Goal: Task Accomplishment & Management: Complete application form

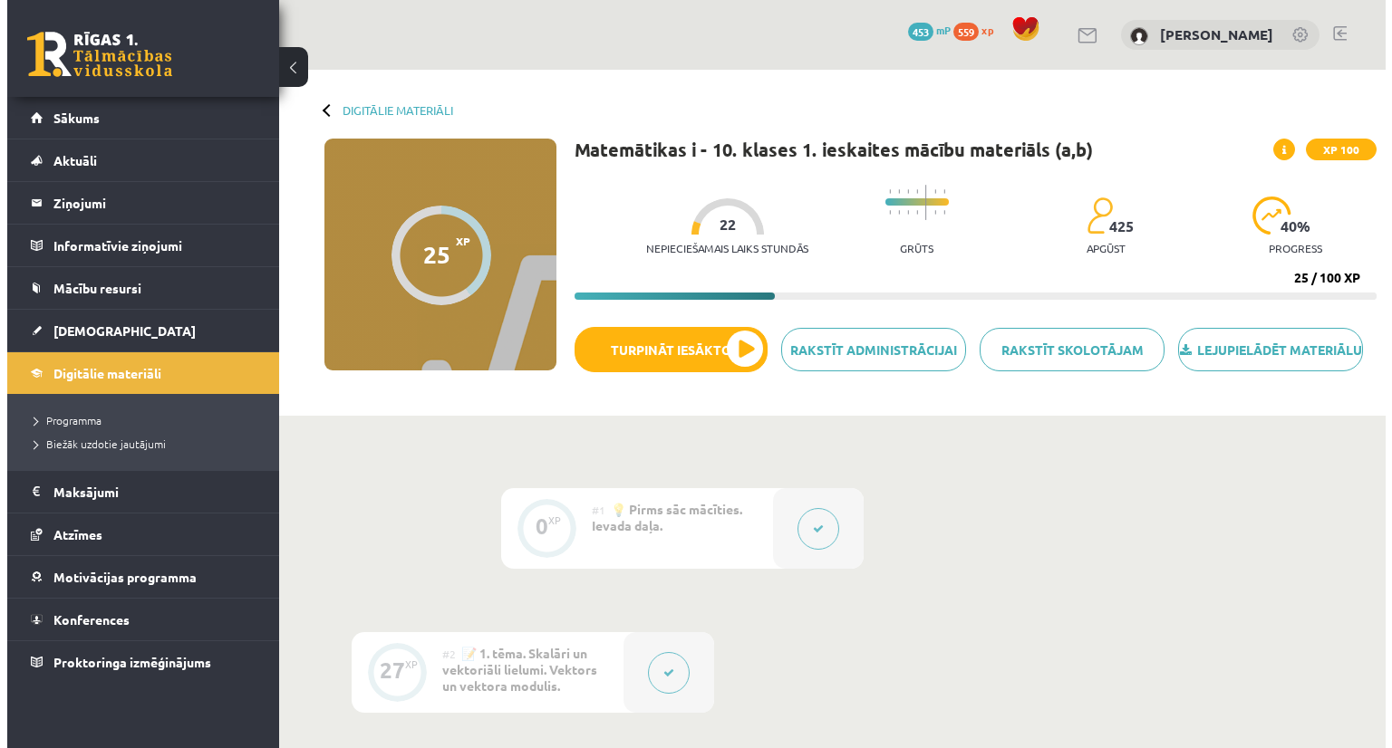
scroll to position [652, 0]
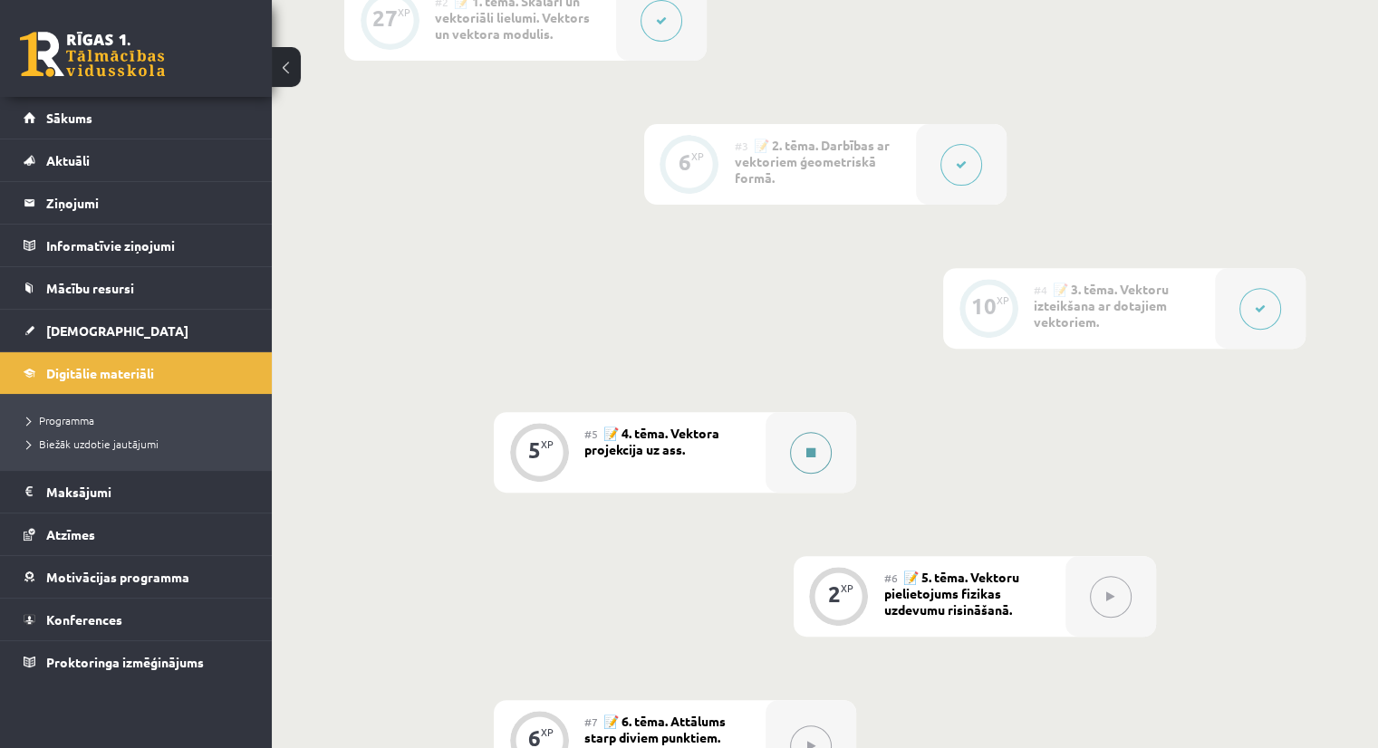
click at [796, 474] on button at bounding box center [811, 453] width 42 height 42
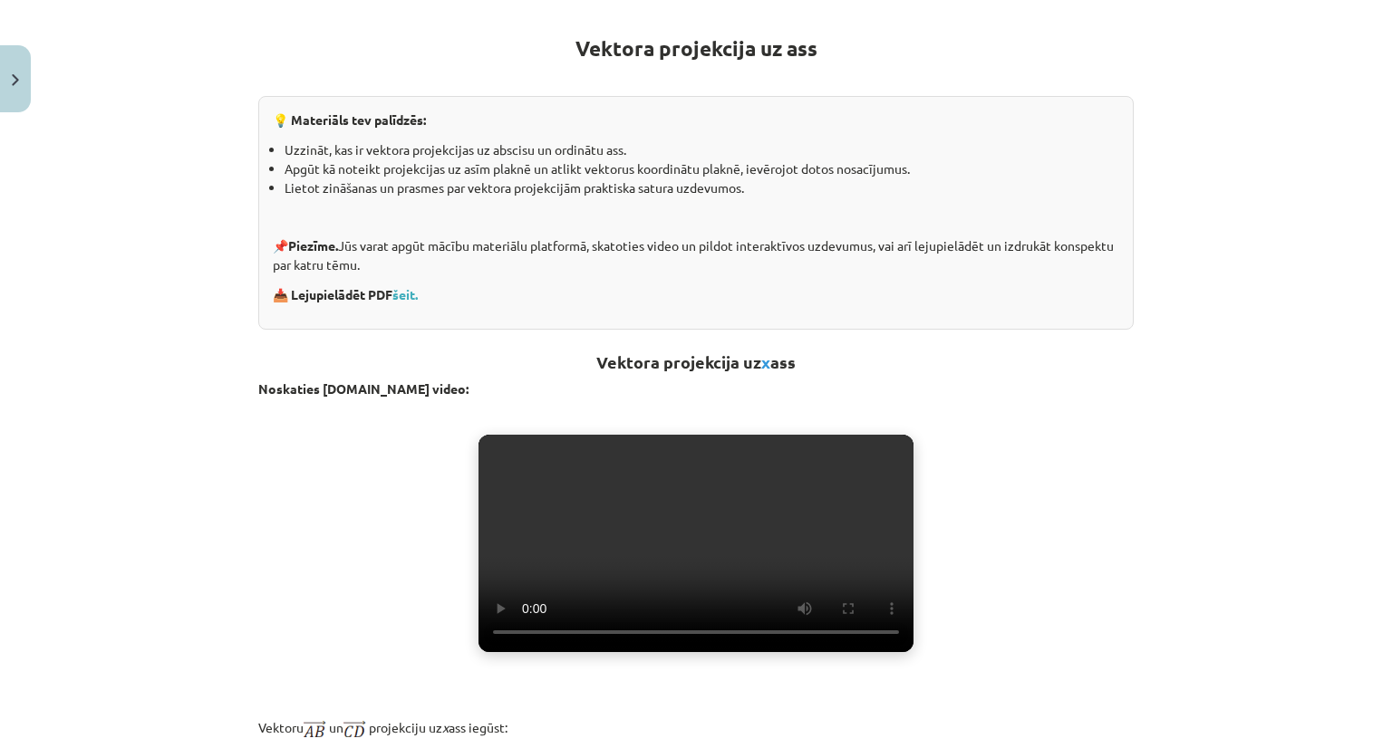
scroll to position [0, 0]
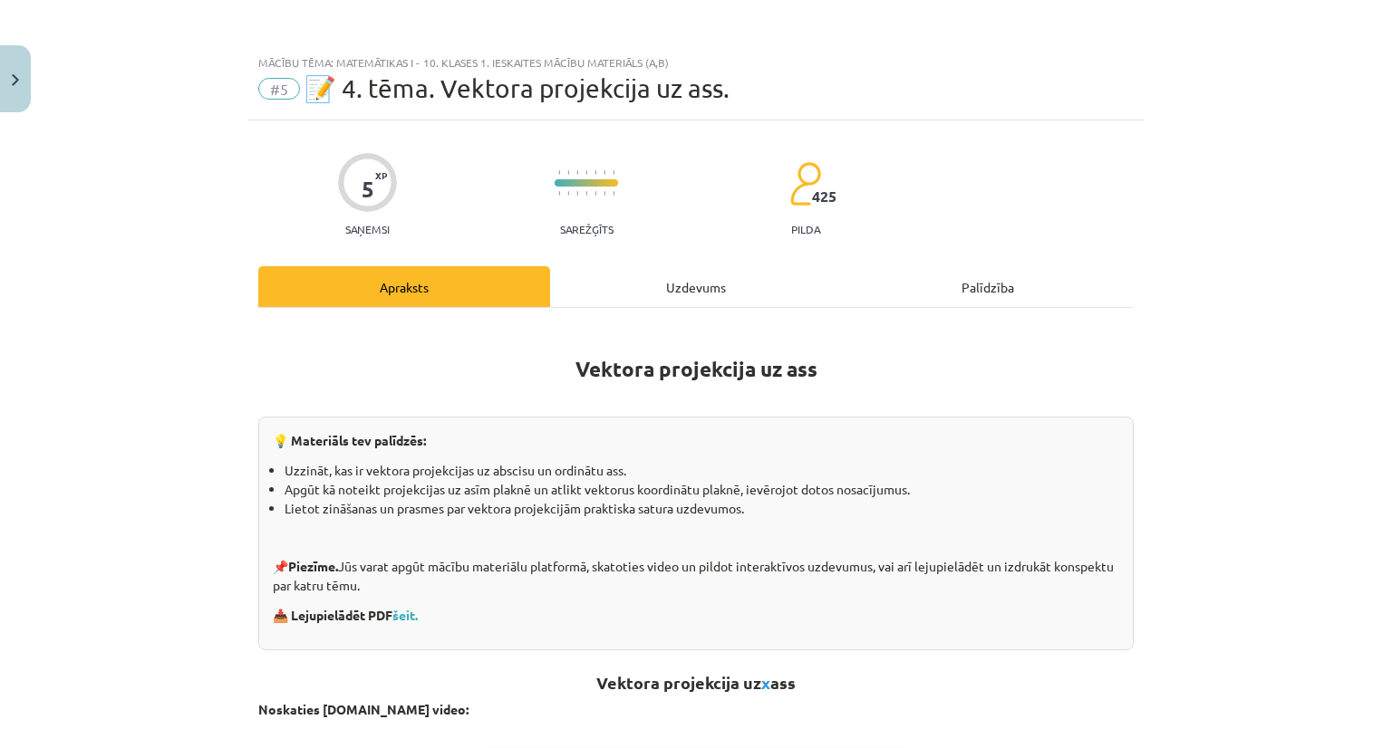
click at [684, 281] on div "Uzdevums" at bounding box center [696, 286] width 292 height 41
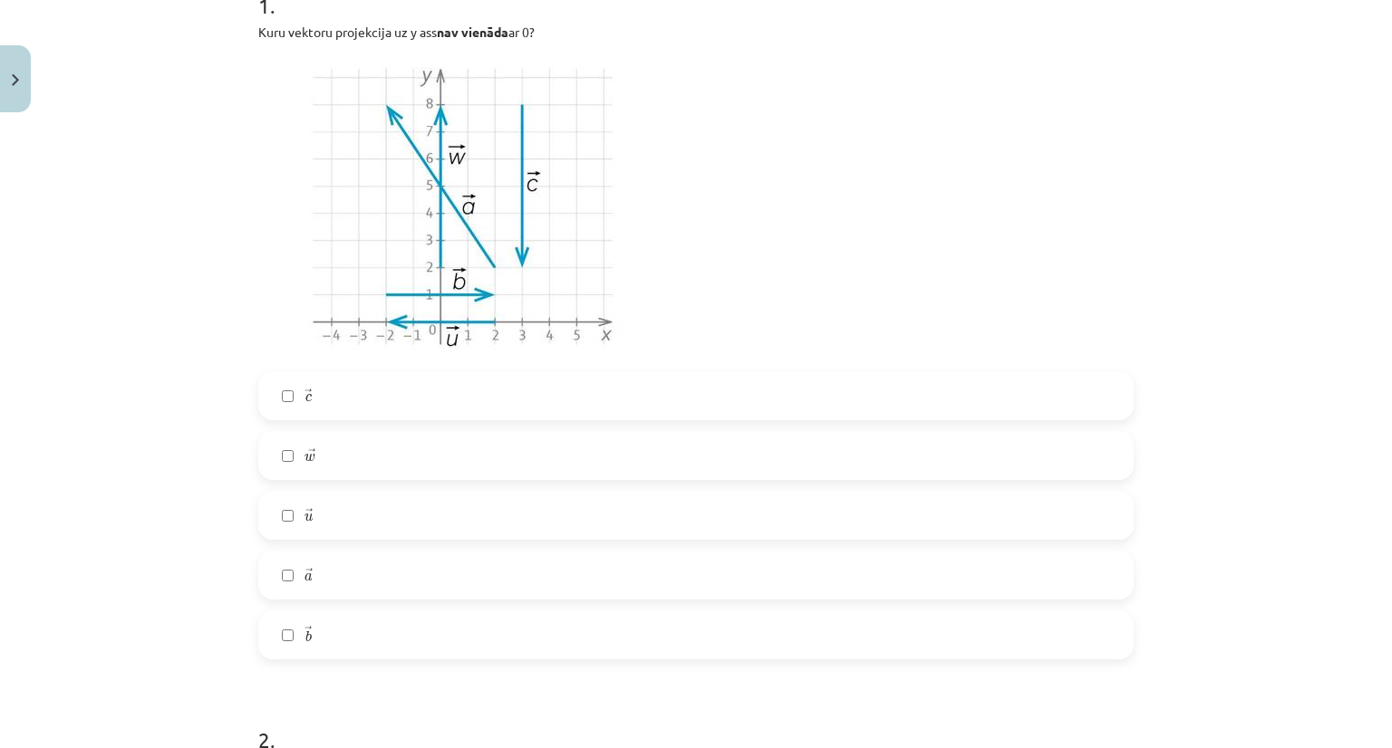
scroll to position [408, 0]
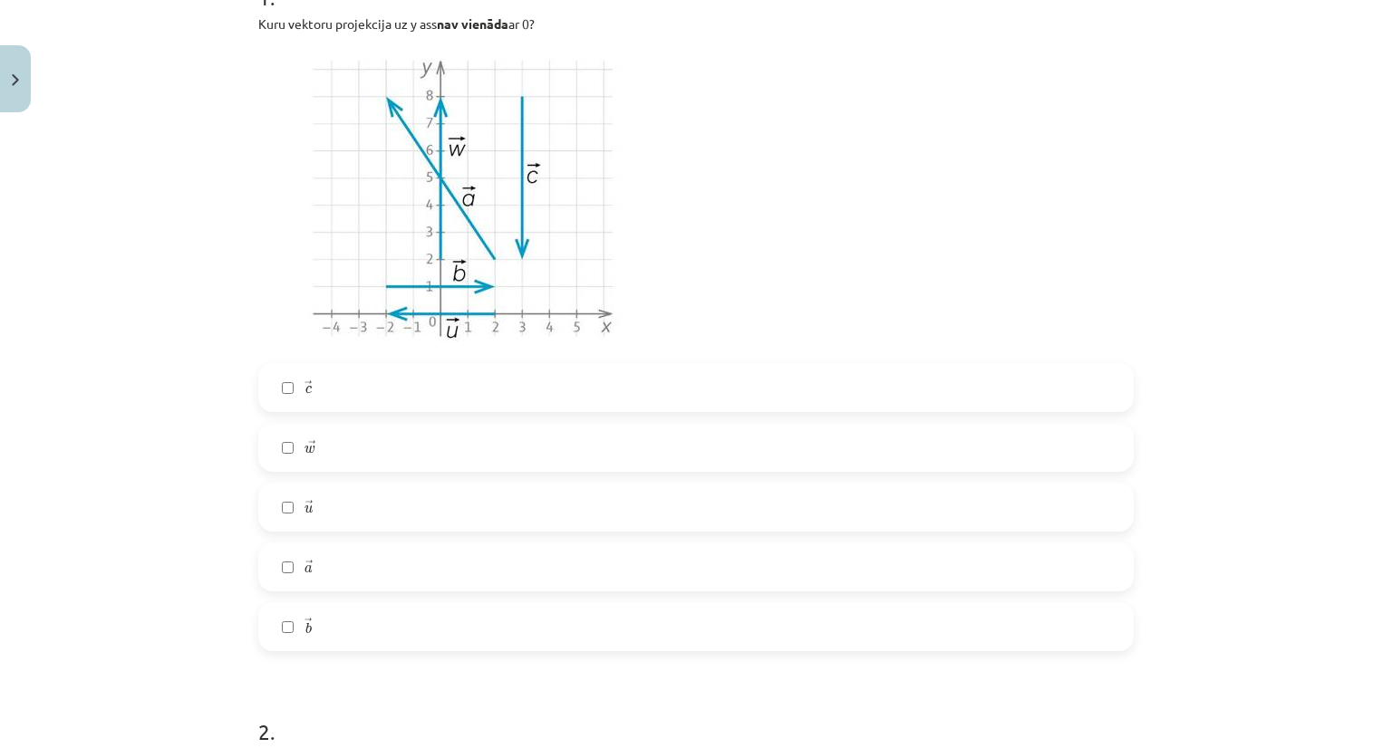
click at [280, 400] on label "→ c c →" at bounding box center [696, 387] width 872 height 45
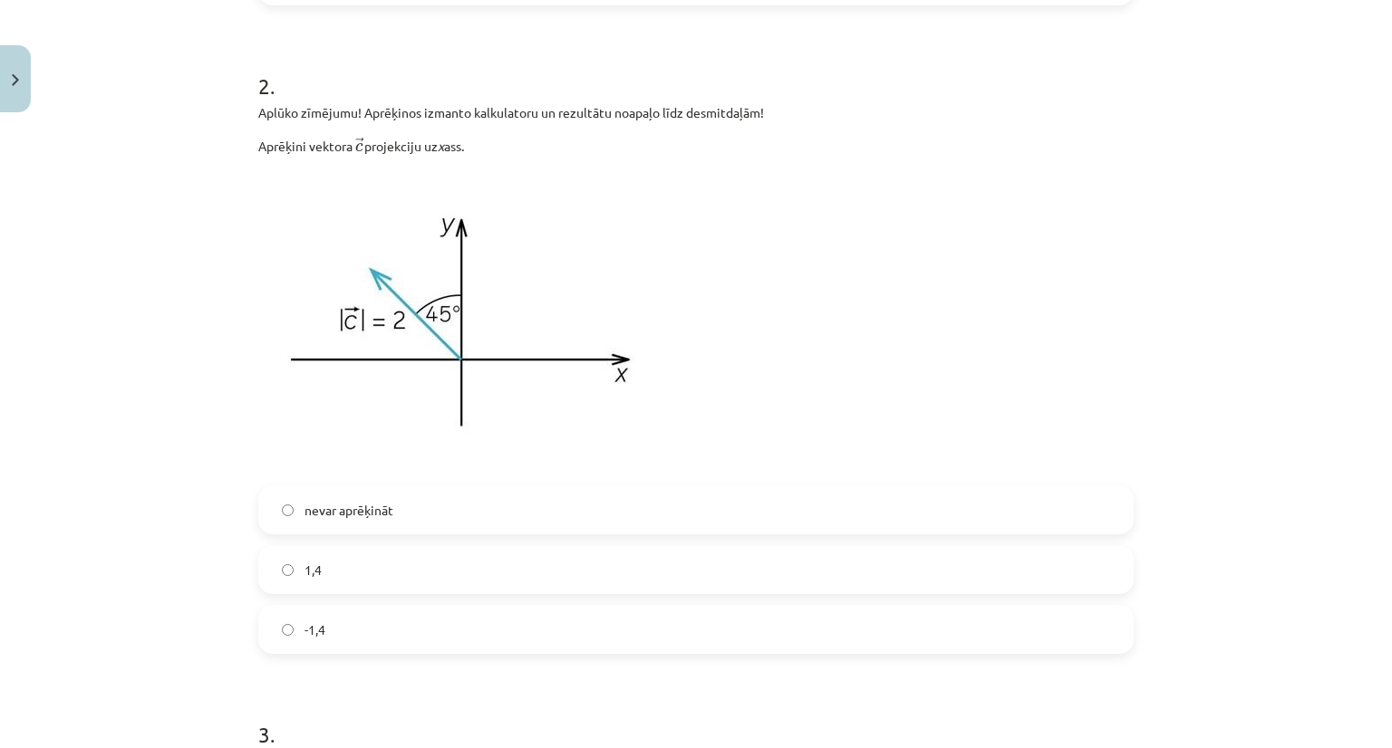
scroll to position [1042, 0]
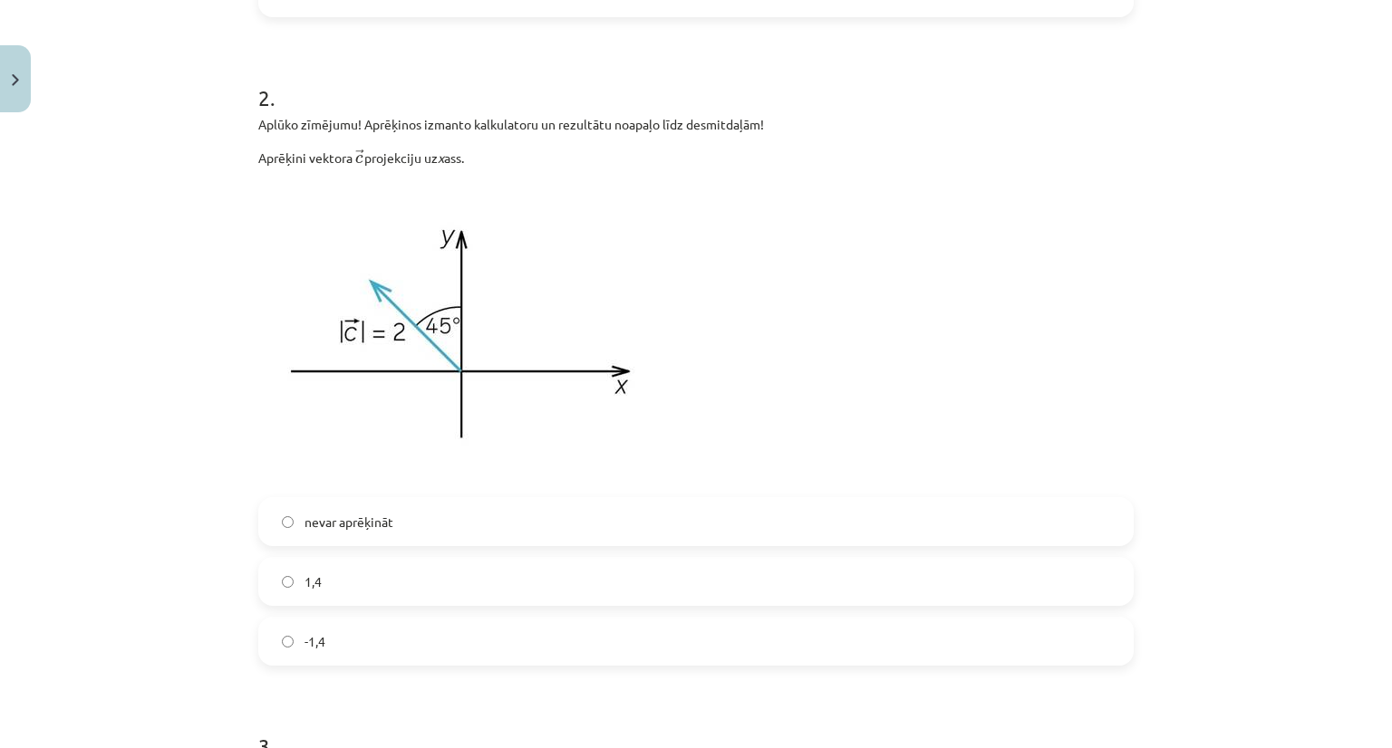
click at [312, 646] on span "-1,4" at bounding box center [314, 641] width 21 height 19
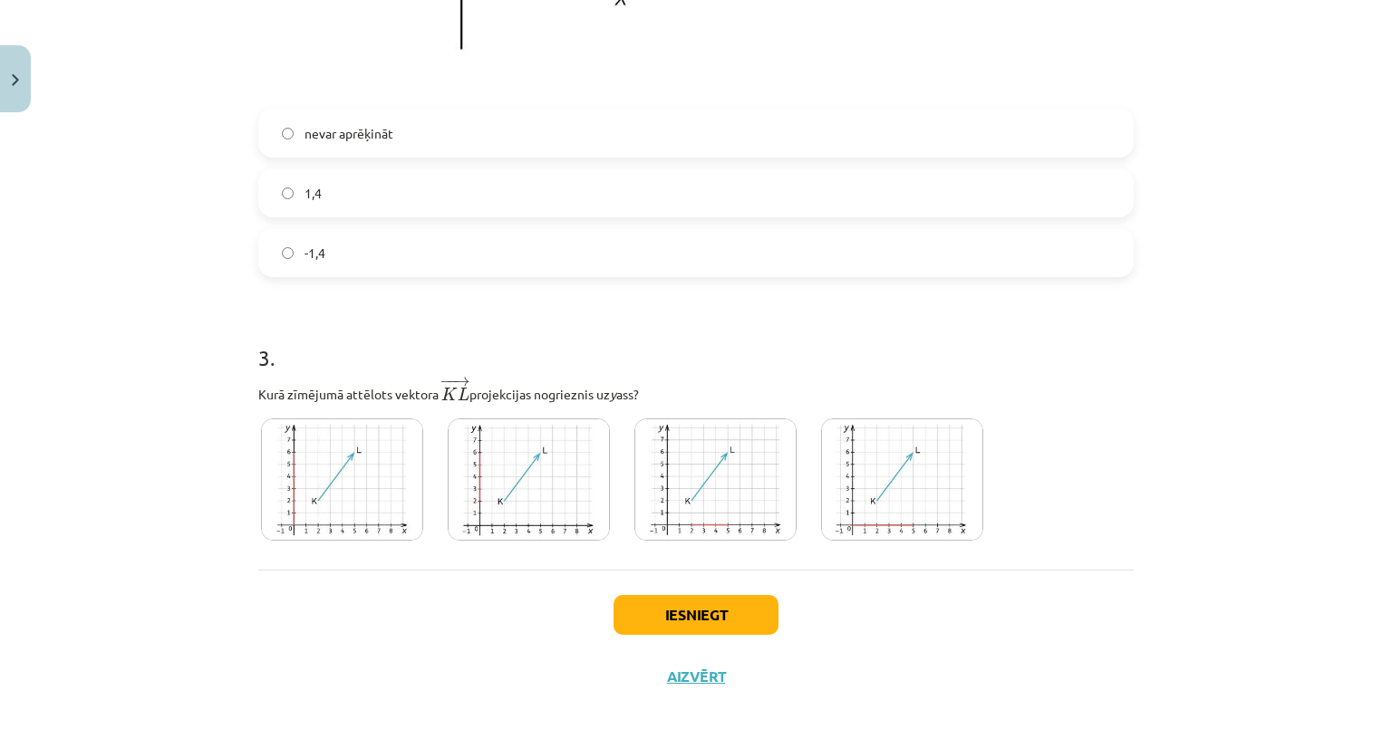
scroll to position [1435, 0]
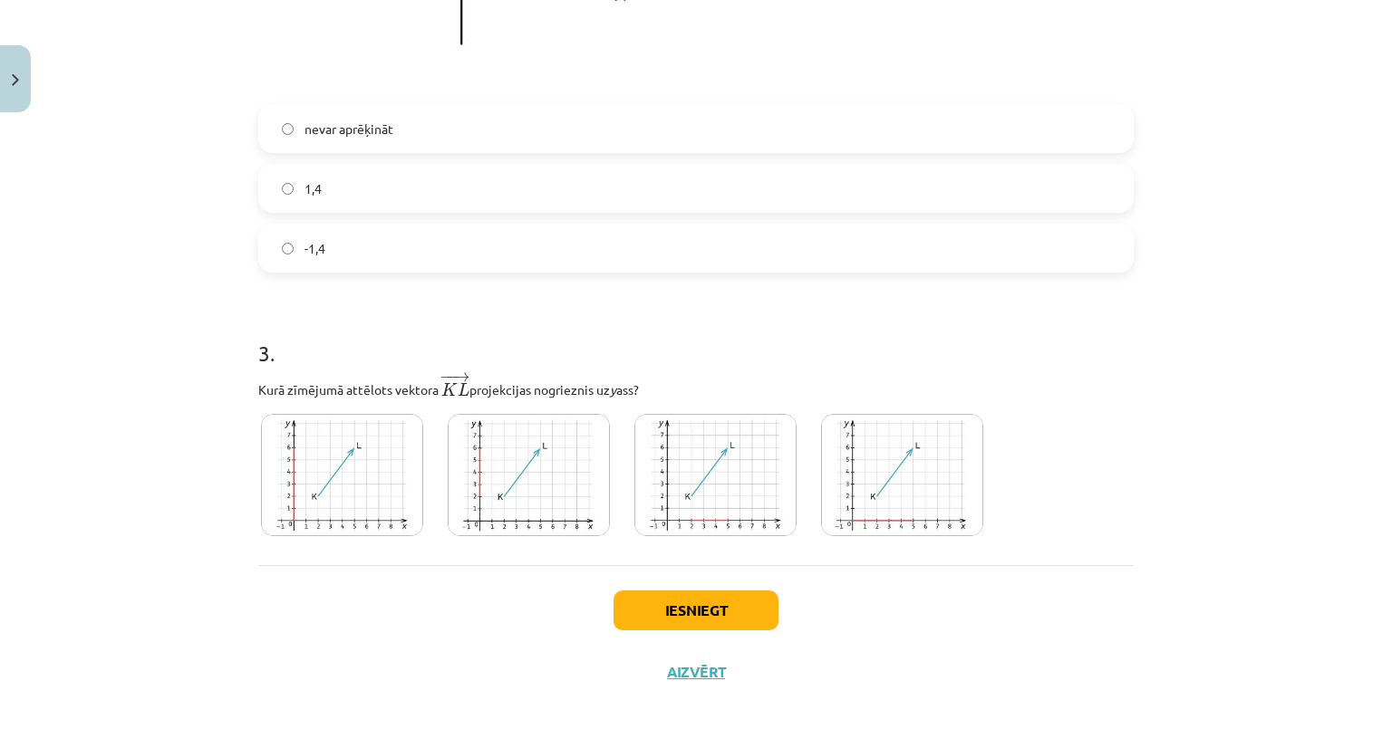
click at [381, 471] on img at bounding box center [342, 475] width 162 height 122
click at [385, 490] on img at bounding box center [342, 475] width 162 height 122
click at [510, 468] on img at bounding box center [529, 475] width 162 height 122
click at [536, 469] on img at bounding box center [529, 475] width 162 height 122
click at [694, 600] on button "Iesniegt" at bounding box center [695, 611] width 165 height 40
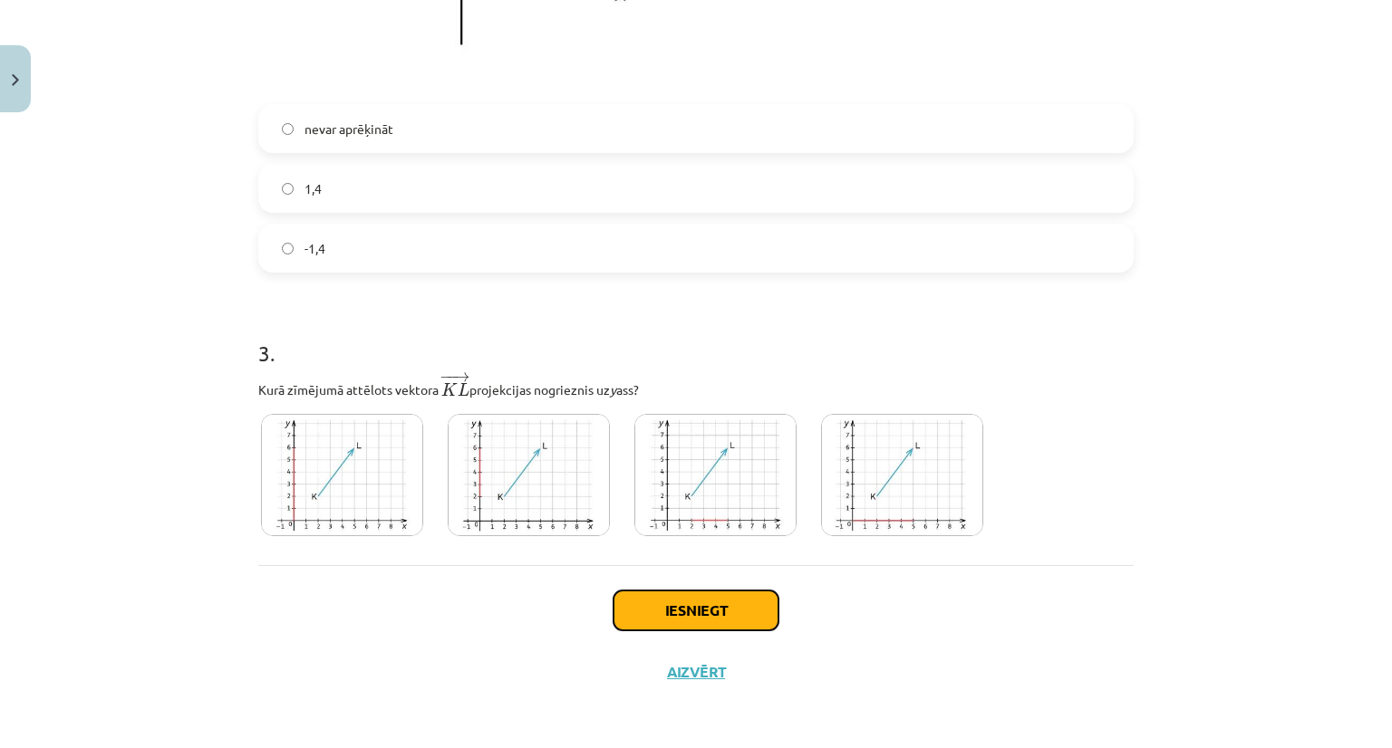
click at [681, 615] on button "Iesniegt" at bounding box center [695, 611] width 165 height 40
click at [703, 601] on button "Iesniegt" at bounding box center [695, 611] width 165 height 40
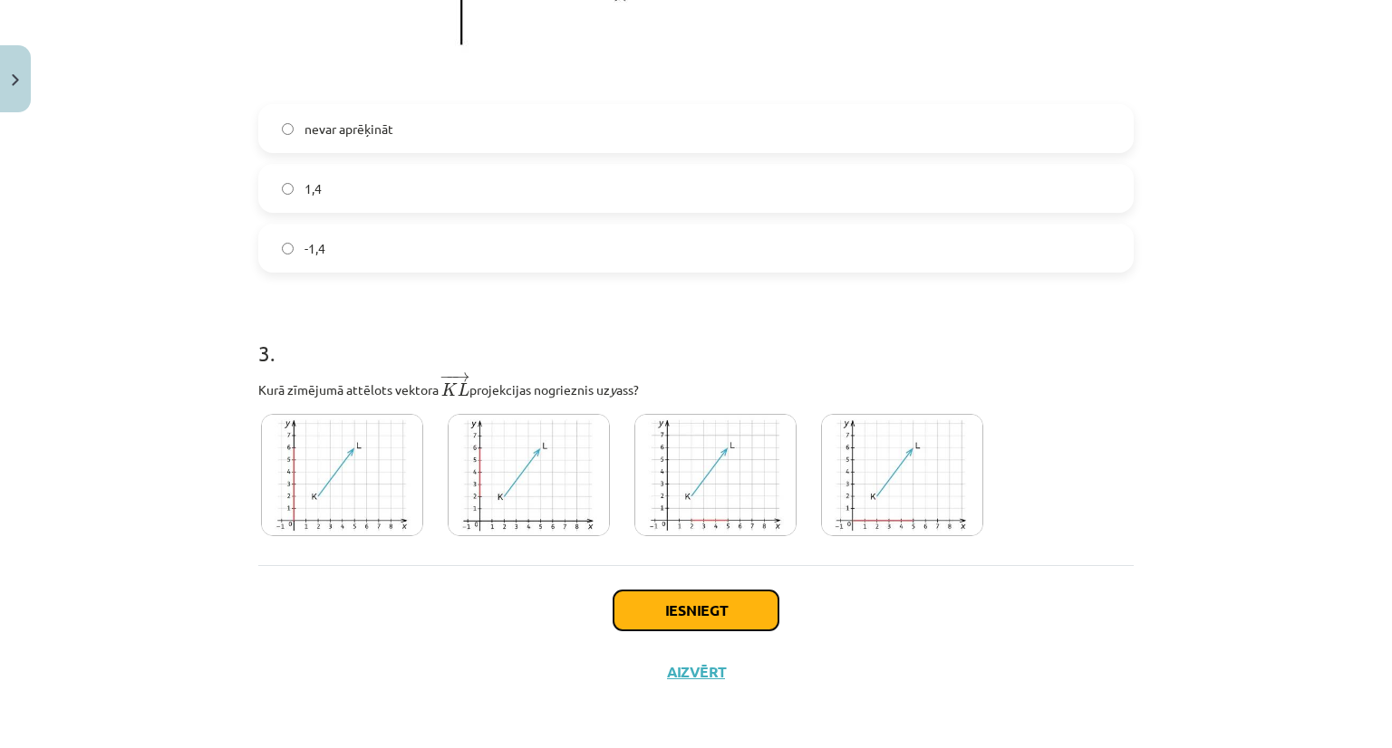
click at [705, 607] on button "Iesniegt" at bounding box center [695, 611] width 165 height 40
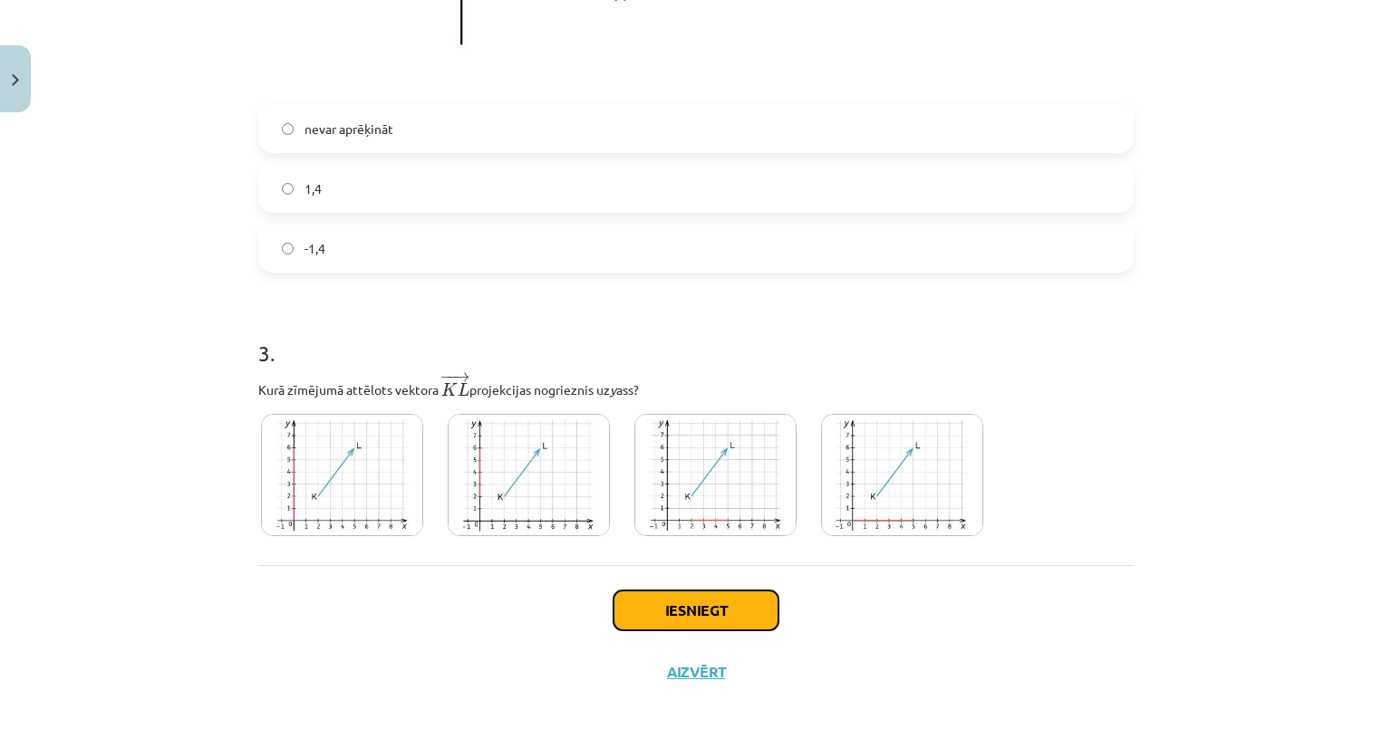
click at [705, 607] on button "Iesniegt" at bounding box center [695, 611] width 165 height 40
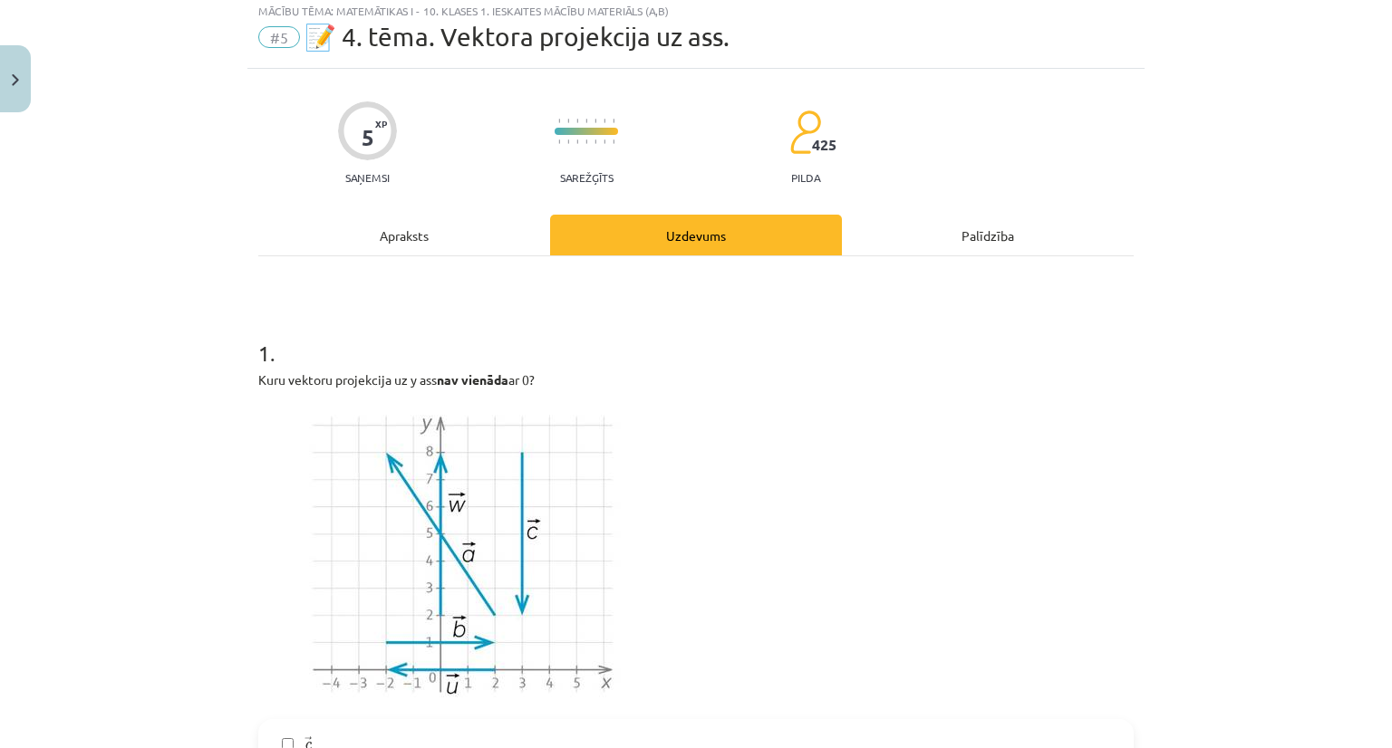
scroll to position [0, 0]
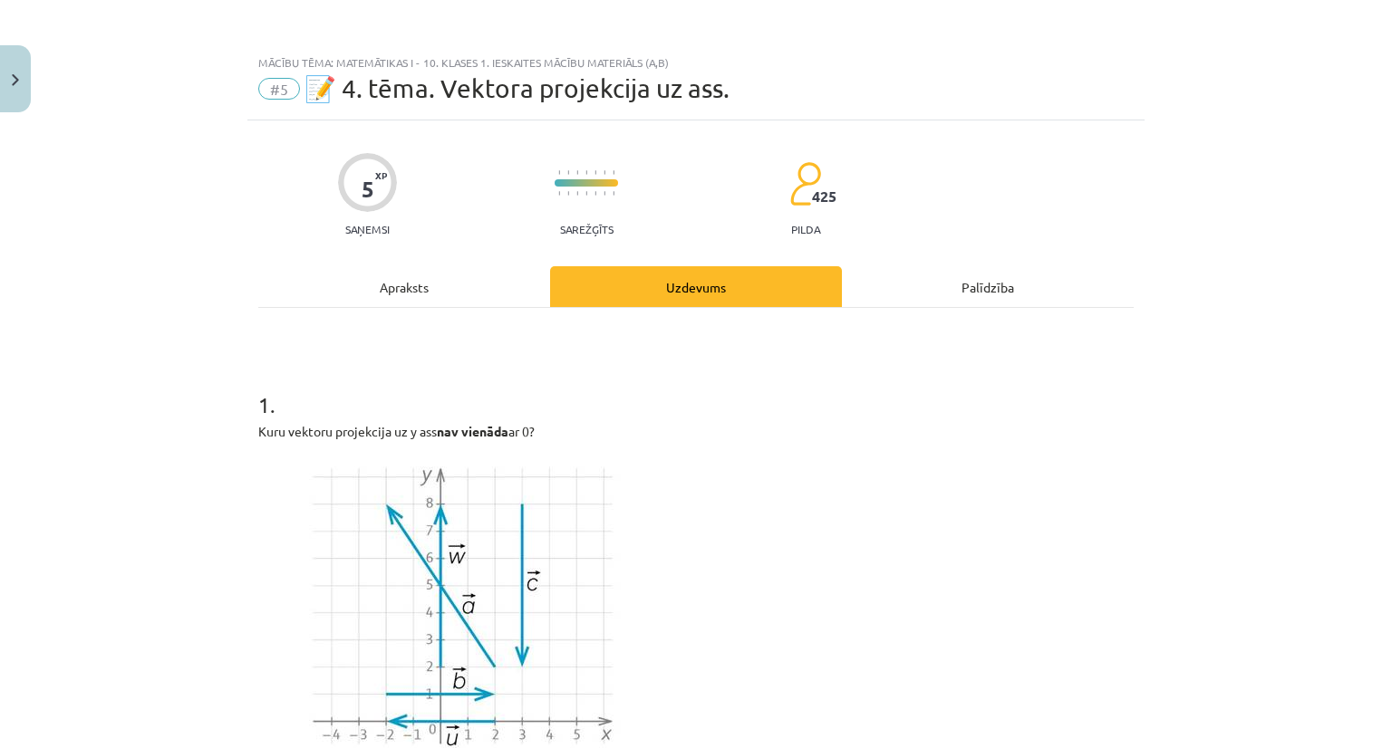
click at [422, 92] on span "📝 4. tēma. Vektora projekcija uz ass." at bounding box center [516, 88] width 425 height 30
click at [368, 190] on div at bounding box center [367, 182] width 59 height 59
click at [268, 88] on span "#5" at bounding box center [279, 89] width 42 height 22
click at [349, 58] on div "Mācību tēma: Matemātikas i - 10. klases 1. ieskaites mācību materiāls (a,b)" at bounding box center [695, 62] width 875 height 13
click at [540, 59] on div "Mācību tēma: Matemātikas i - 10. klases 1. ieskaites mācību materiāls (a,b)" at bounding box center [695, 62] width 875 height 13
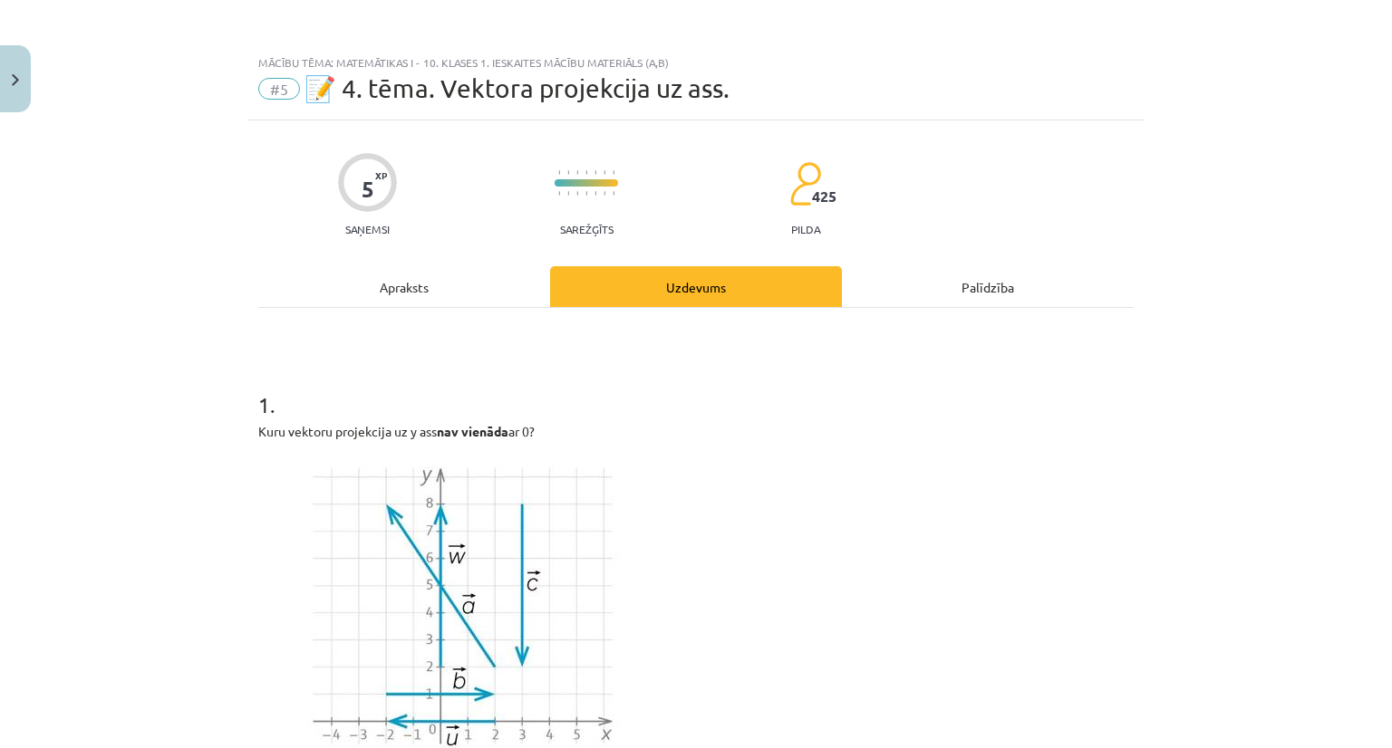
click at [373, 286] on div "Apraksts" at bounding box center [404, 286] width 292 height 41
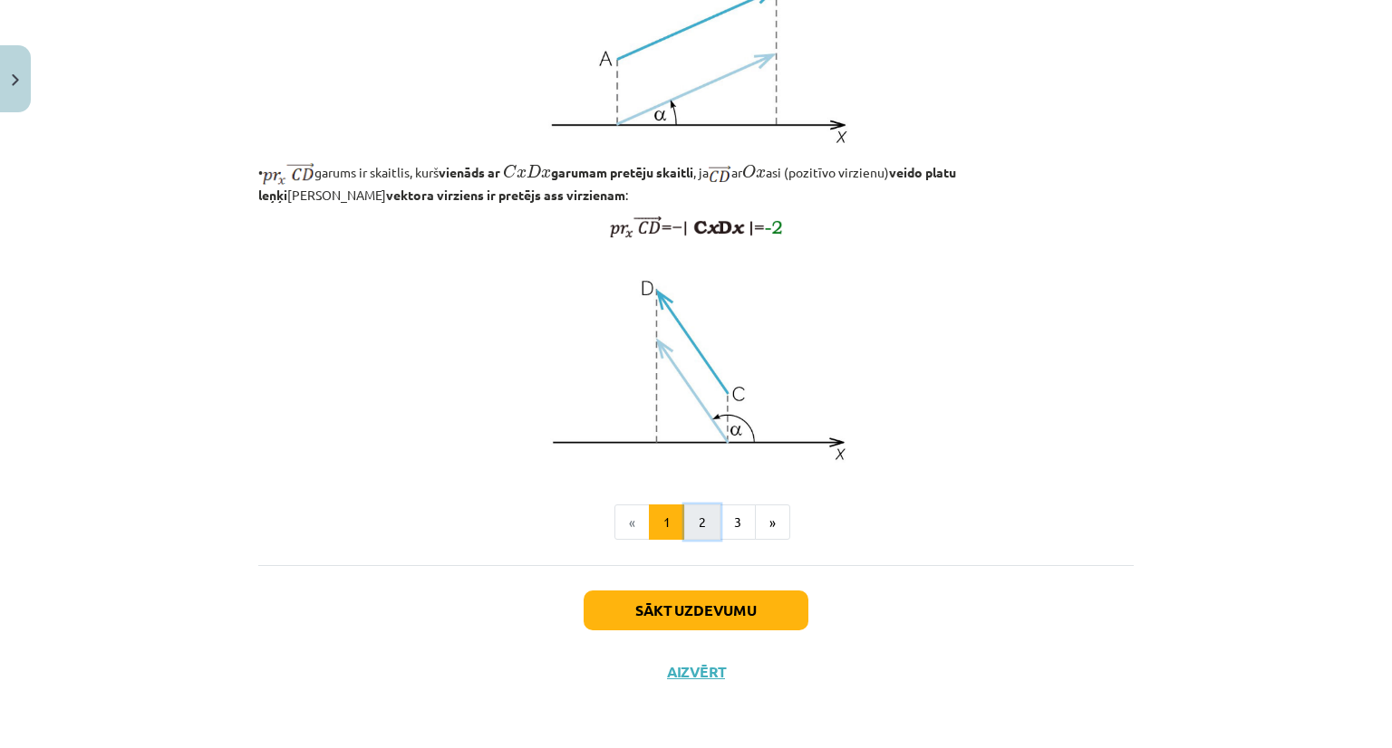
click at [687, 534] on button "2" at bounding box center [702, 523] width 36 height 36
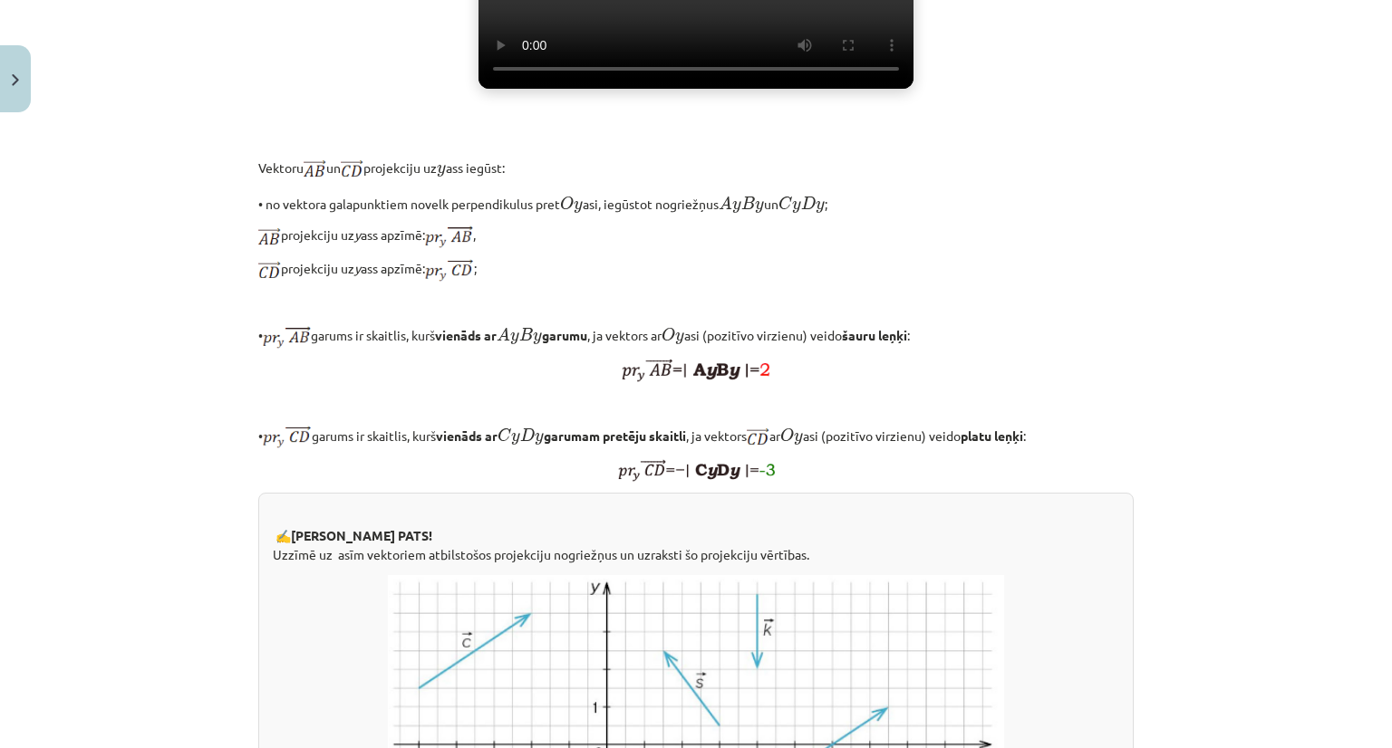
scroll to position [595, 0]
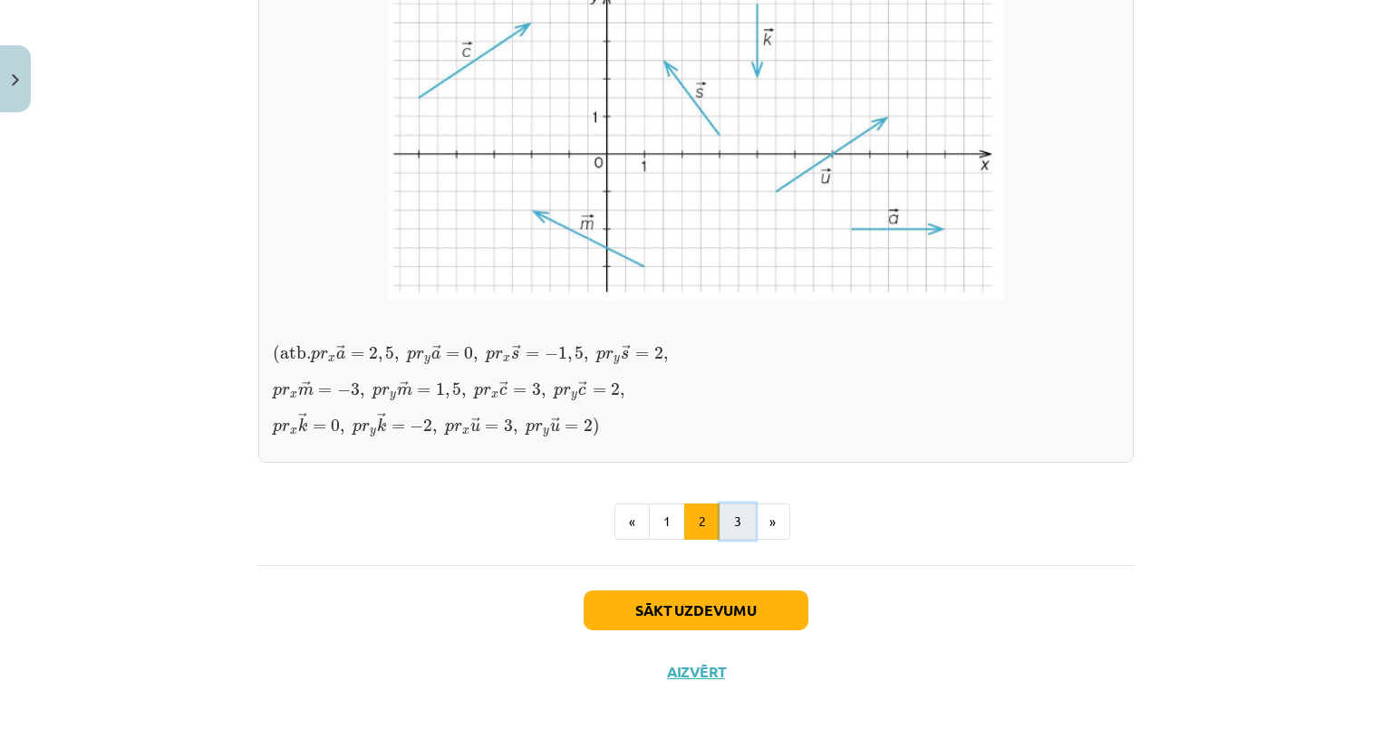
click at [726, 513] on button "3" at bounding box center [737, 522] width 36 height 36
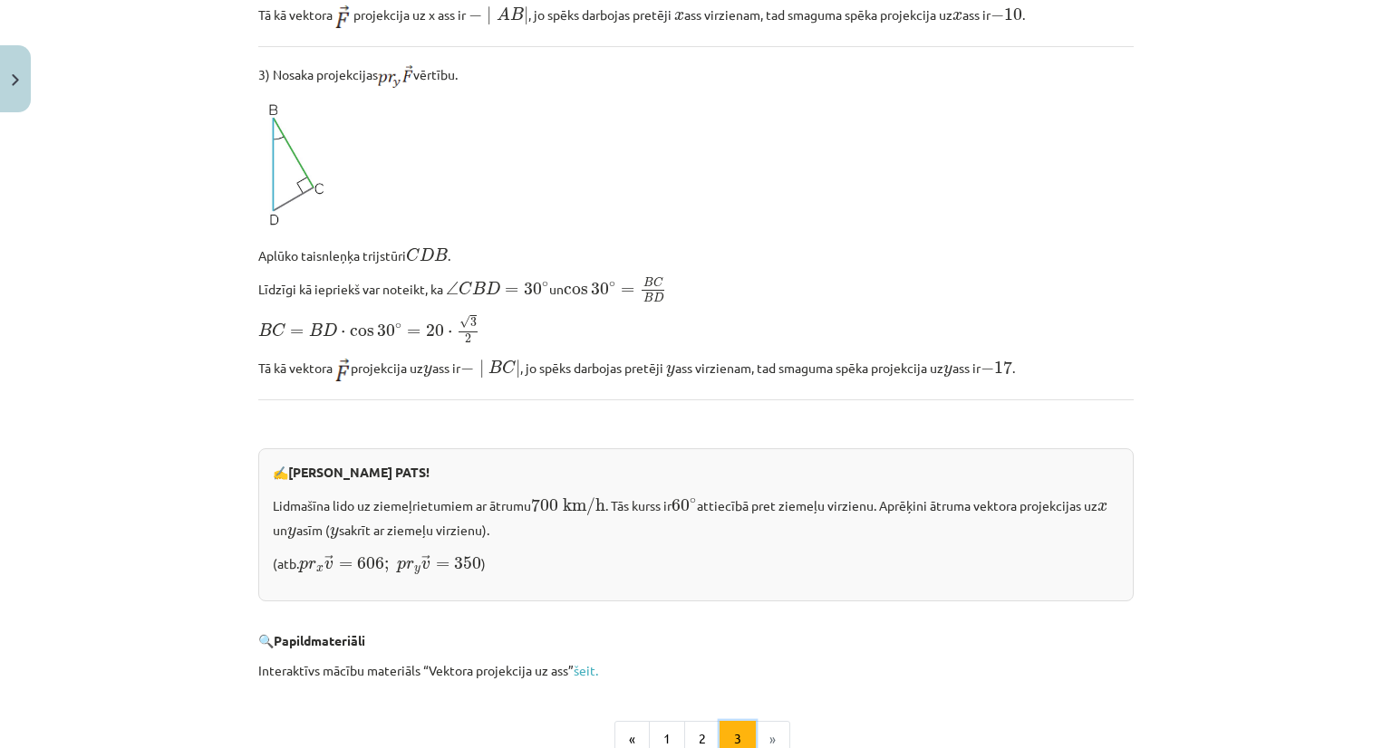
scroll to position [1634, 0]
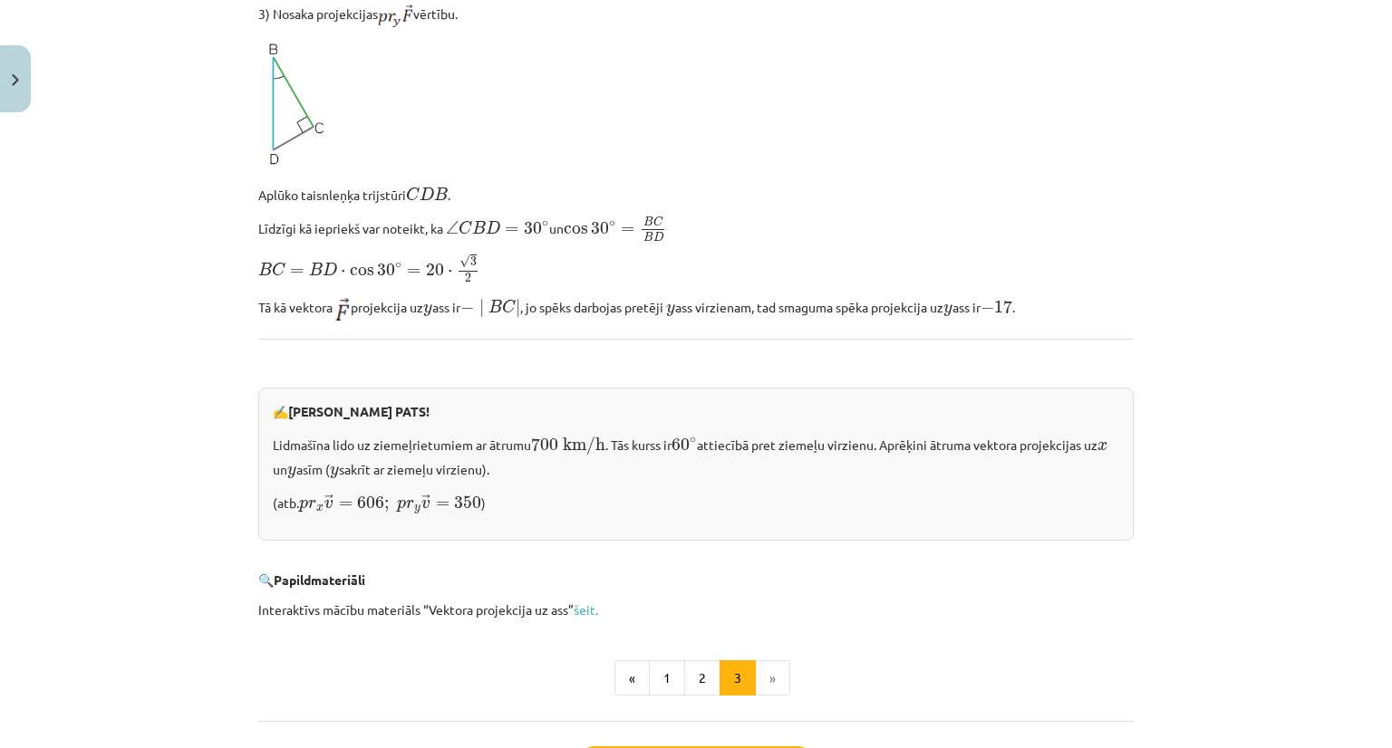
click at [756, 661] on li "»" at bounding box center [773, 679] width 34 height 36
click at [583, 602] on link "šeit." at bounding box center [586, 610] width 24 height 16
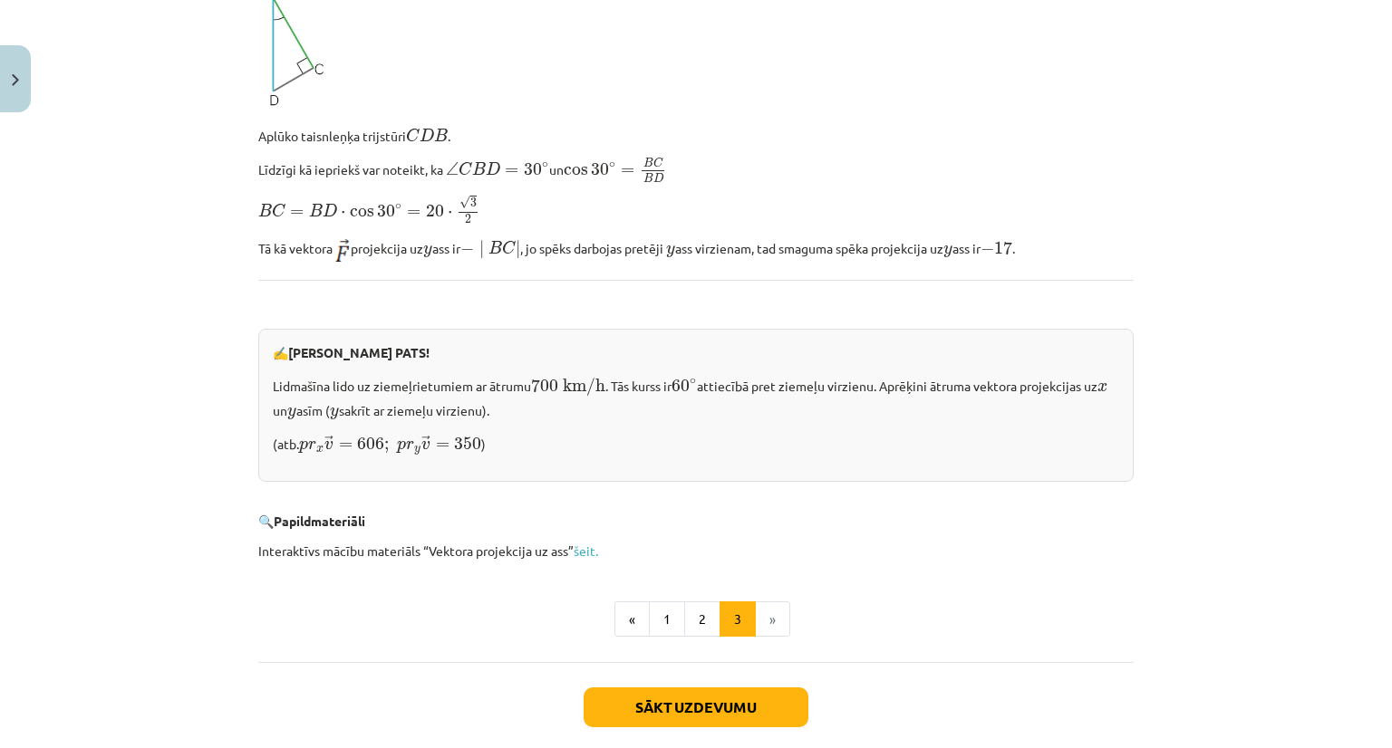
scroll to position [1778, 0]
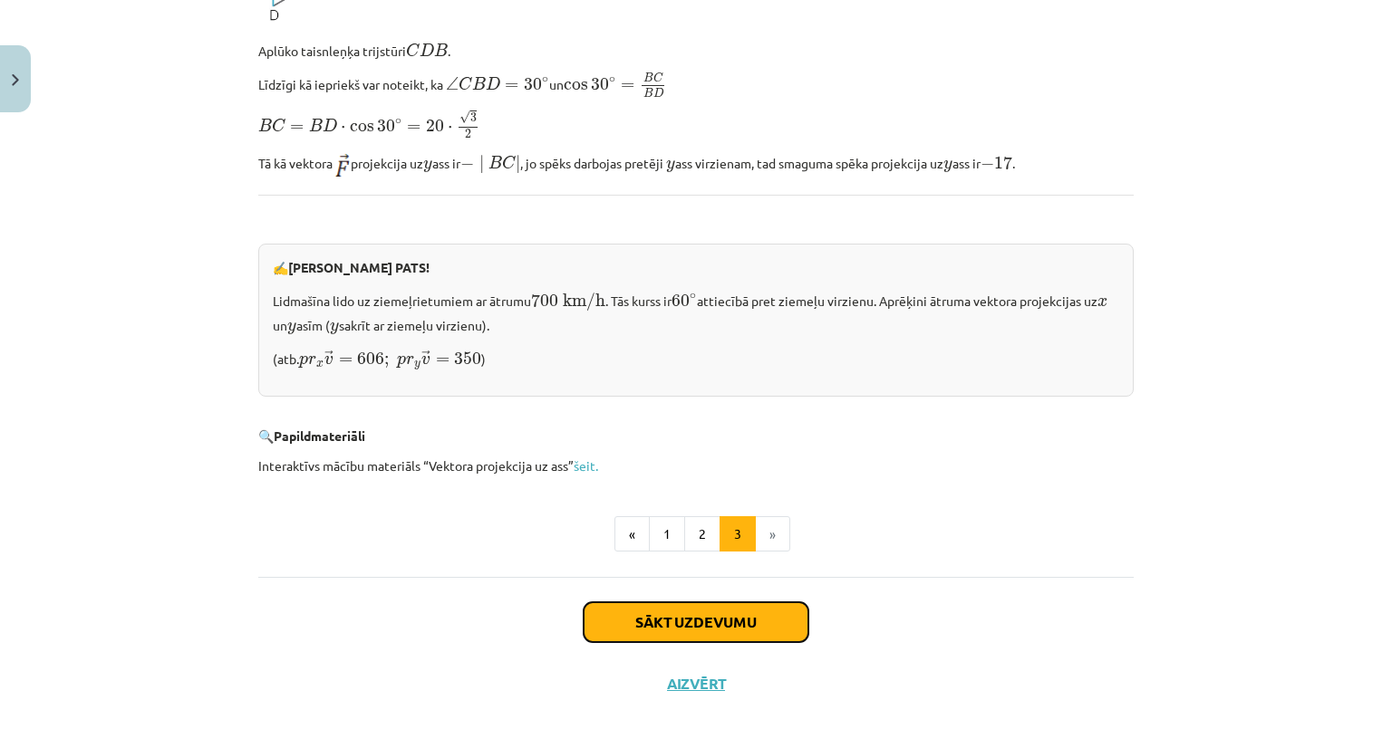
click at [735, 613] on button "Sākt uzdevumu" at bounding box center [695, 623] width 225 height 40
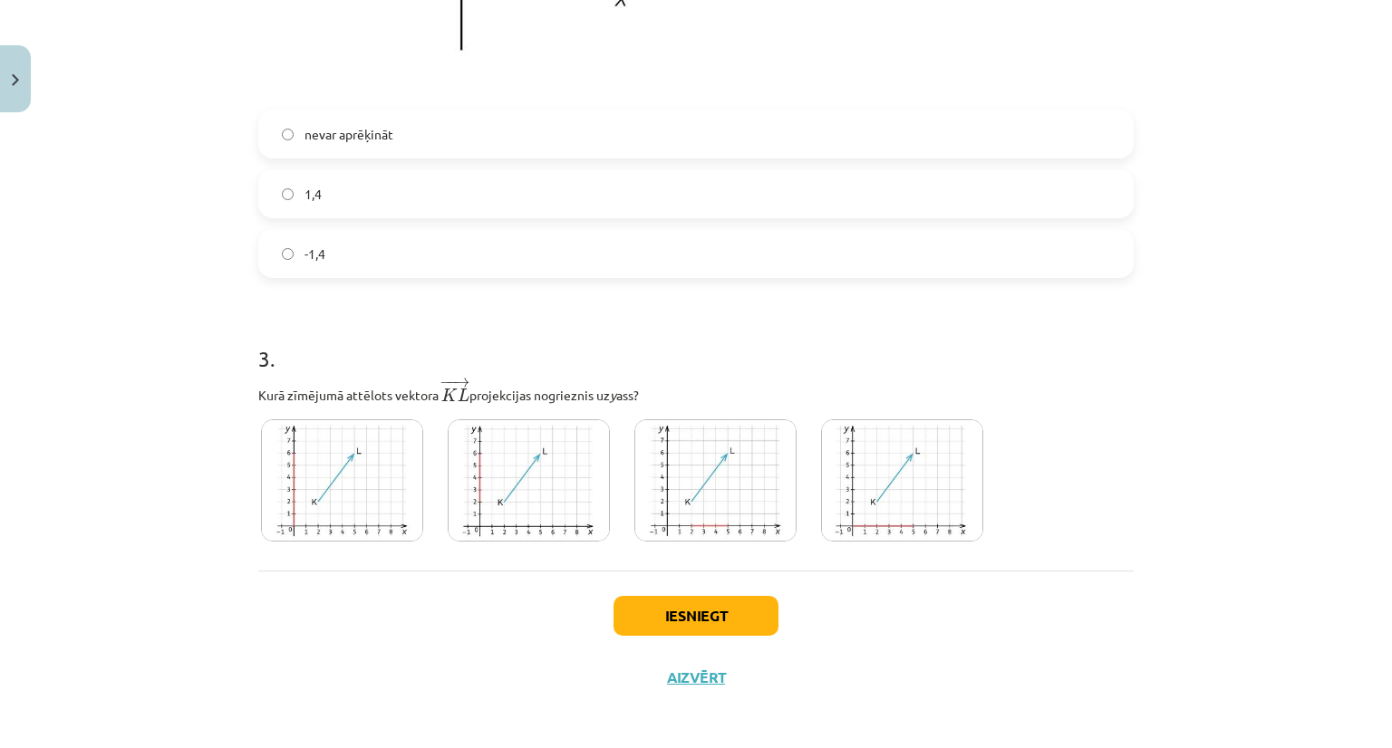
scroll to position [1435, 0]
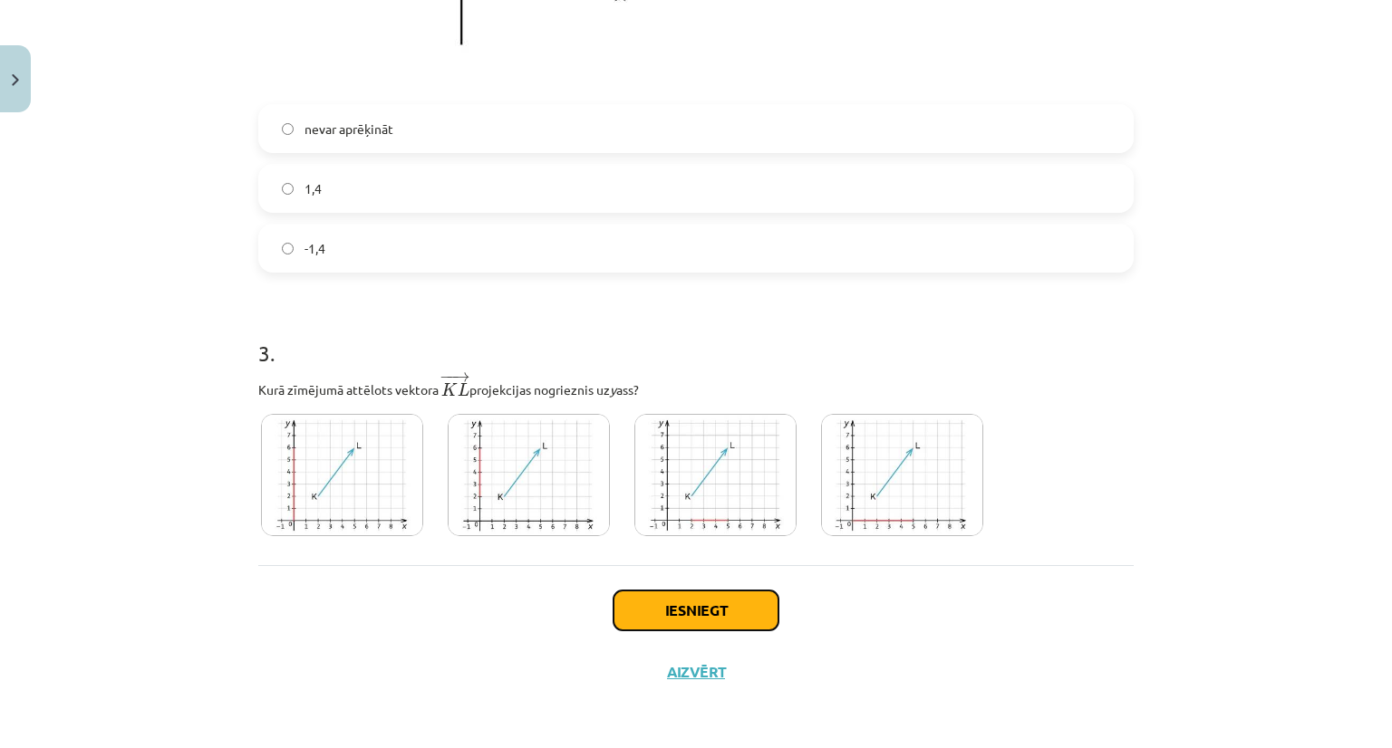
click at [678, 612] on button "Iesniegt" at bounding box center [695, 611] width 165 height 40
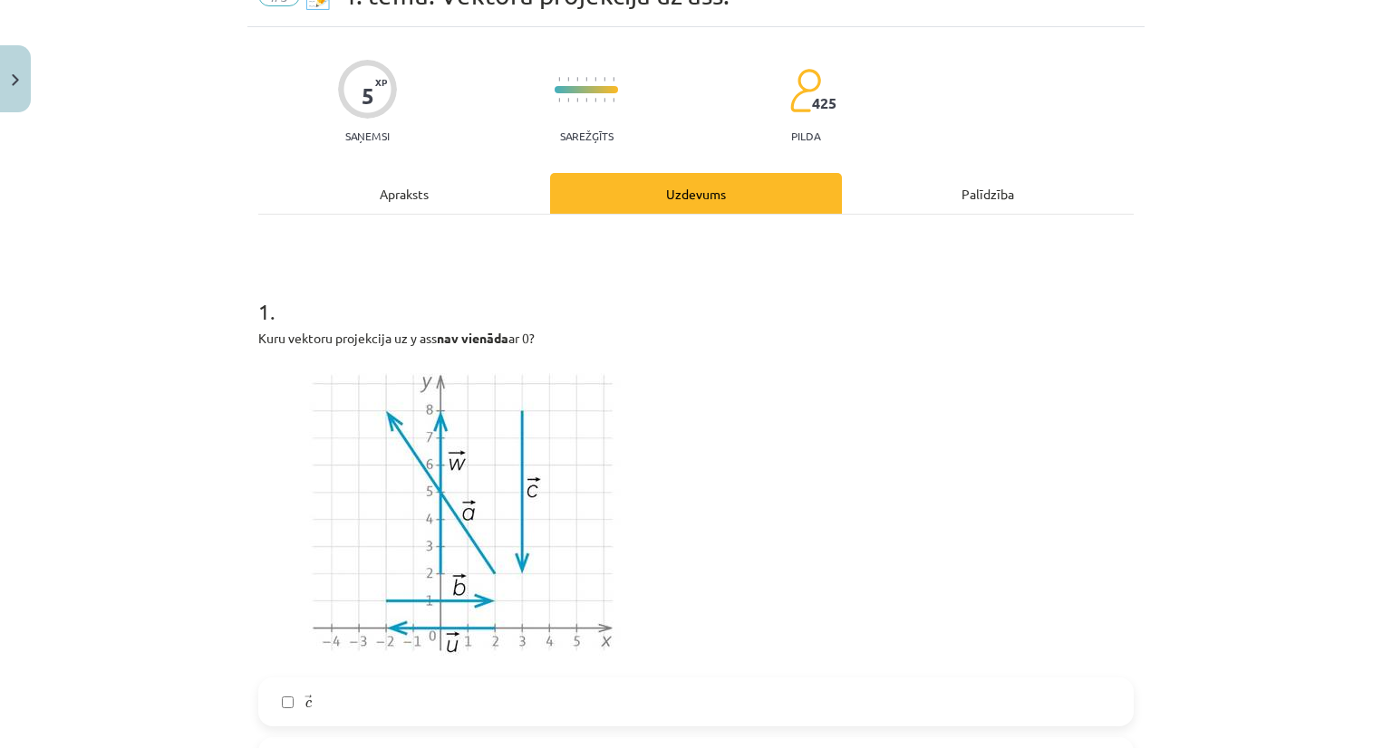
scroll to position [0, 0]
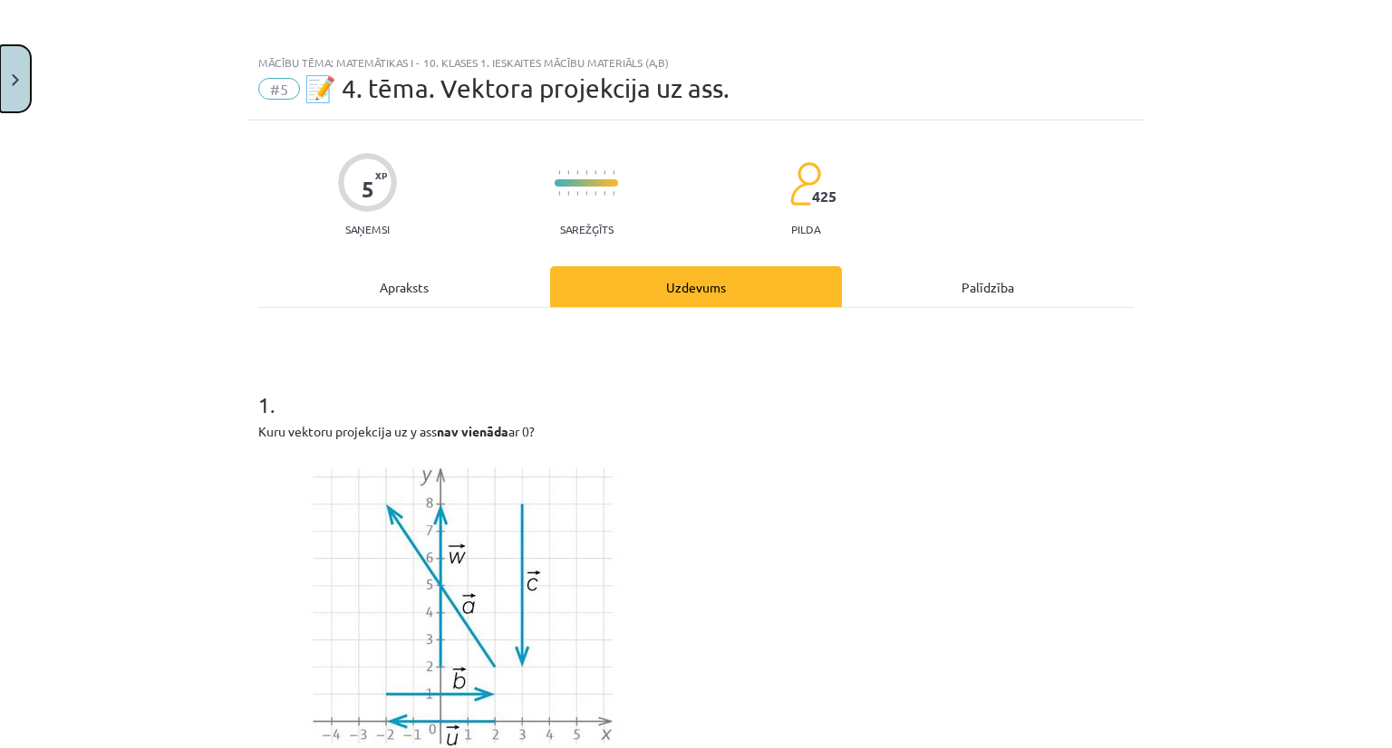
click at [10, 72] on button "Close" at bounding box center [15, 78] width 31 height 67
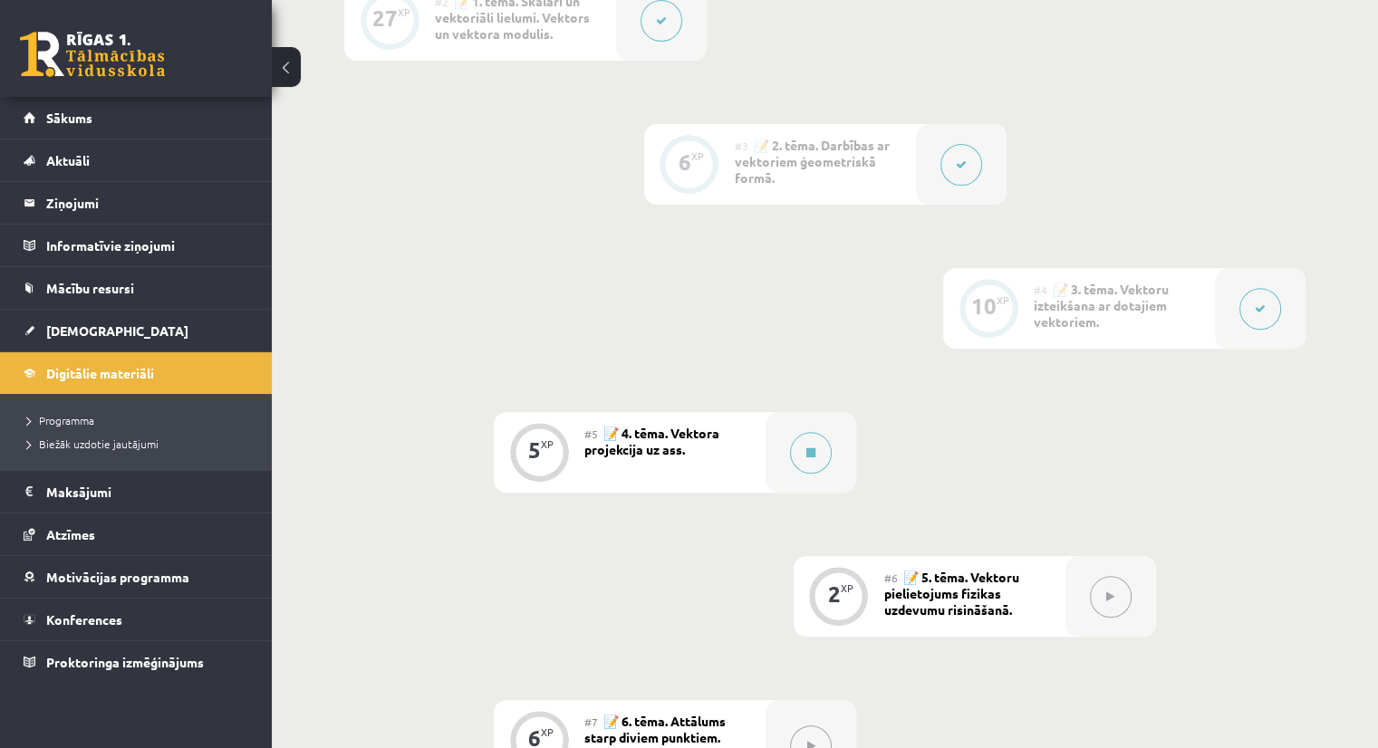
click at [648, 493] on div "#5 📝 4. tēma. Vektora projekcija uz ass." at bounding box center [674, 452] width 181 height 81
click at [809, 458] on icon at bounding box center [810, 453] width 9 height 11
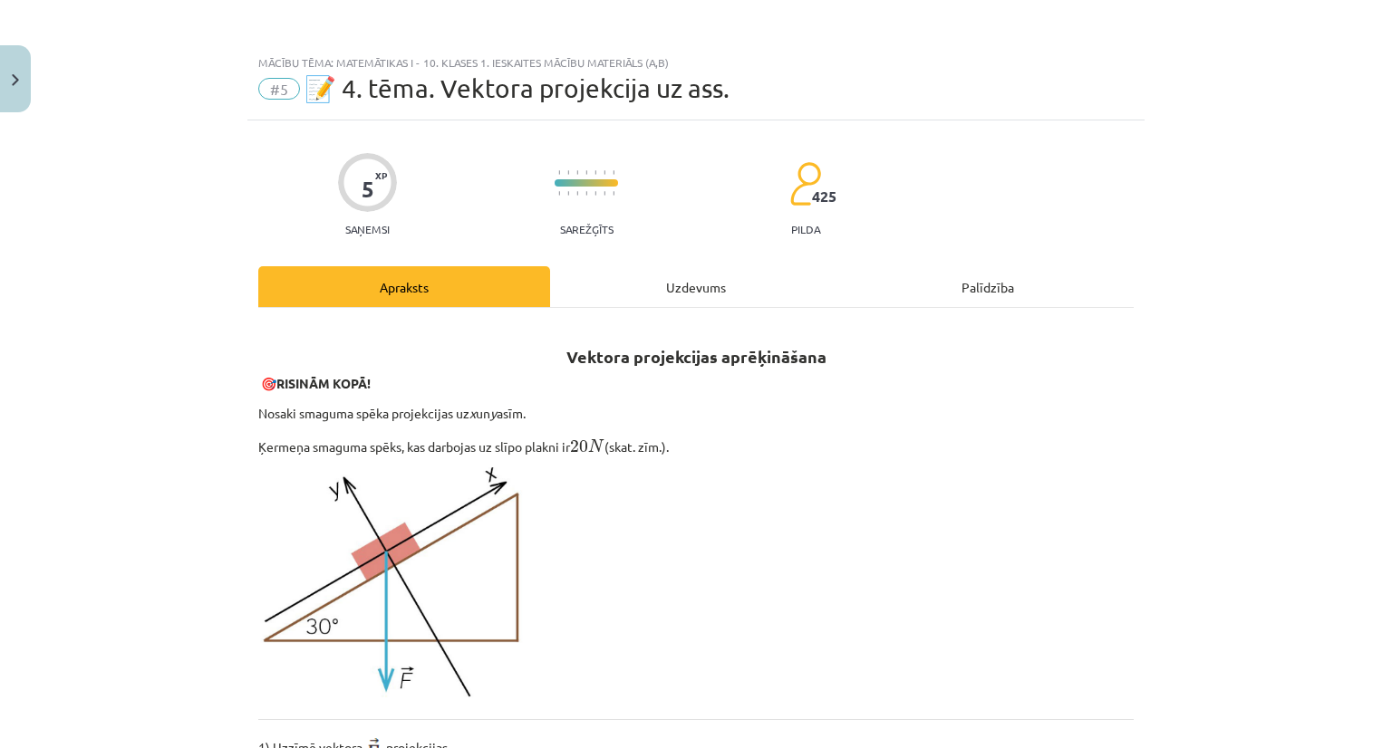
click at [672, 283] on div "Uzdevums" at bounding box center [696, 286] width 292 height 41
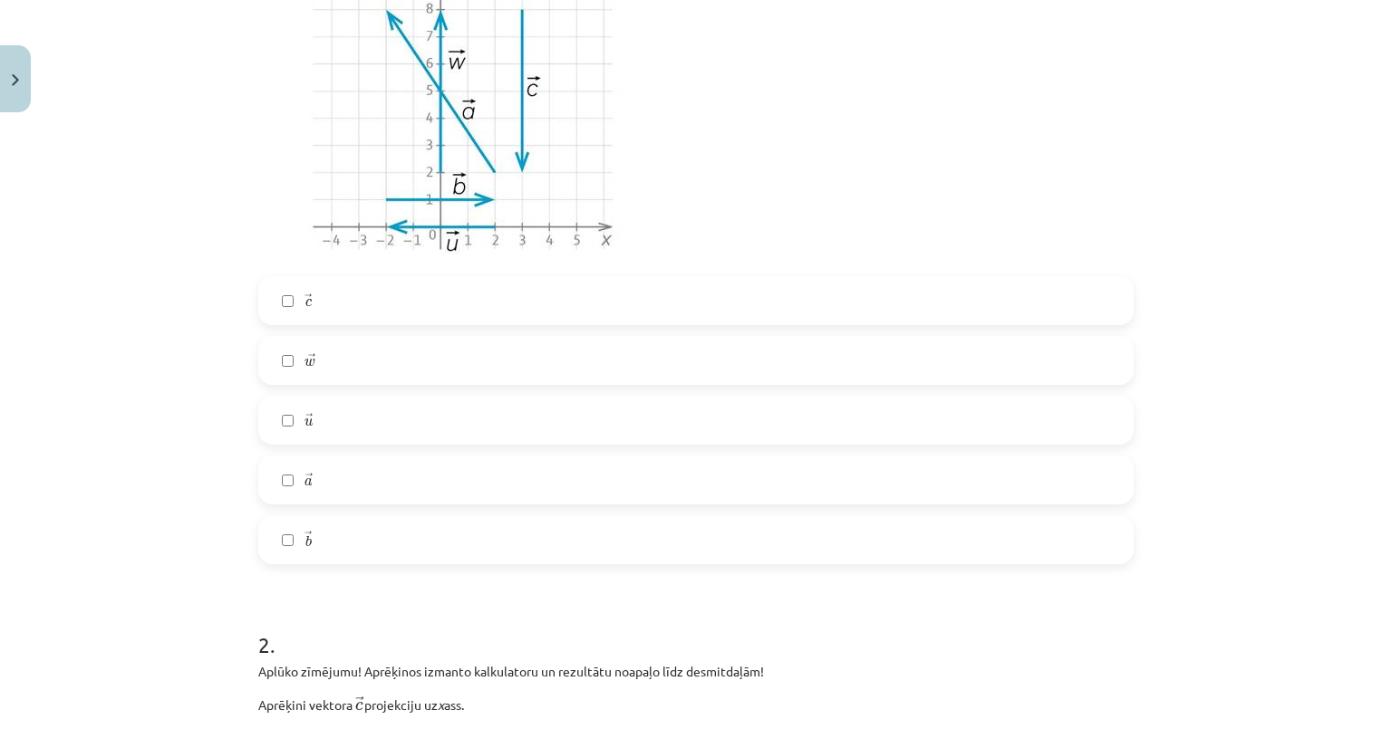
scroll to position [1133, 0]
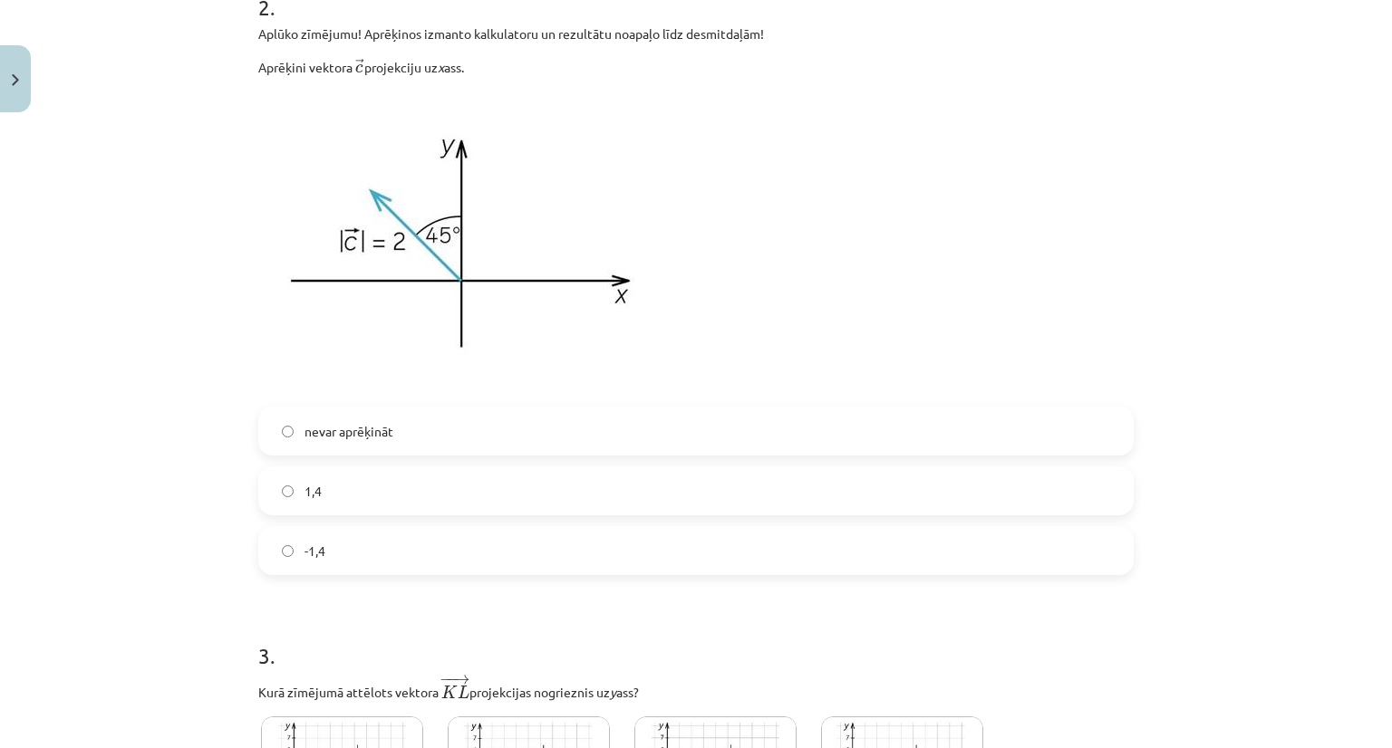
click at [412, 552] on label "-1,4" at bounding box center [696, 550] width 872 height 45
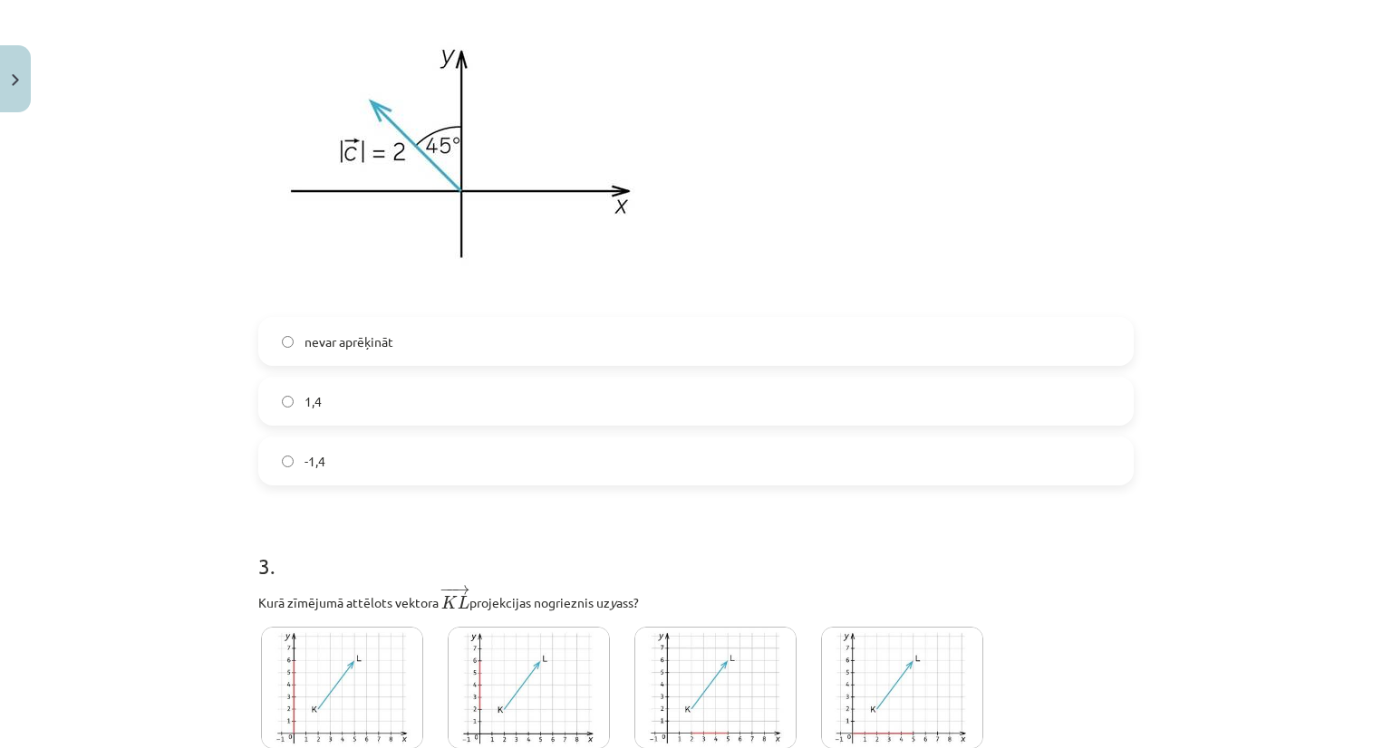
scroll to position [1435, 0]
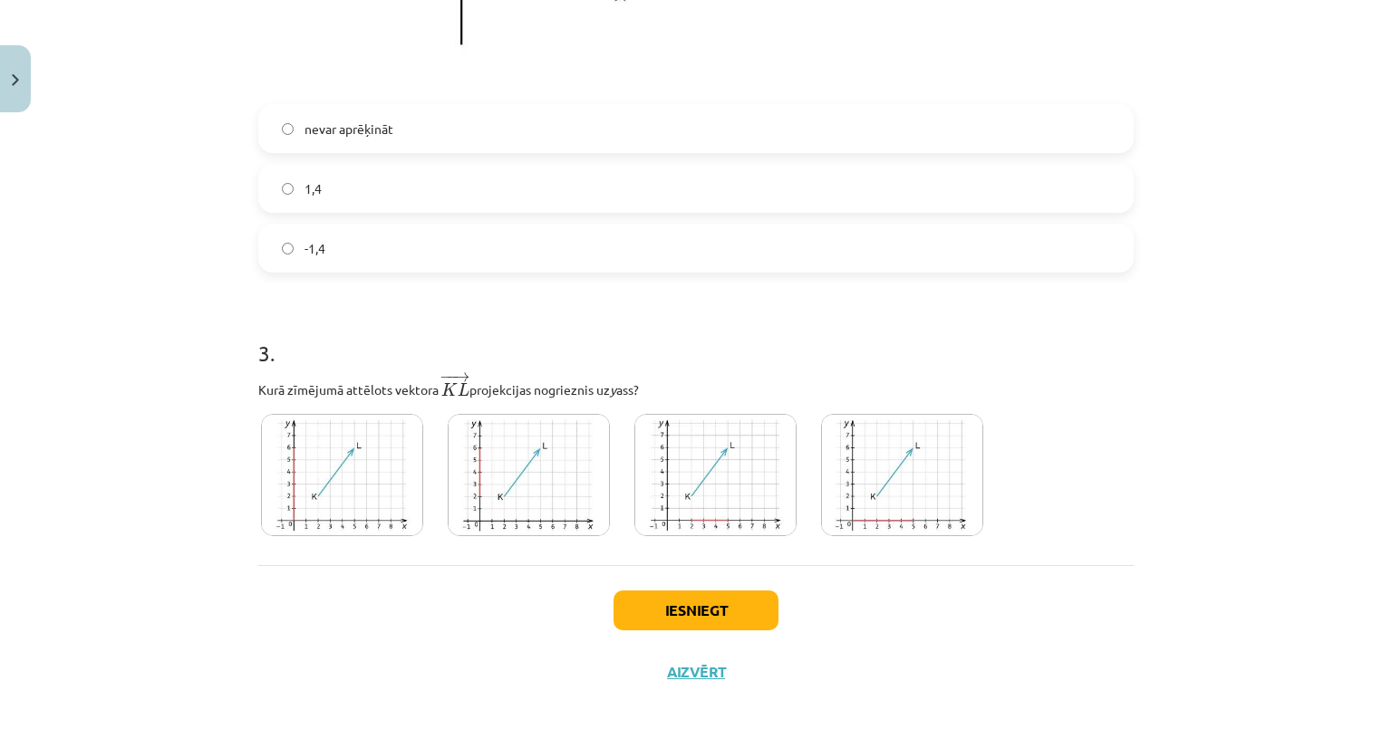
click at [545, 500] on img at bounding box center [529, 475] width 162 height 122
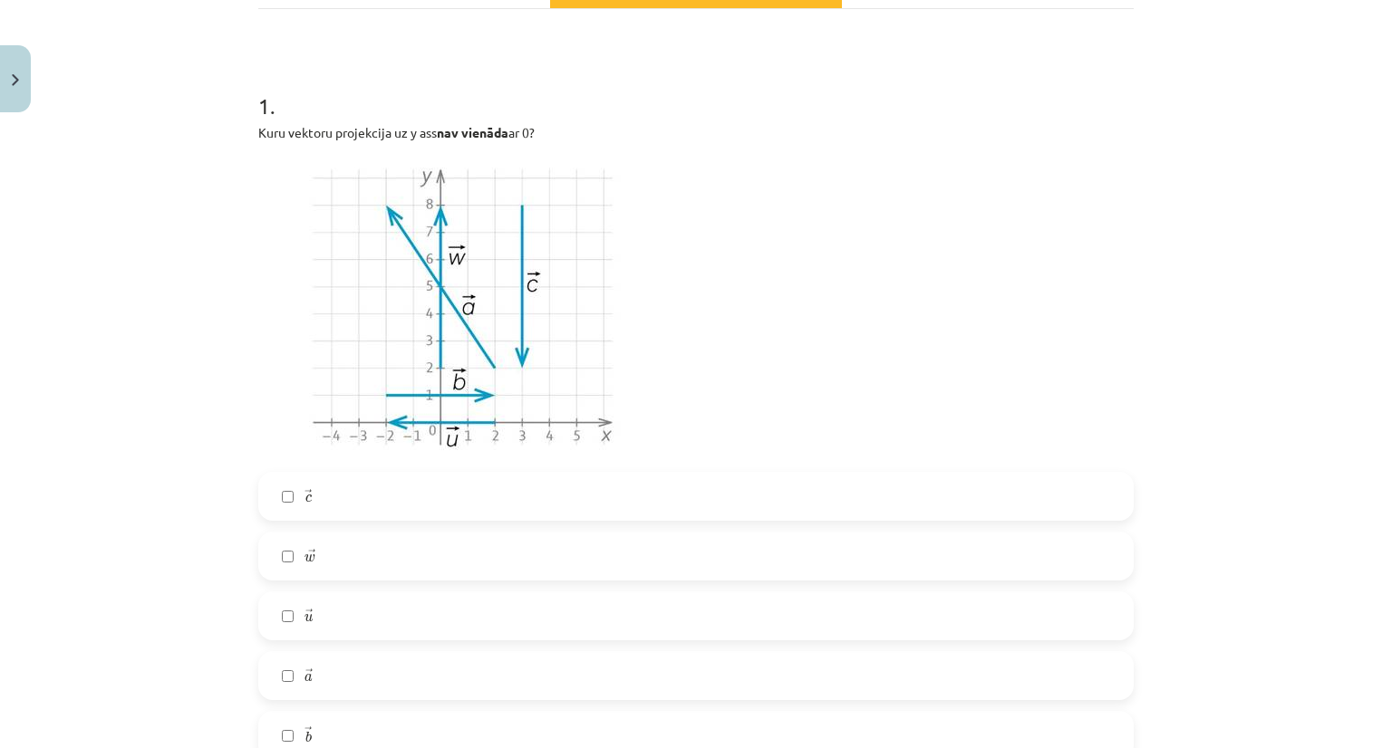
scroll to position [439, 0]
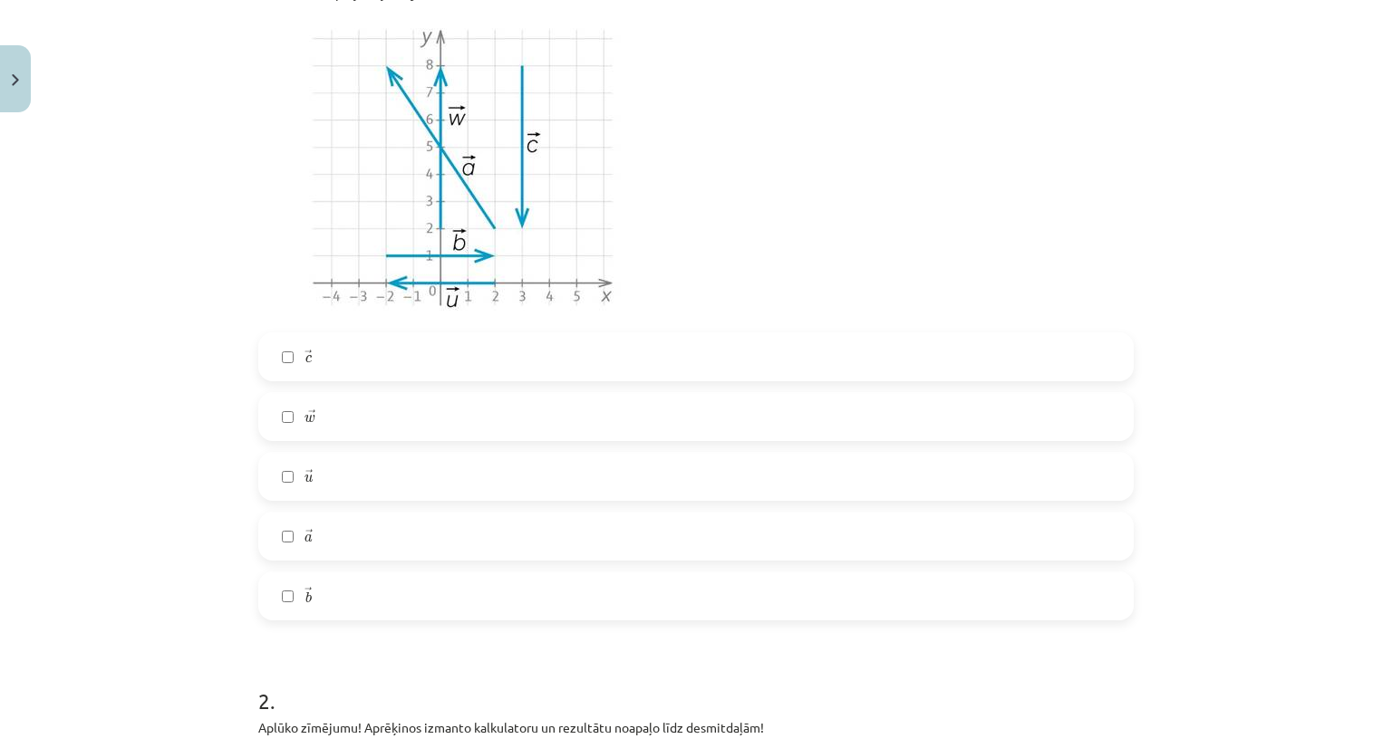
click at [365, 362] on label "→ c c →" at bounding box center [696, 356] width 872 height 45
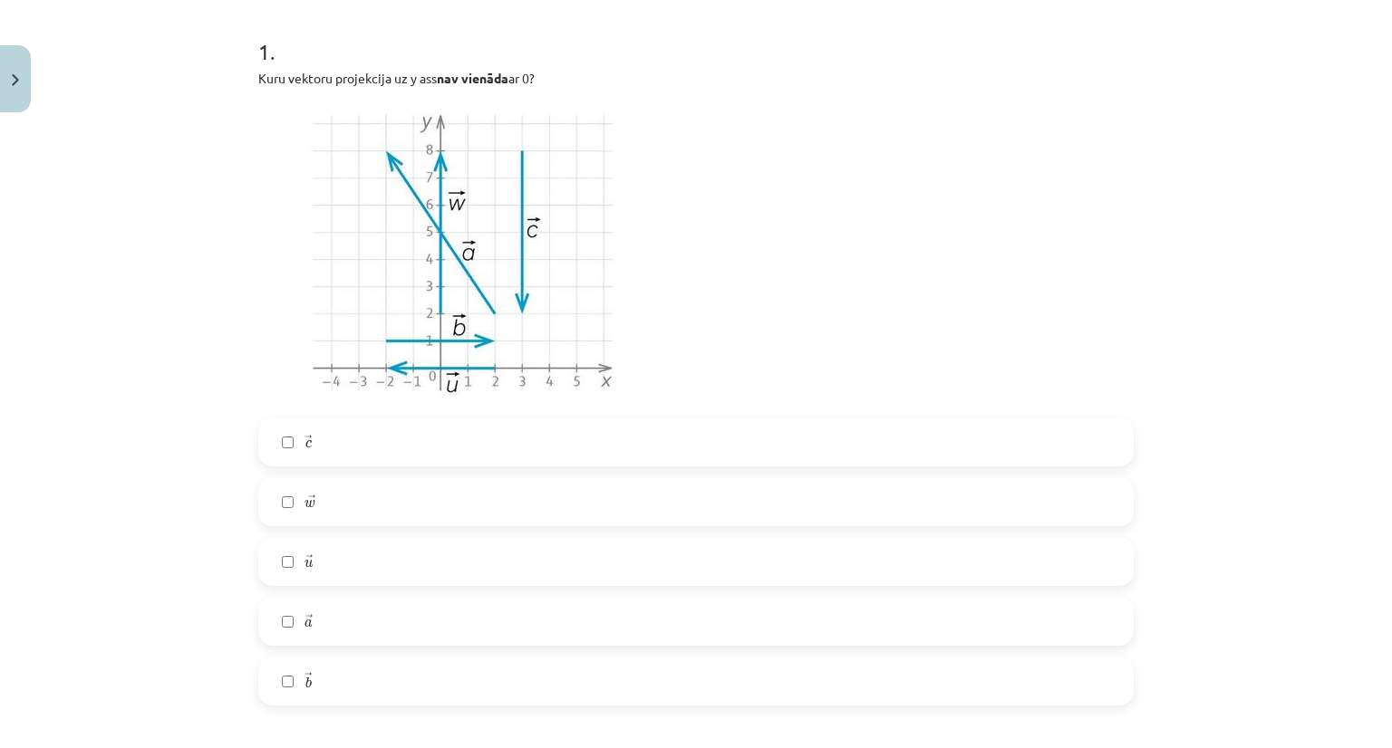
scroll to position [348, 0]
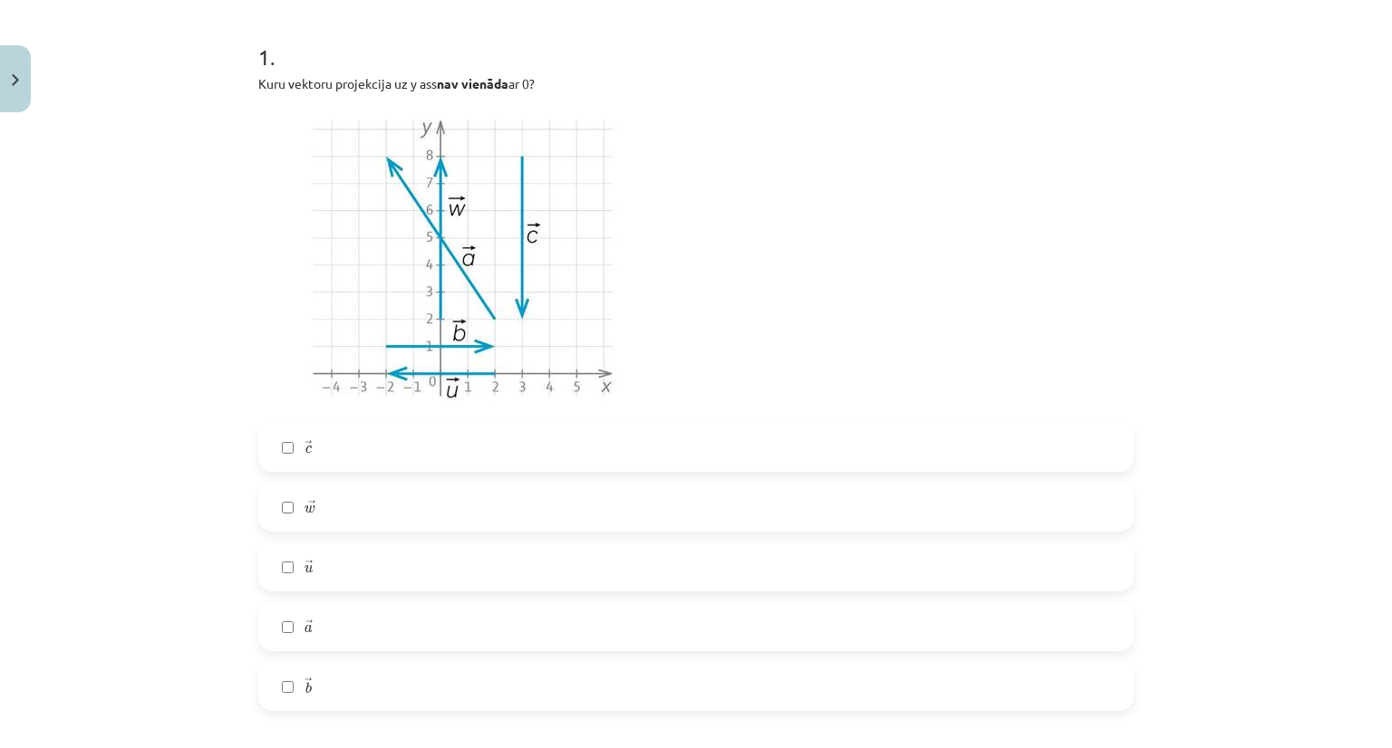
click at [304, 564] on span "u" at bounding box center [308, 568] width 8 height 8
click at [323, 621] on label "→ a a →" at bounding box center [696, 626] width 872 height 45
click at [329, 672] on label "→ b b →" at bounding box center [696, 686] width 872 height 45
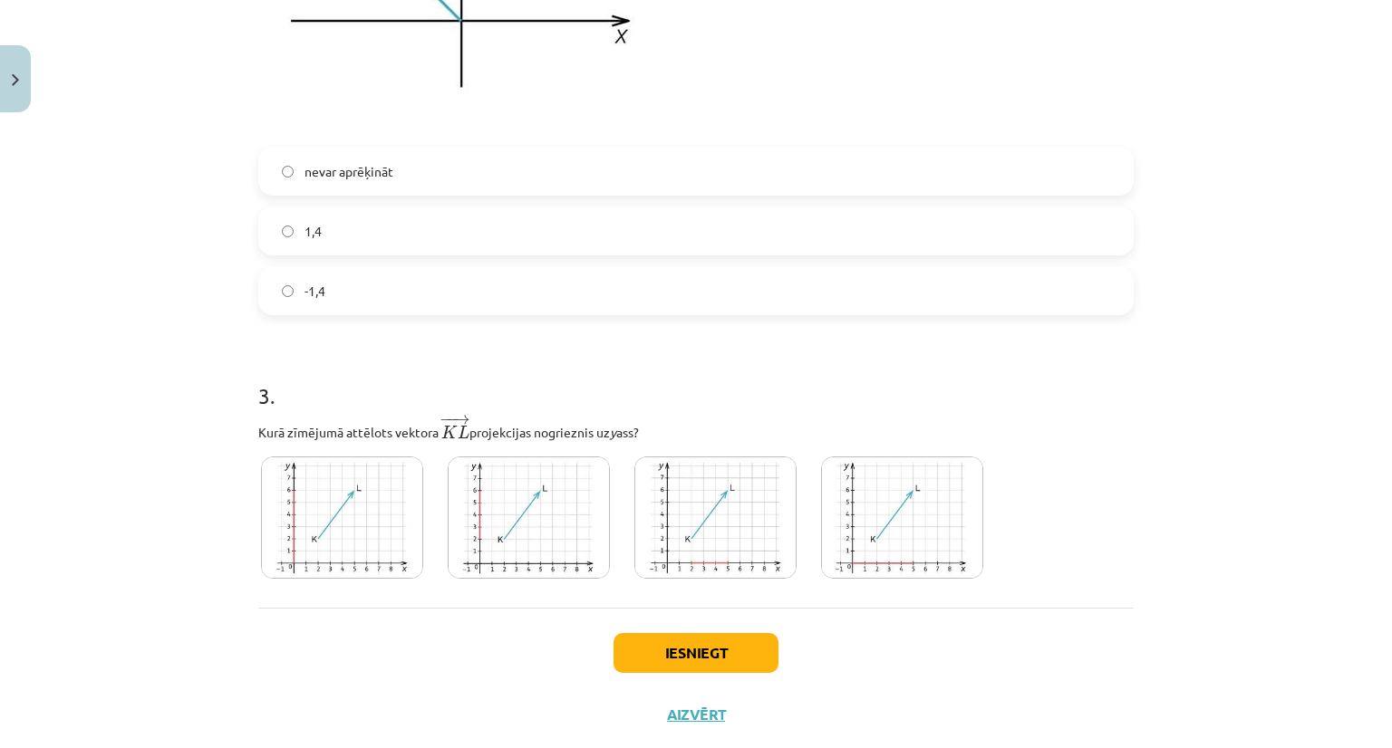
scroll to position [1435, 0]
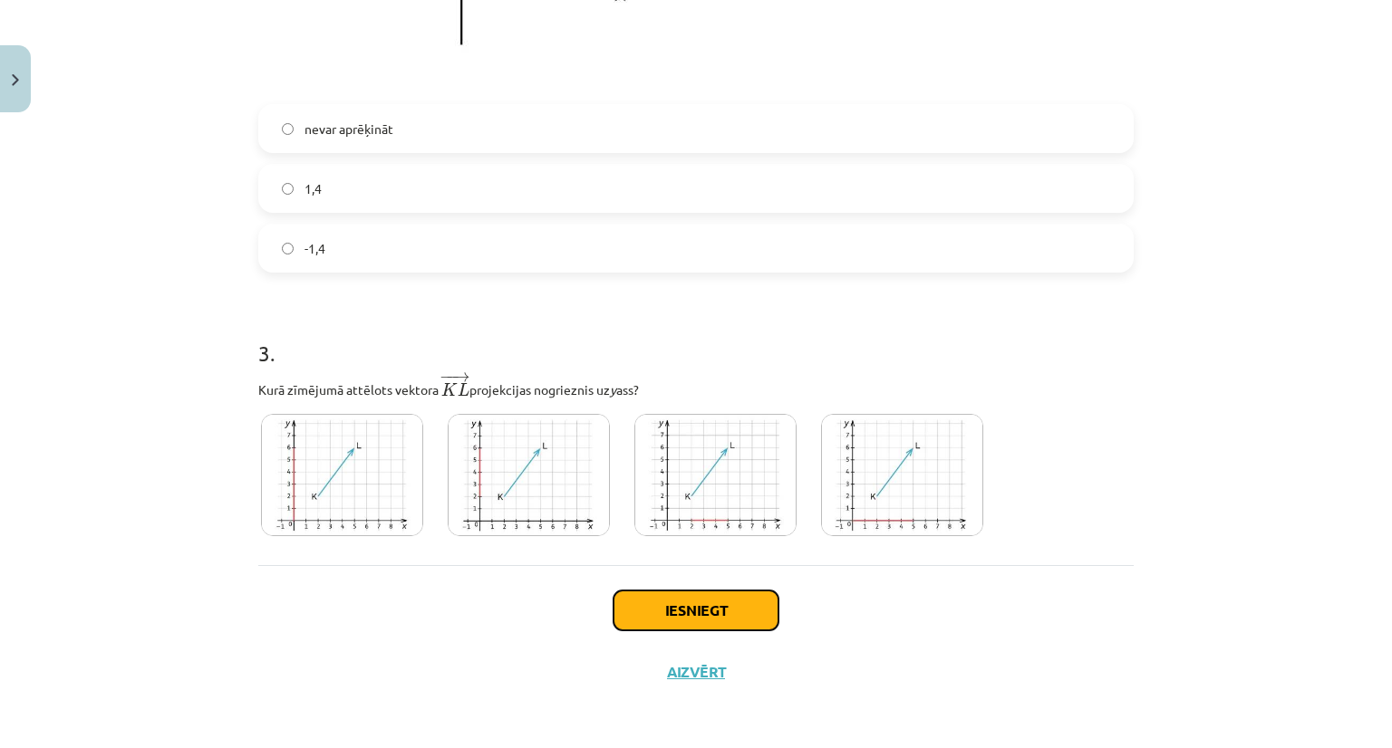
click at [663, 612] on button "Iesniegt" at bounding box center [695, 611] width 165 height 40
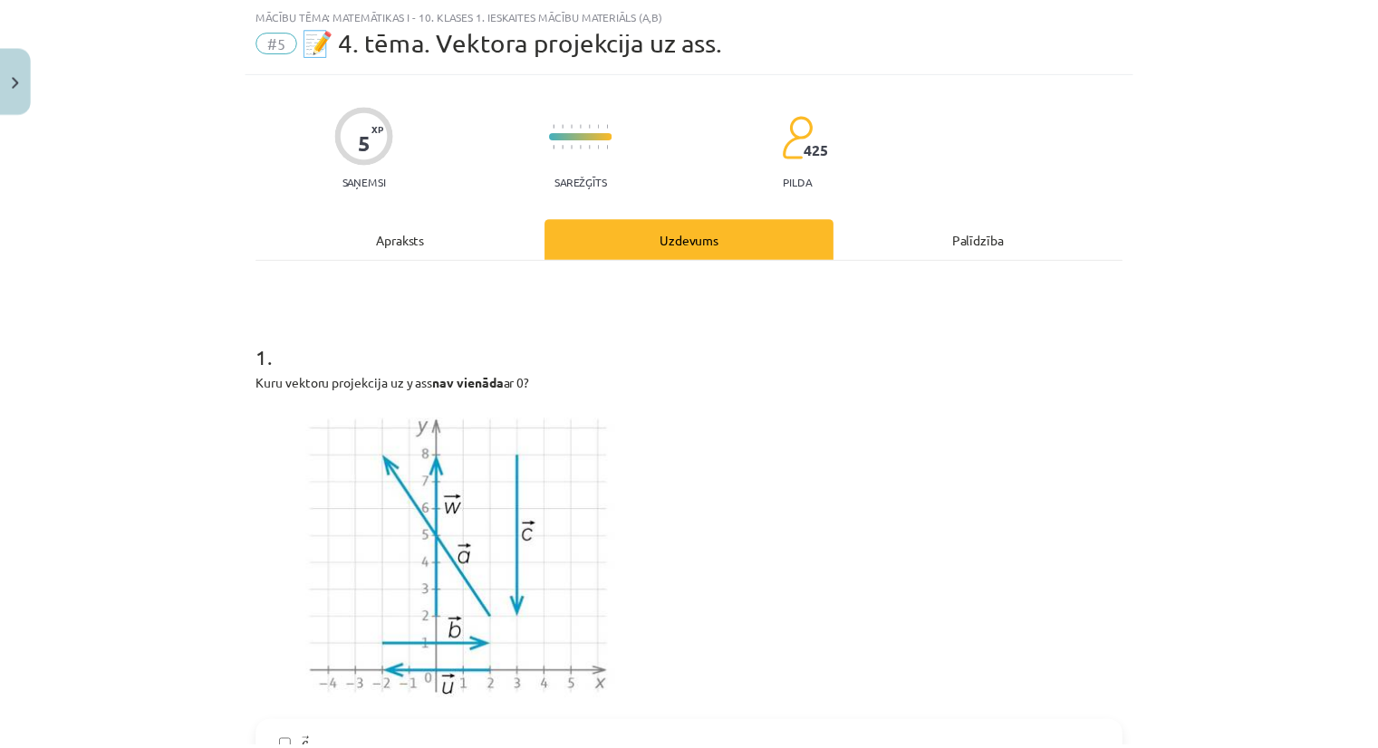
scroll to position [0, 0]
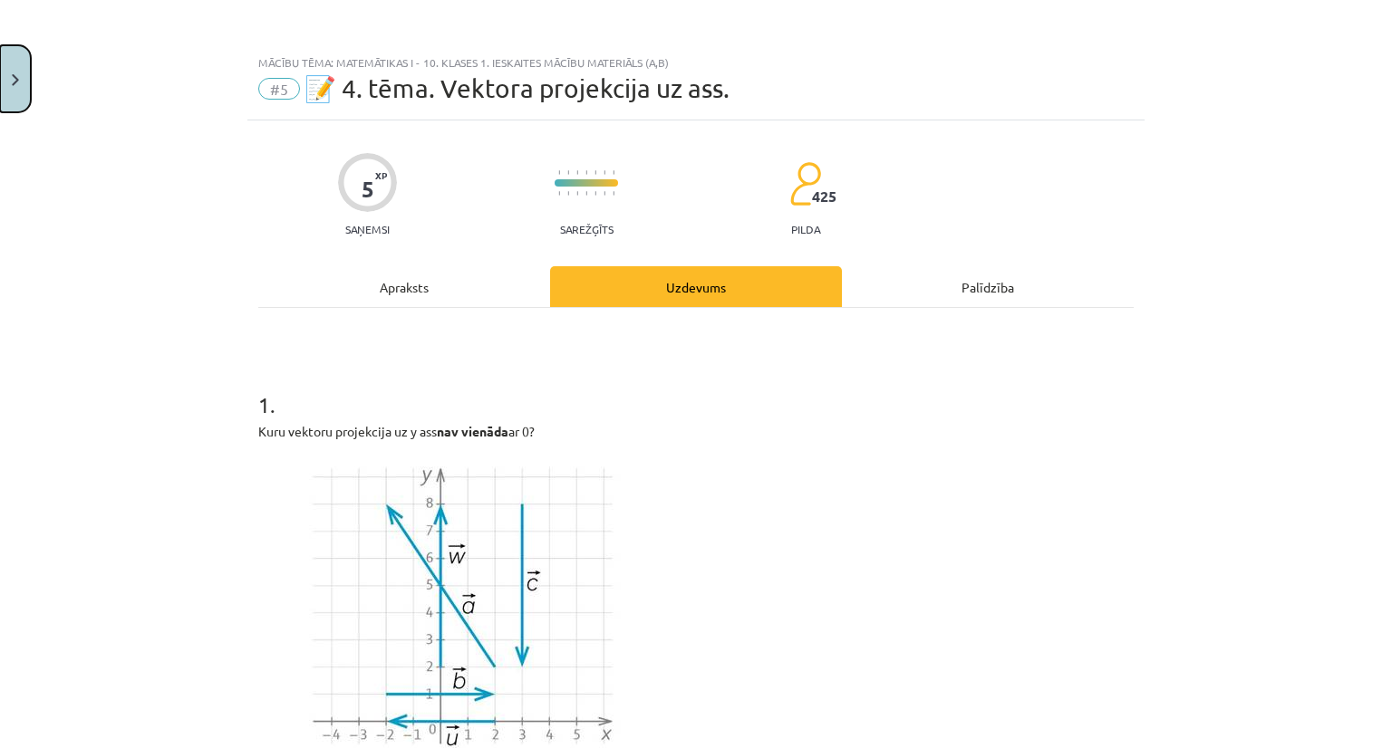
click at [4, 64] on button "Close" at bounding box center [15, 78] width 31 height 67
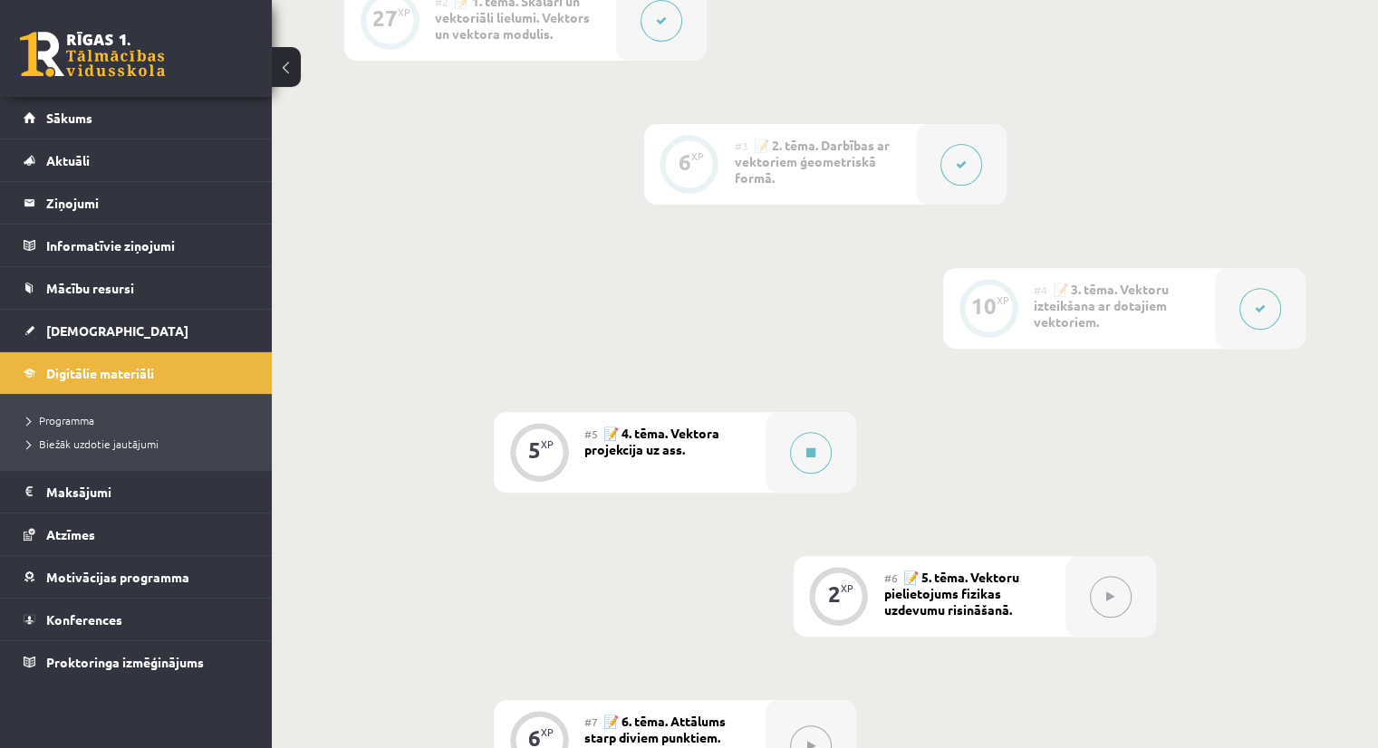
click at [127, 75] on link at bounding box center [92, 54] width 145 height 45
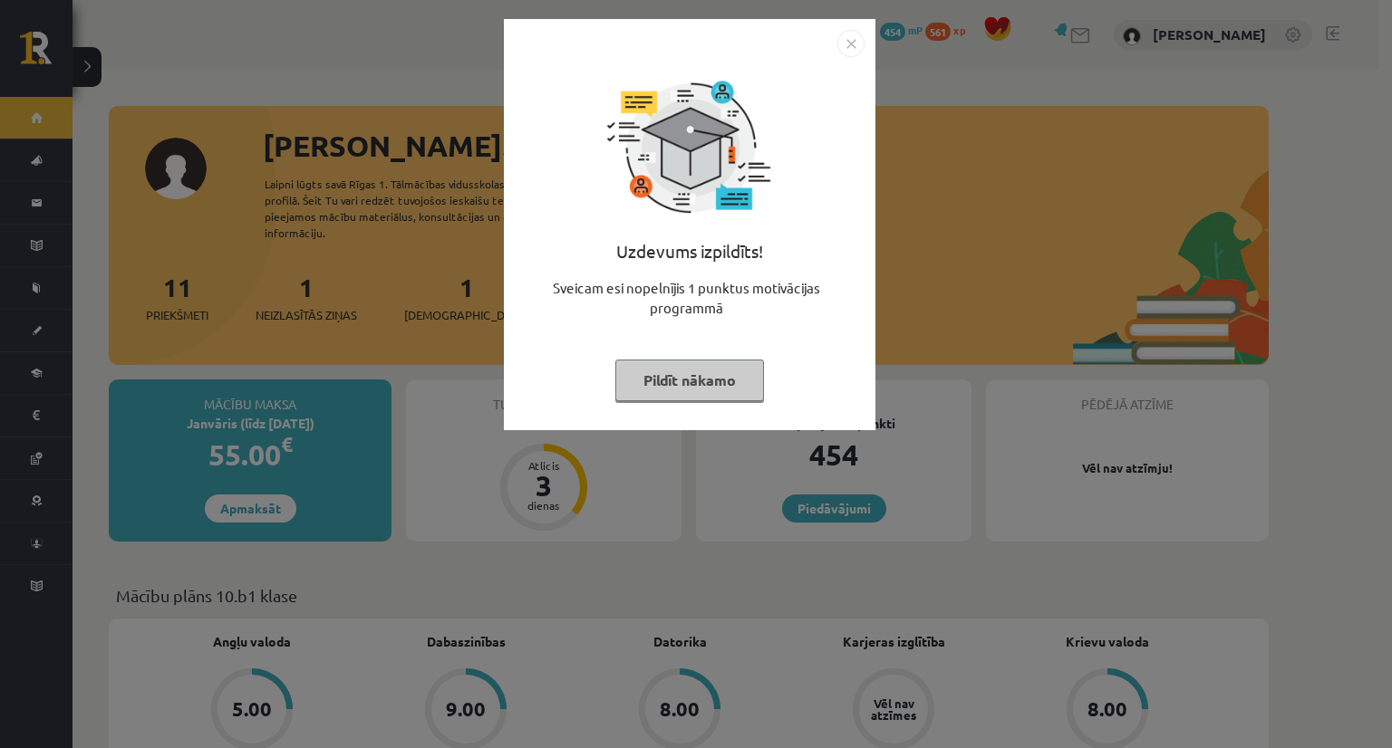
click at [845, 48] on img "Close" at bounding box center [850, 43] width 27 height 27
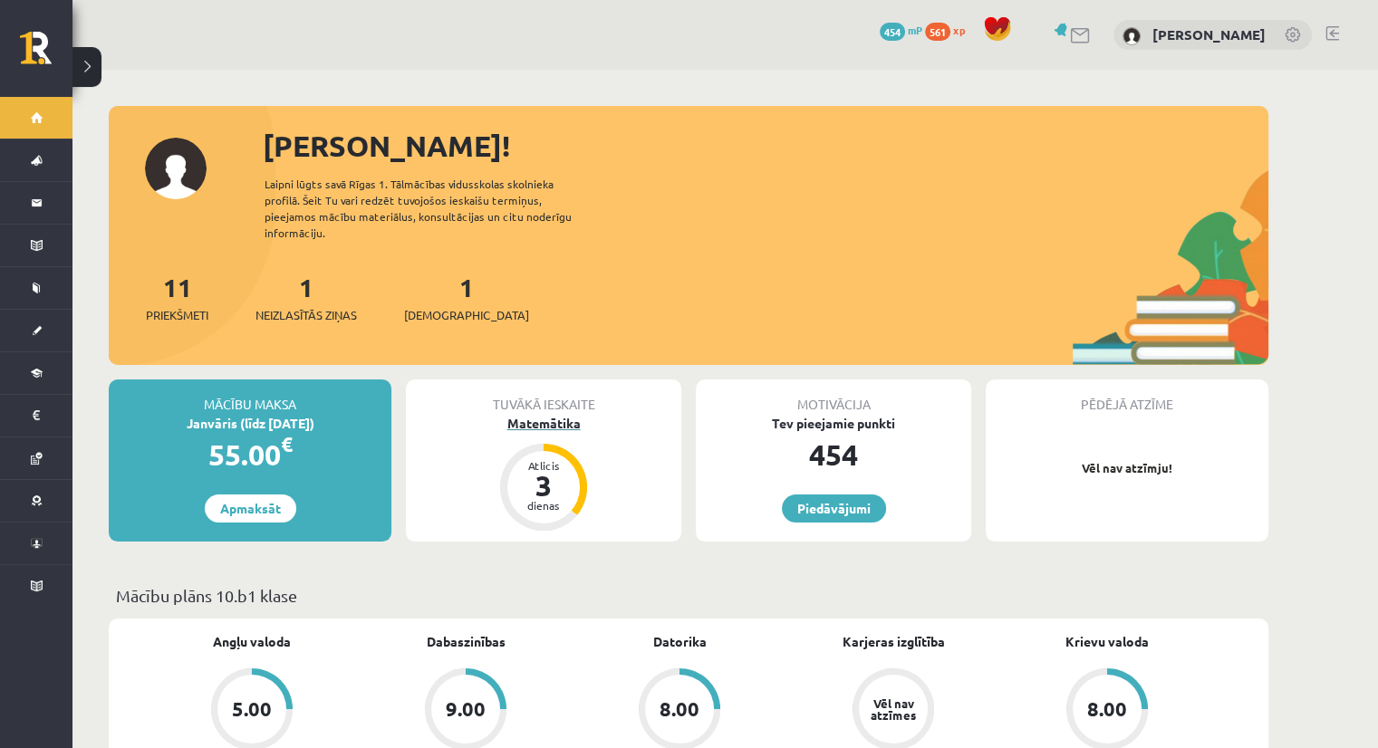
click at [547, 471] on div "3" at bounding box center [543, 485] width 54 height 29
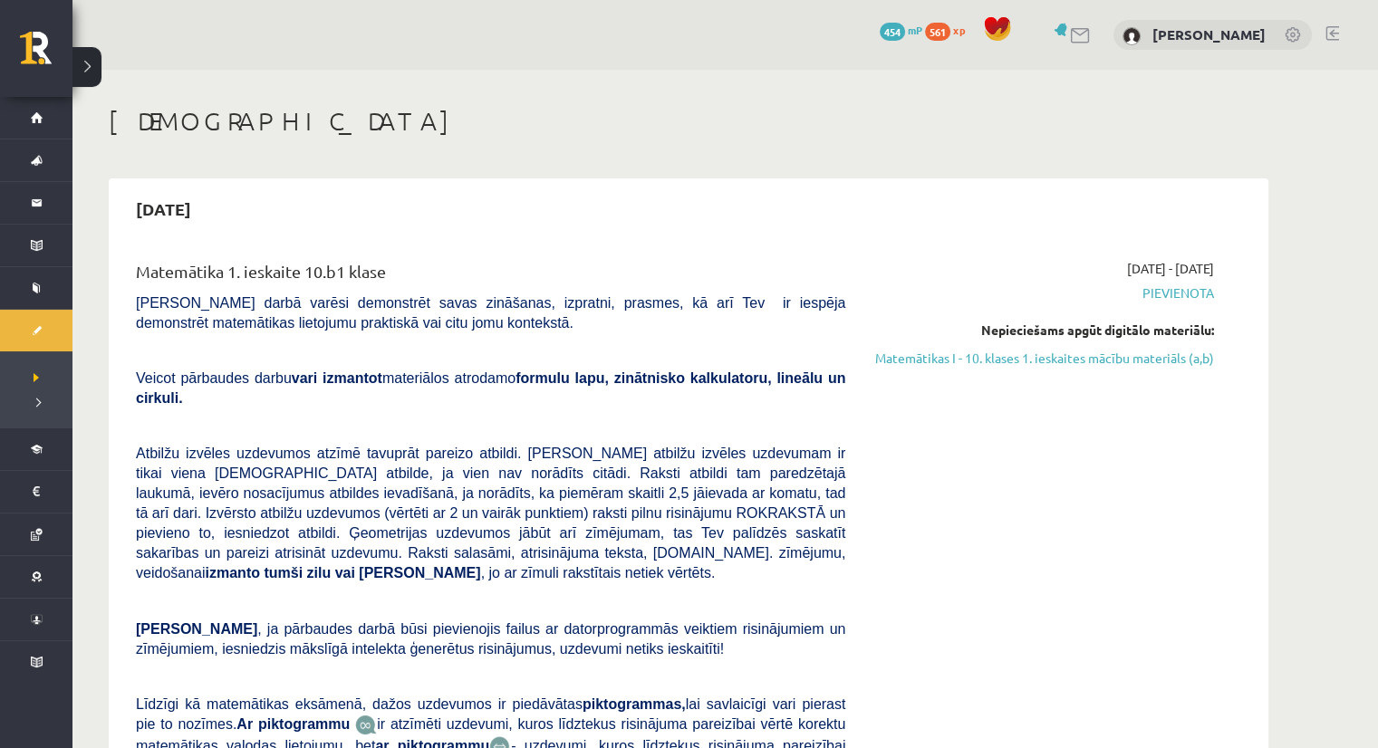
click at [1046, 359] on link "Matemātikas I - 10. klases 1. ieskaites mācību materiāls (a,b)" at bounding box center [1044, 358] width 342 height 19
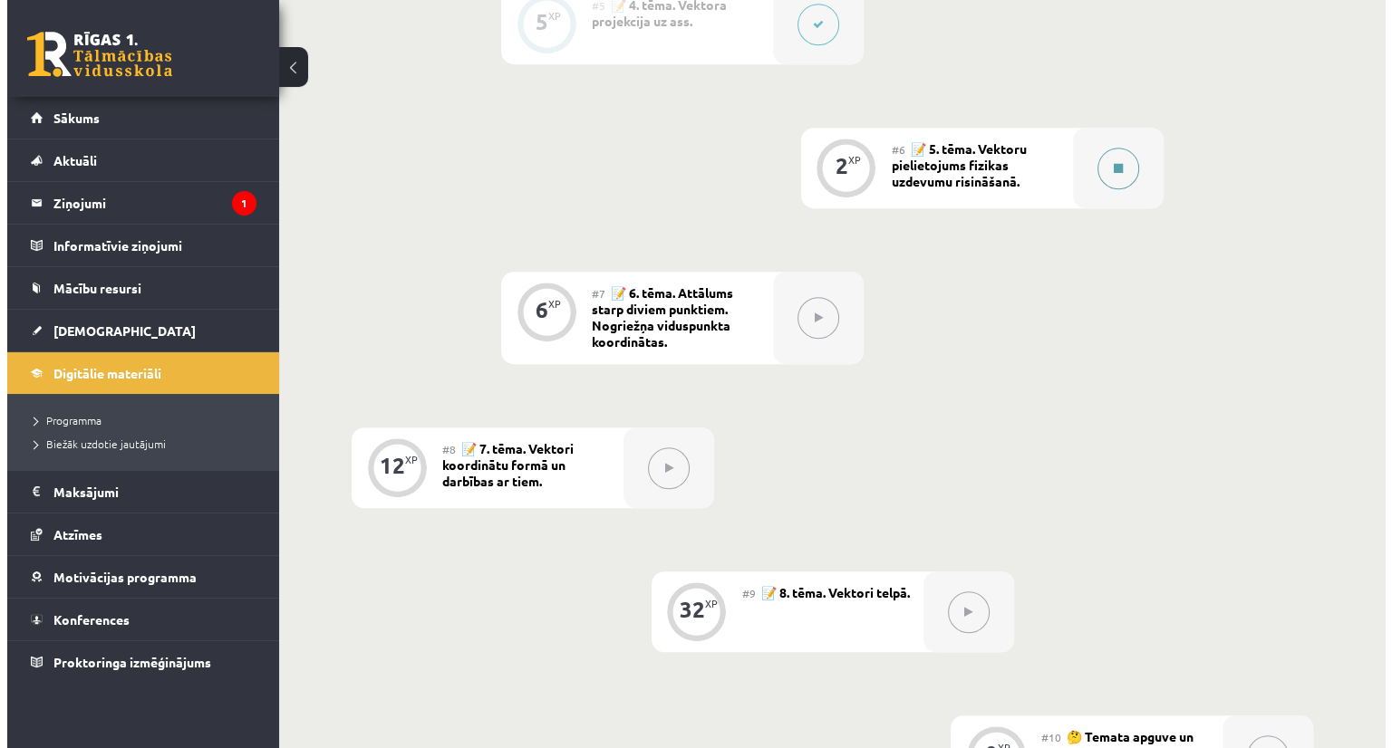
scroll to position [997, 0]
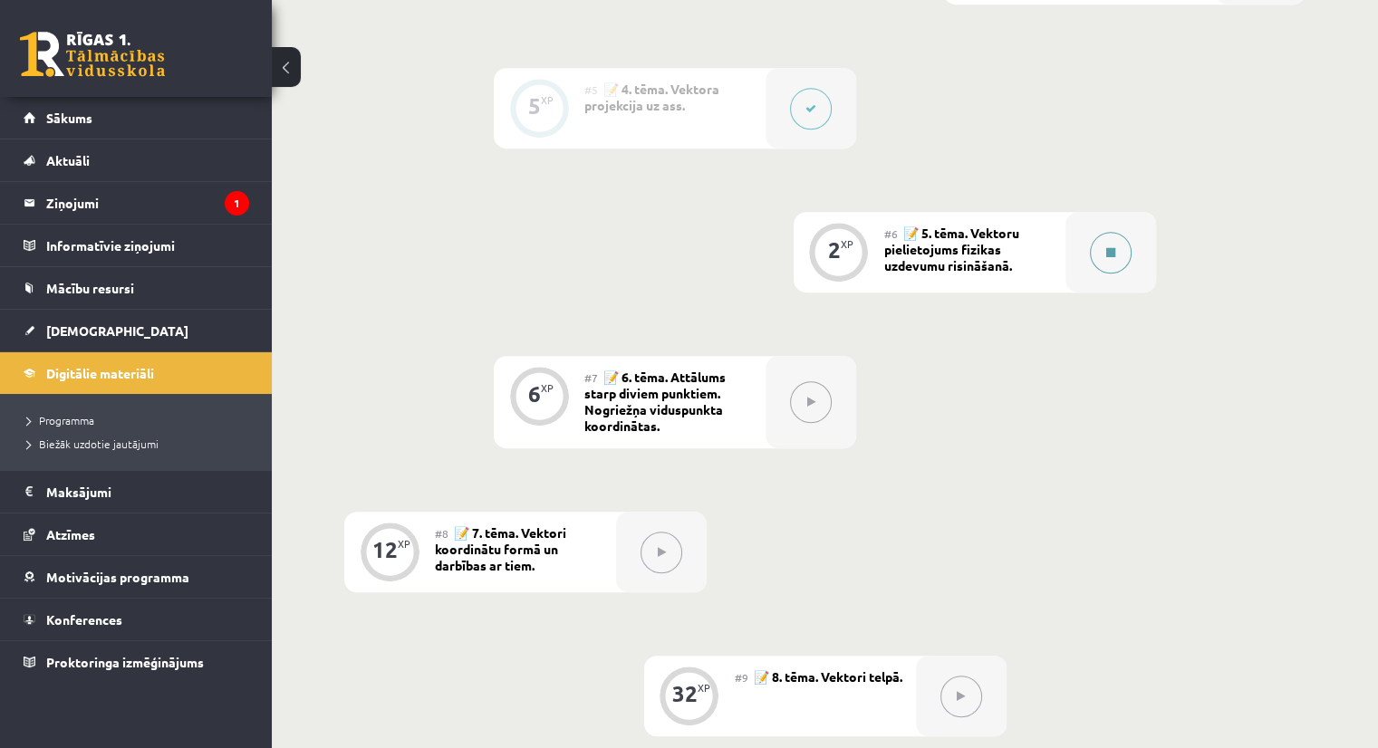
click at [1107, 258] on icon at bounding box center [1110, 252] width 9 height 11
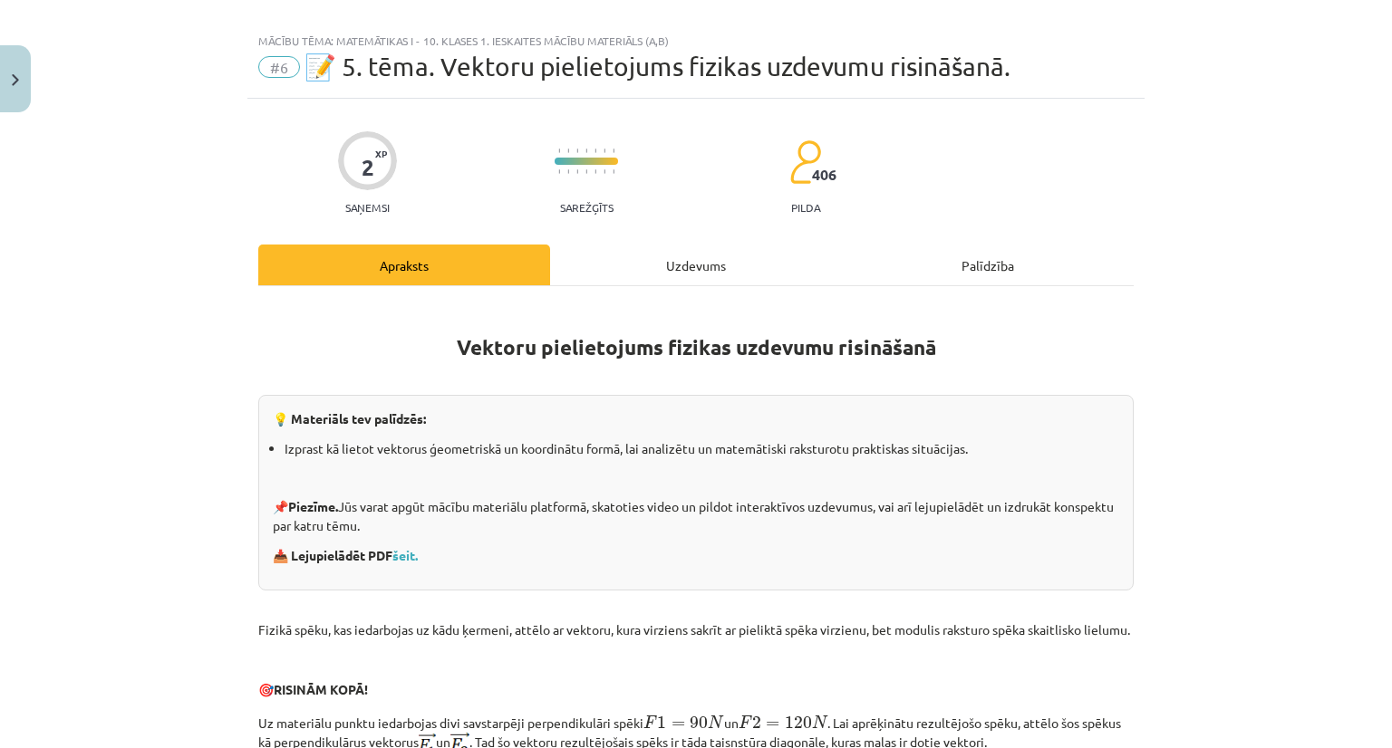
scroll to position [0, 0]
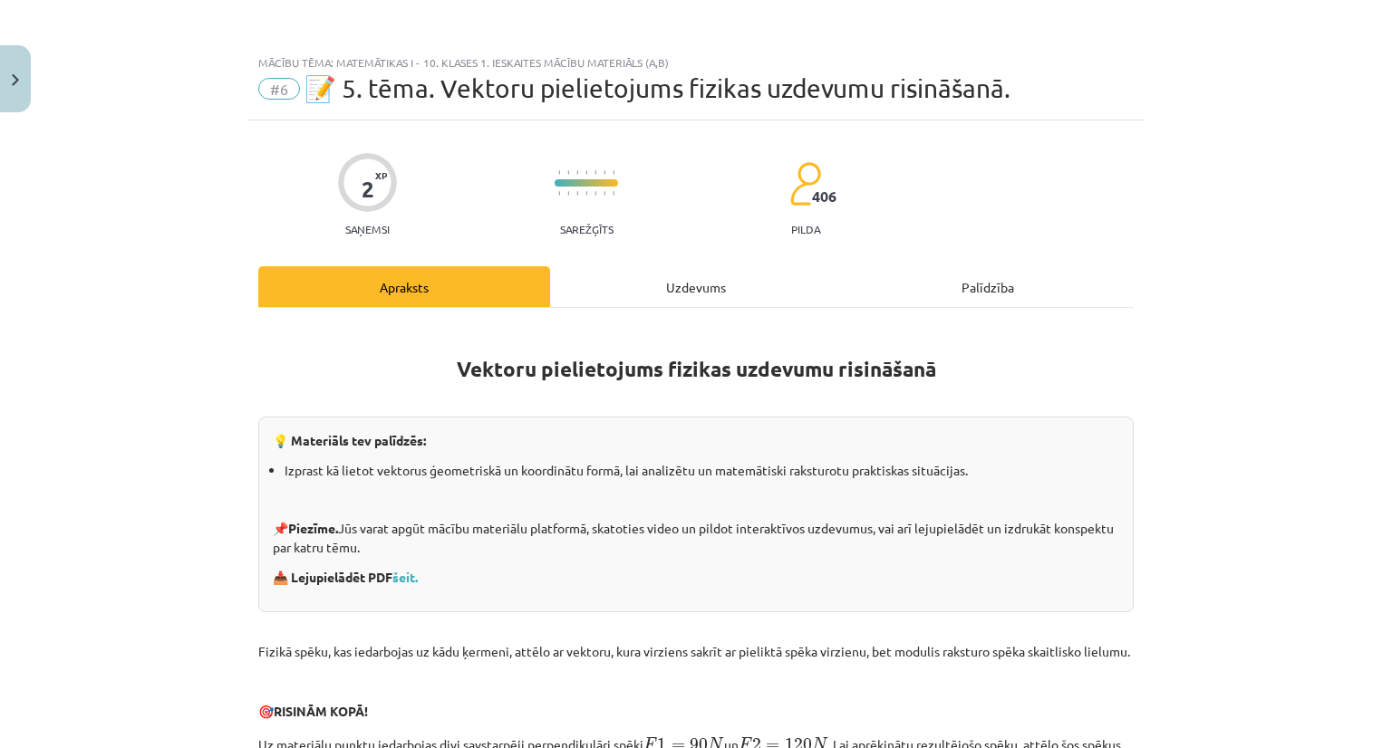
click at [722, 275] on div "Uzdevums" at bounding box center [696, 286] width 292 height 41
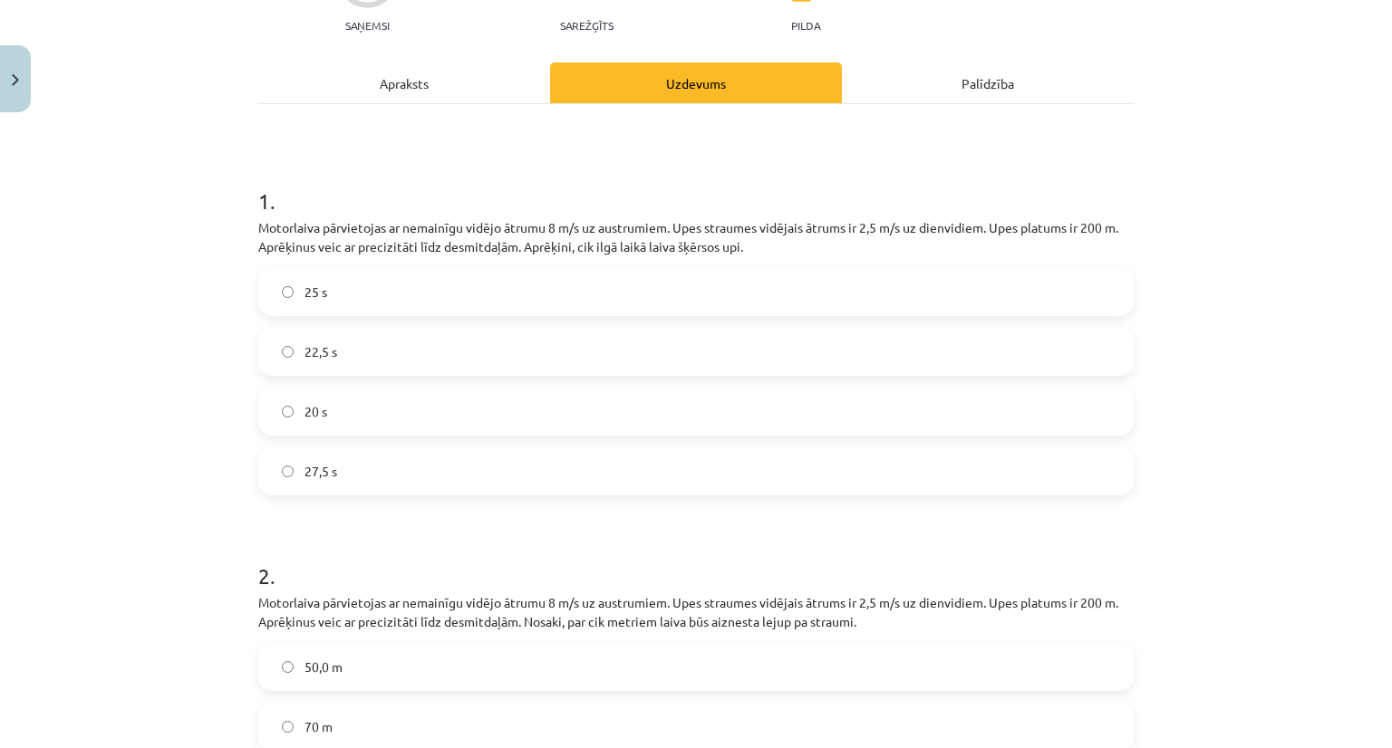
scroll to position [227, 0]
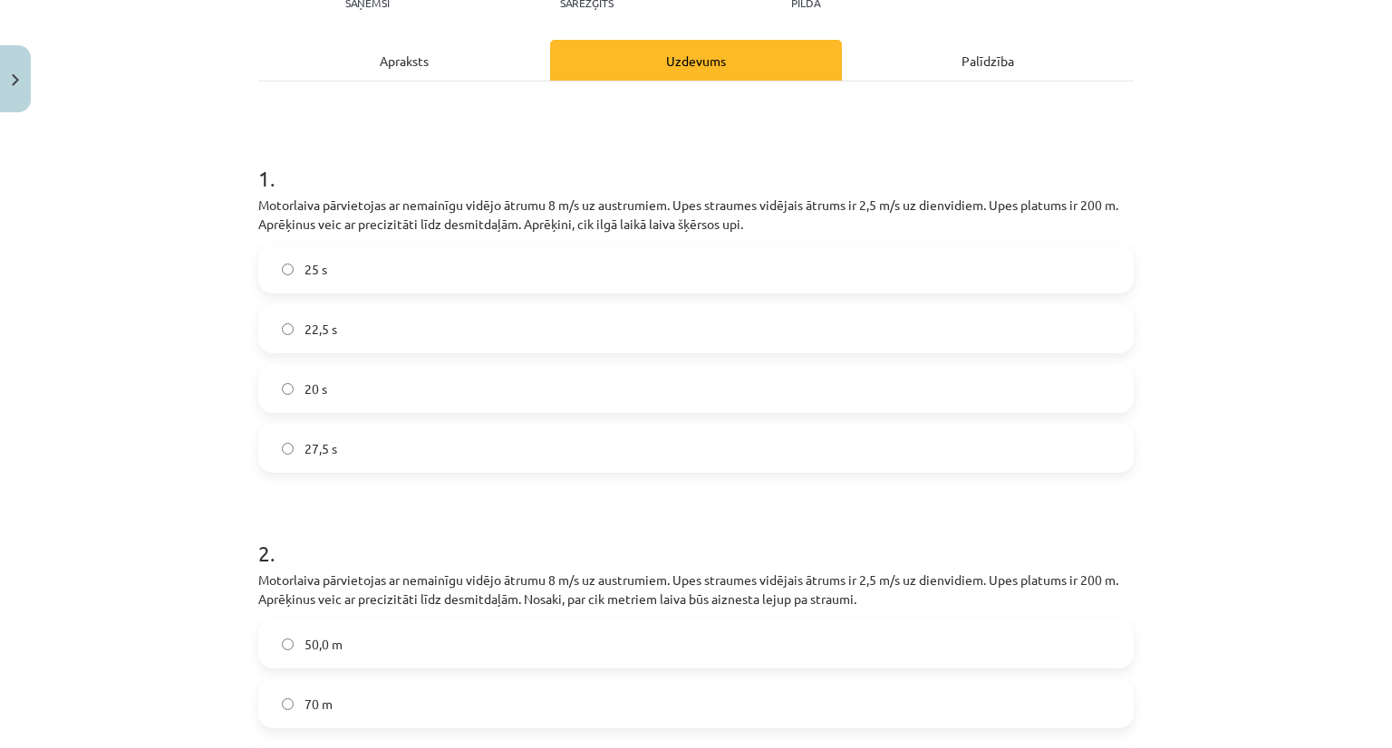
click at [347, 432] on label "27,5 s" at bounding box center [696, 448] width 872 height 45
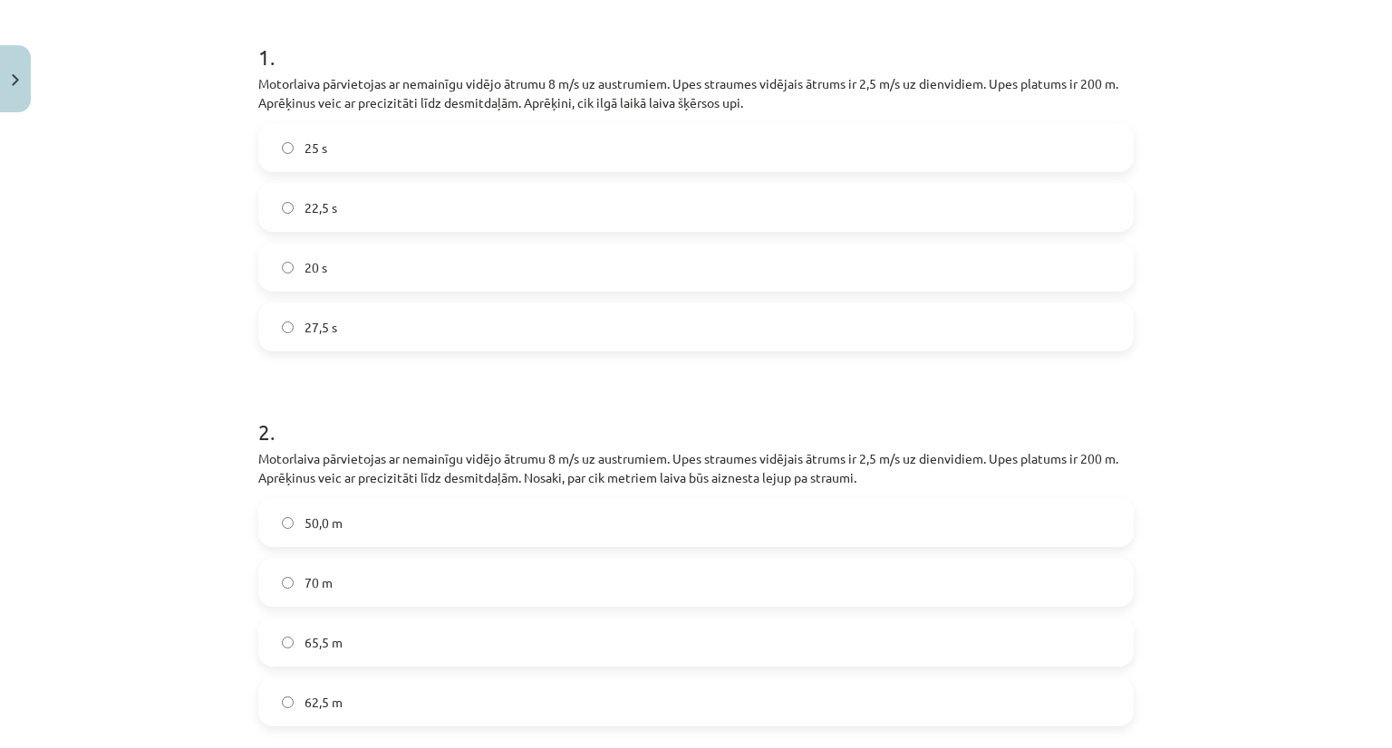
scroll to position [355, 0]
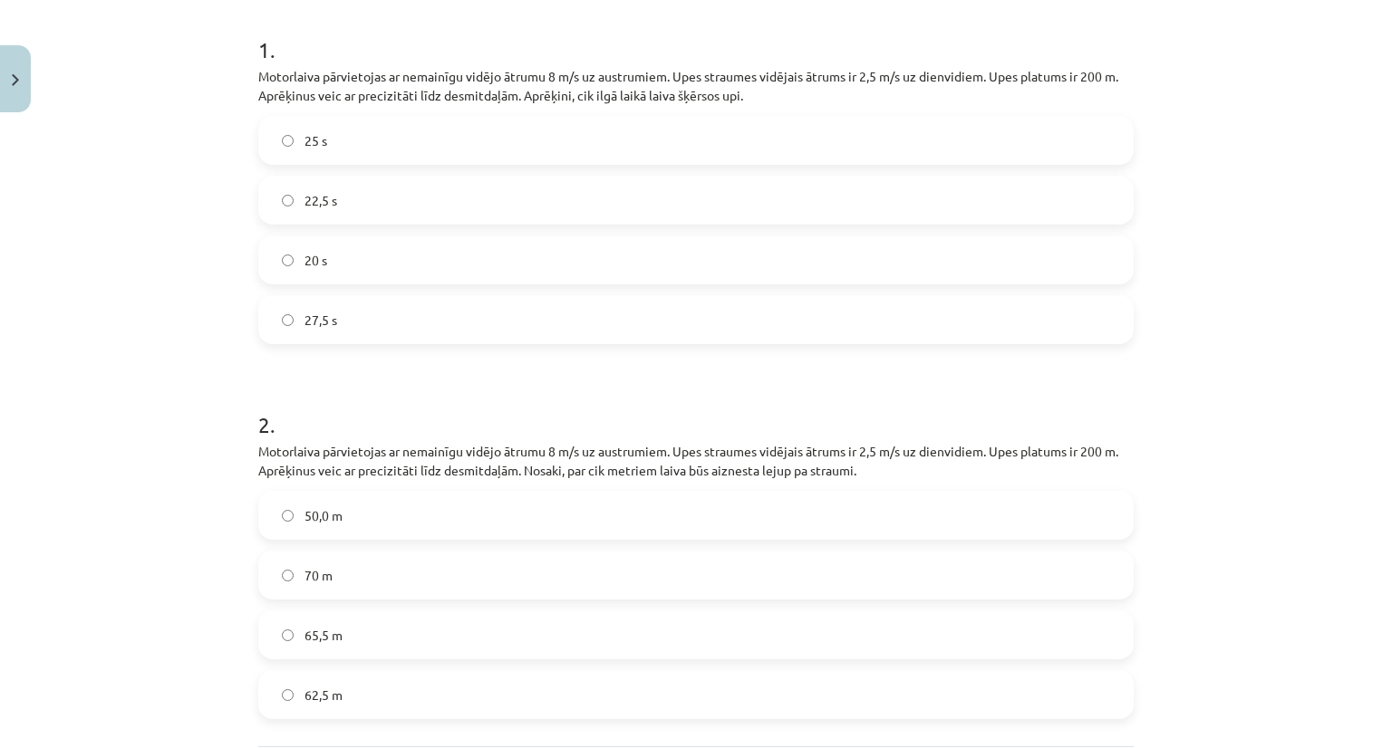
click at [308, 122] on label "25 s" at bounding box center [696, 140] width 872 height 45
click at [339, 705] on label "62,5 m" at bounding box center [696, 694] width 872 height 45
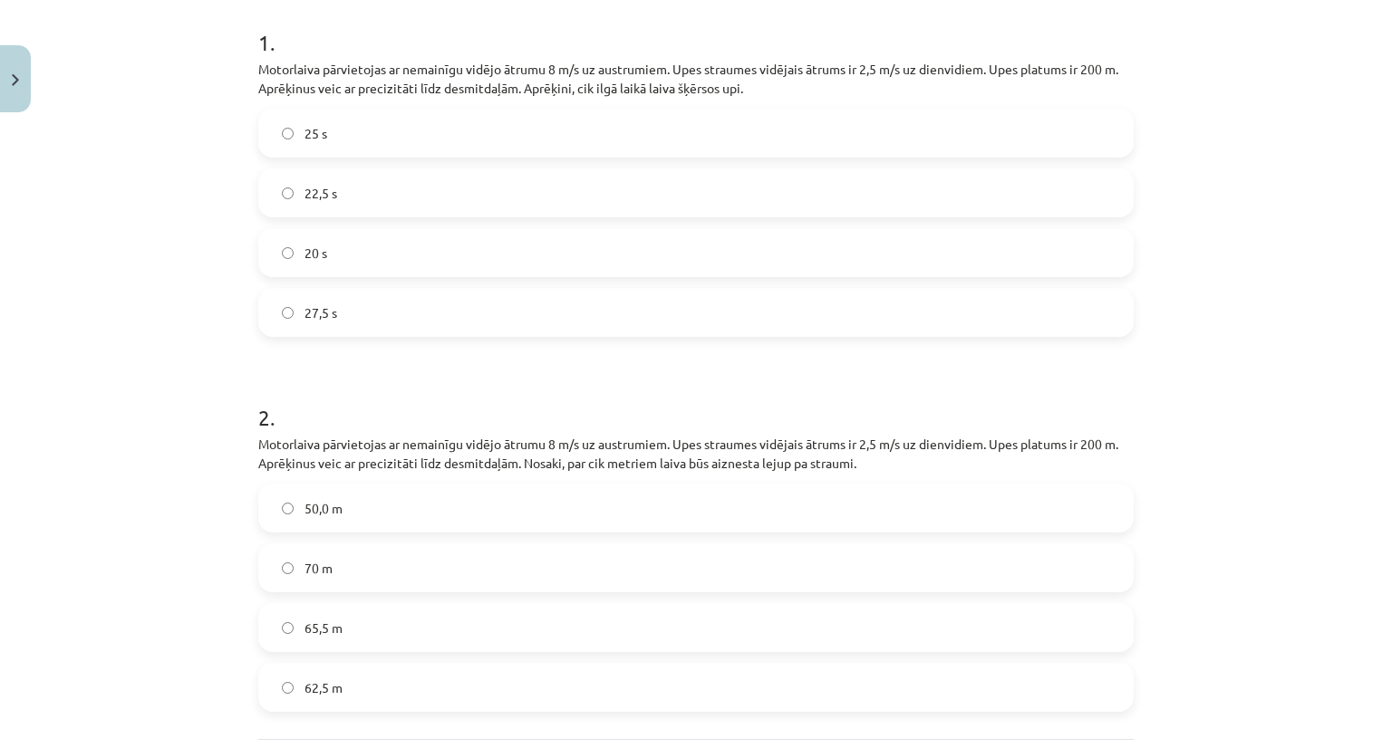
click at [603, 399] on h1 "2 ." at bounding box center [695, 401] width 875 height 56
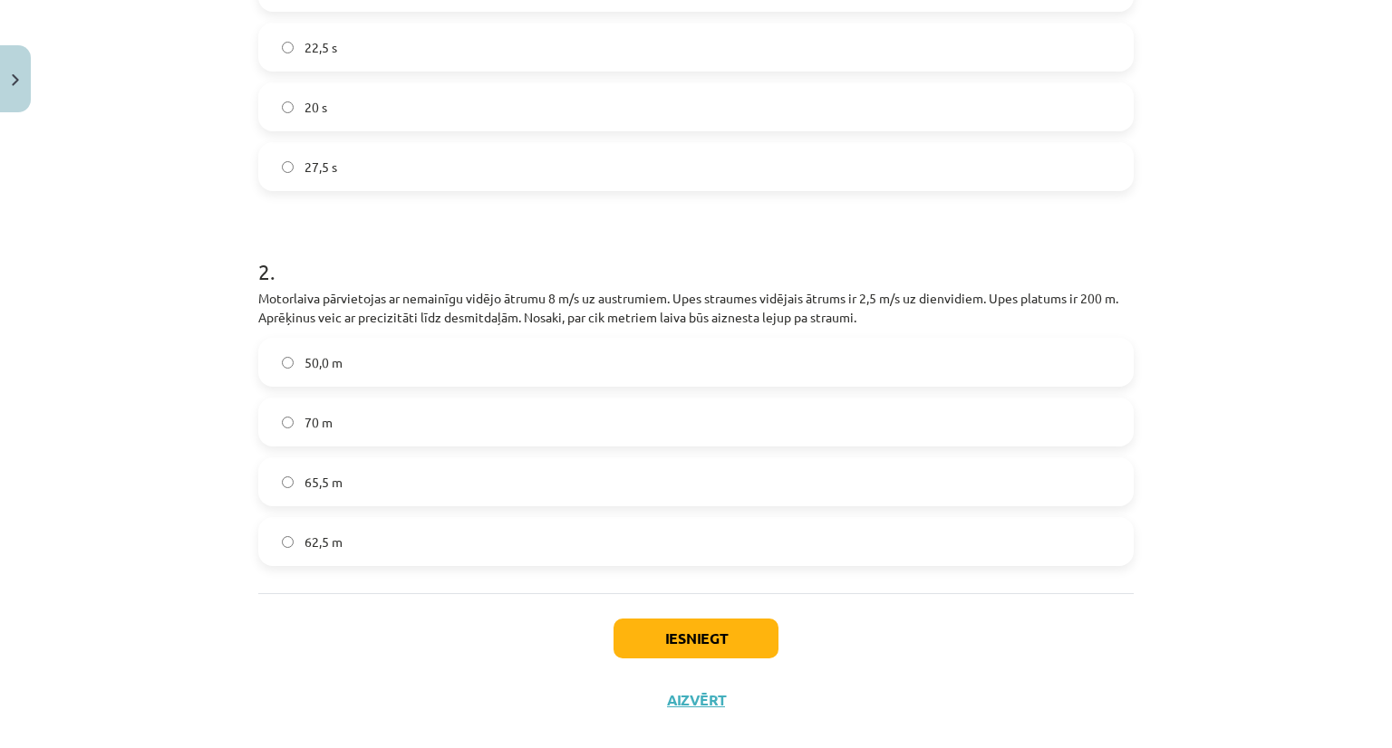
scroll to position [536, 0]
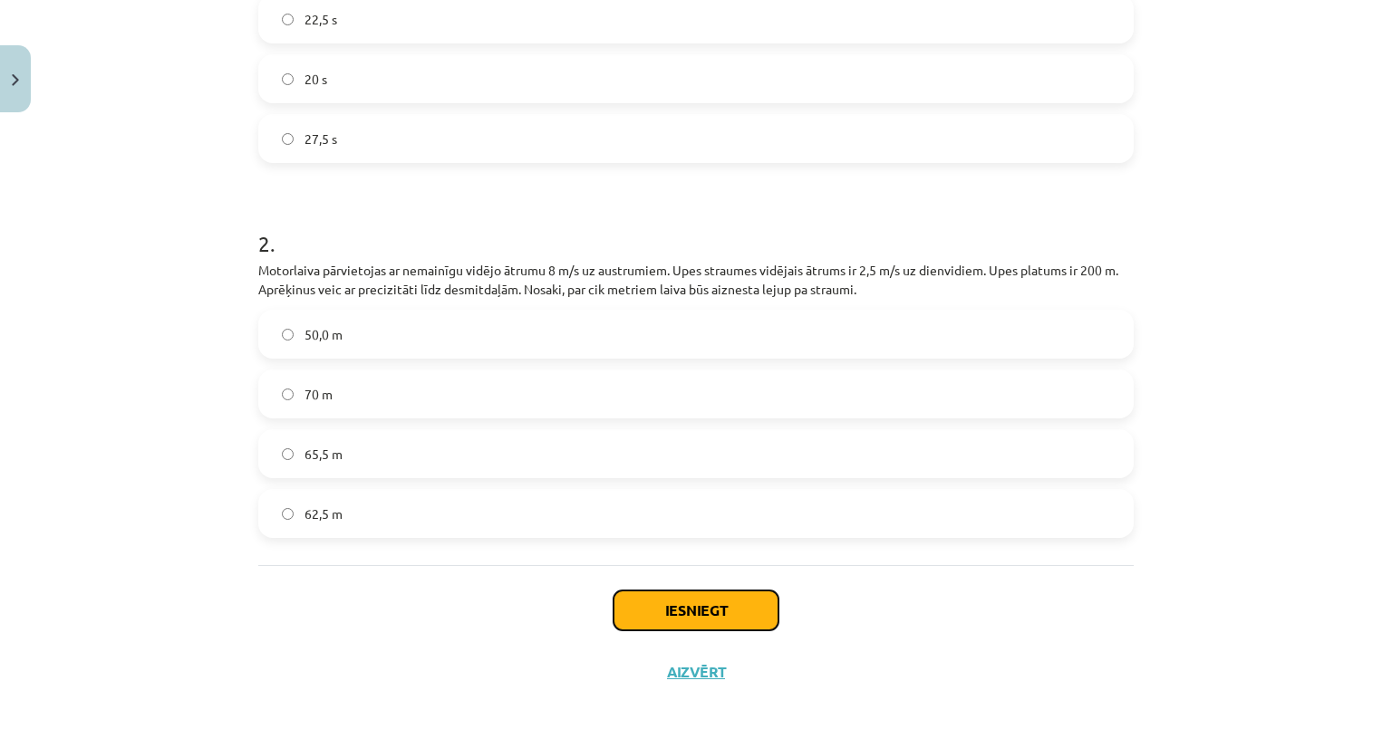
click at [691, 620] on button "Iesniegt" at bounding box center [695, 611] width 165 height 40
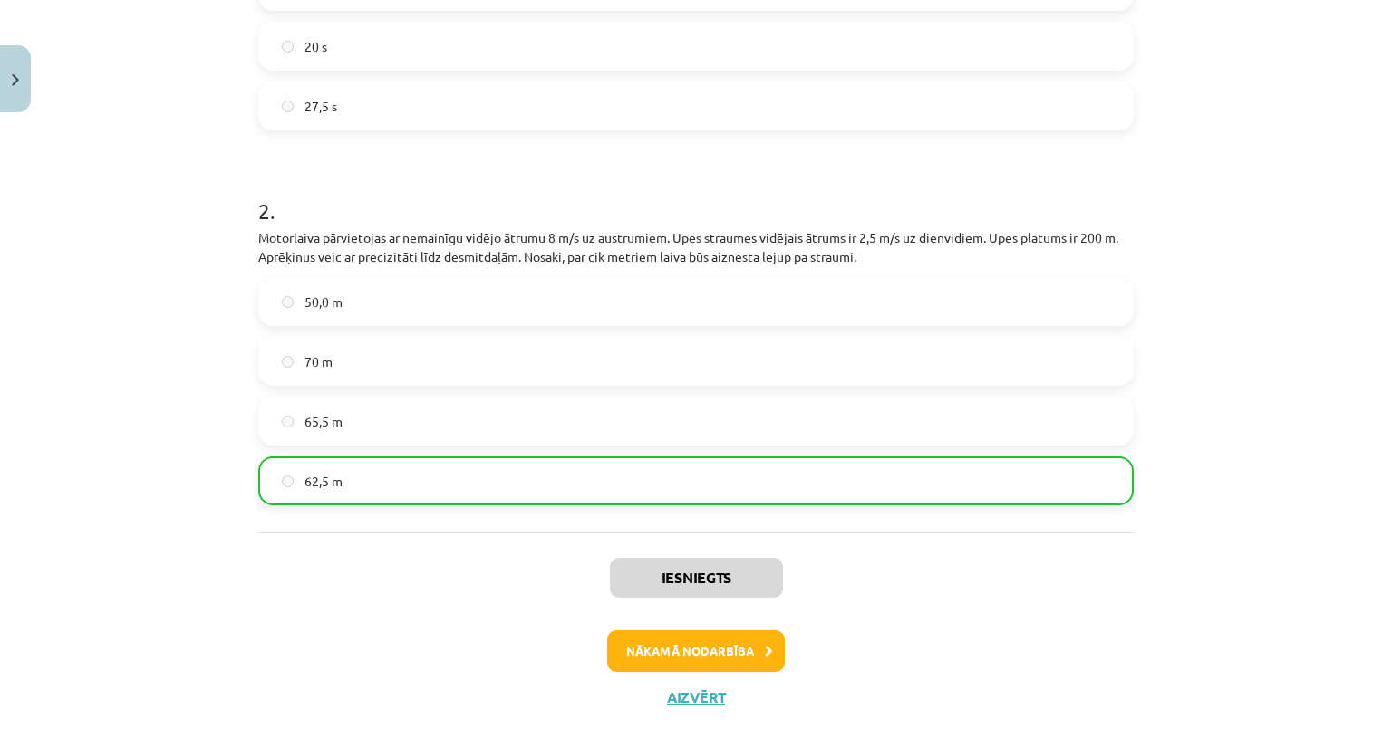
scroll to position [593, 0]
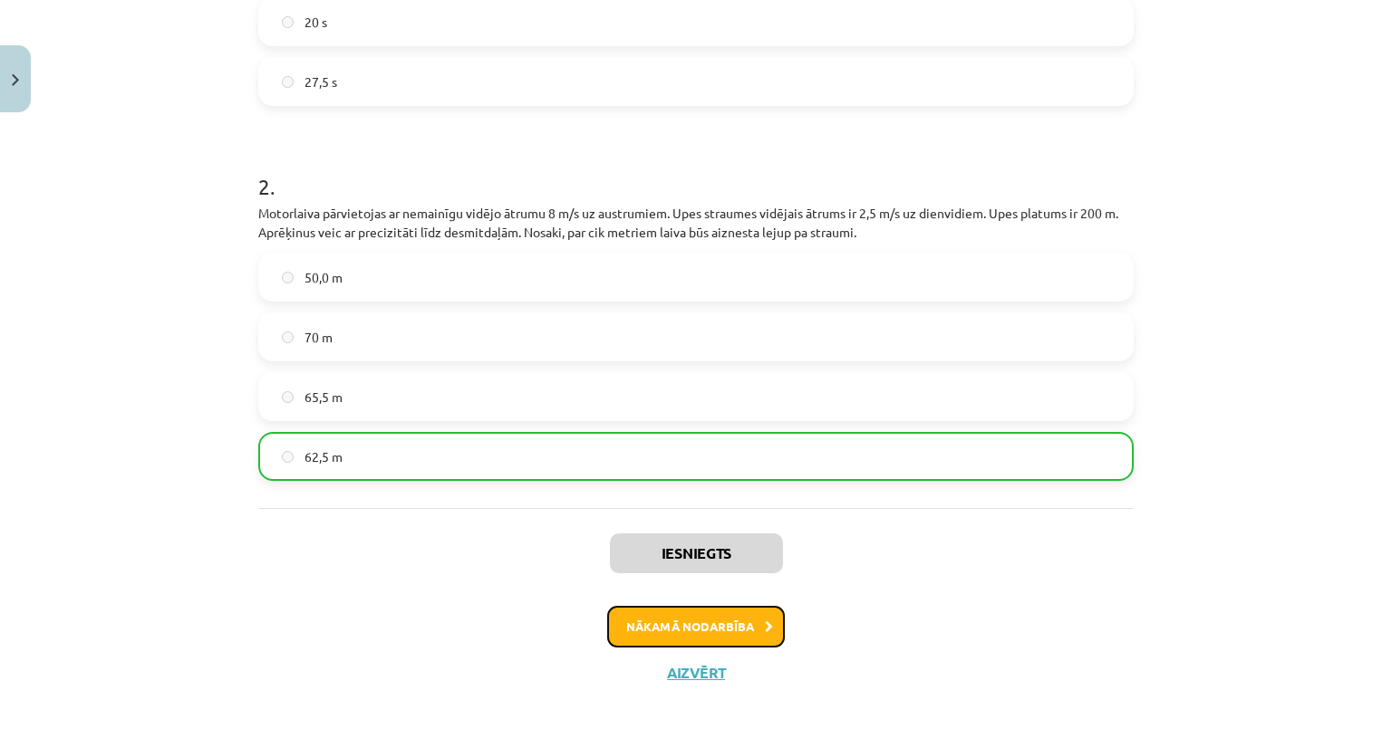
click at [685, 613] on button "Nākamā nodarbība" at bounding box center [696, 627] width 178 height 42
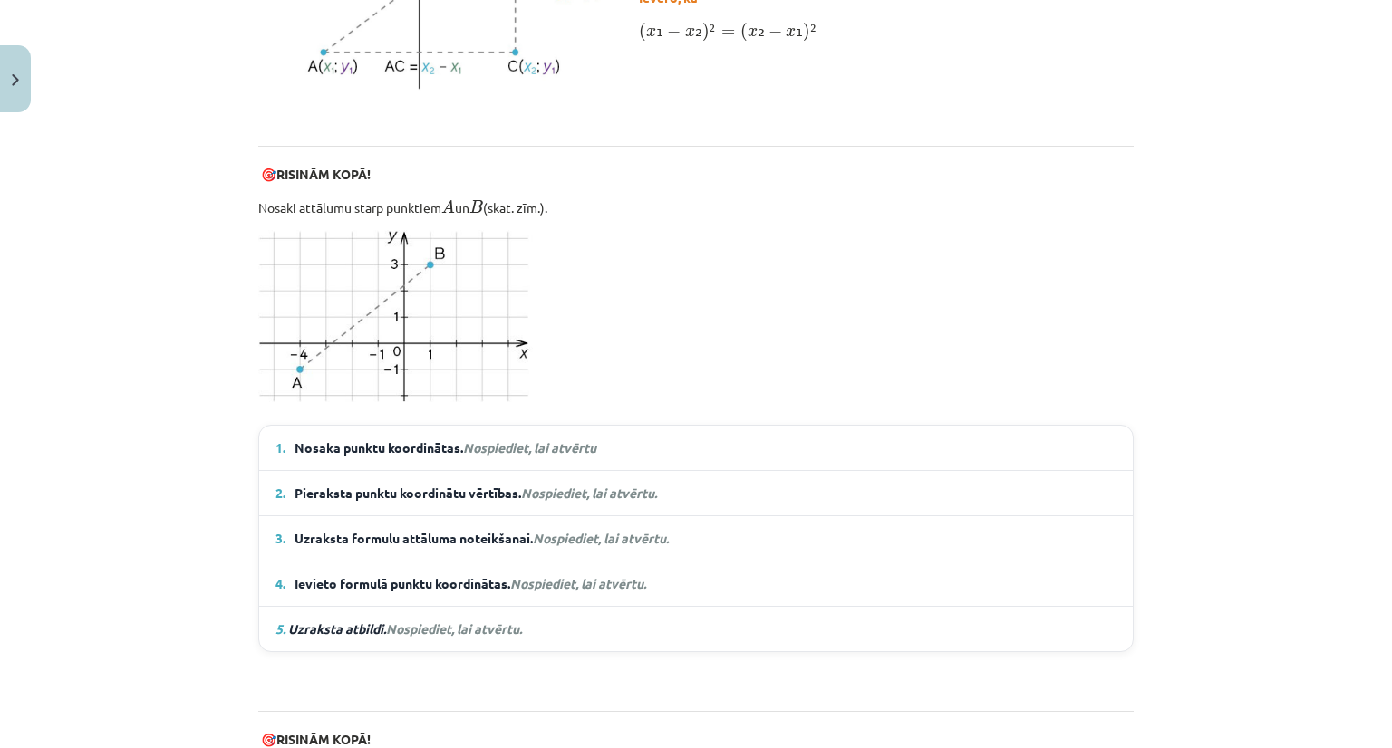
scroll to position [1042, 0]
click at [385, 451] on span "Nosaka punktu koordinātas. Nospiediet, lai atvērtu" at bounding box center [445, 447] width 302 height 19
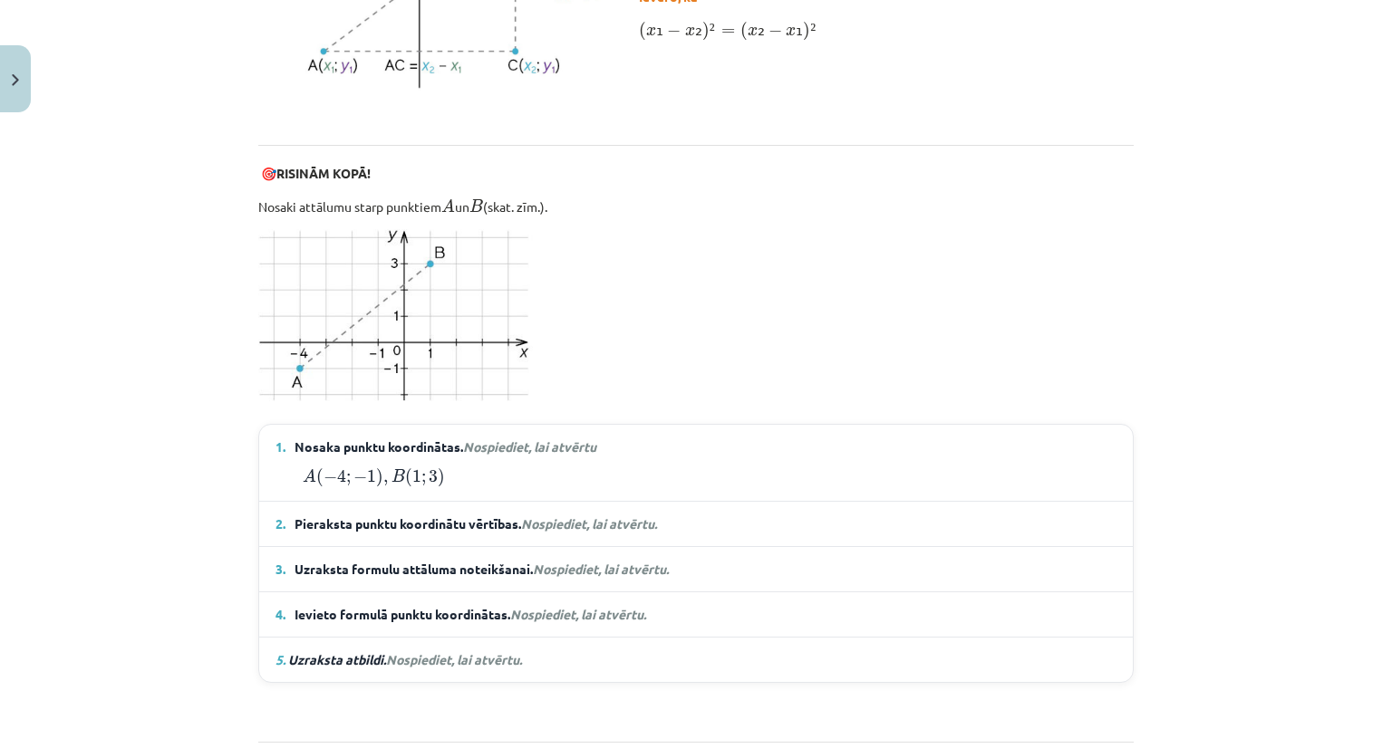
click at [538, 516] on span "Nospiediet, lai atvērtu." at bounding box center [589, 524] width 136 height 16
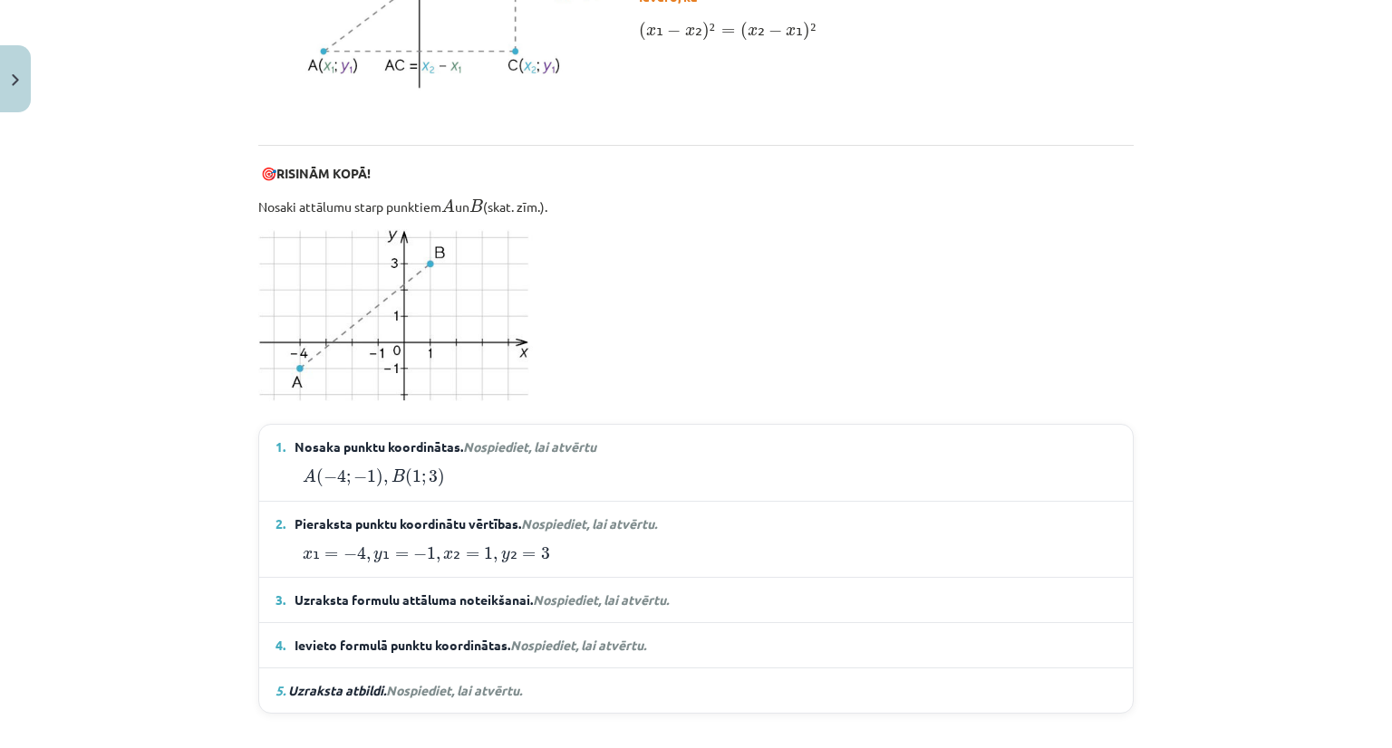
click at [568, 599] on span "Nospiediet, lai atvērtu." at bounding box center [601, 600] width 136 height 16
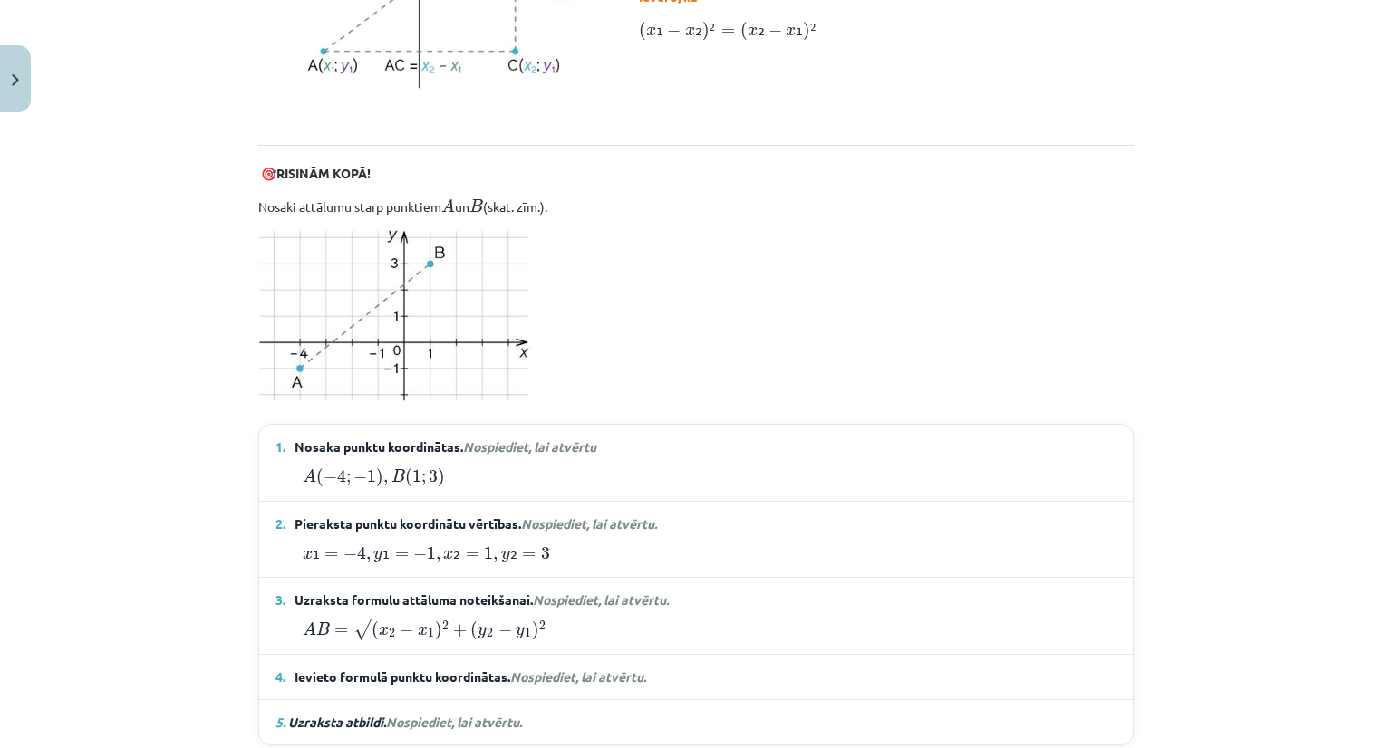
click at [558, 669] on span "Nospiediet, lai atvērtu." at bounding box center [578, 677] width 136 height 16
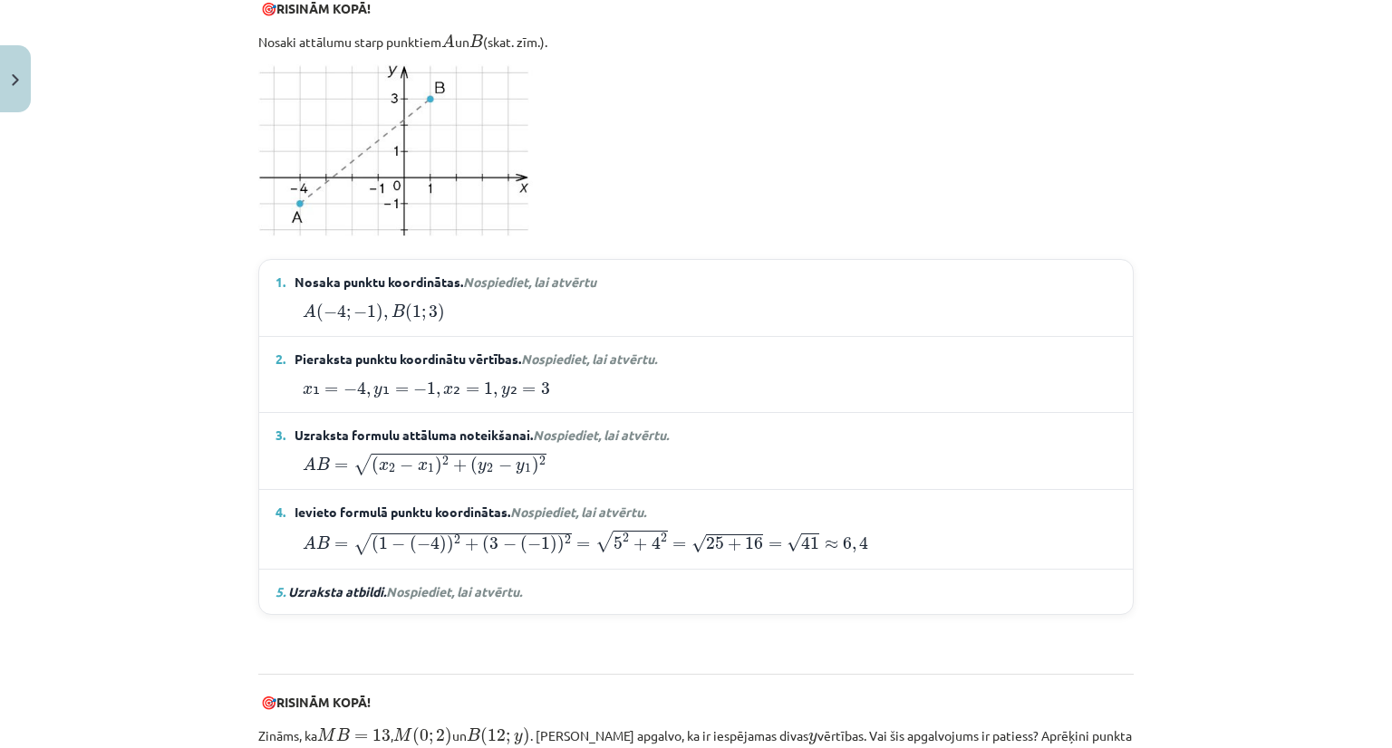
scroll to position [1223, 0]
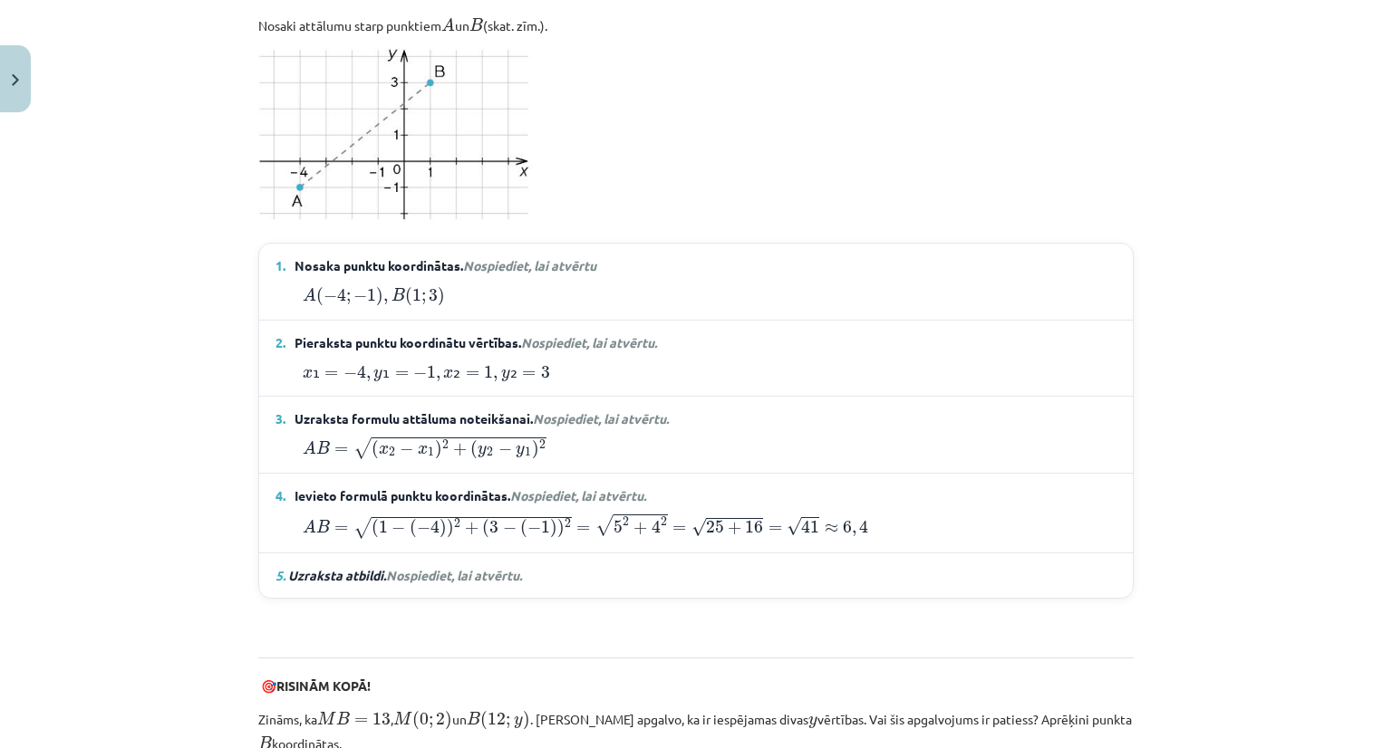
click at [453, 558] on details "5. Uzraksta atbildi. Nospiediet, lai atvērtu. Atbilde. Attālums starp punktiem …" at bounding box center [695, 576] width 873 height 44
click at [455, 567] on span "Nospiediet, lai atvērtu." at bounding box center [454, 575] width 136 height 16
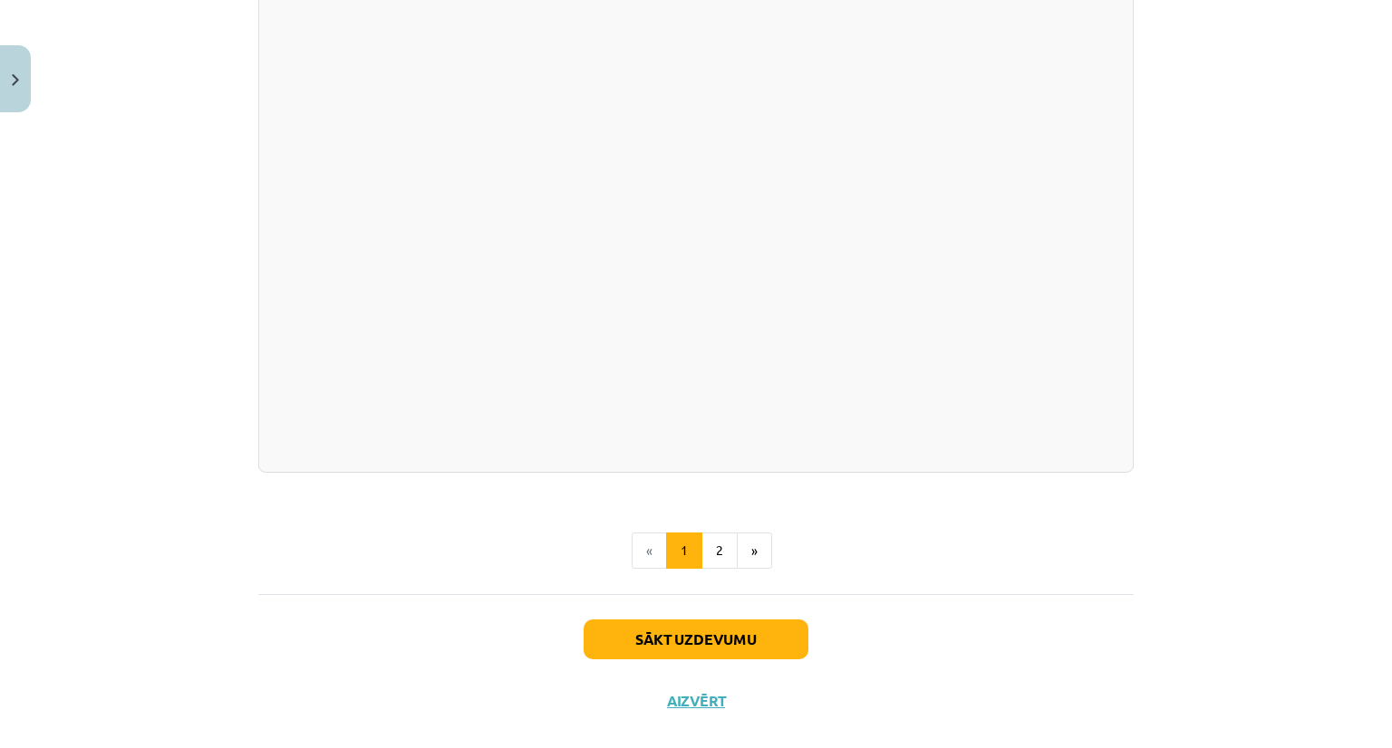
scroll to position [3269, 0]
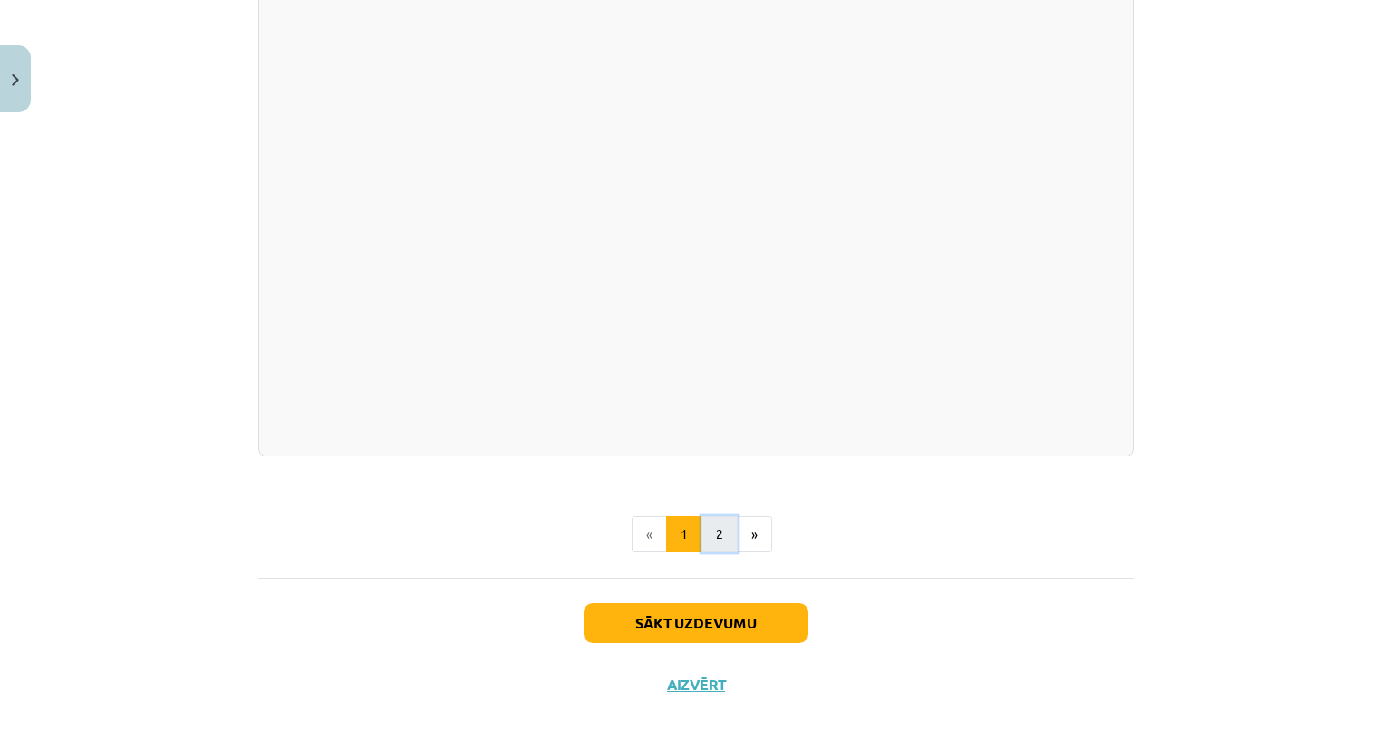
click at [718, 526] on button "2" at bounding box center [719, 534] width 36 height 36
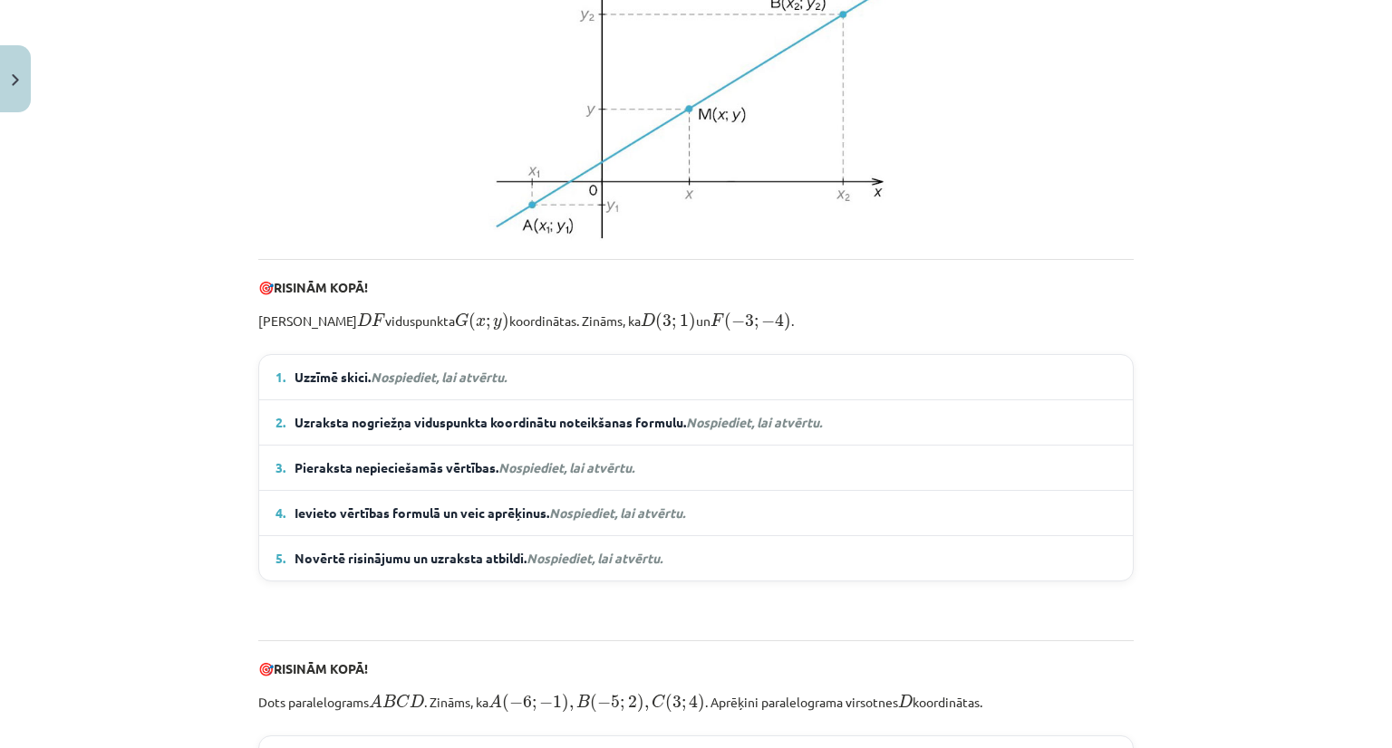
scroll to position [624, 0]
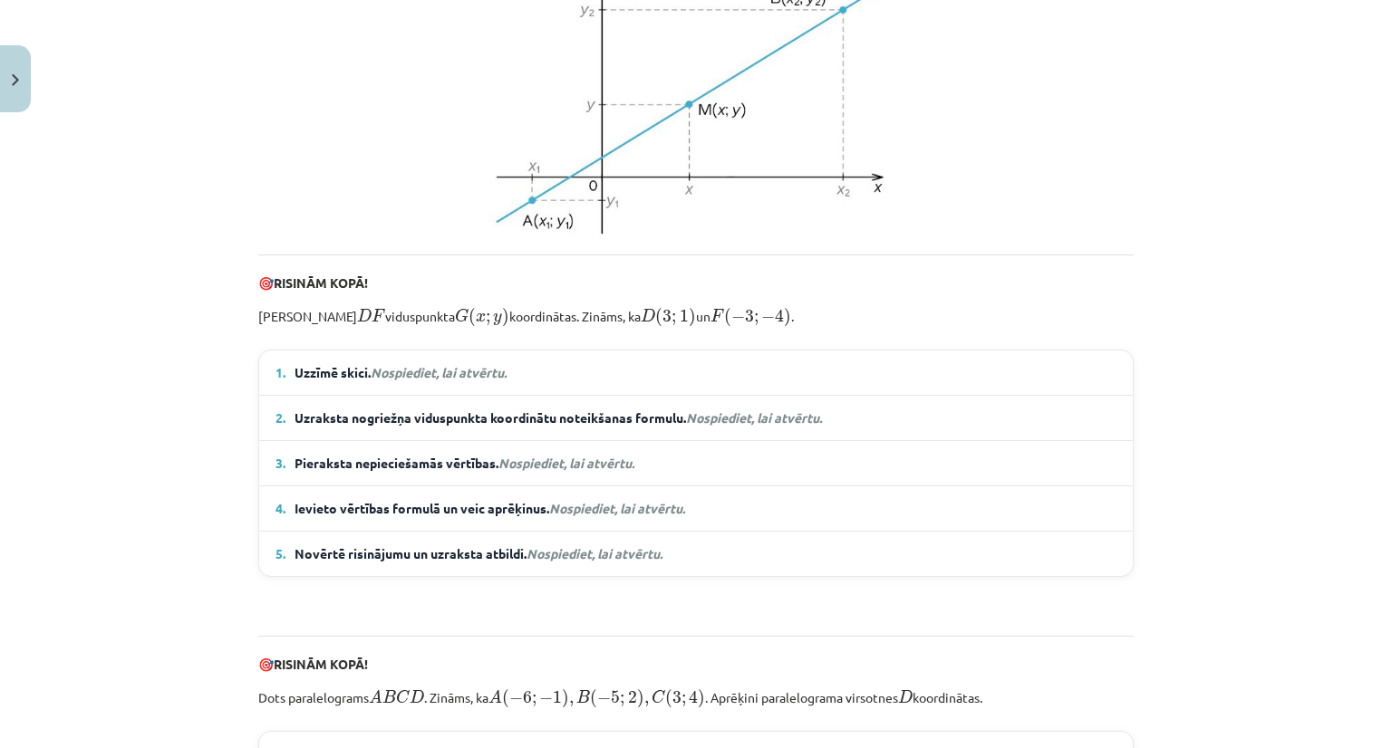
click at [477, 366] on div "Nogriežņa viduspunkta koordinātas Nogriežņa viduspunkta koordinātas Nogriežņa A…" at bounding box center [695, 487] width 875 height 1517
click at [459, 381] on details "1. Uzzīmē skici. Nospiediet, lai atvērtu. Izmantojot skici, var novērtēt, ka pu…" at bounding box center [695, 373] width 873 height 44
click at [457, 381] on em "Nospiediet, lai atvērtu." at bounding box center [439, 372] width 136 height 16
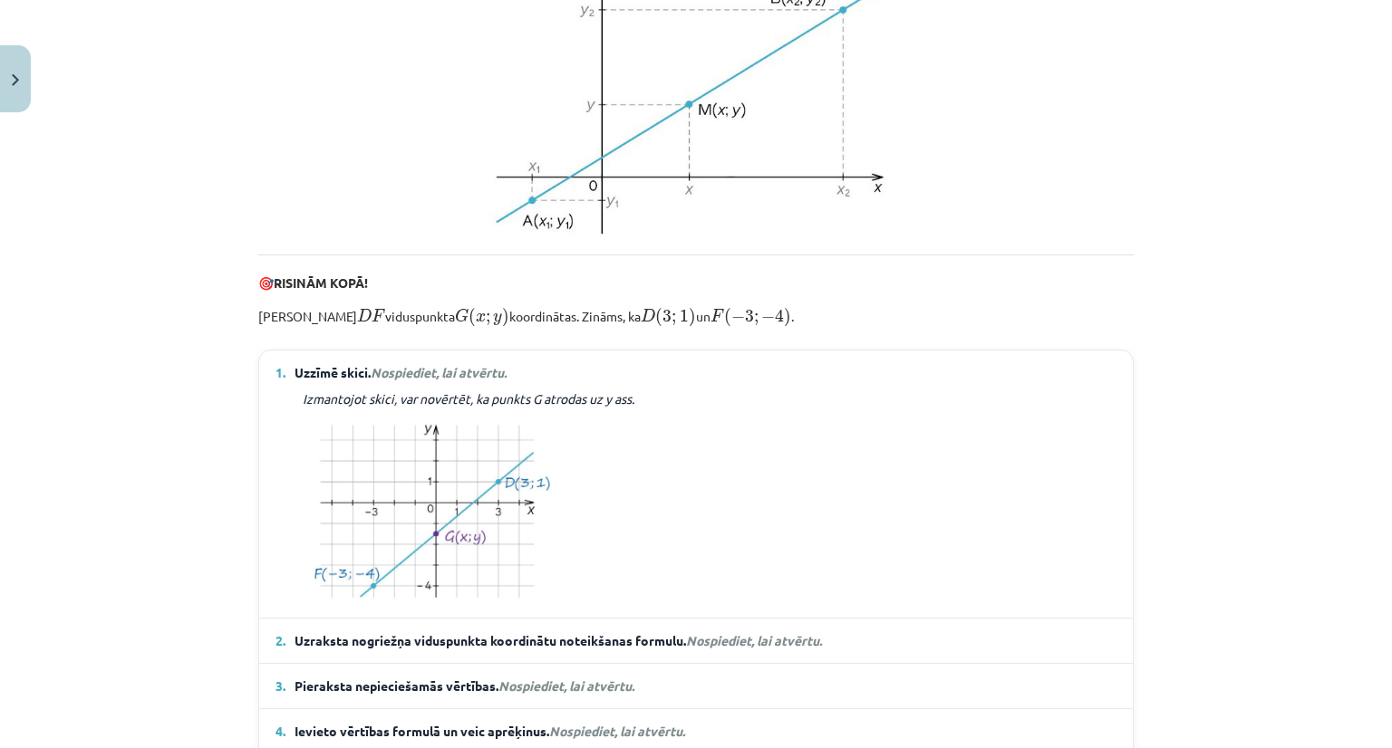
click at [442, 381] on em "Nospiediet, lai atvērtu." at bounding box center [439, 372] width 136 height 16
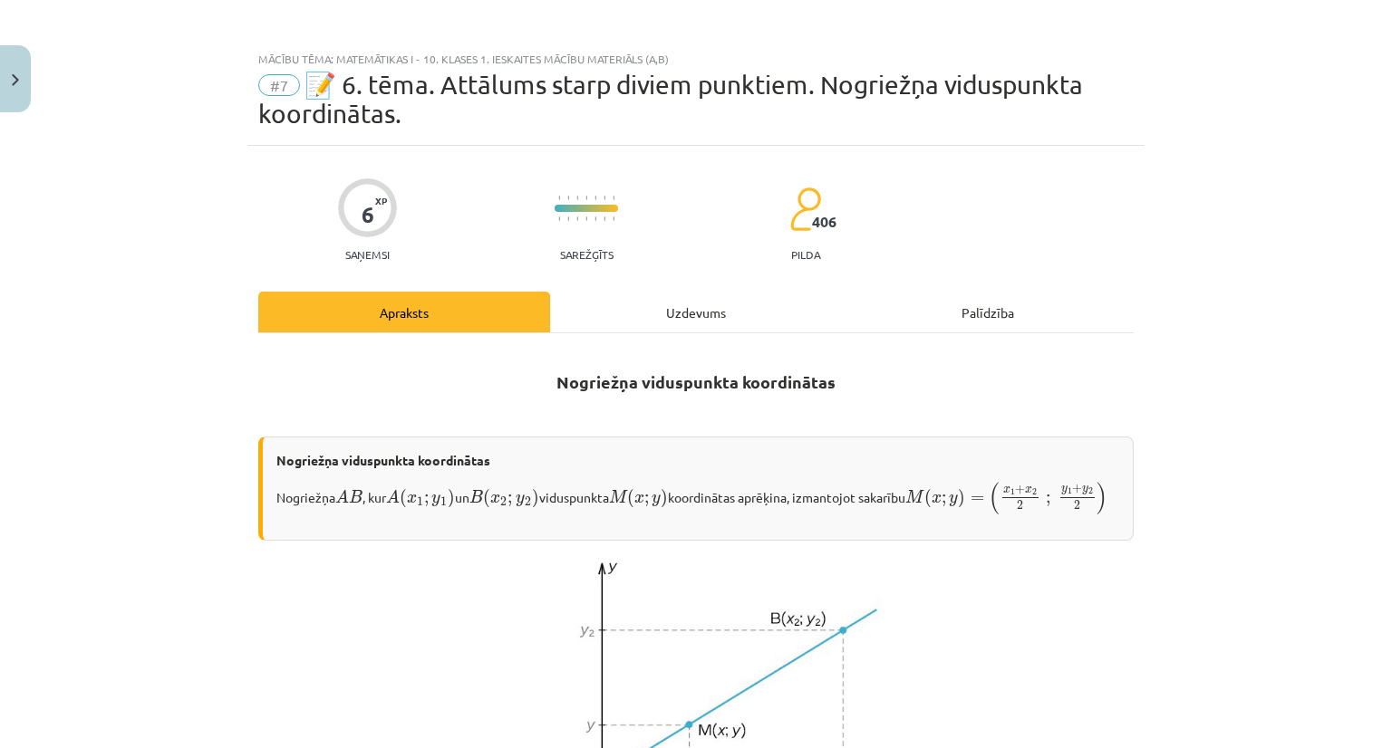
scroll to position [0, 0]
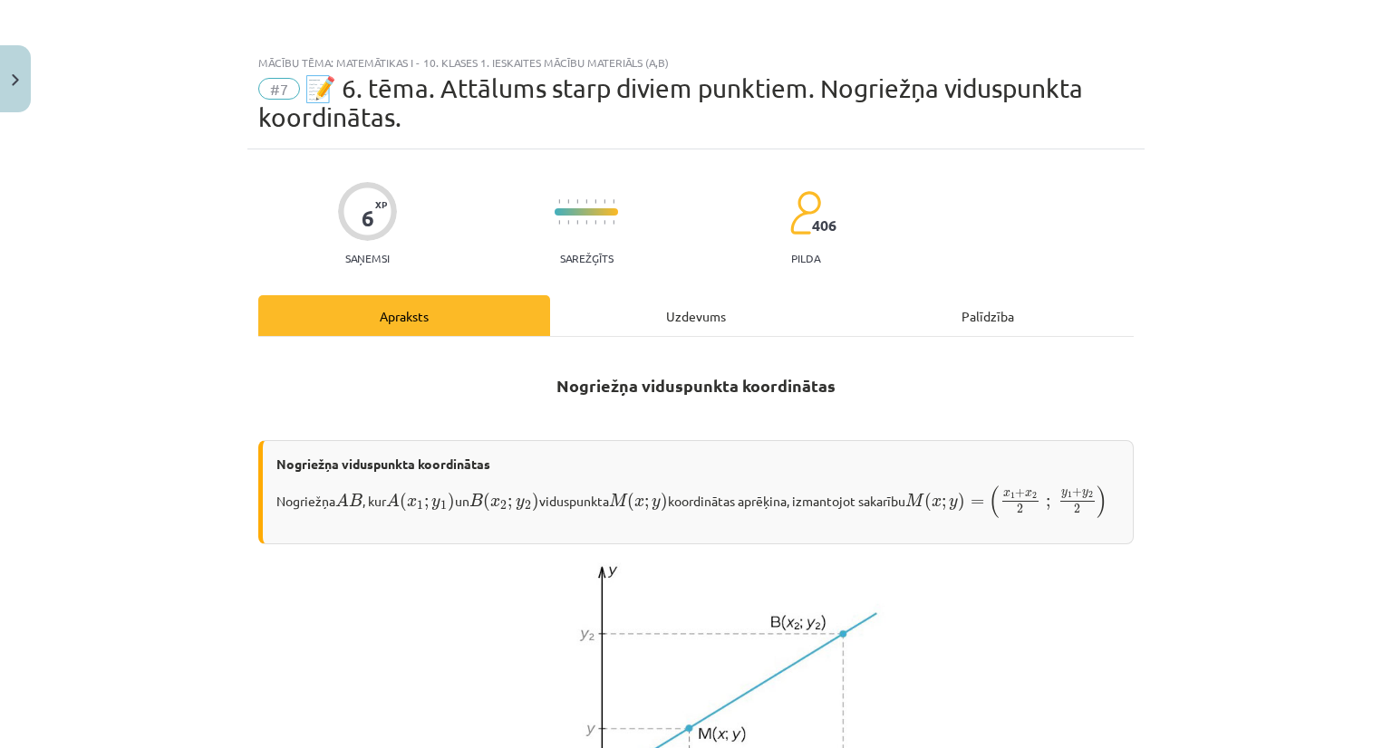
click at [686, 310] on div "Uzdevums" at bounding box center [696, 315] width 292 height 41
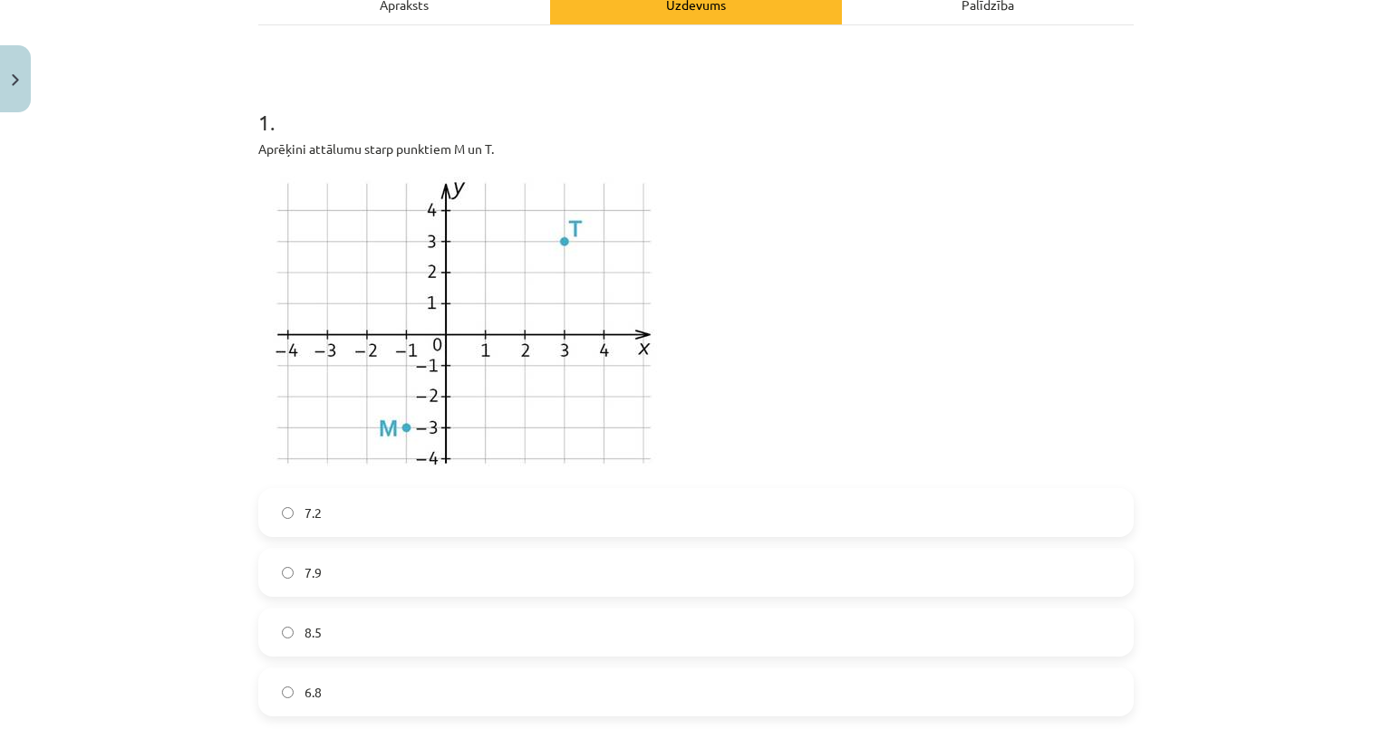
scroll to position [317, 0]
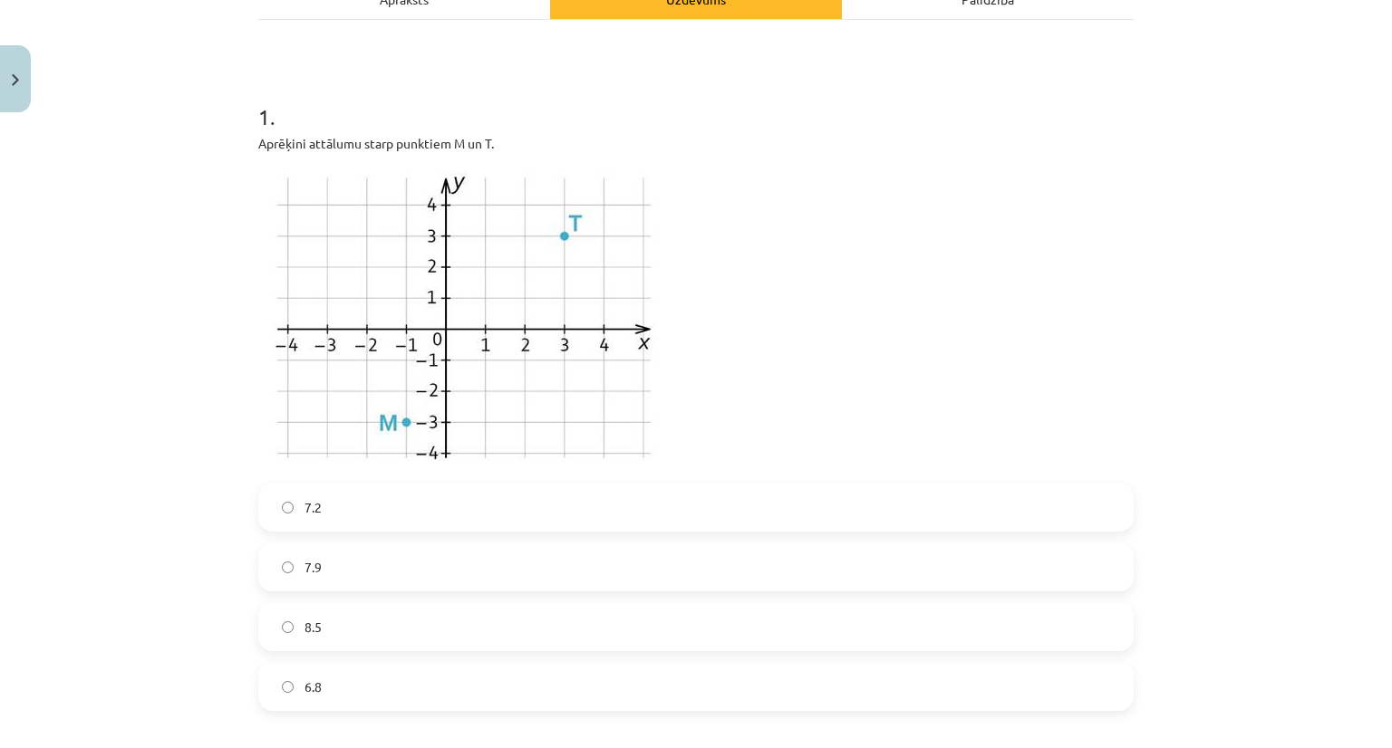
click at [402, 423] on img at bounding box center [463, 318] width 411 height 308
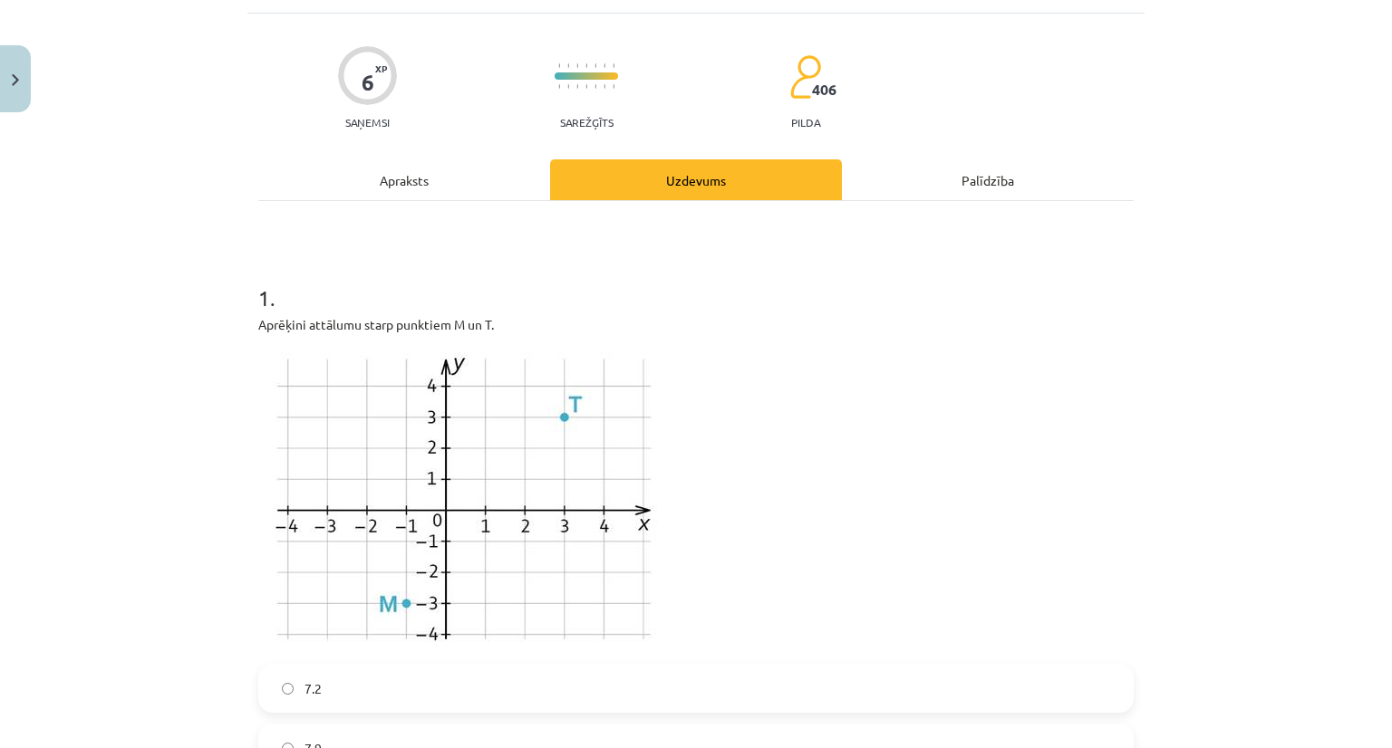
scroll to position [45, 0]
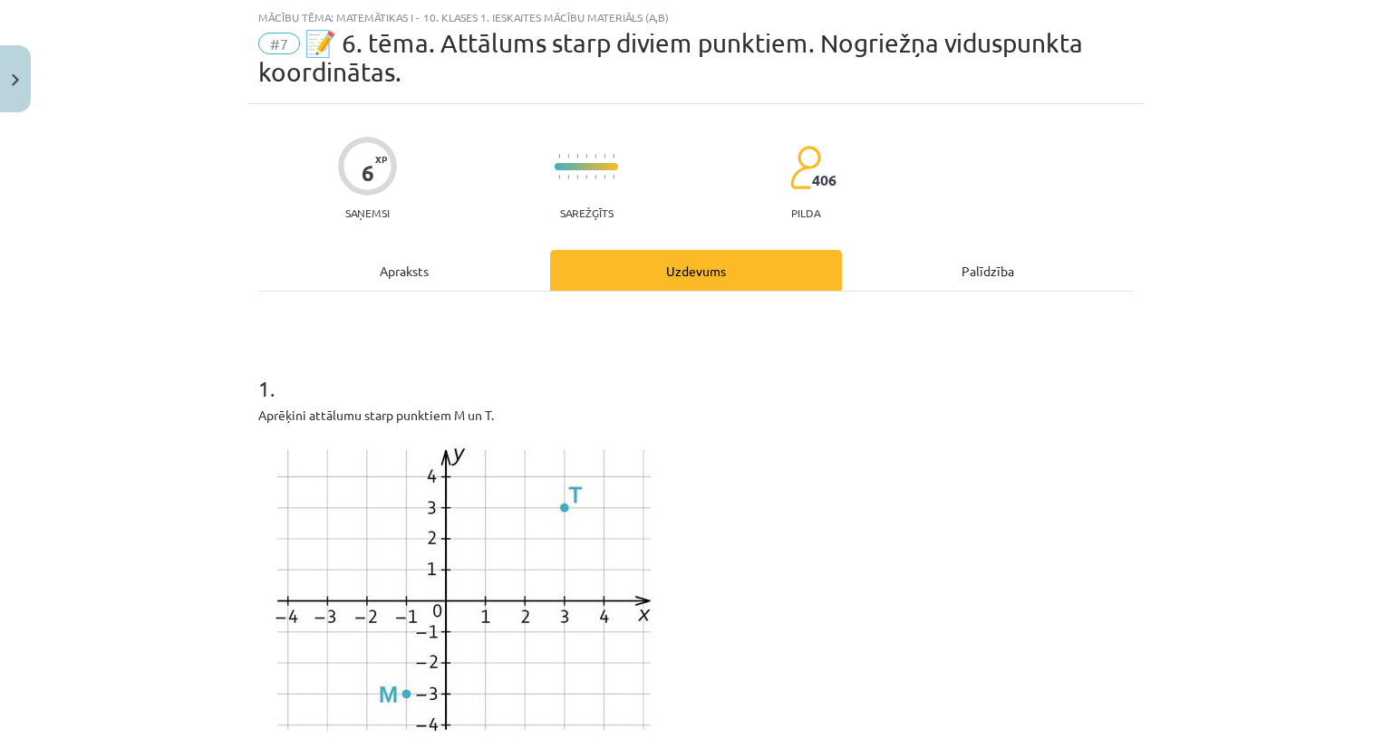
click at [379, 271] on div "Apraksts" at bounding box center [404, 270] width 292 height 41
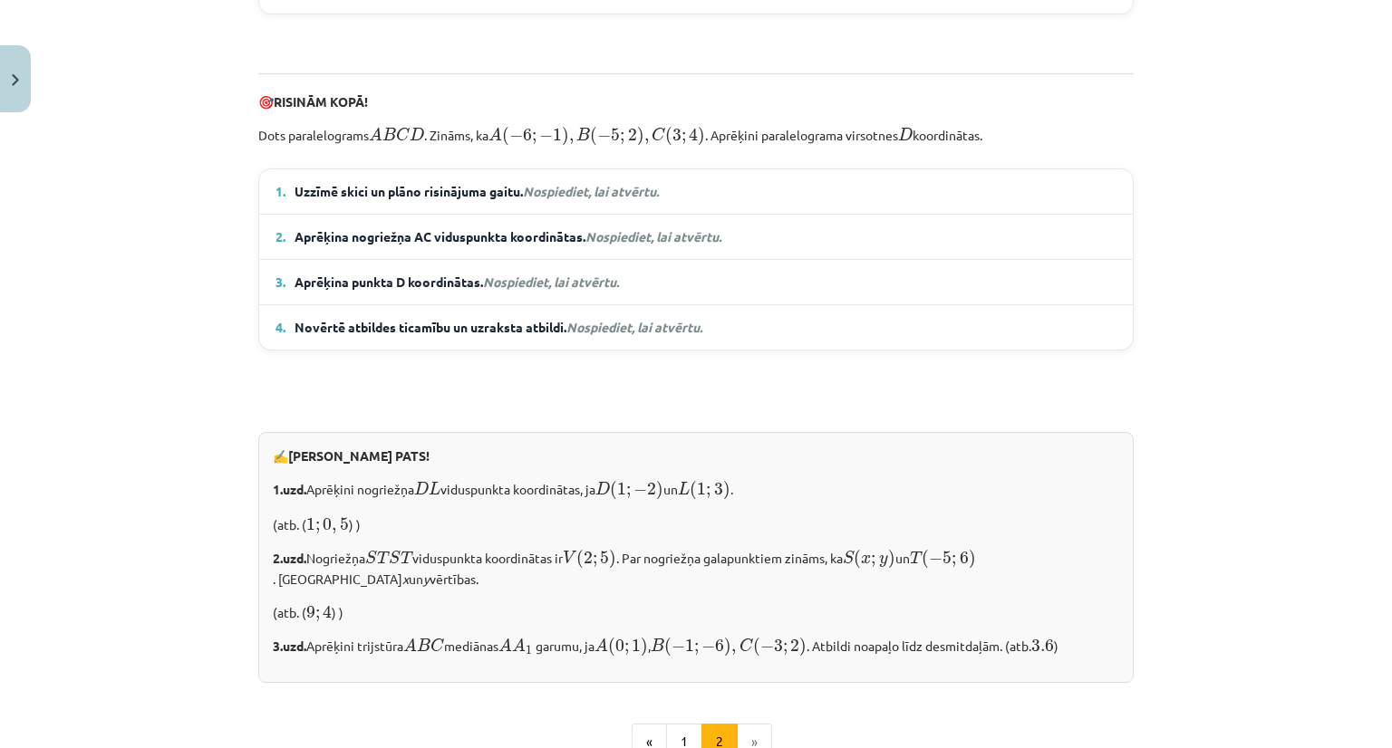
scroll to position [1422, 0]
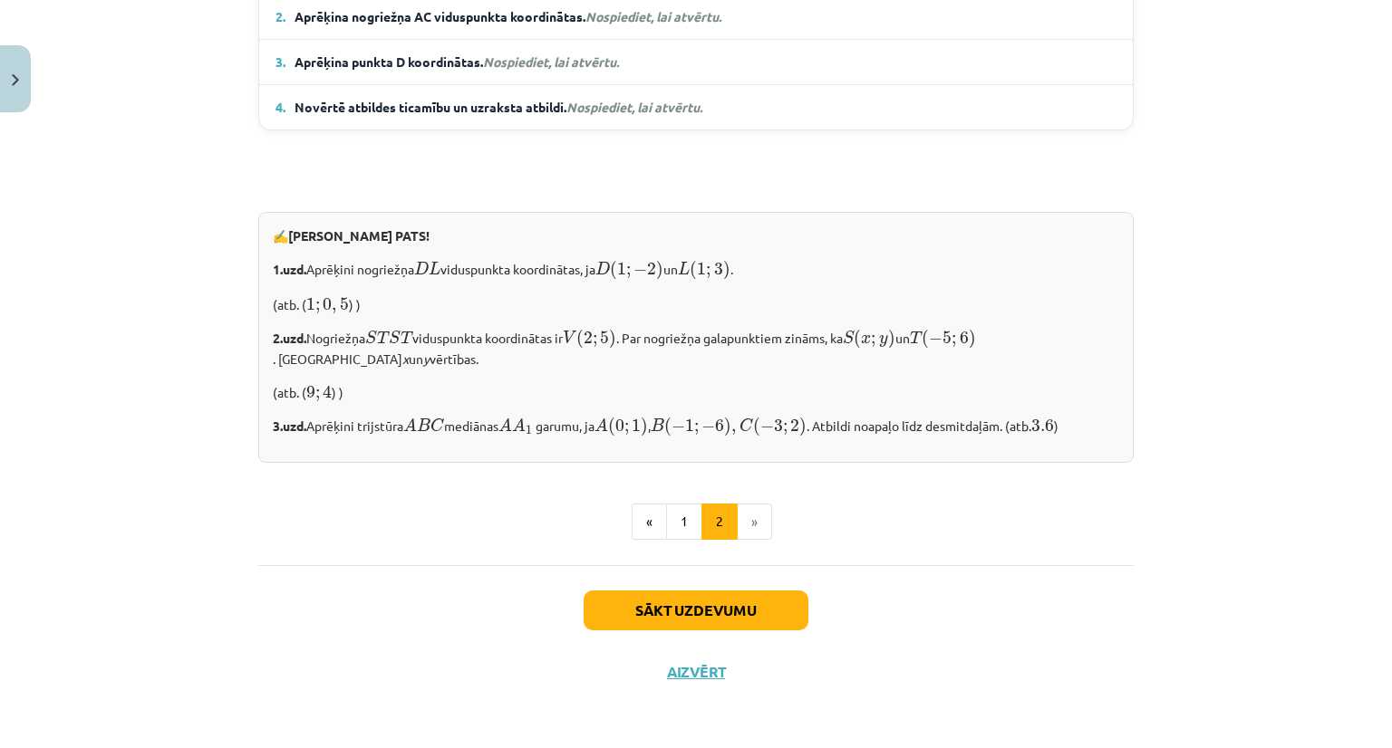
click at [690, 519] on button "1" at bounding box center [684, 522] width 36 height 36
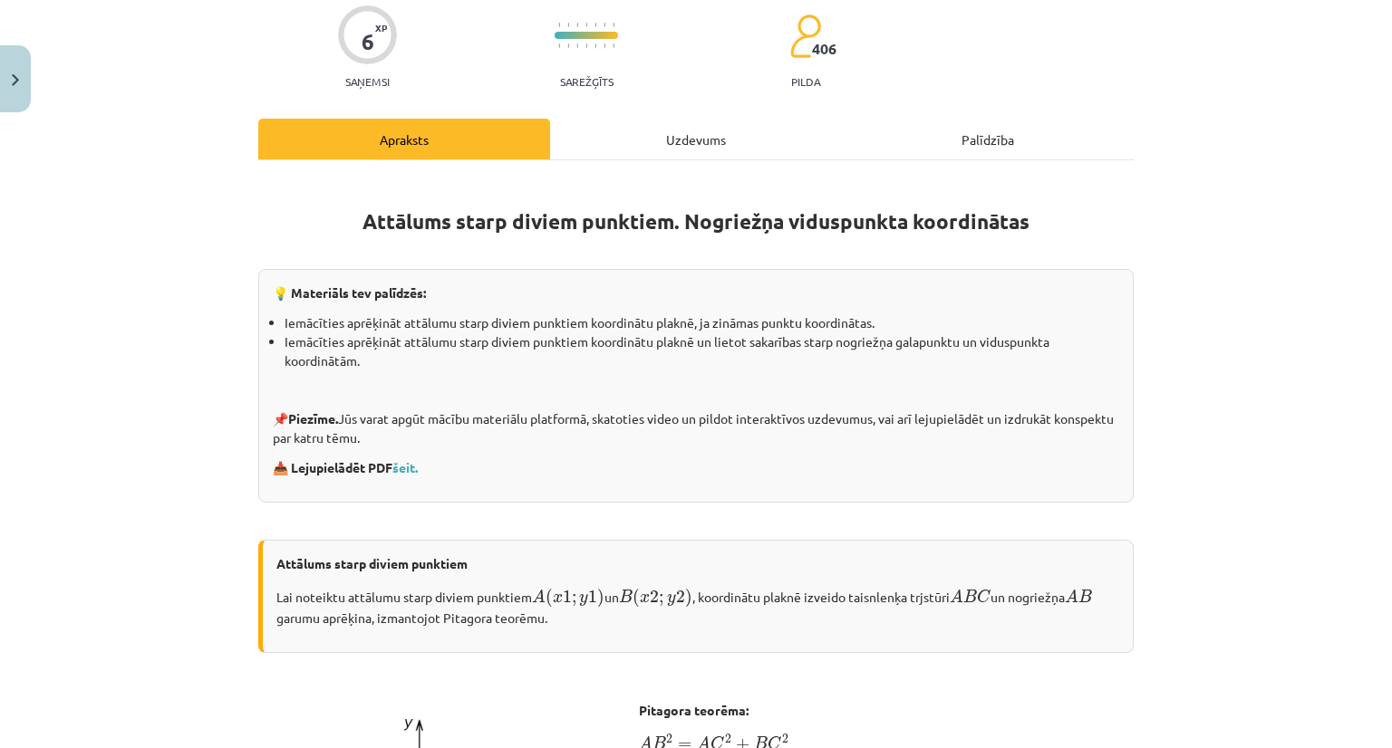
scroll to position [171, 0]
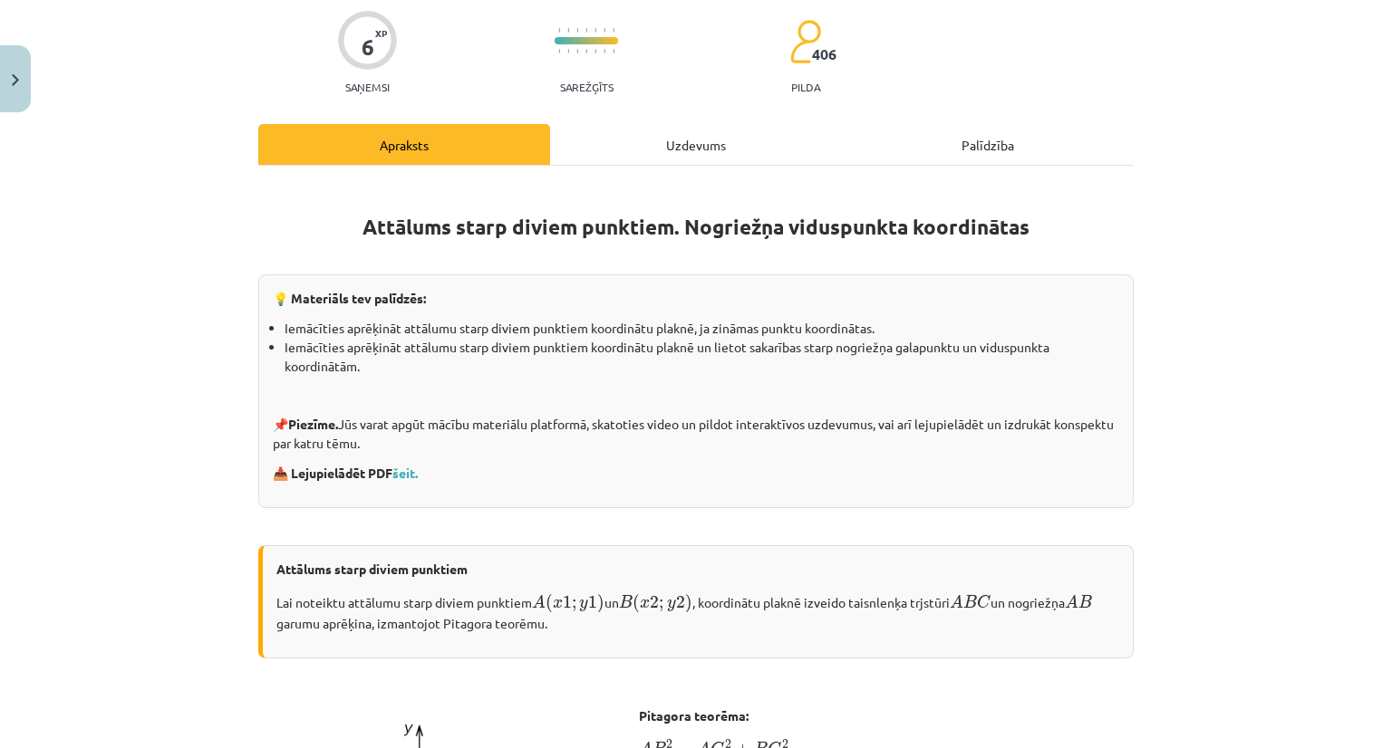
click at [686, 146] on div "Uzdevums" at bounding box center [696, 144] width 292 height 41
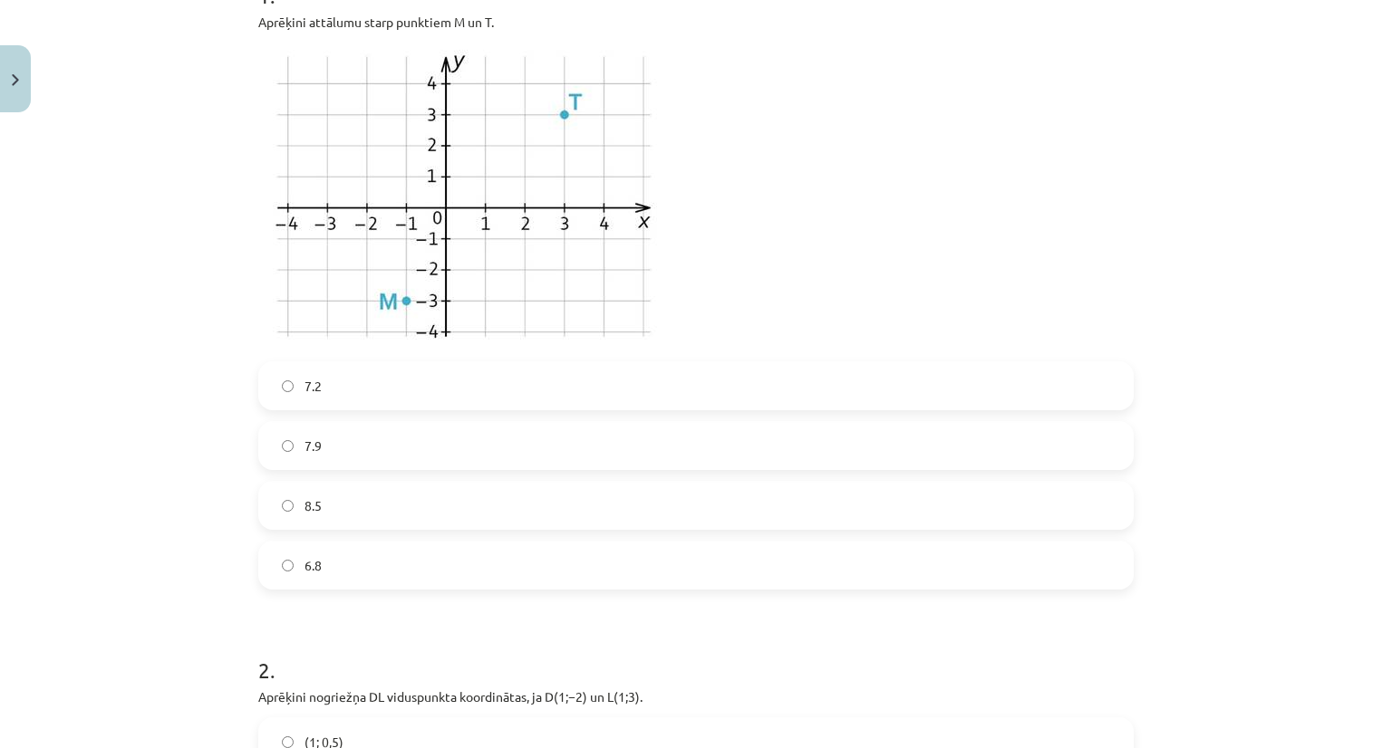
scroll to position [446, 0]
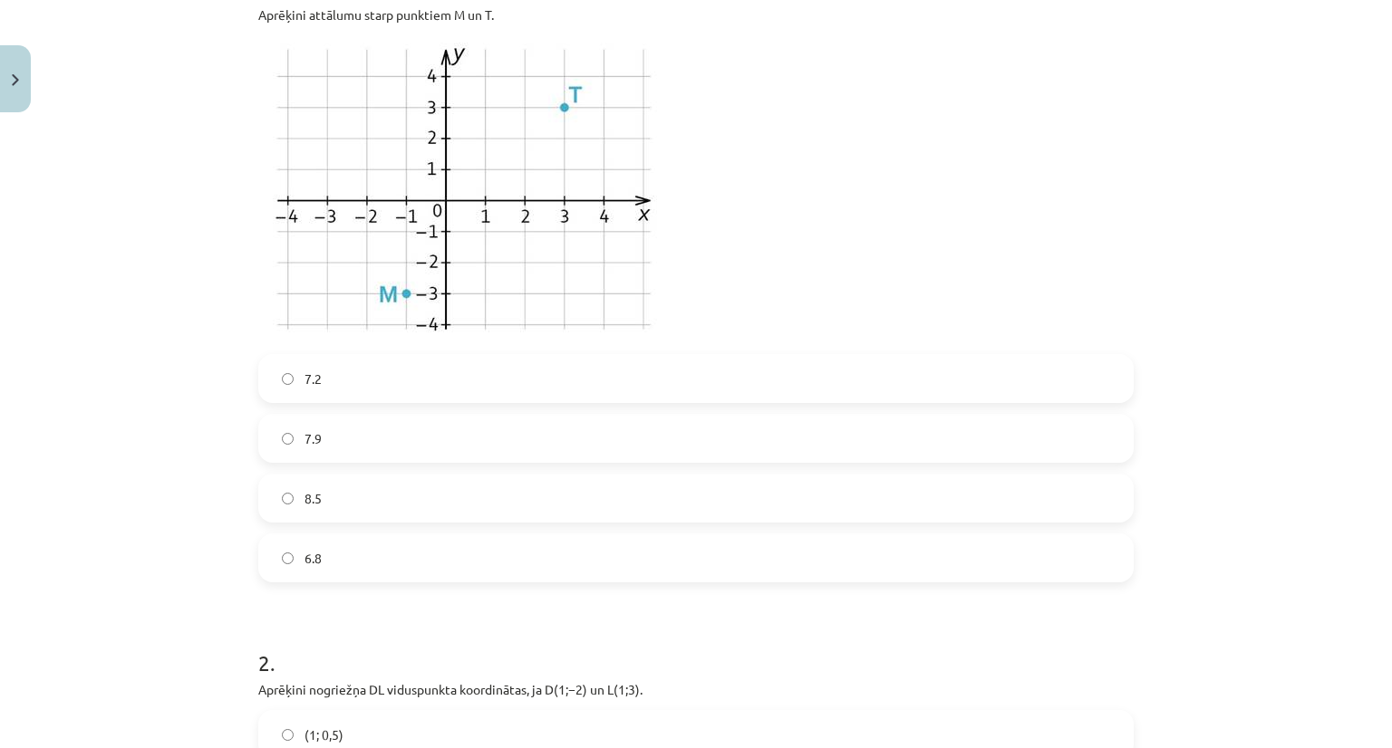
click at [389, 378] on label "7.2" at bounding box center [696, 378] width 872 height 45
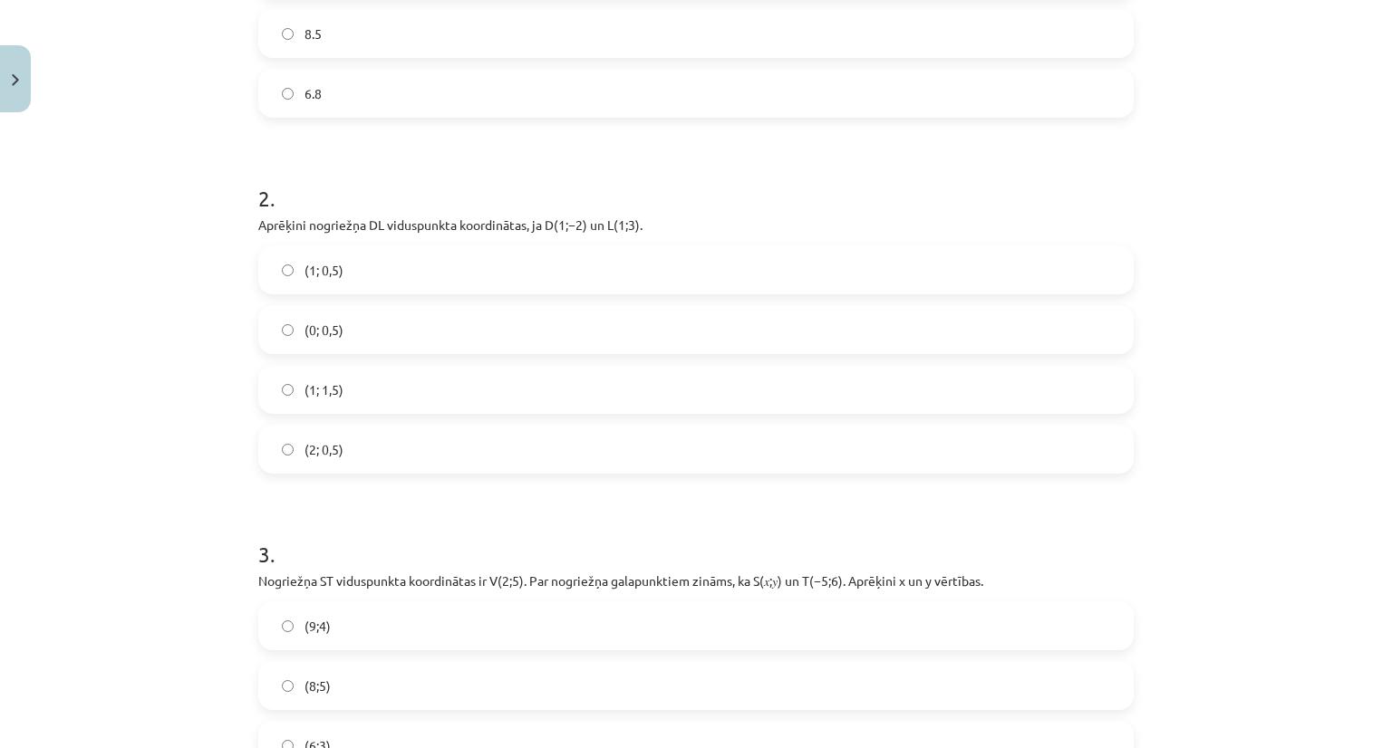
scroll to position [899, 0]
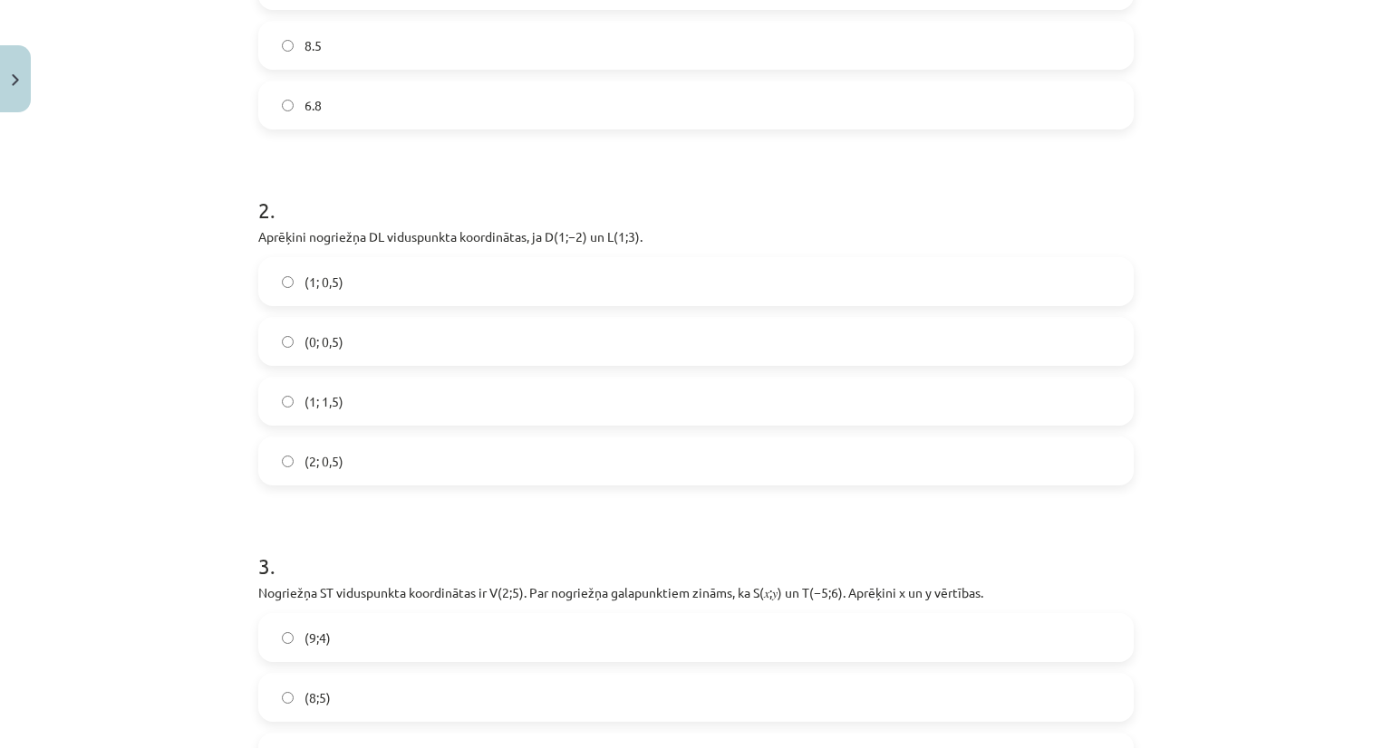
click at [370, 273] on label "(1; 0,5)" at bounding box center [696, 281] width 872 height 45
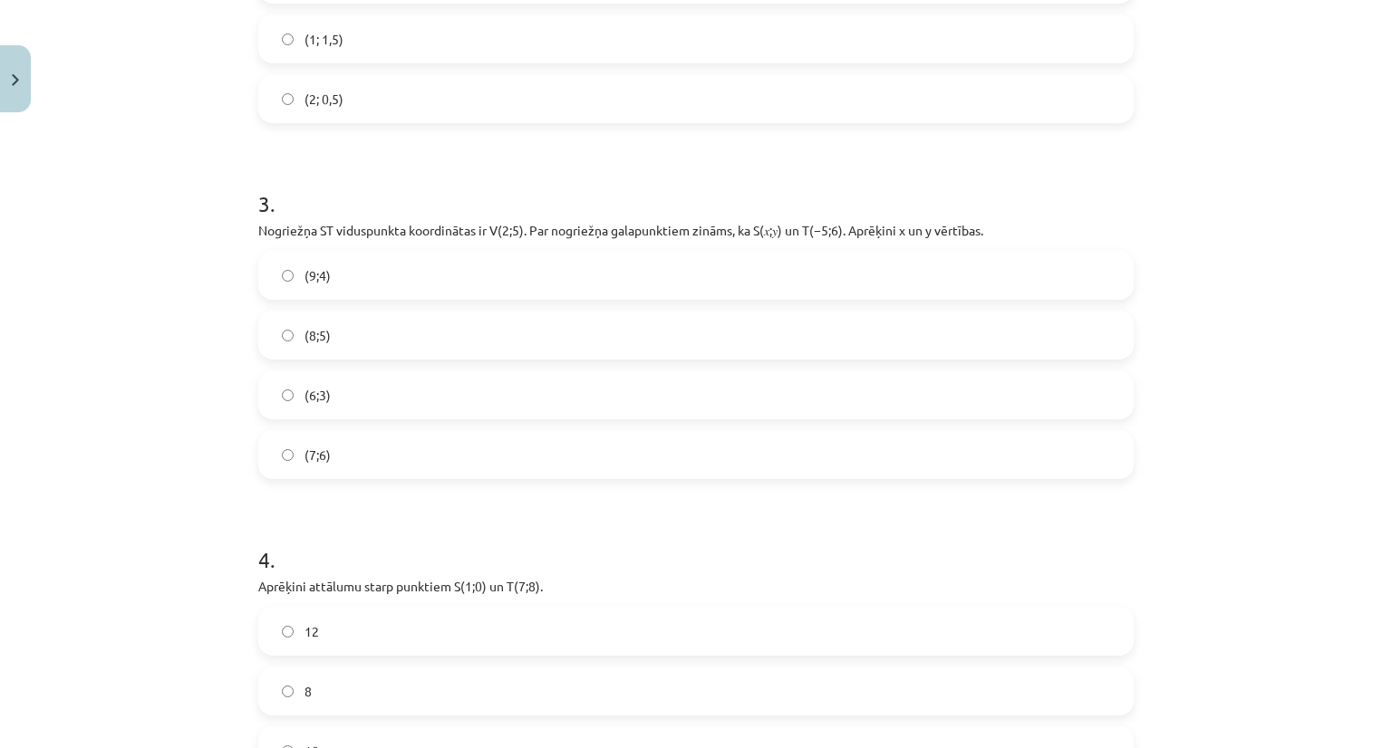
scroll to position [1261, 0]
click at [266, 273] on label "(9;4)" at bounding box center [696, 275] width 872 height 45
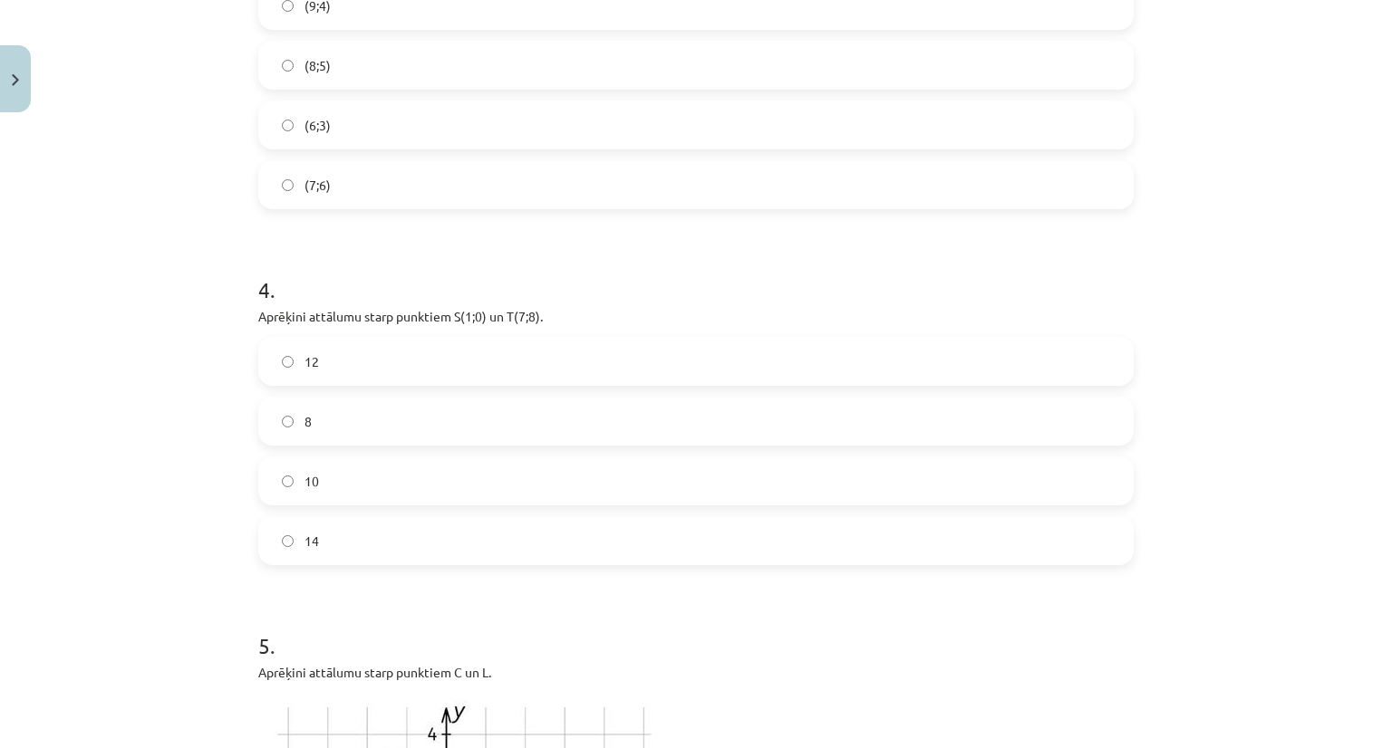
scroll to position [1533, 0]
click at [104, 717] on div "Mācību tēma: Matemātikas i - 10. klases 1. ieskaites mācību materiāls (a,b) #7 …" at bounding box center [696, 374] width 1392 height 748
click at [359, 490] on label "10" at bounding box center [696, 479] width 872 height 45
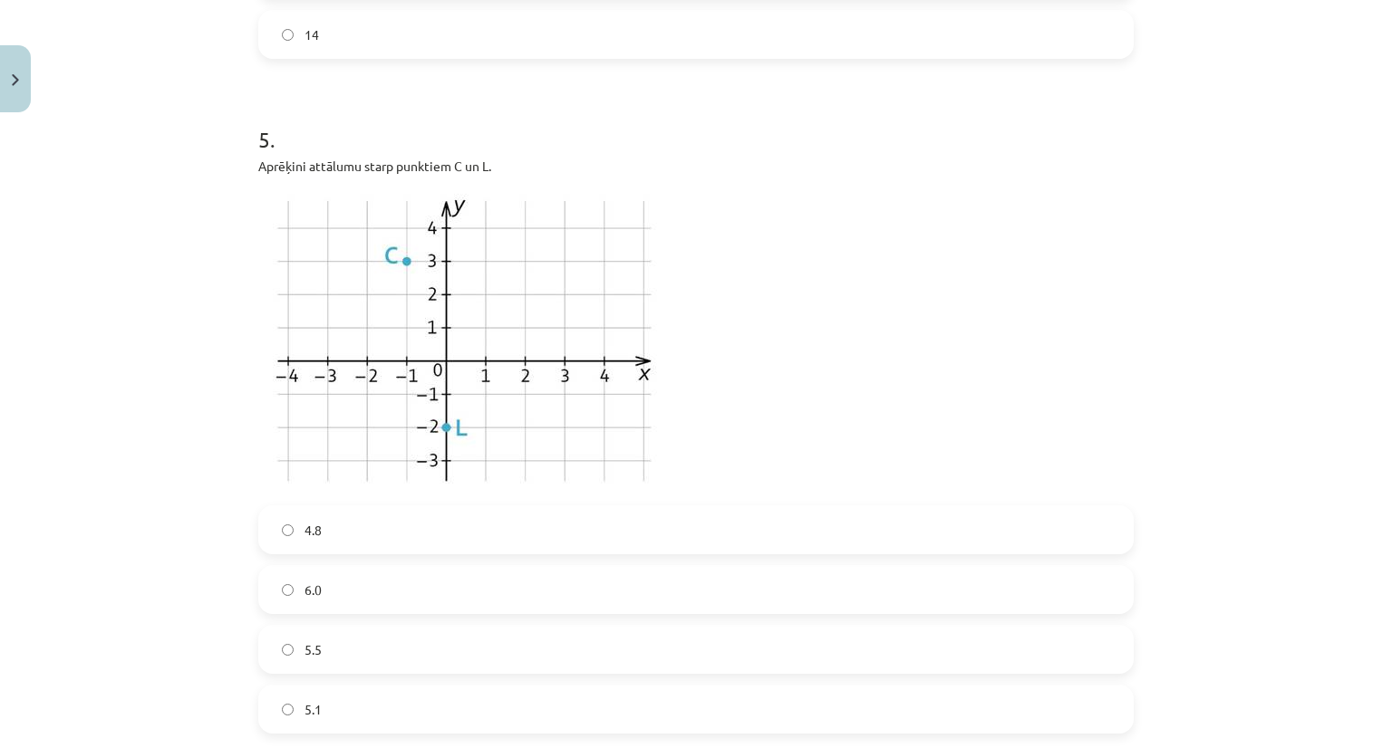
scroll to position [2037, 0]
click at [414, 345] on img at bounding box center [463, 342] width 411 height 308
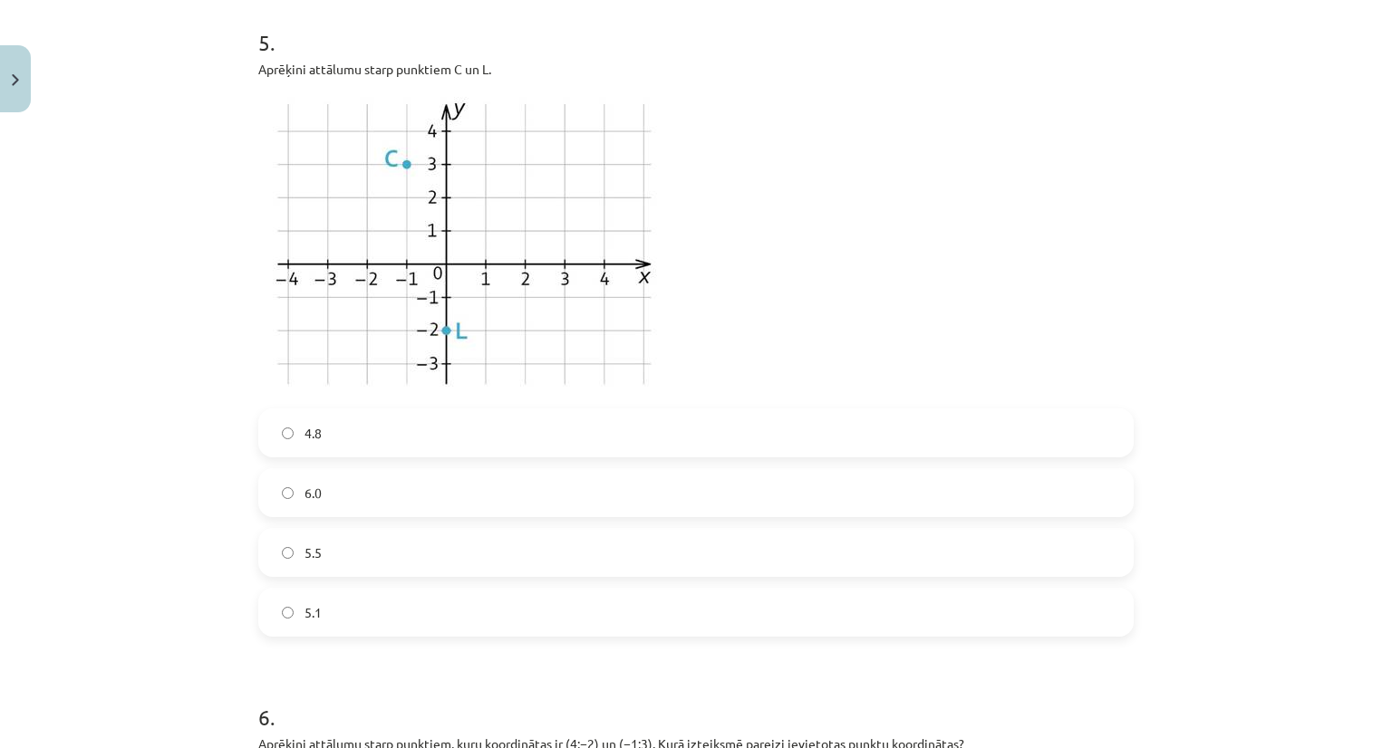
scroll to position [2127, 0]
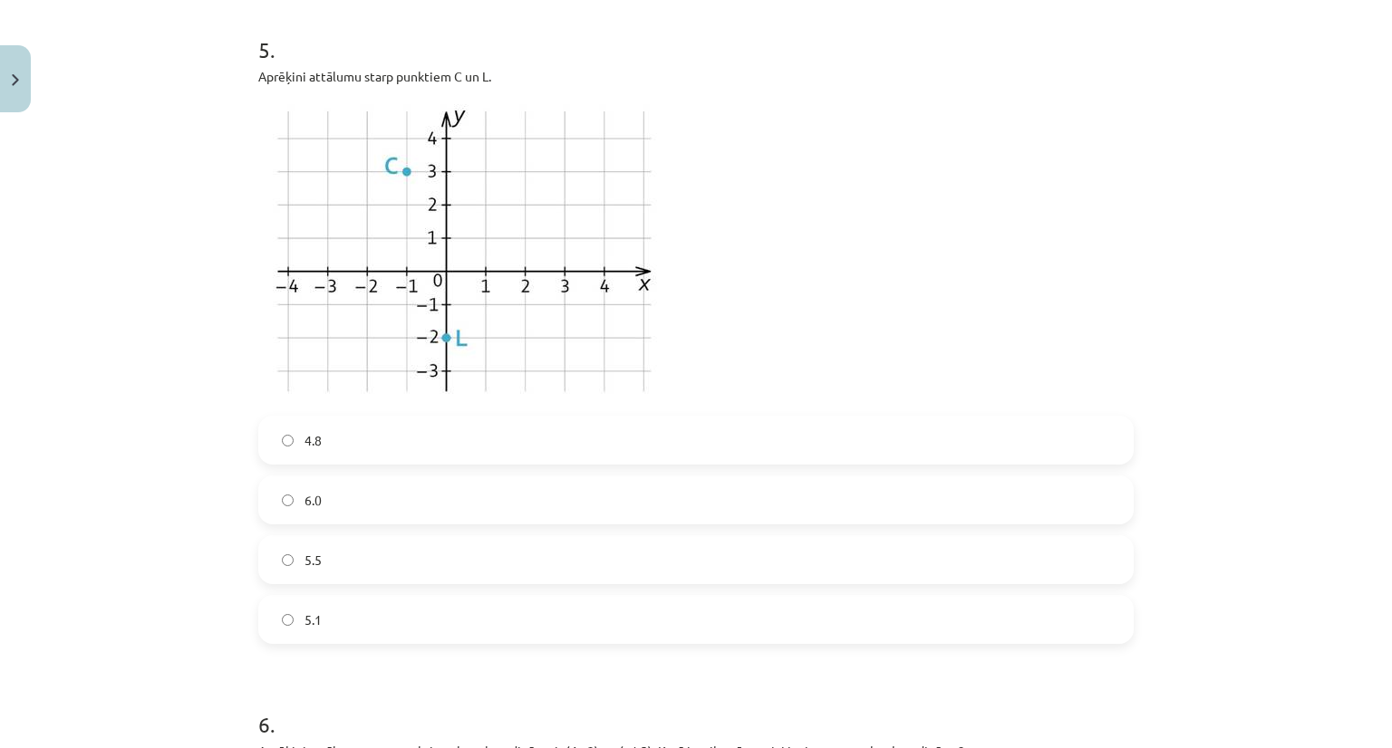
click at [315, 636] on label "5.1" at bounding box center [696, 619] width 872 height 45
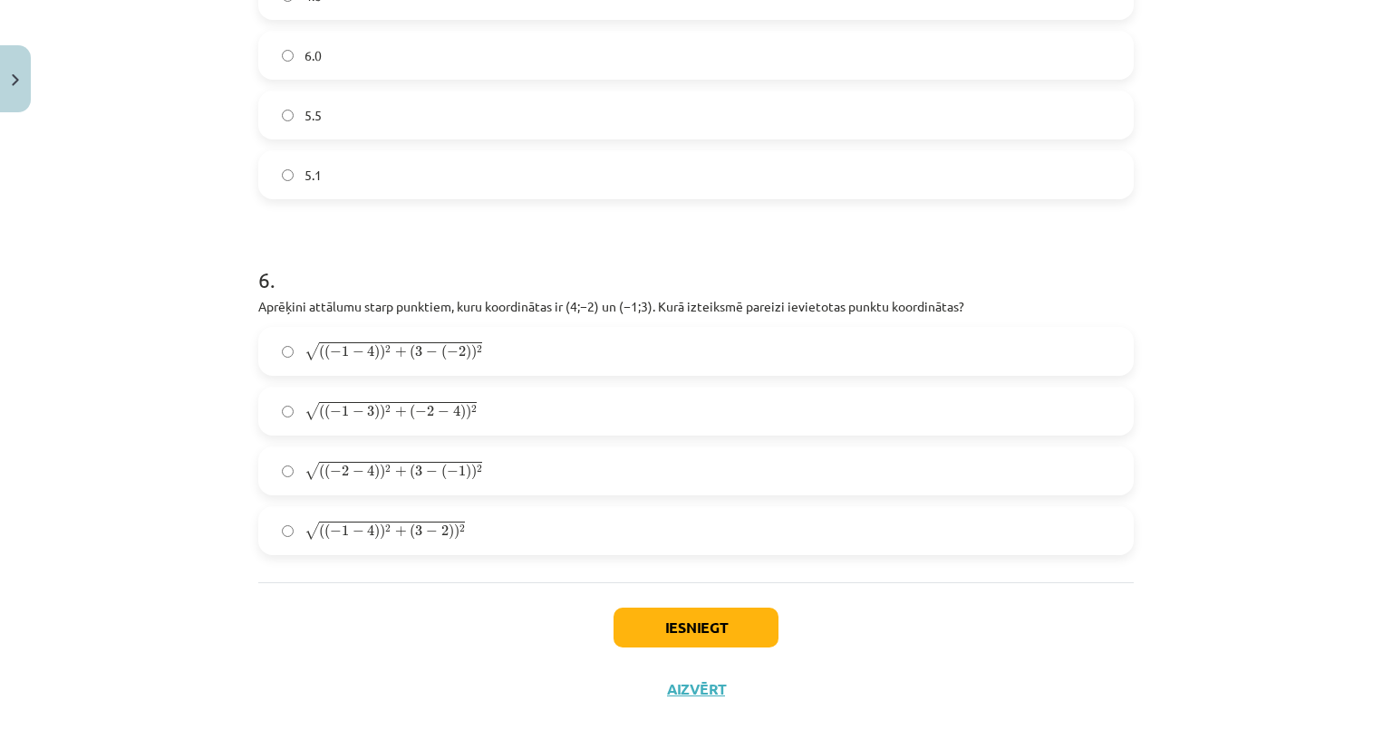
scroll to position [2589, 0]
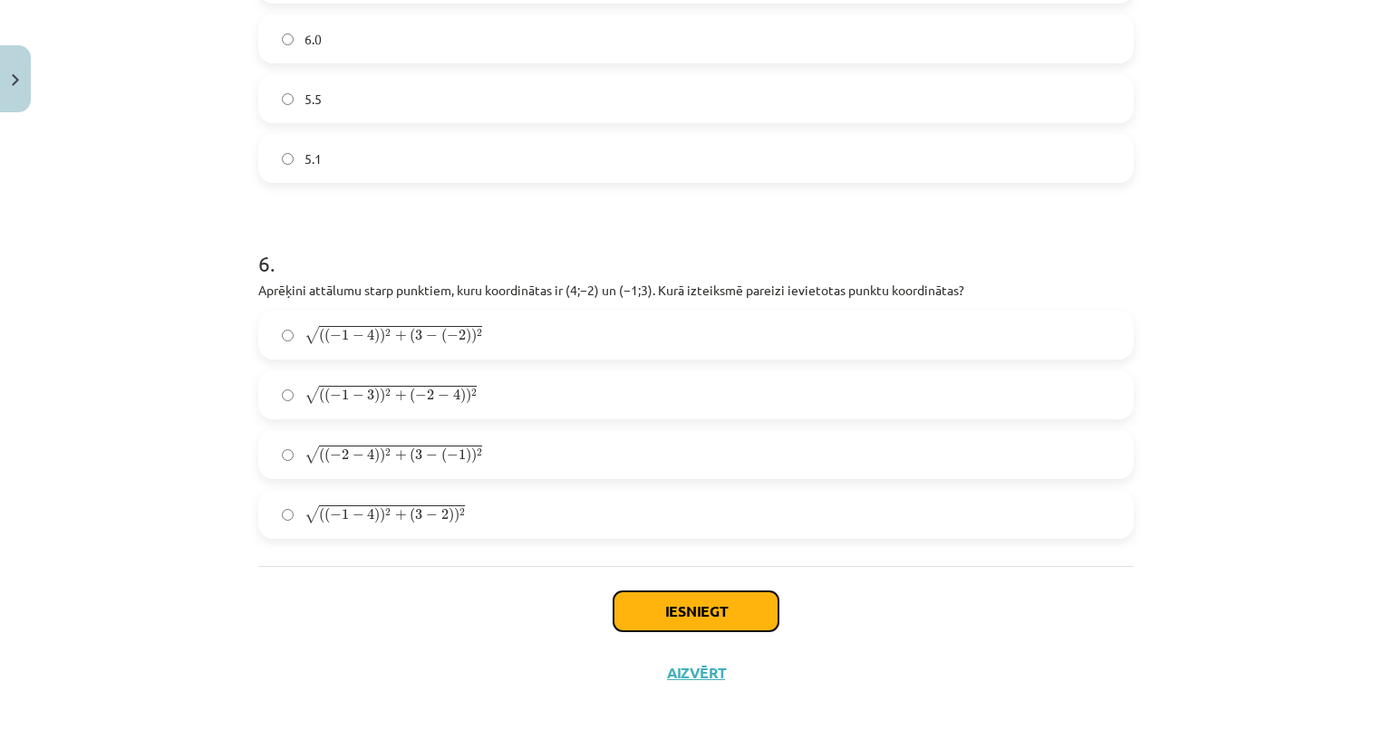
click at [667, 621] on button "Iesniegt" at bounding box center [695, 612] width 165 height 40
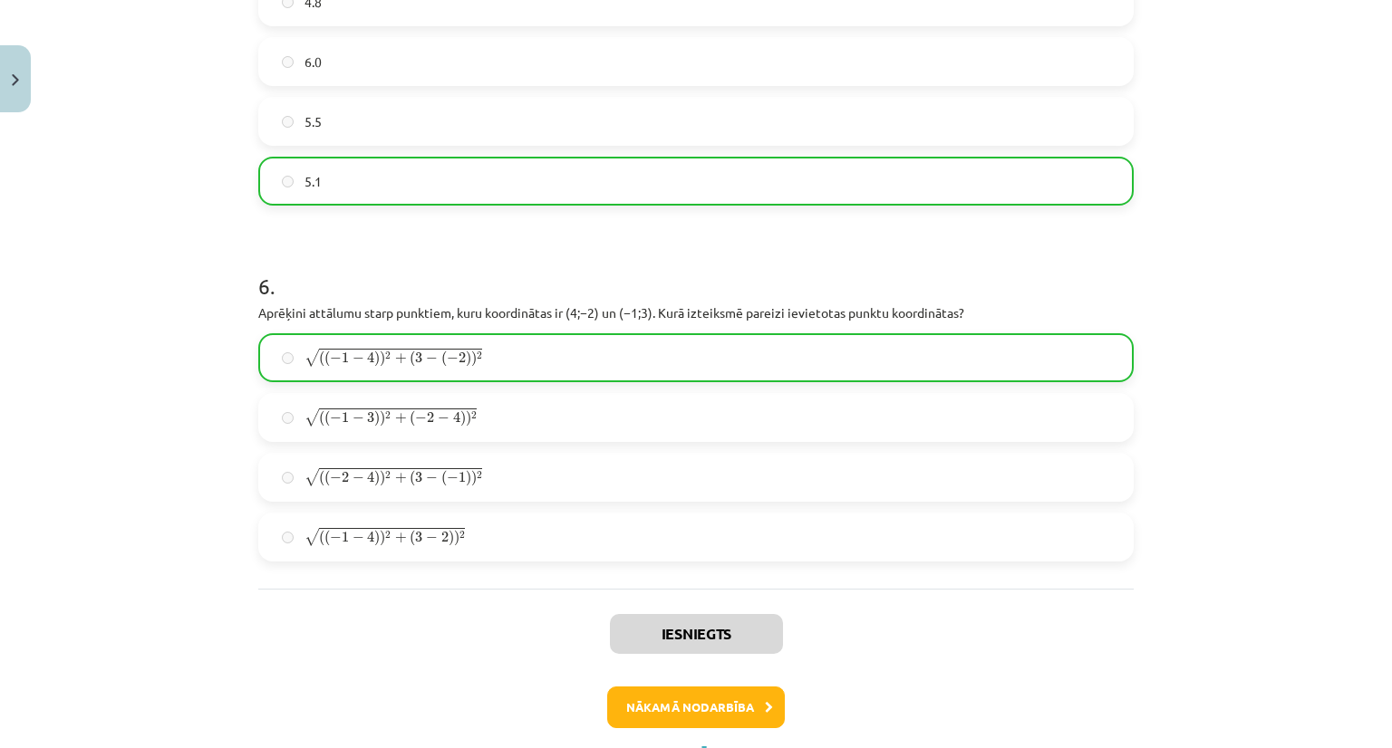
scroll to position [2646, 0]
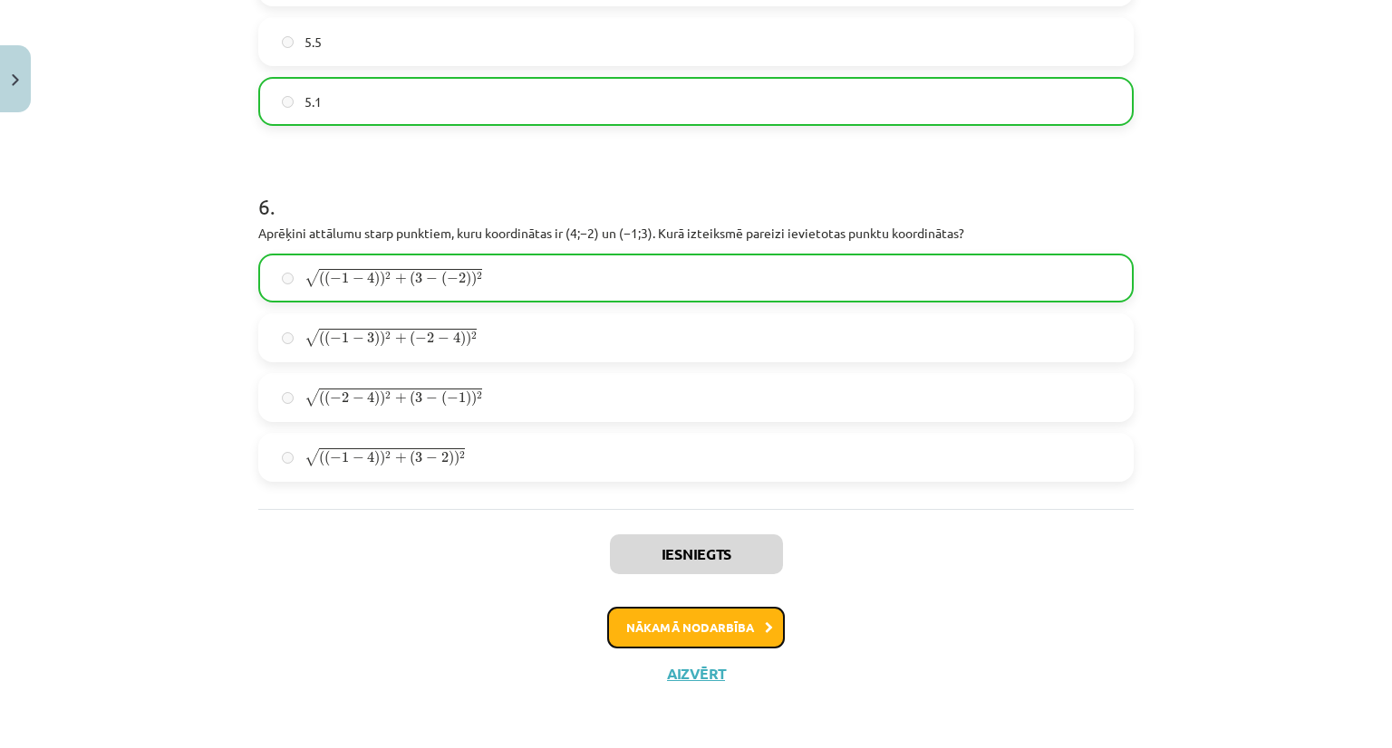
click at [681, 628] on button "Nākamā nodarbība" at bounding box center [696, 628] width 178 height 42
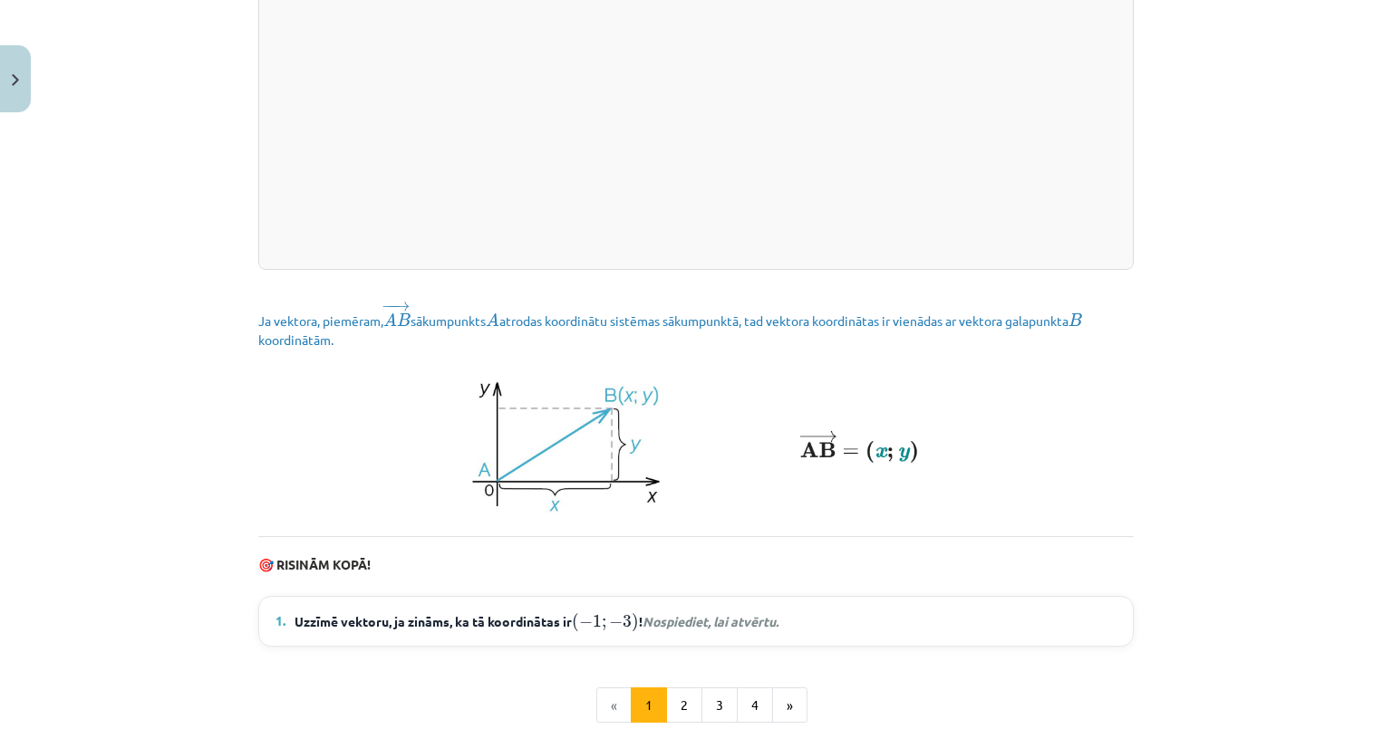
scroll to position [2255, 0]
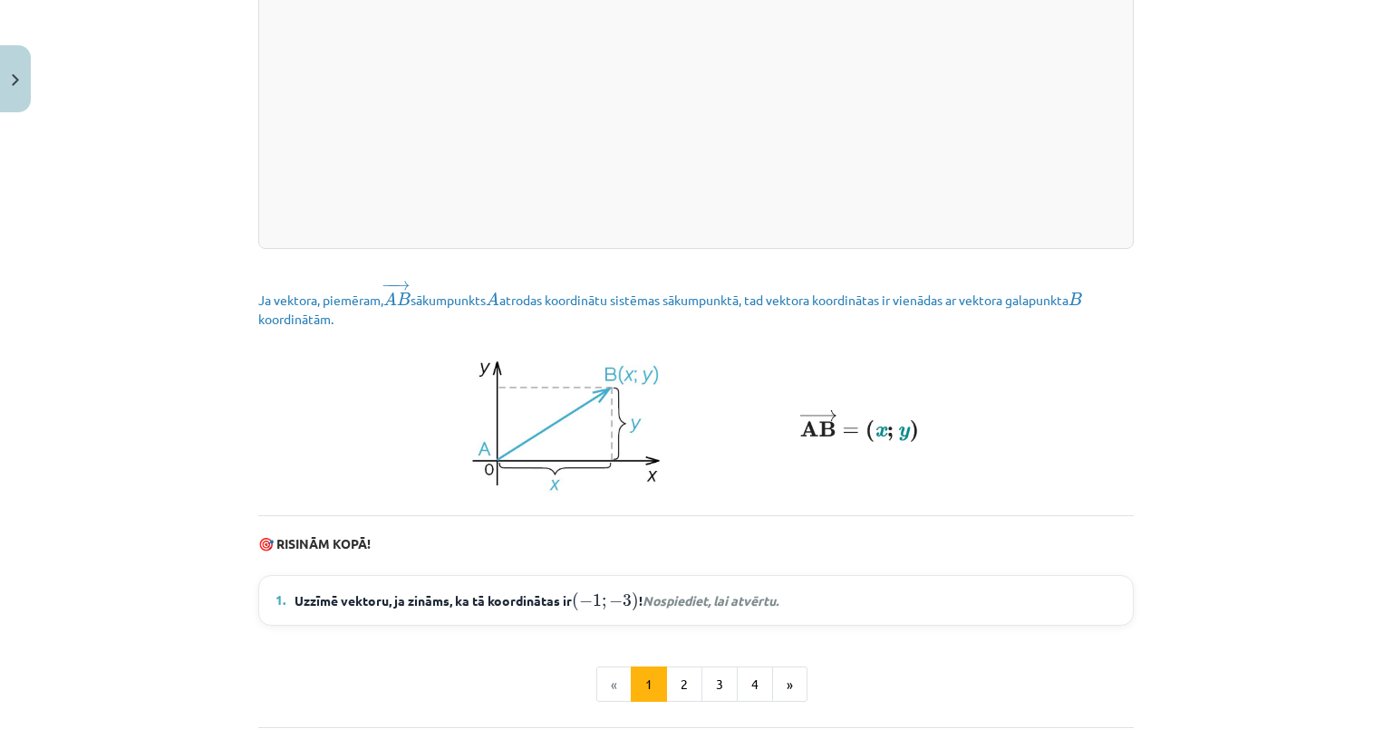
click at [697, 612] on span "Uzzīmē vektoru, ja zināms, ka tā koordinātas ir ( − 1 ; − 3 ) ( − 1 ; − 3 ) ! N…" at bounding box center [536, 601] width 484 height 24
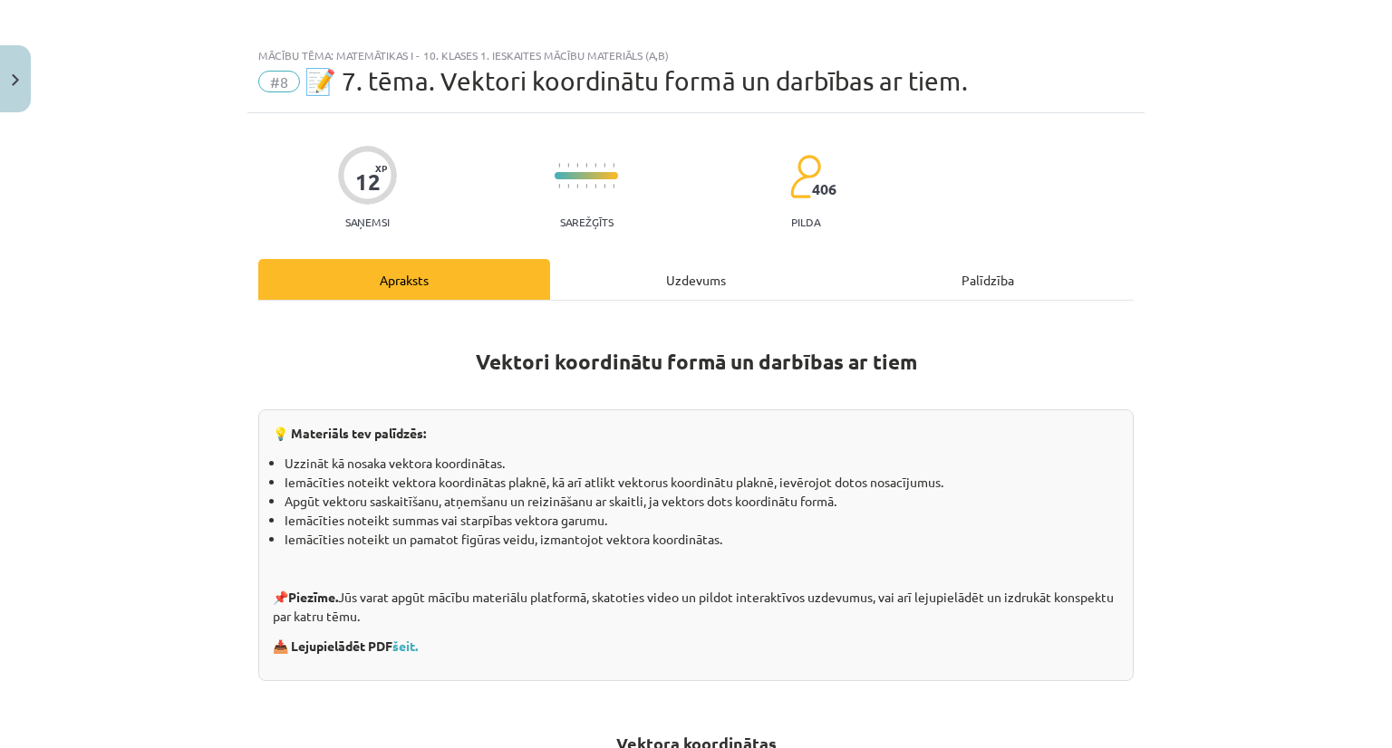
scroll to position [0, 0]
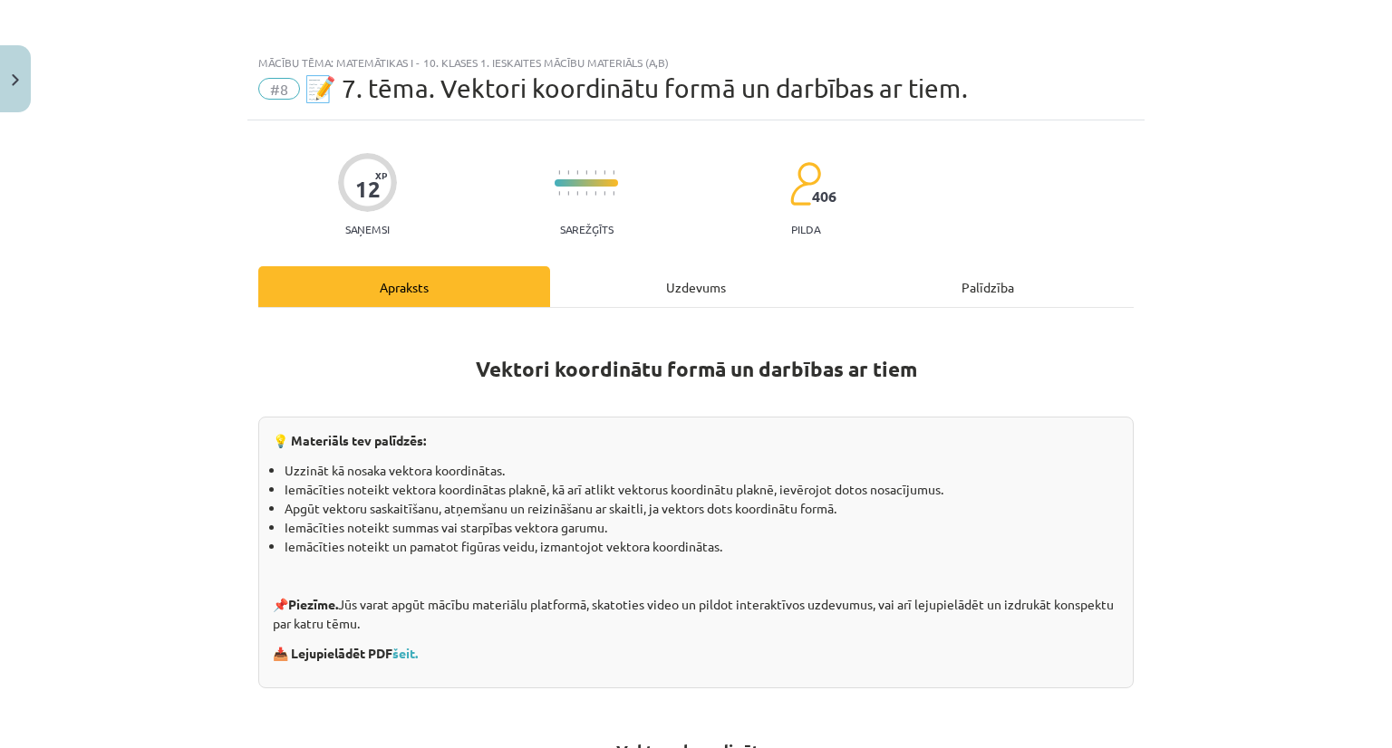
drag, startPoint x: 680, startPoint y: 297, endPoint x: 685, endPoint y: 316, distance: 19.6
click at [681, 297] on div "Uzdevums" at bounding box center [696, 286] width 292 height 41
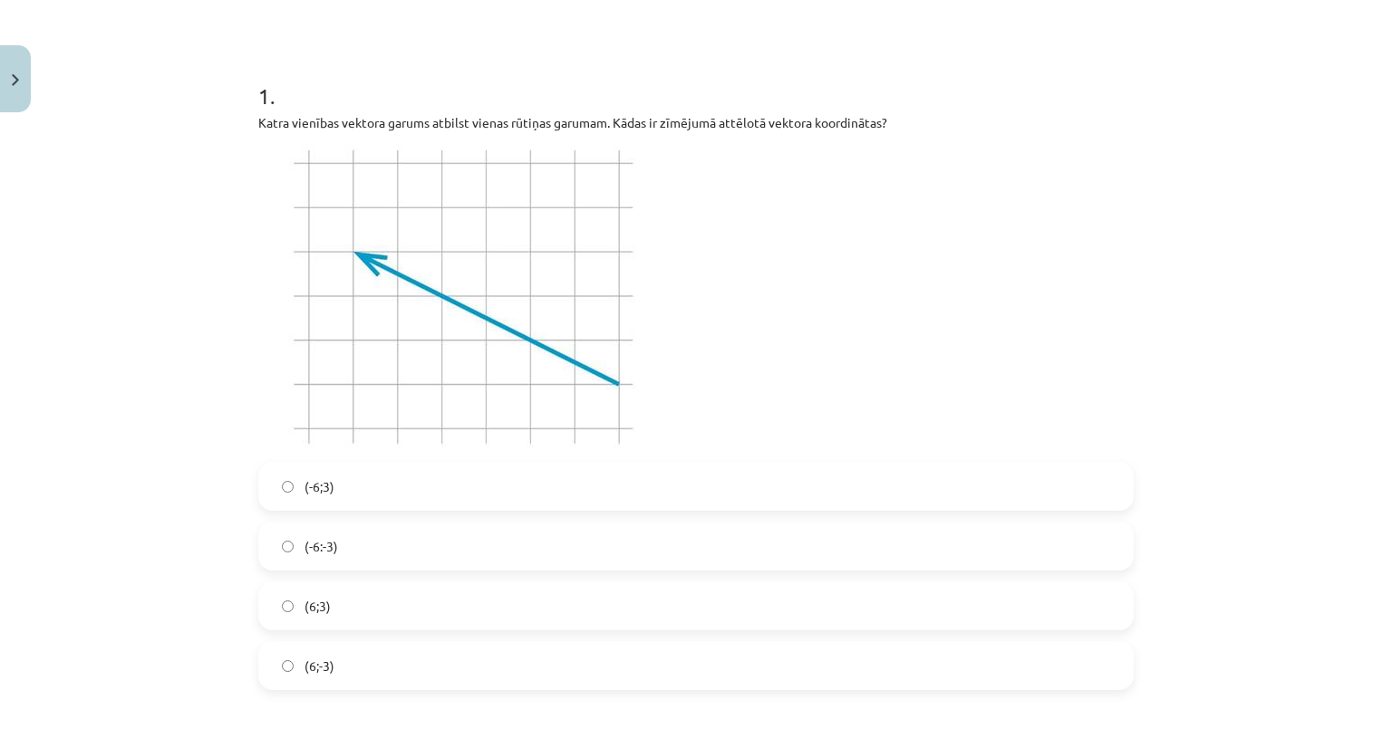
scroll to position [317, 0]
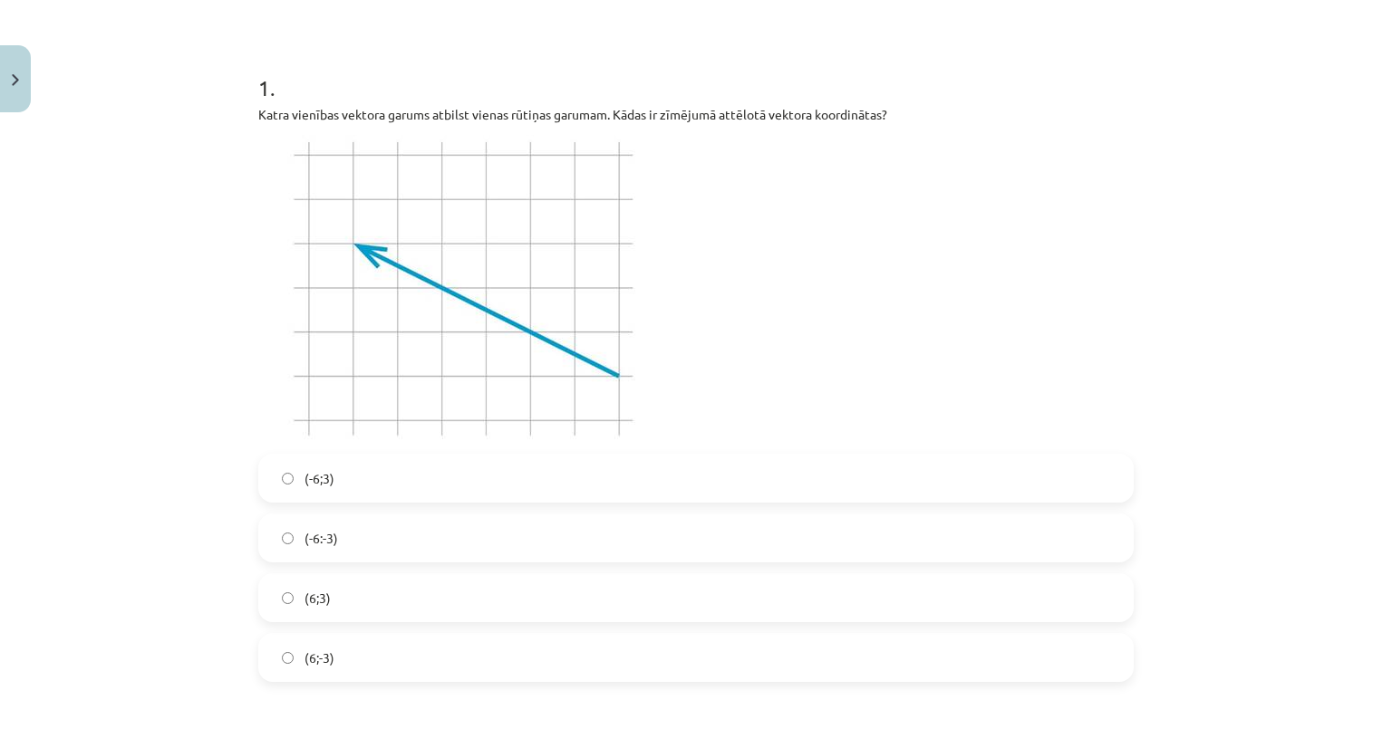
click at [343, 471] on label "(-6;3)" at bounding box center [696, 478] width 872 height 45
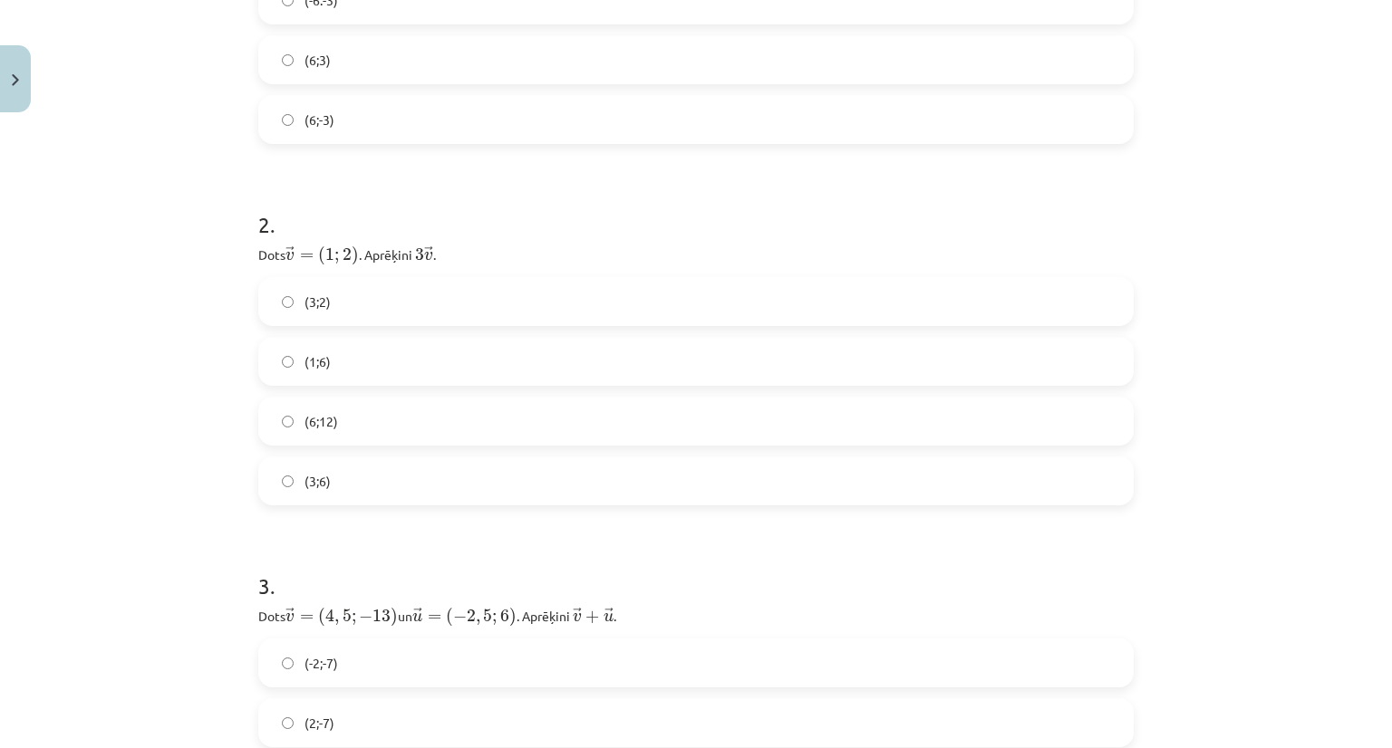
scroll to position [861, 0]
click at [409, 346] on label "(1;6)" at bounding box center [696, 355] width 872 height 45
click at [327, 471] on label "(3;6)" at bounding box center [696, 475] width 872 height 45
click at [311, 327] on div "(3;2) (1;6) (6;12) (3;6)" at bounding box center [695, 386] width 875 height 228
click at [322, 356] on span "(1;6)" at bounding box center [317, 356] width 26 height 19
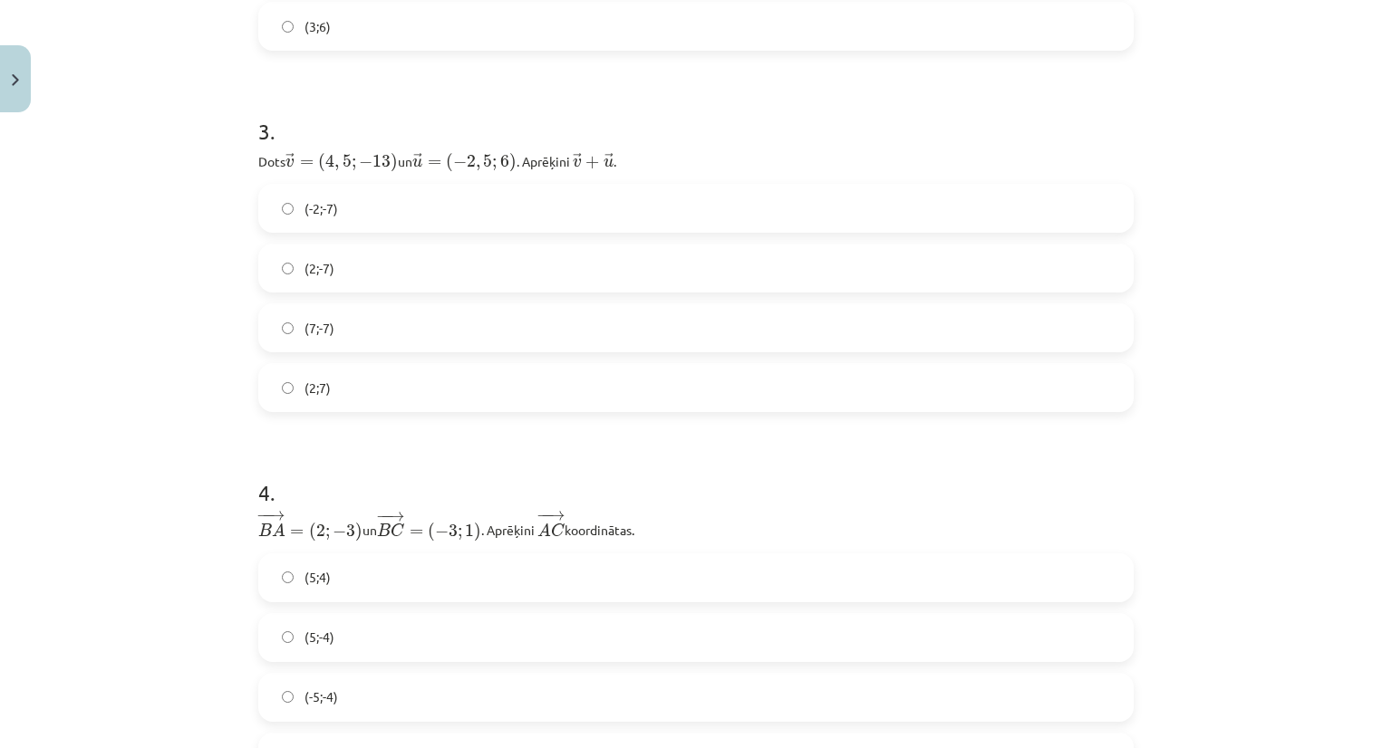
scroll to position [1314, 0]
click at [439, 269] on label "(2;-7)" at bounding box center [696, 264] width 872 height 45
click at [331, 269] on label "(5;-4)" at bounding box center [696, 271] width 872 height 45
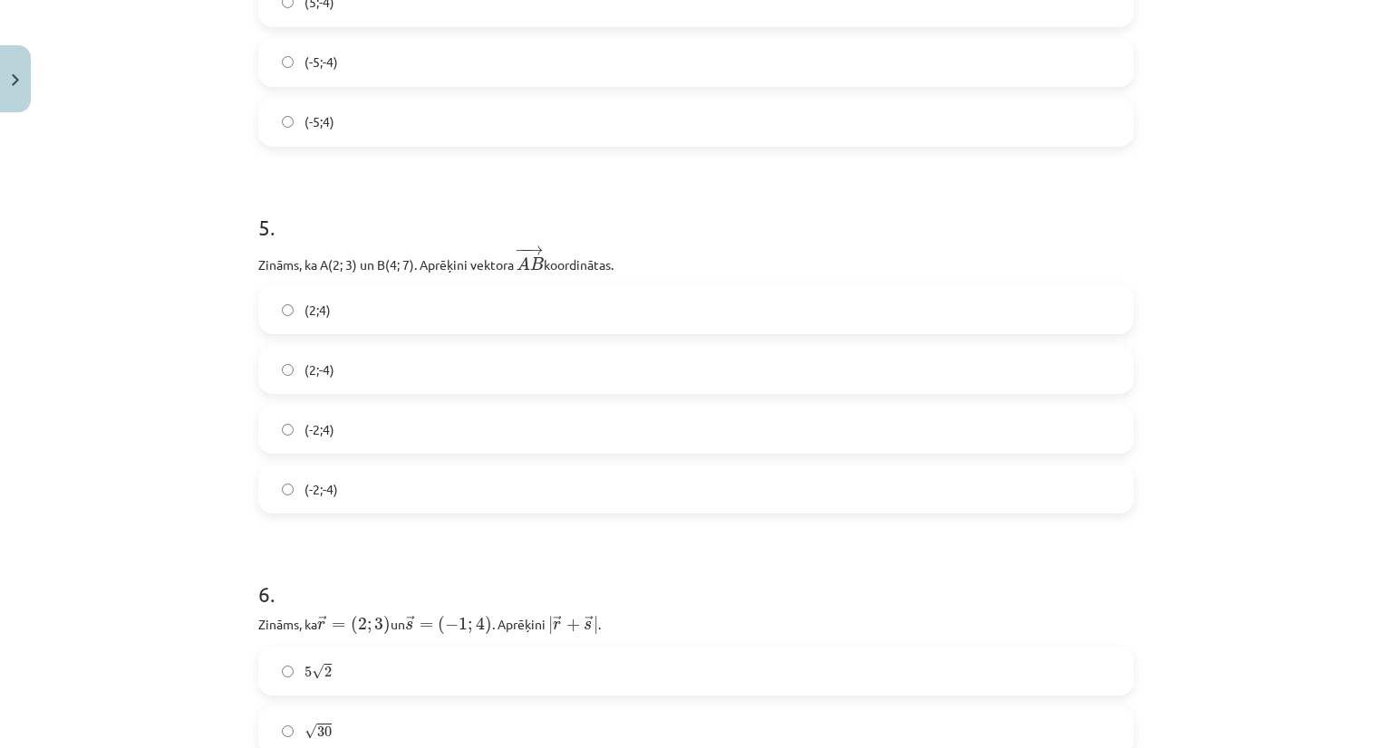
scroll to position [1948, 0]
click at [268, 309] on label "(2;4)" at bounding box center [696, 306] width 872 height 45
click at [568, 286] on label "5 √ 2 5 2" at bounding box center [696, 308] width 872 height 45
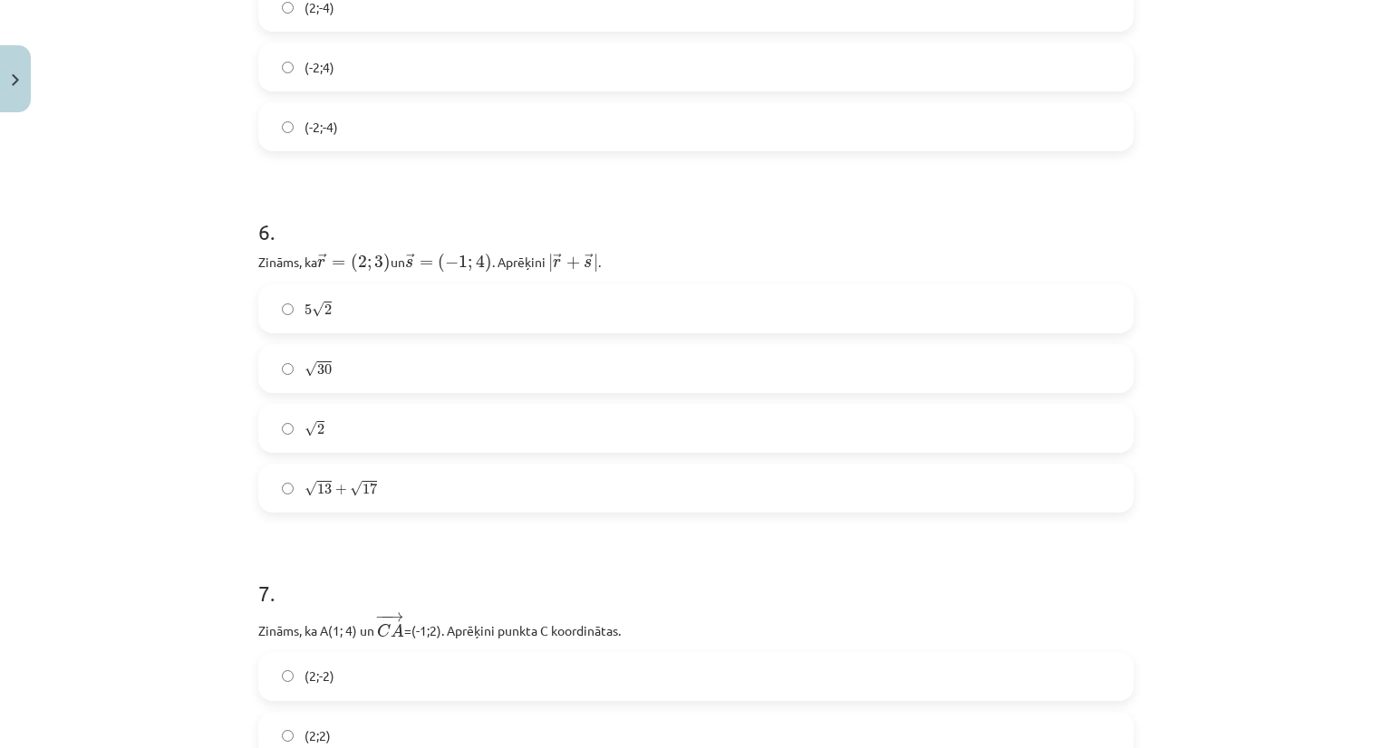
click at [568, 286] on label "5 √ 2 5 2" at bounding box center [696, 308] width 872 height 45
click at [651, 279] on div "6 . Zināms, ka ﻿ → r = ( 2 ; 3 ) r → = ( 2 ; 3 ) un ﻿ → s = ( − 1 ; 4 ) s → = (…" at bounding box center [695, 350] width 875 height 325
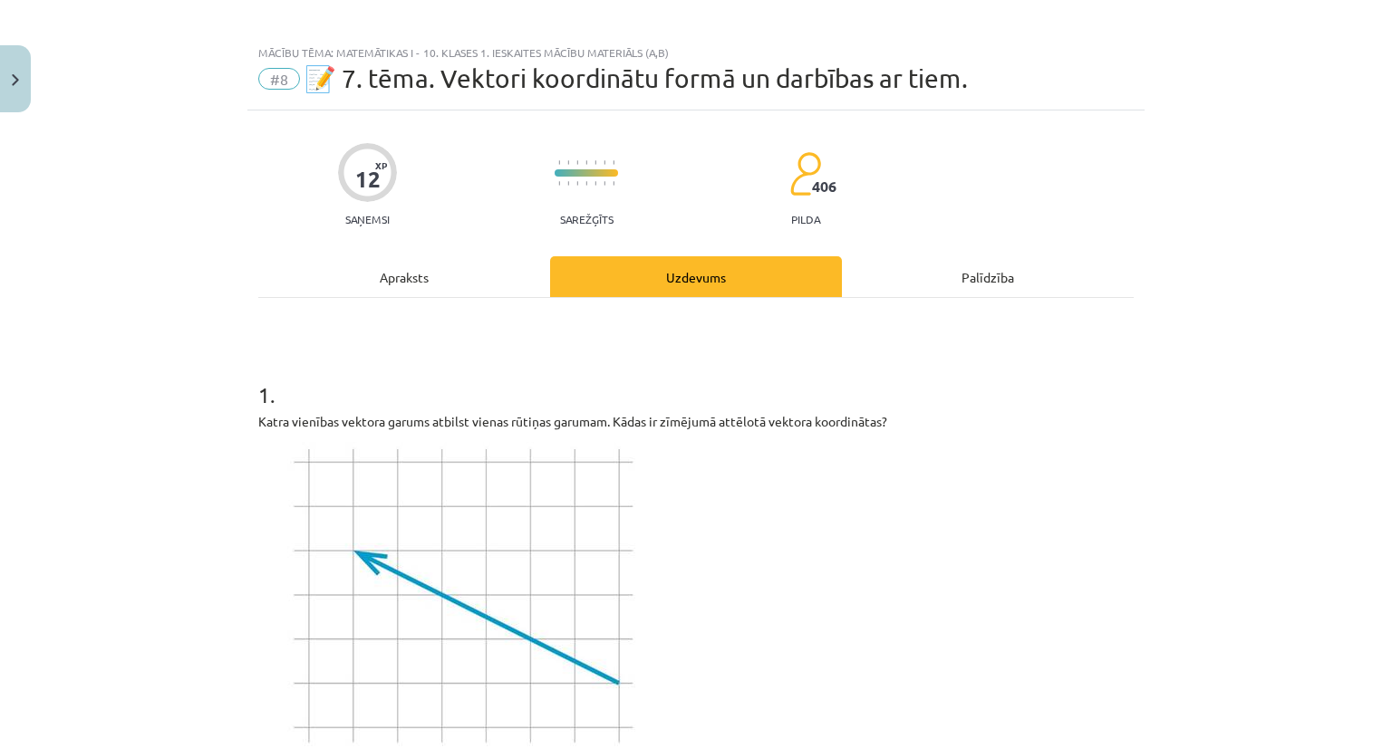
scroll to position [0, 0]
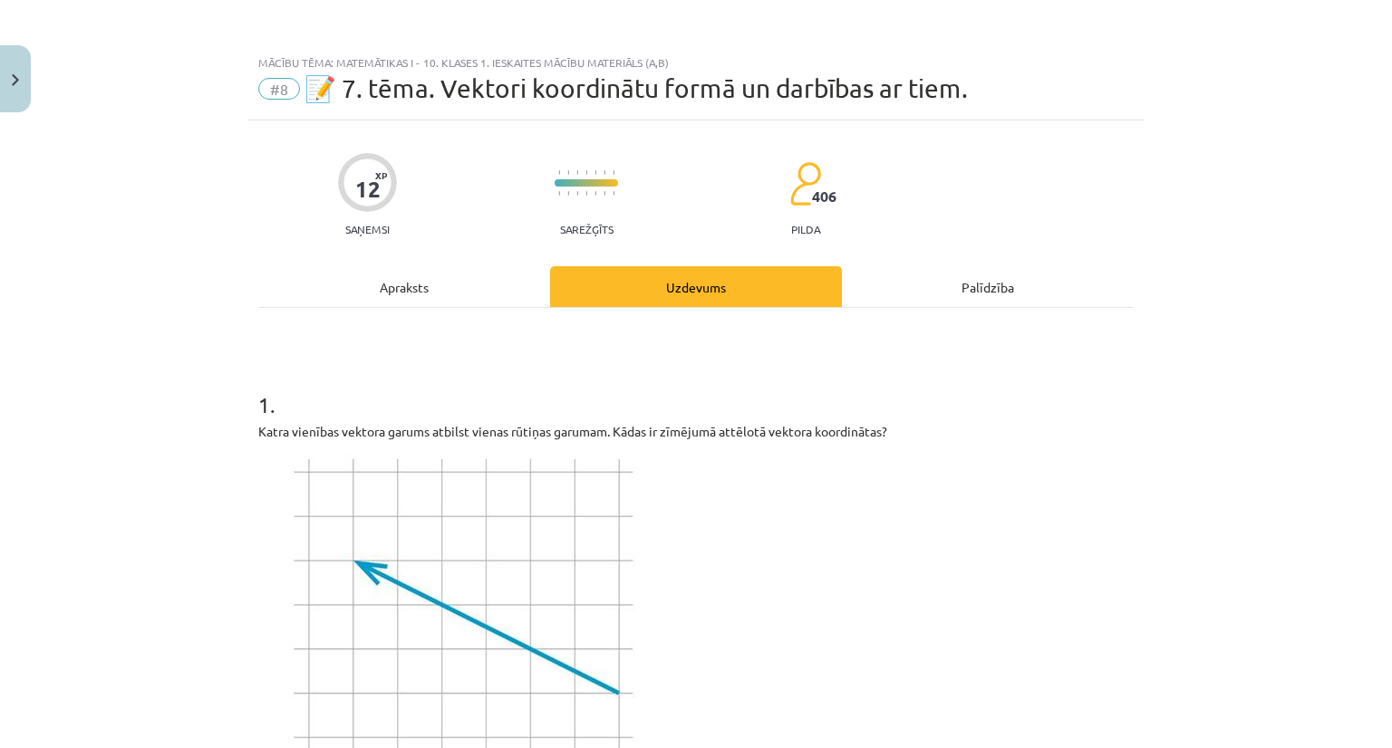
click at [387, 274] on div "Apraksts" at bounding box center [404, 286] width 292 height 41
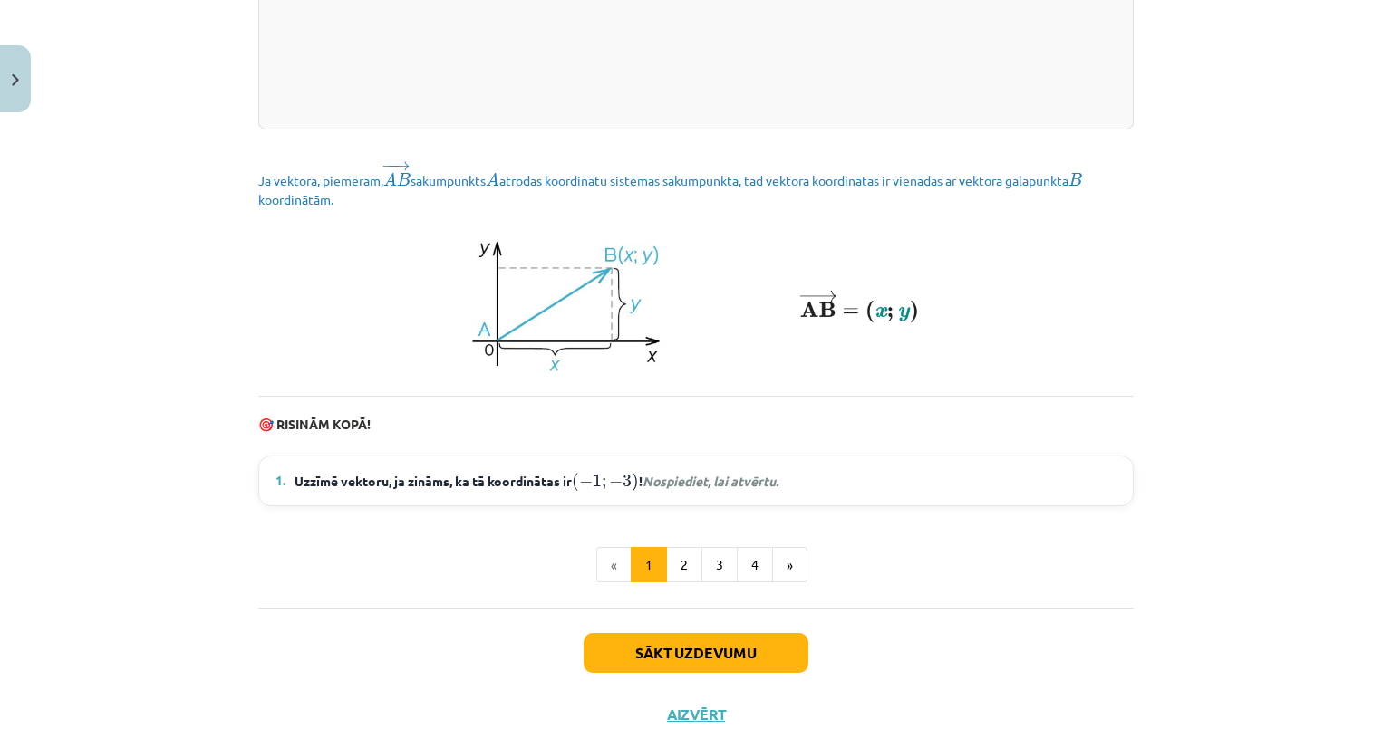
scroll to position [2436, 0]
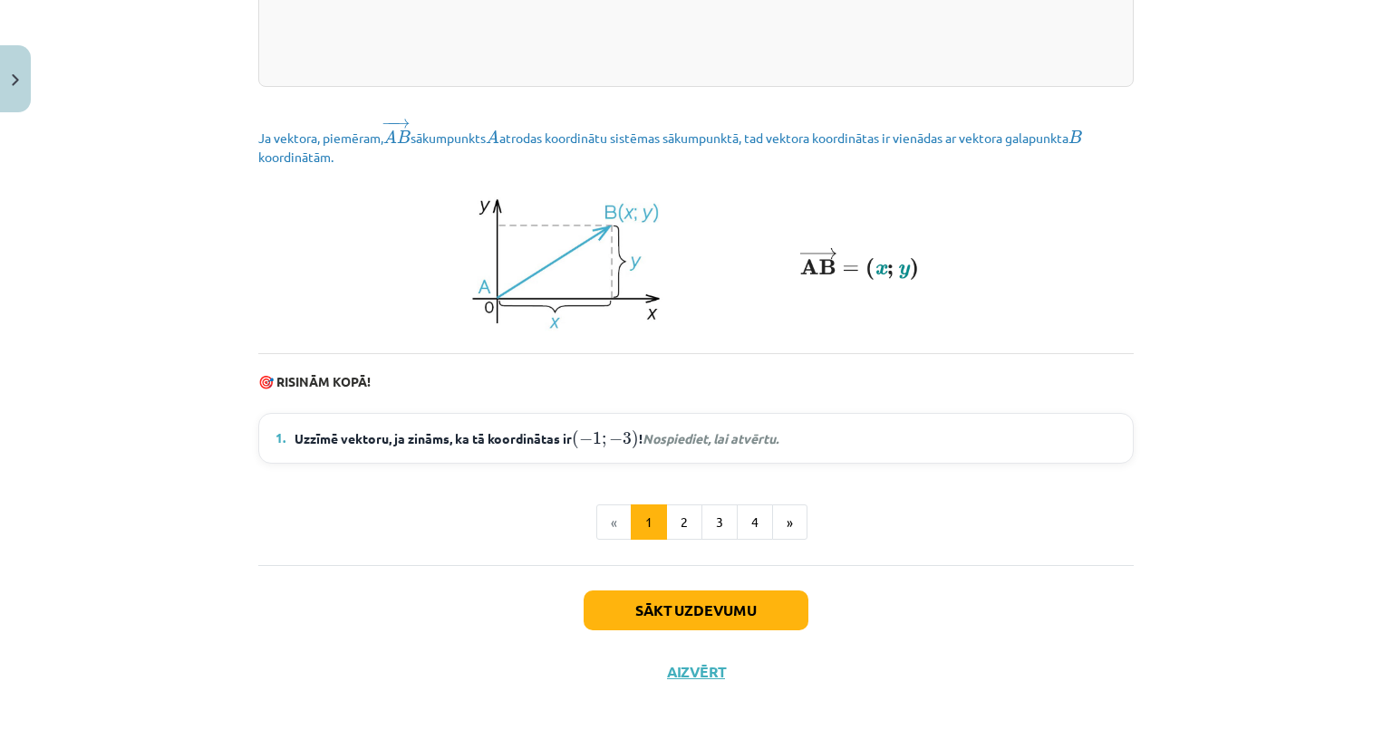
click at [674, 441] on em "Nospiediet, lai atvērtu." at bounding box center [710, 438] width 136 height 16
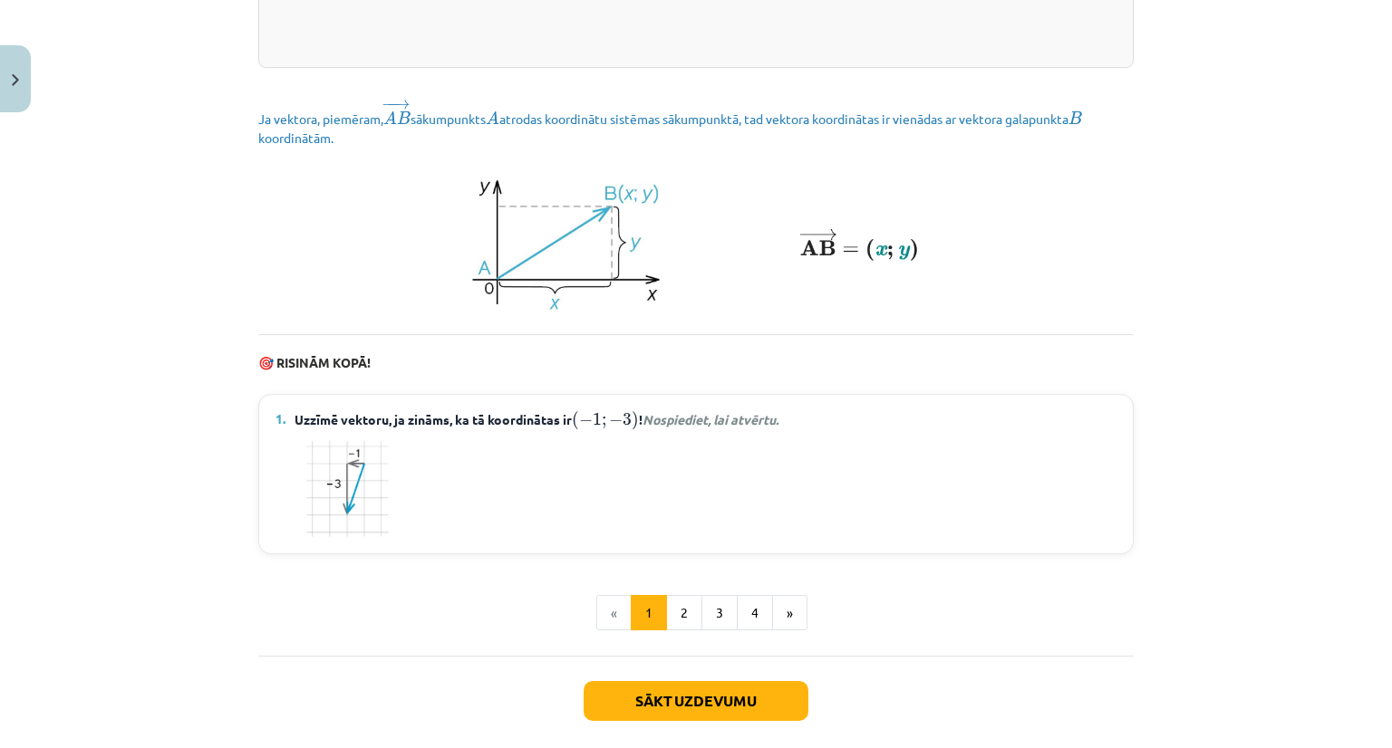
click at [674, 428] on em "Nospiediet, lai atvērtu." at bounding box center [710, 419] width 136 height 16
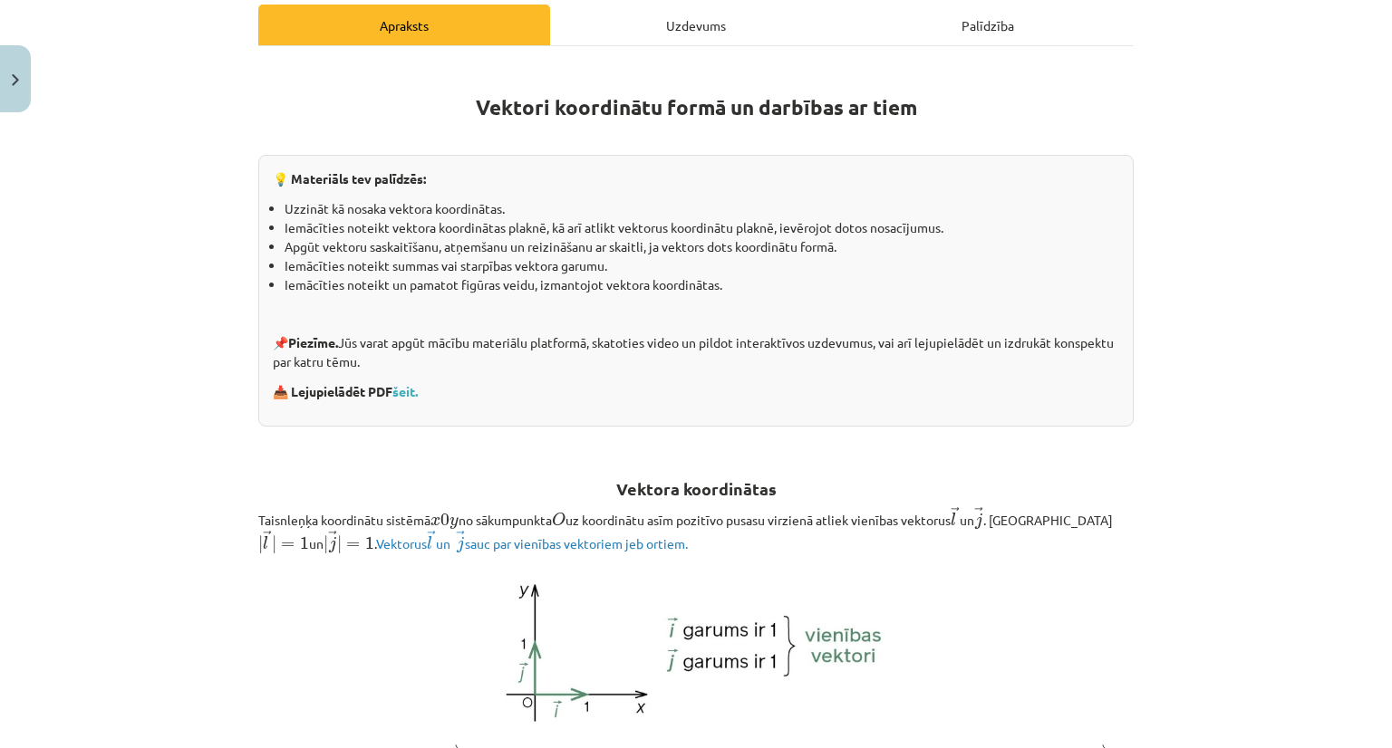
scroll to position [0, 0]
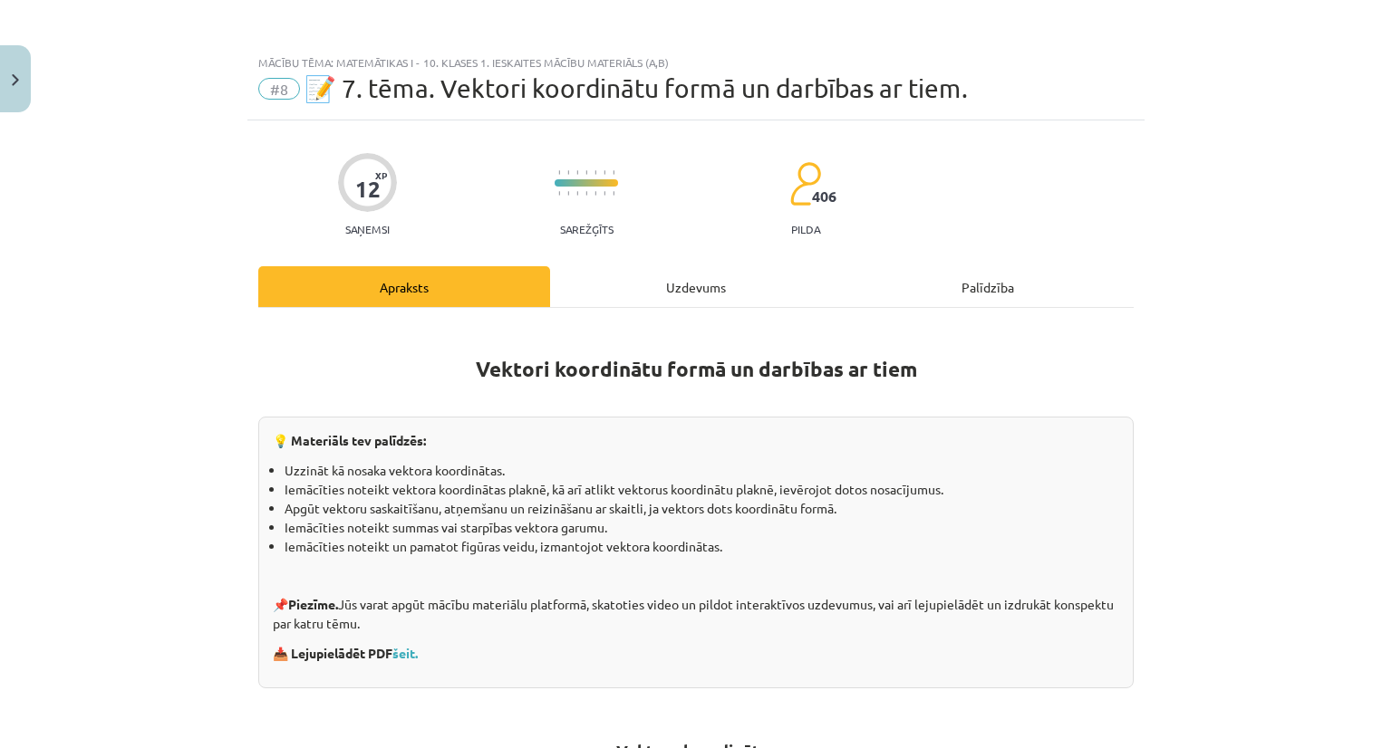
click at [670, 293] on div "Uzdevums" at bounding box center [696, 286] width 292 height 41
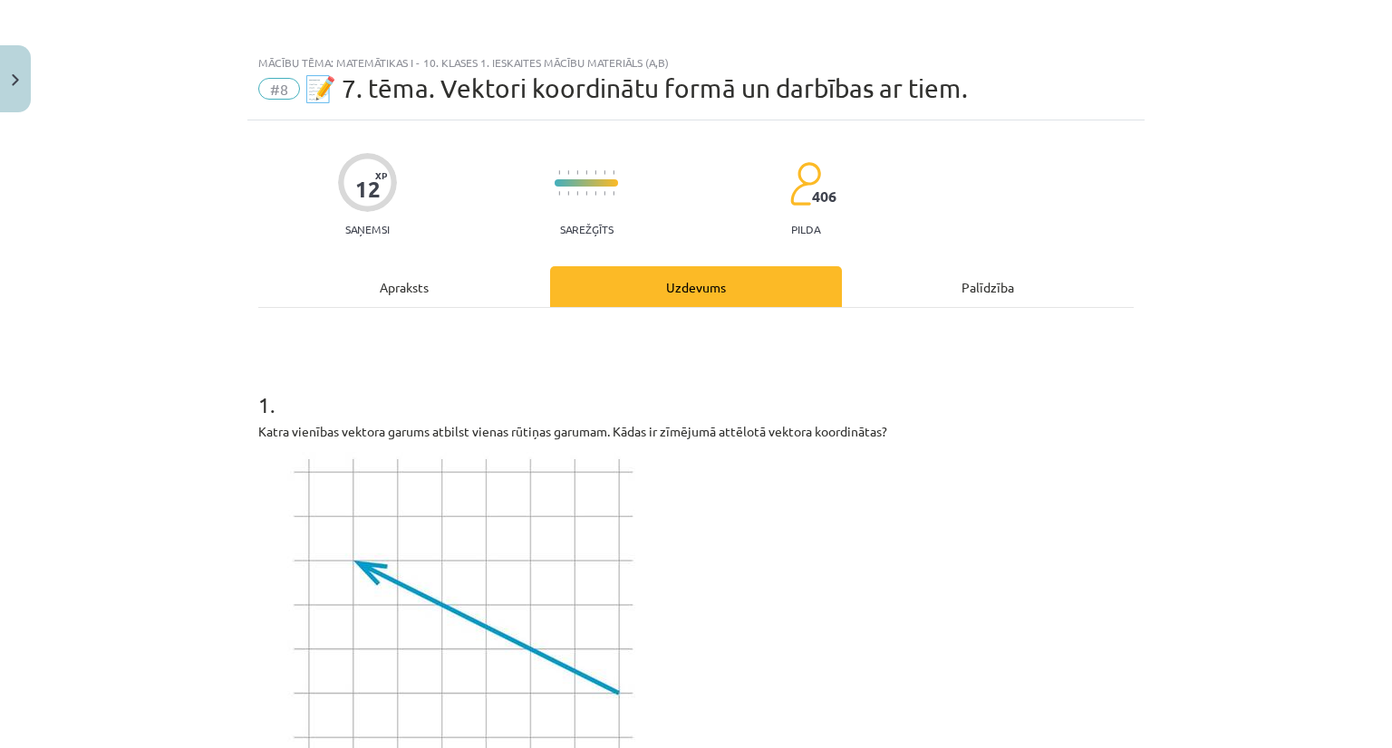
click at [420, 288] on div "Apraksts" at bounding box center [404, 286] width 292 height 41
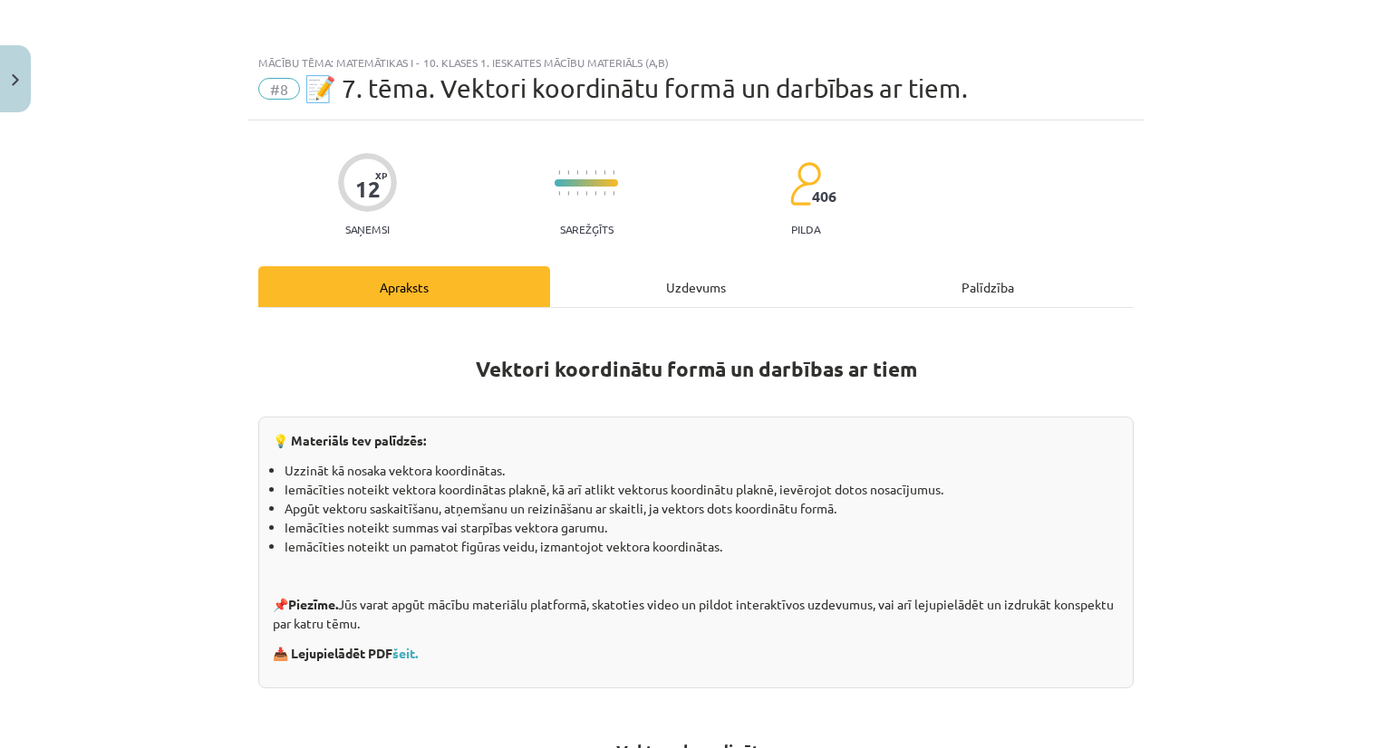
click at [696, 292] on div "Uzdevums" at bounding box center [696, 286] width 292 height 41
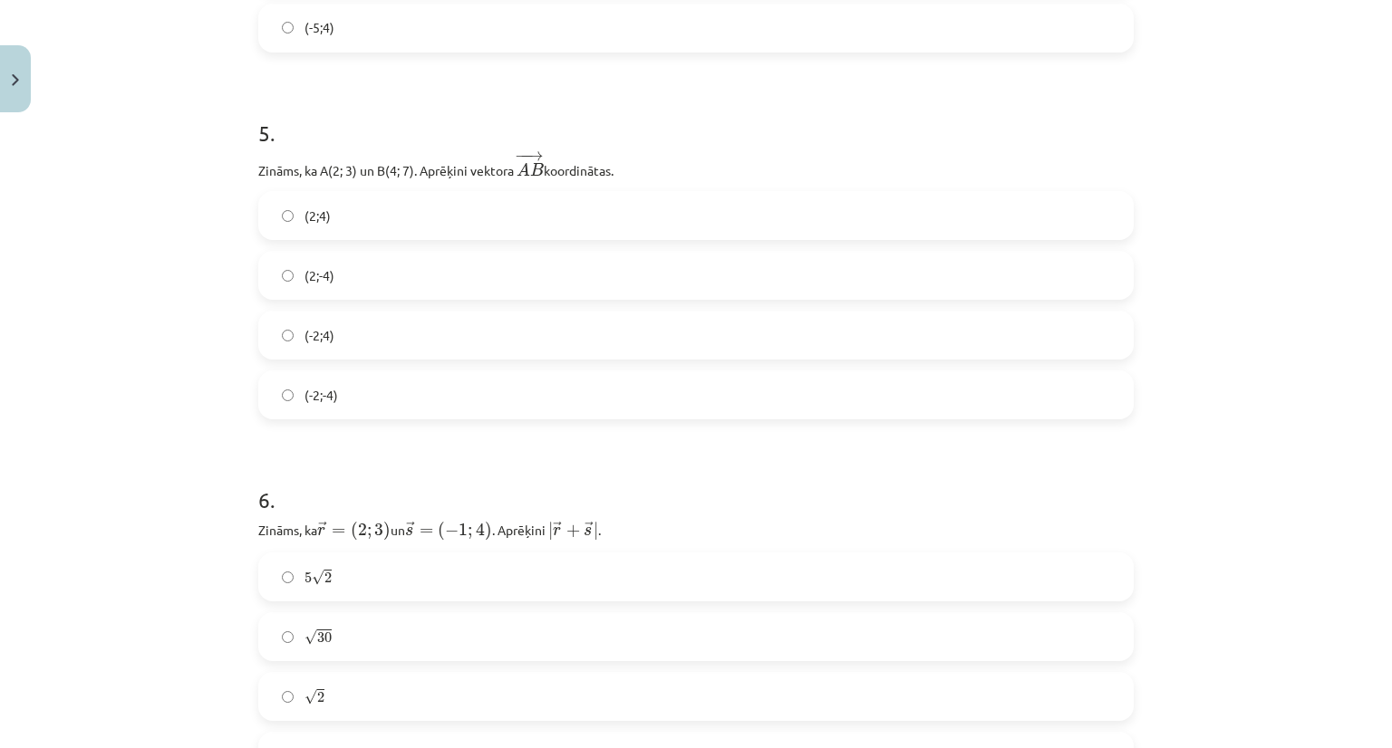
scroll to position [2039, 0]
click at [331, 233] on label "(2;4)" at bounding box center [696, 216] width 872 height 45
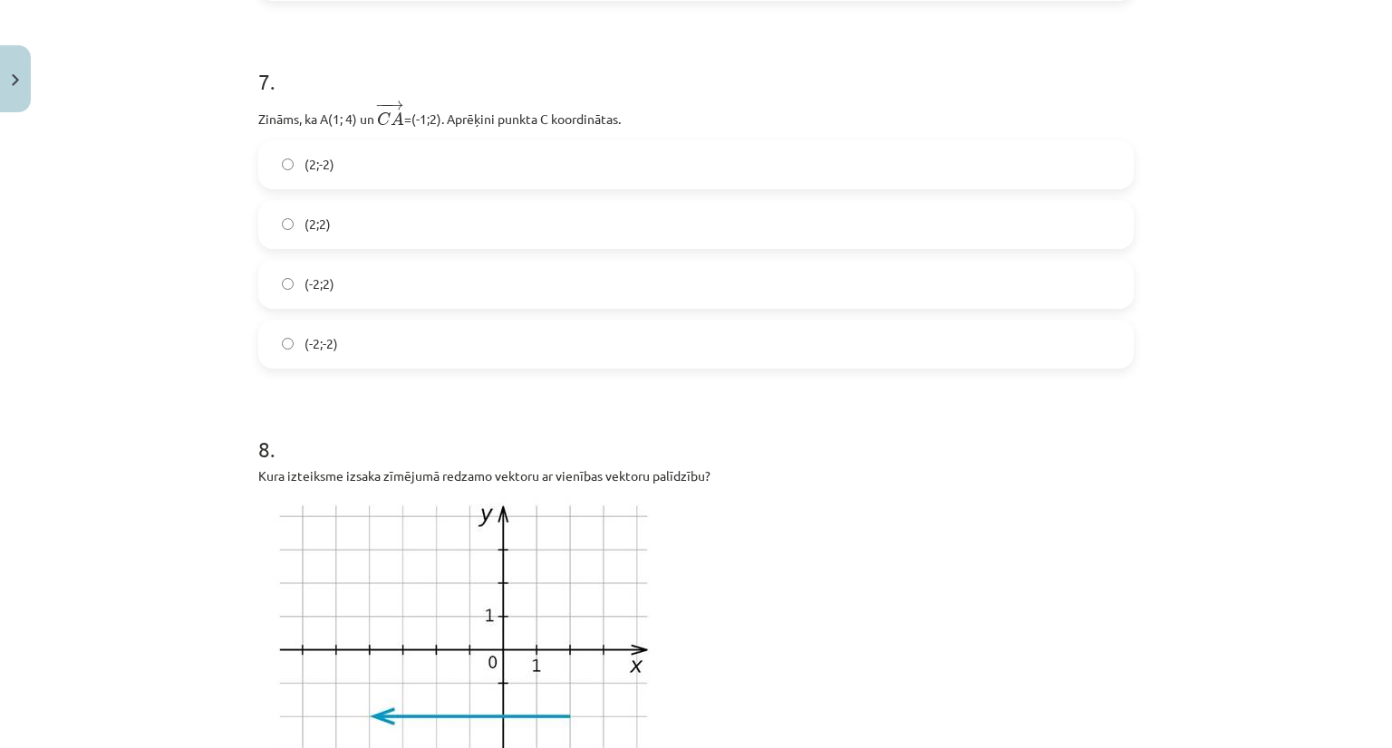
scroll to position [2763, 0]
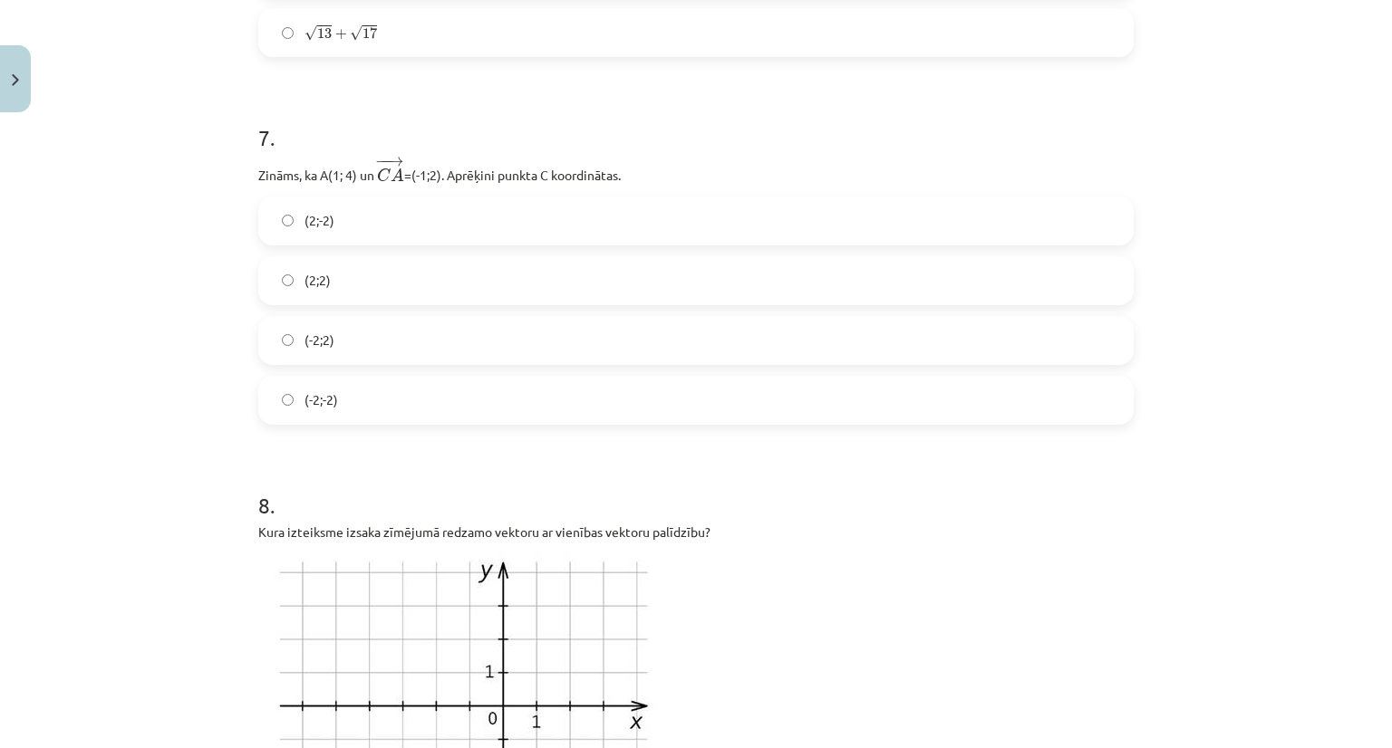
click at [314, 401] on span "(-2;-2)" at bounding box center [321, 400] width 34 height 19
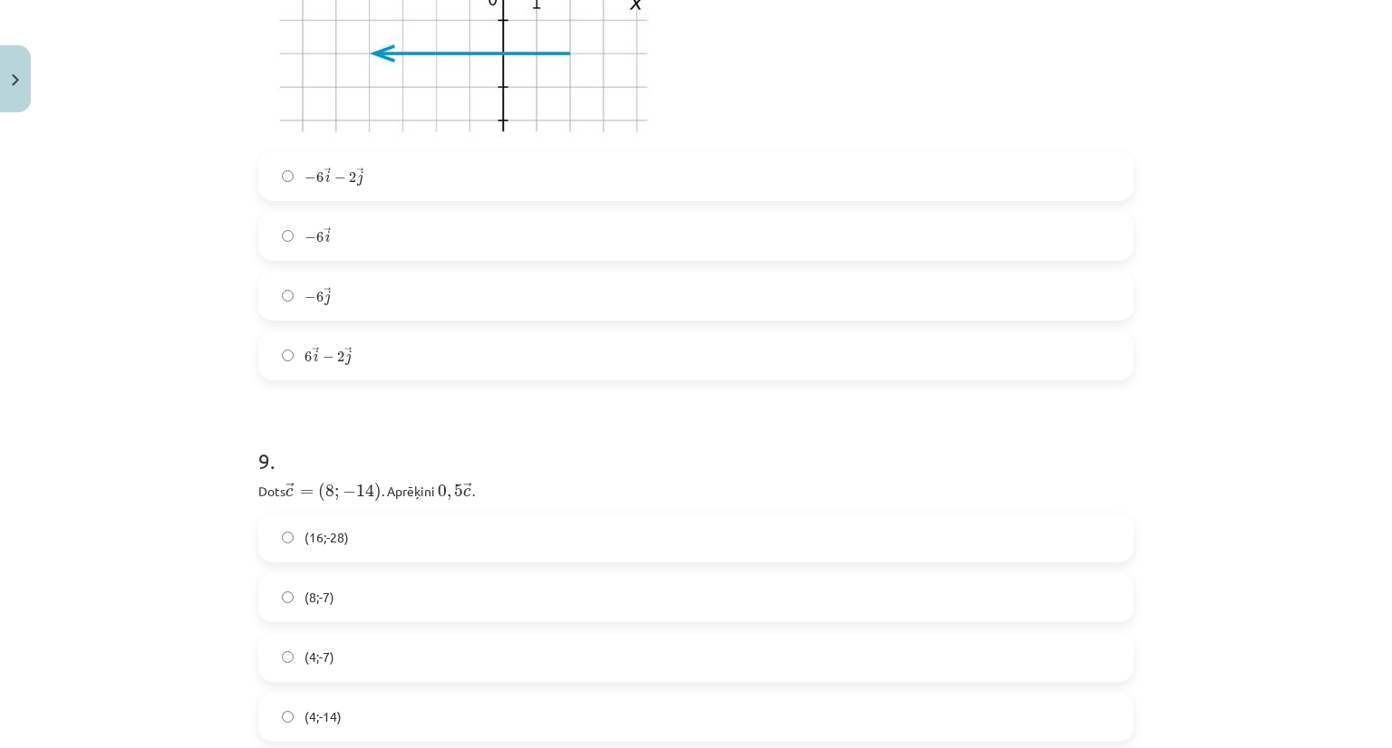
scroll to position [3488, 0]
click at [333, 600] on label "(8;-7)" at bounding box center [696, 592] width 872 height 45
click at [362, 174] on label "− 6 → i − 2 → j − 6 i → − 2 j →" at bounding box center [696, 171] width 872 height 45
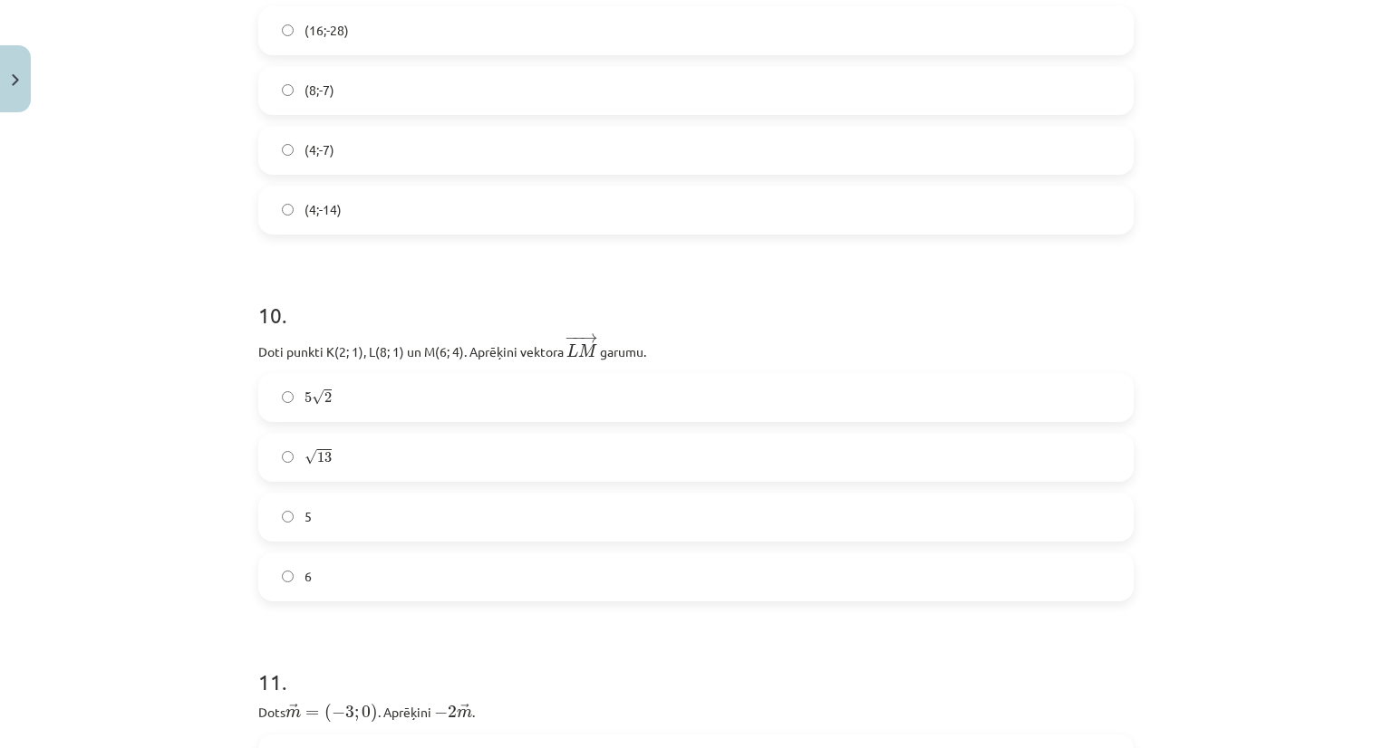
scroll to position [3851, 0]
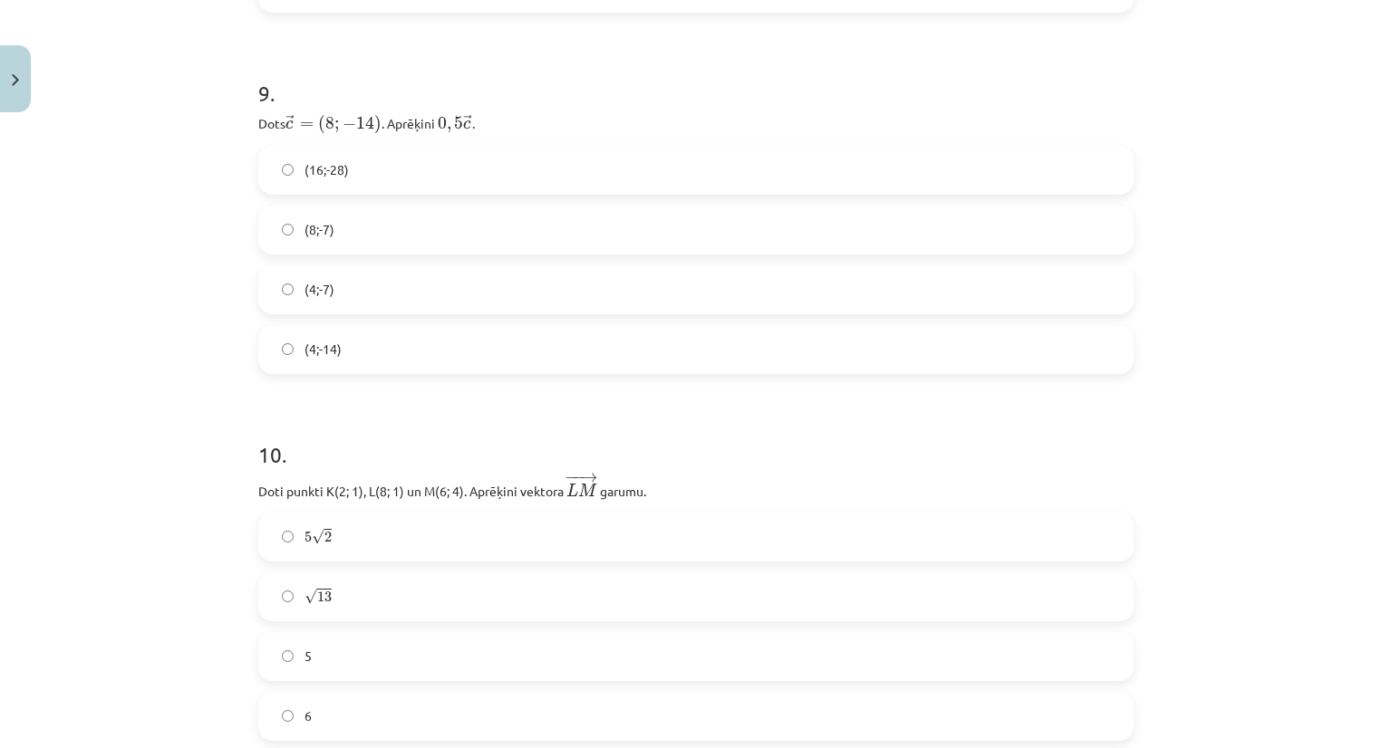
click at [333, 282] on label "(4;-7)" at bounding box center [696, 289] width 872 height 45
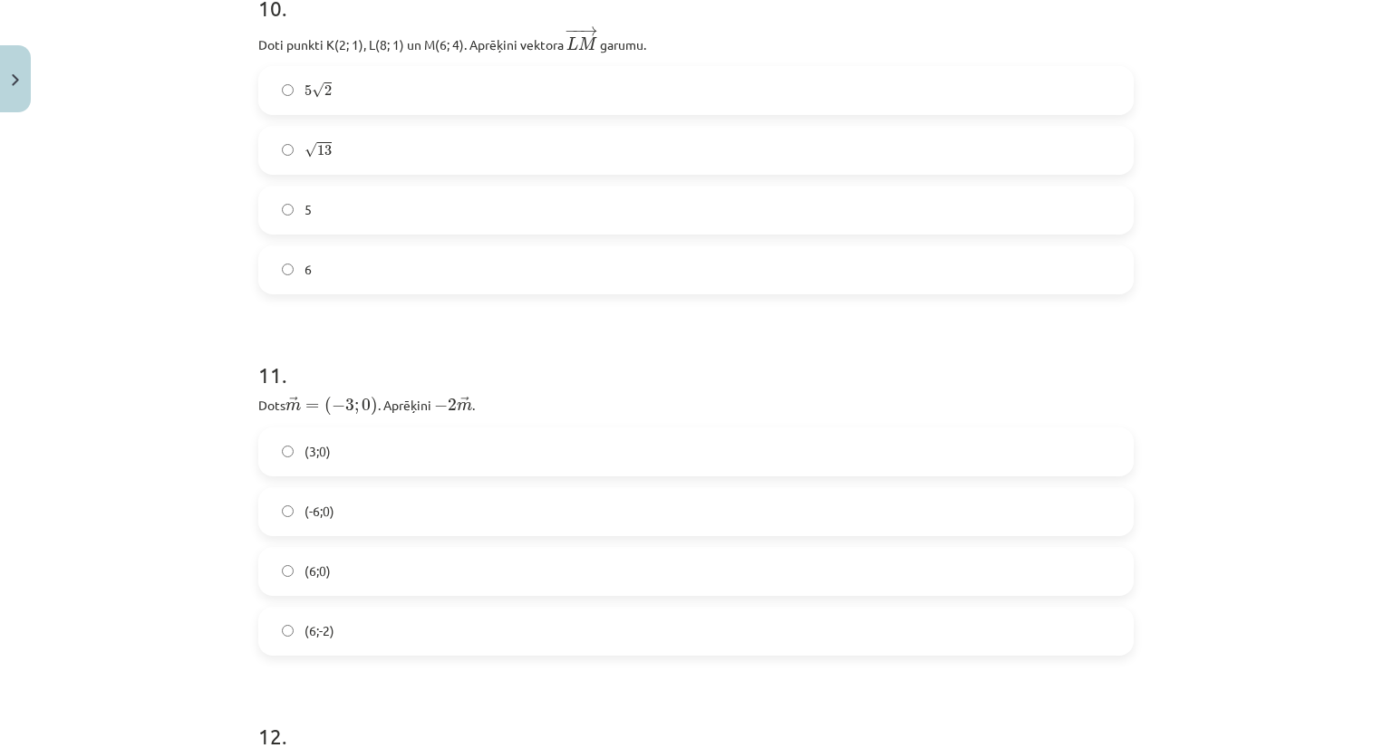
scroll to position [4304, 0]
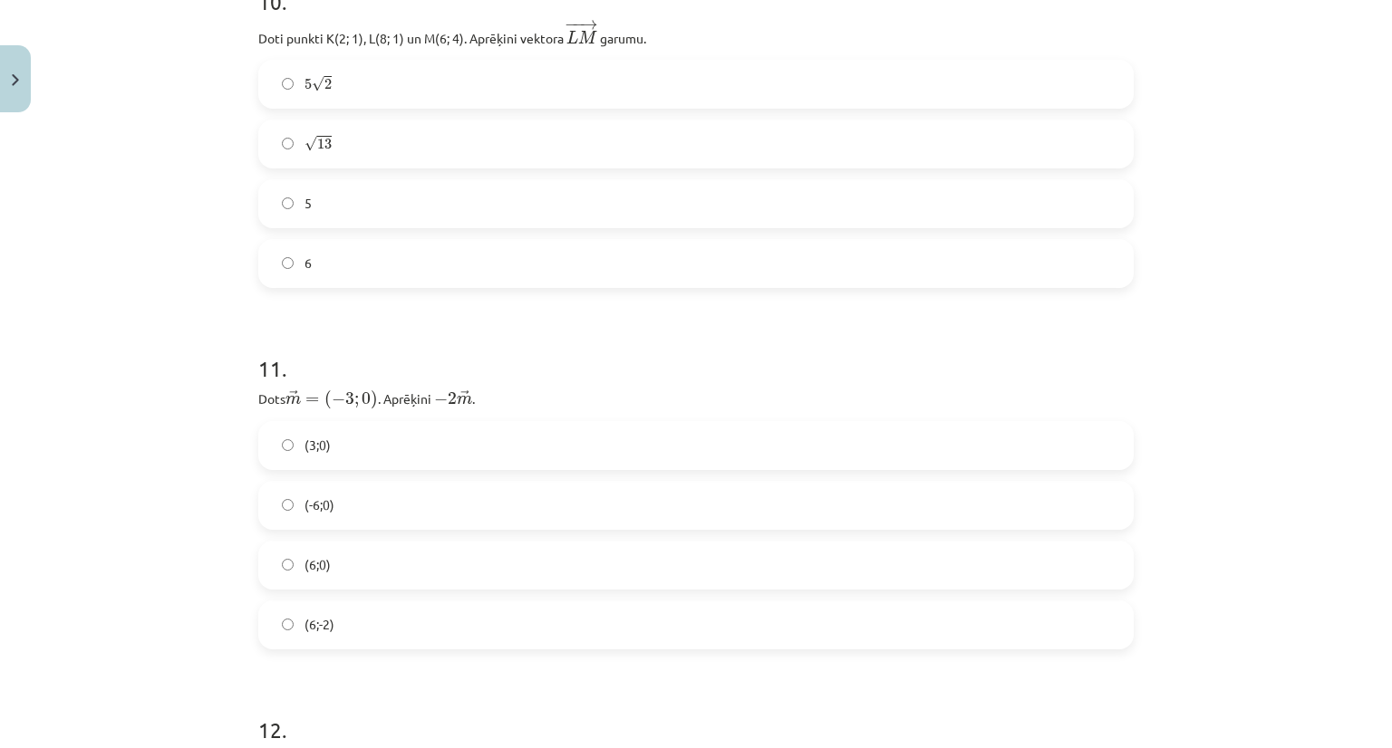
click at [468, 490] on label "(-6;0)" at bounding box center [696, 505] width 872 height 45
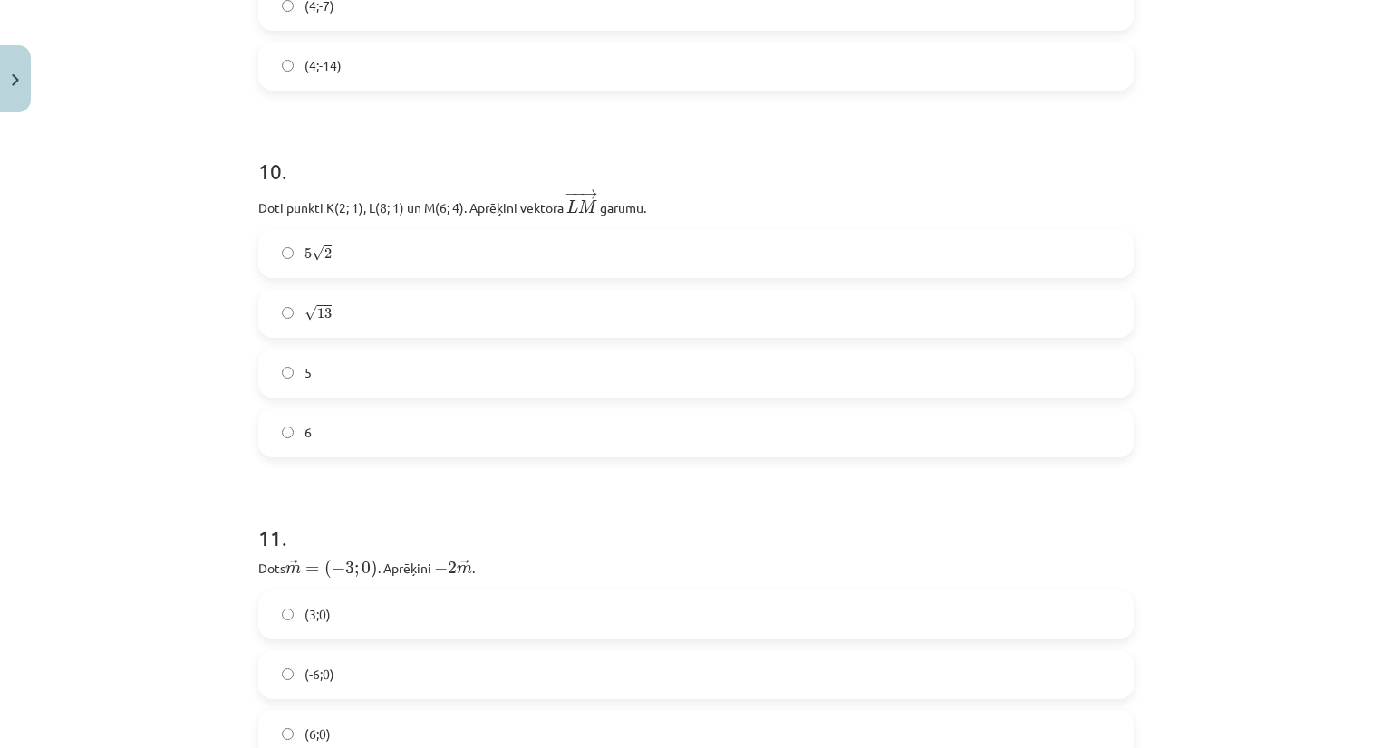
scroll to position [4123, 0]
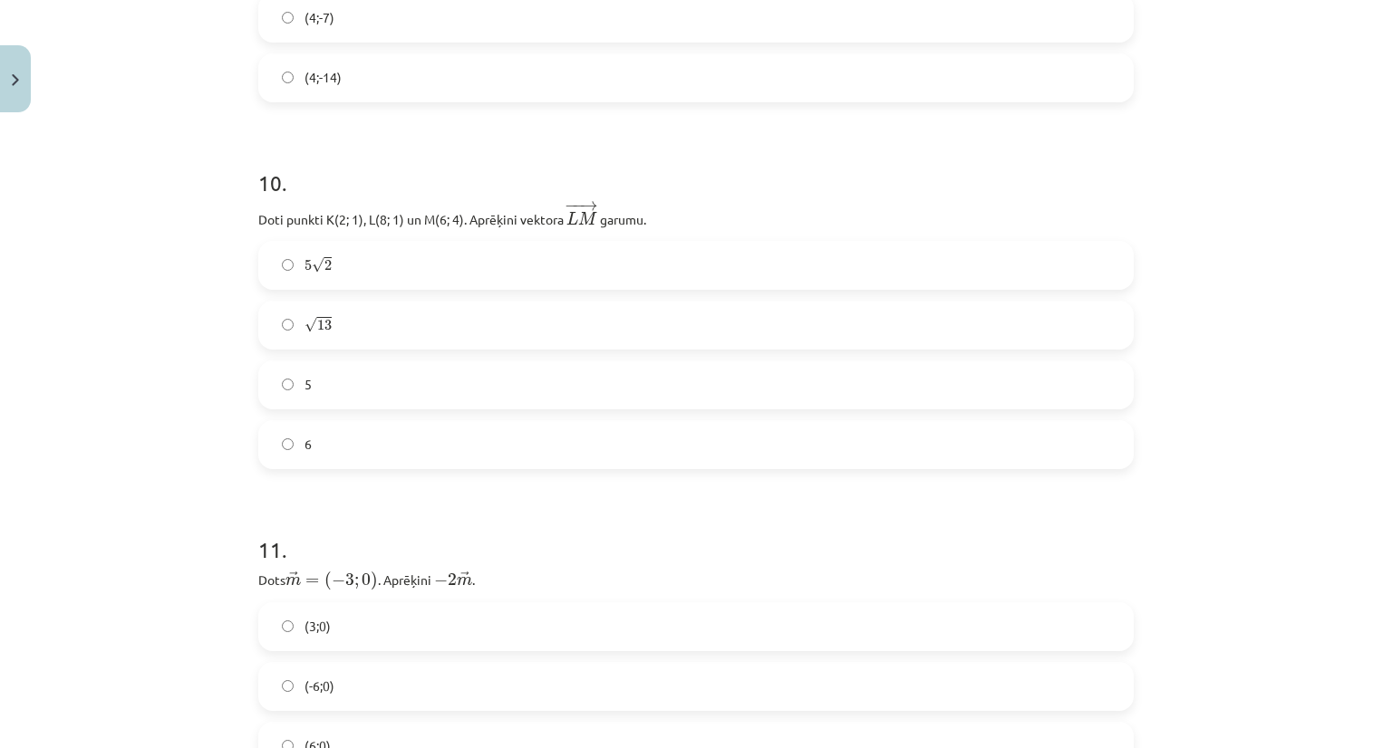
click at [448, 261] on label "5 √ 2 5 2" at bounding box center [696, 265] width 872 height 45
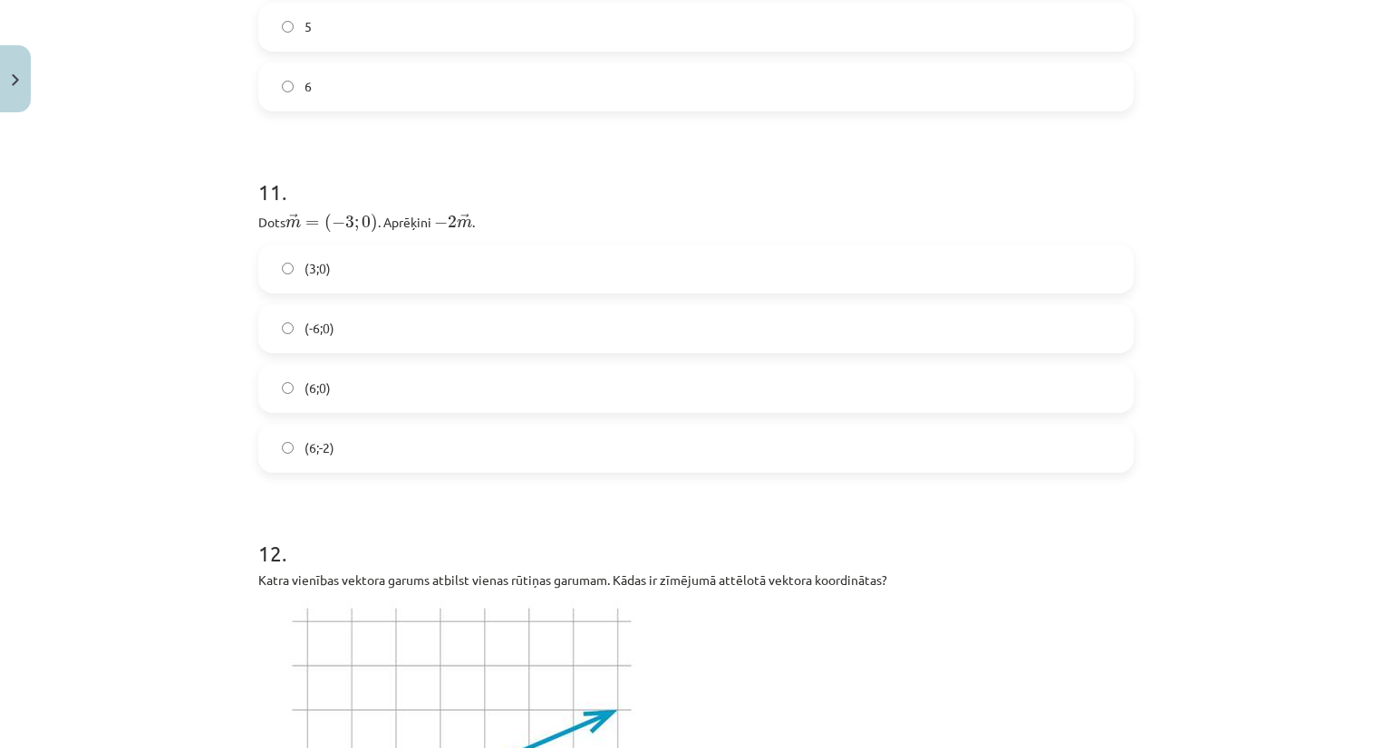
scroll to position [4485, 0]
click at [424, 440] on label "(6;-2)" at bounding box center [696, 443] width 872 height 45
click at [391, 378] on label "(6;0)" at bounding box center [696, 384] width 872 height 45
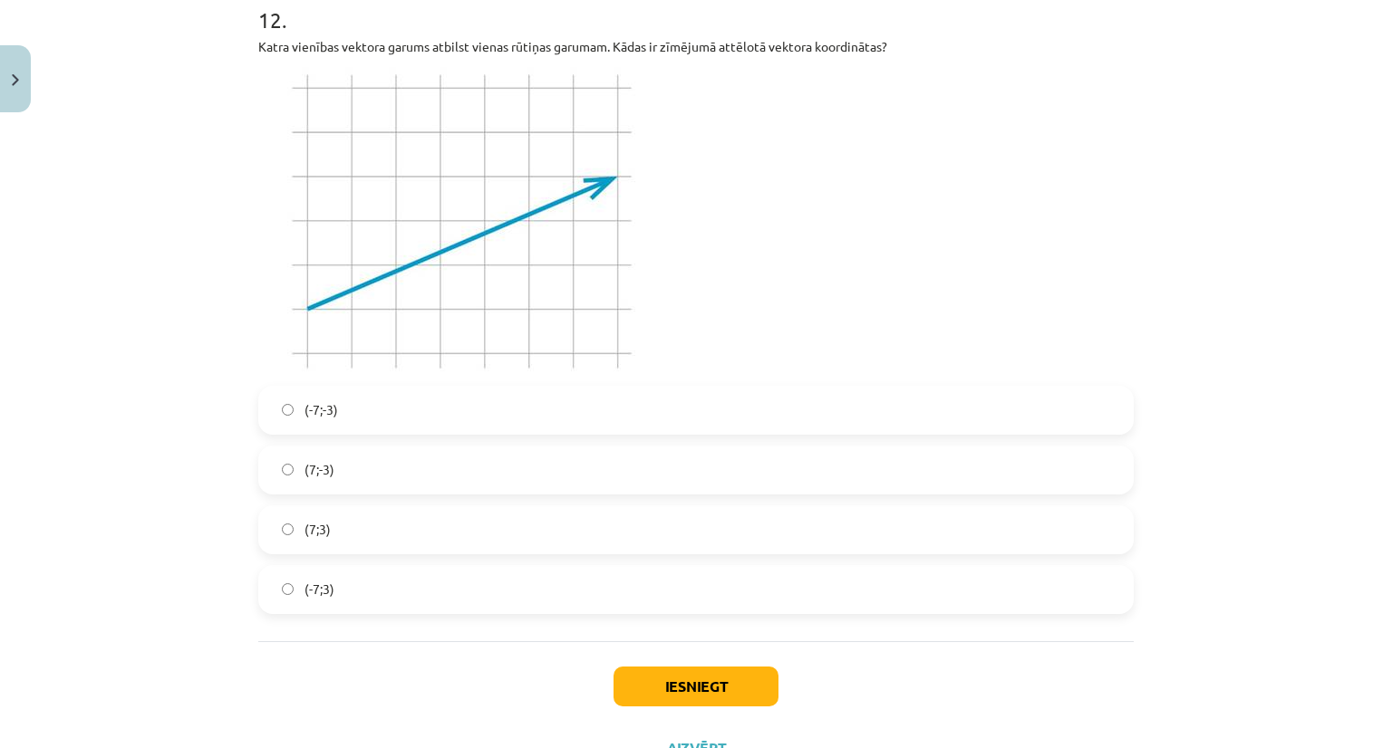
scroll to position [5029, 0]
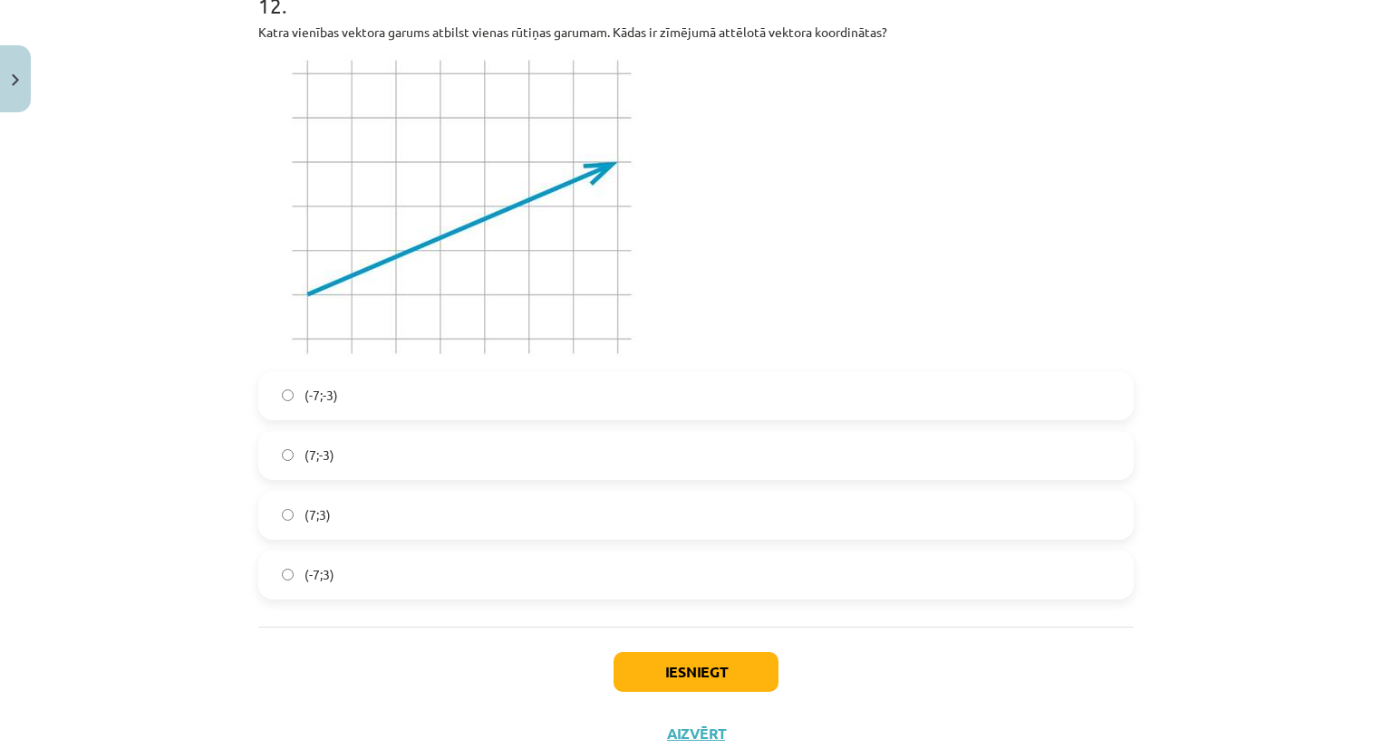
click at [381, 500] on label "(7;3)" at bounding box center [696, 515] width 872 height 45
click at [690, 665] on button "Iesniegt" at bounding box center [695, 672] width 165 height 40
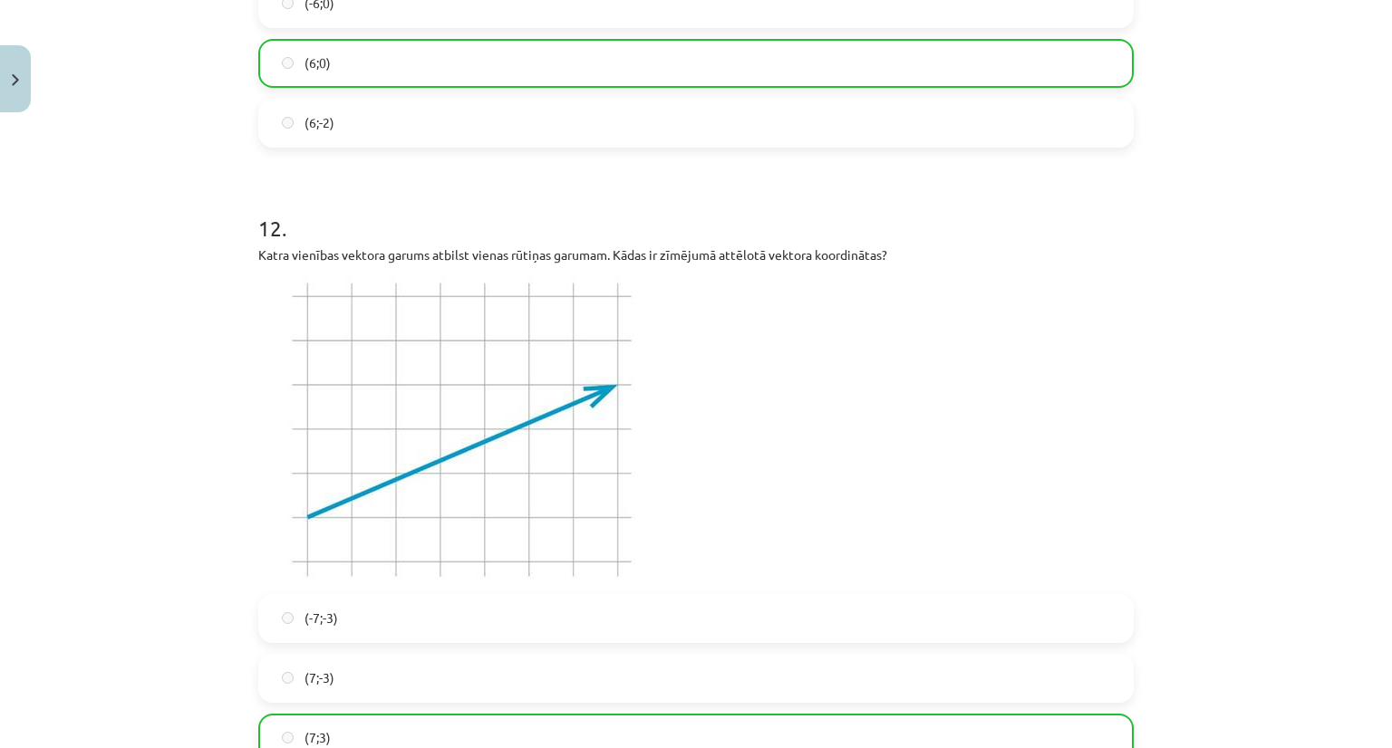
scroll to position [5145, 0]
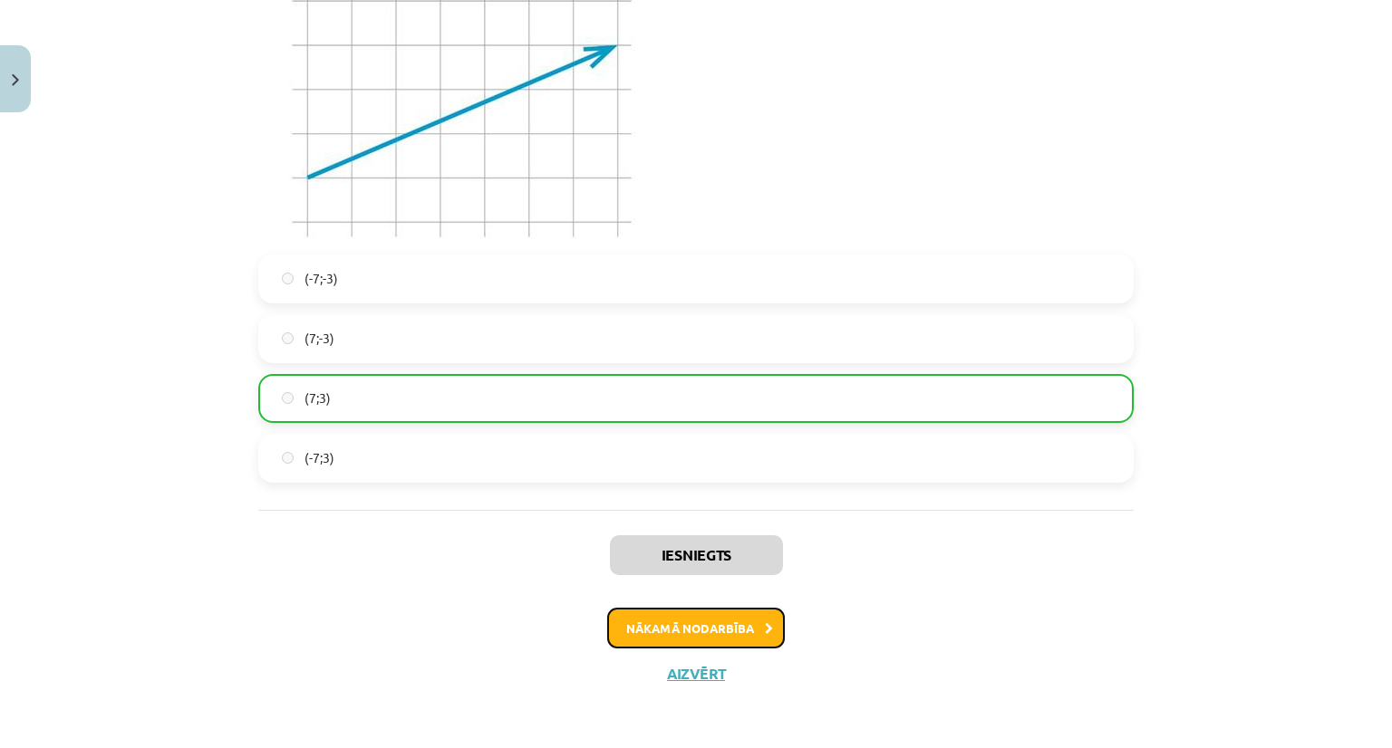
click at [684, 625] on button "Nākamā nodarbība" at bounding box center [696, 629] width 178 height 42
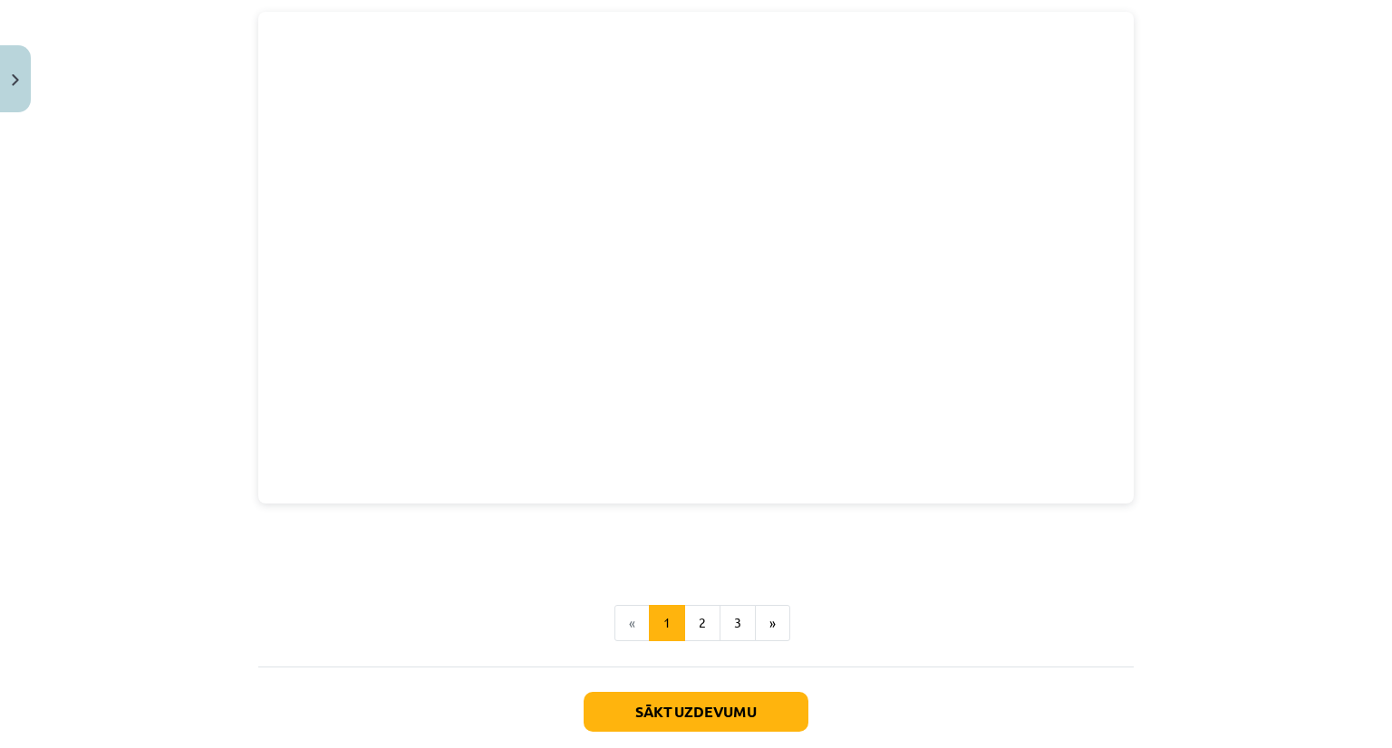
scroll to position [2424, 0]
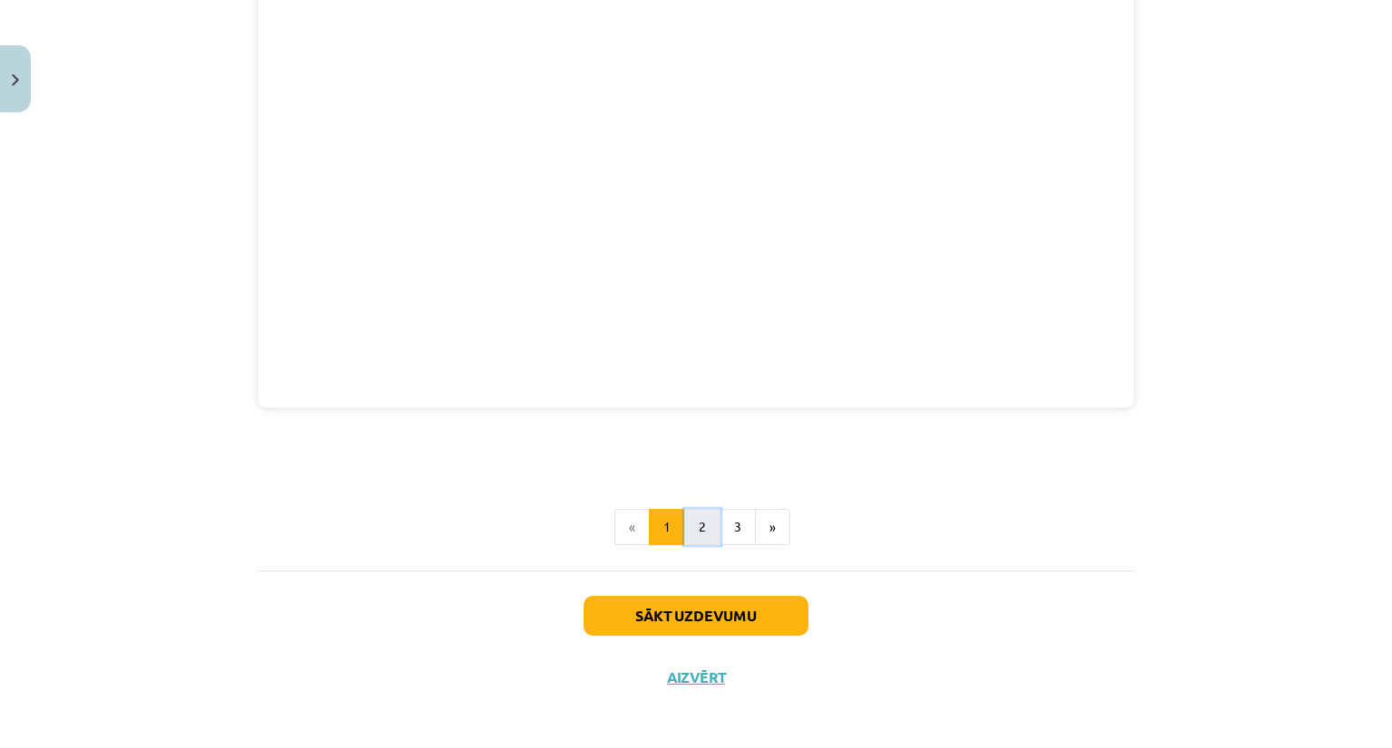
click at [702, 516] on button "2" at bounding box center [702, 527] width 36 height 36
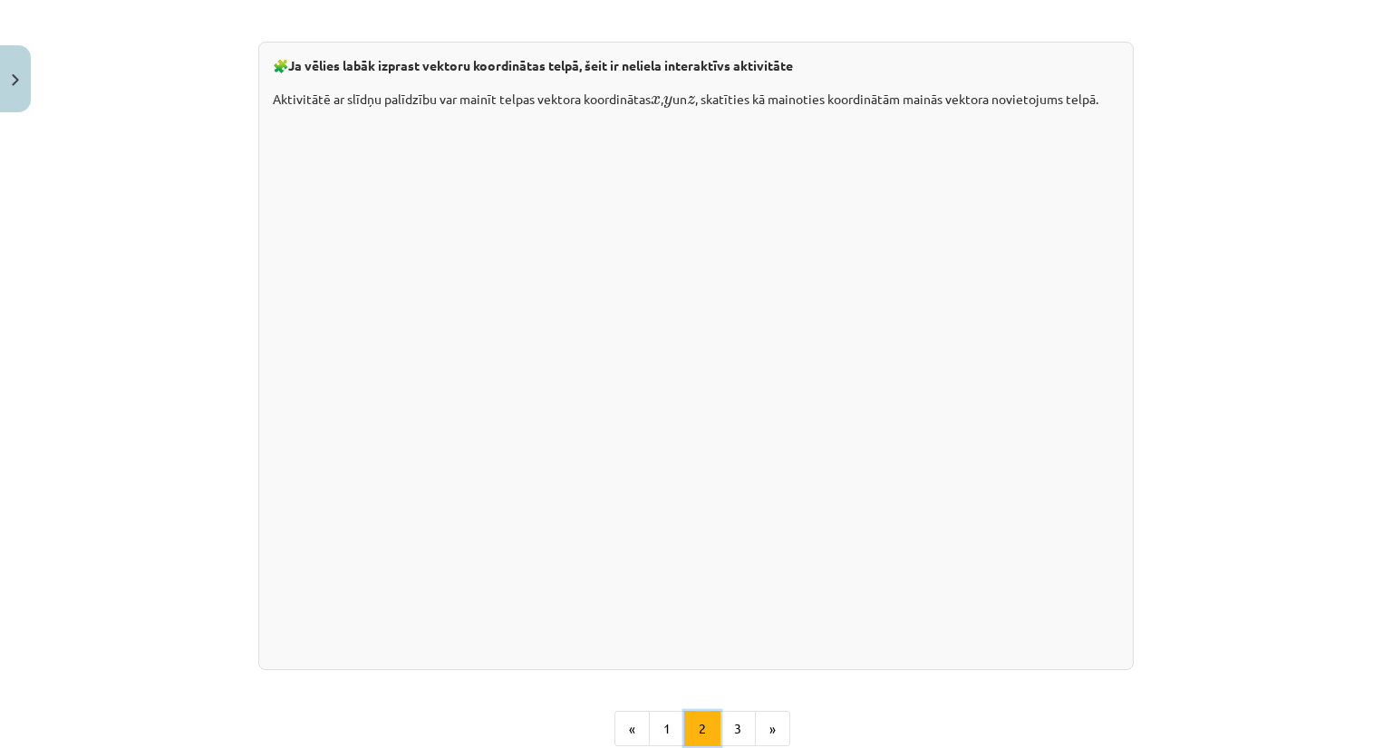
scroll to position [2569, 0]
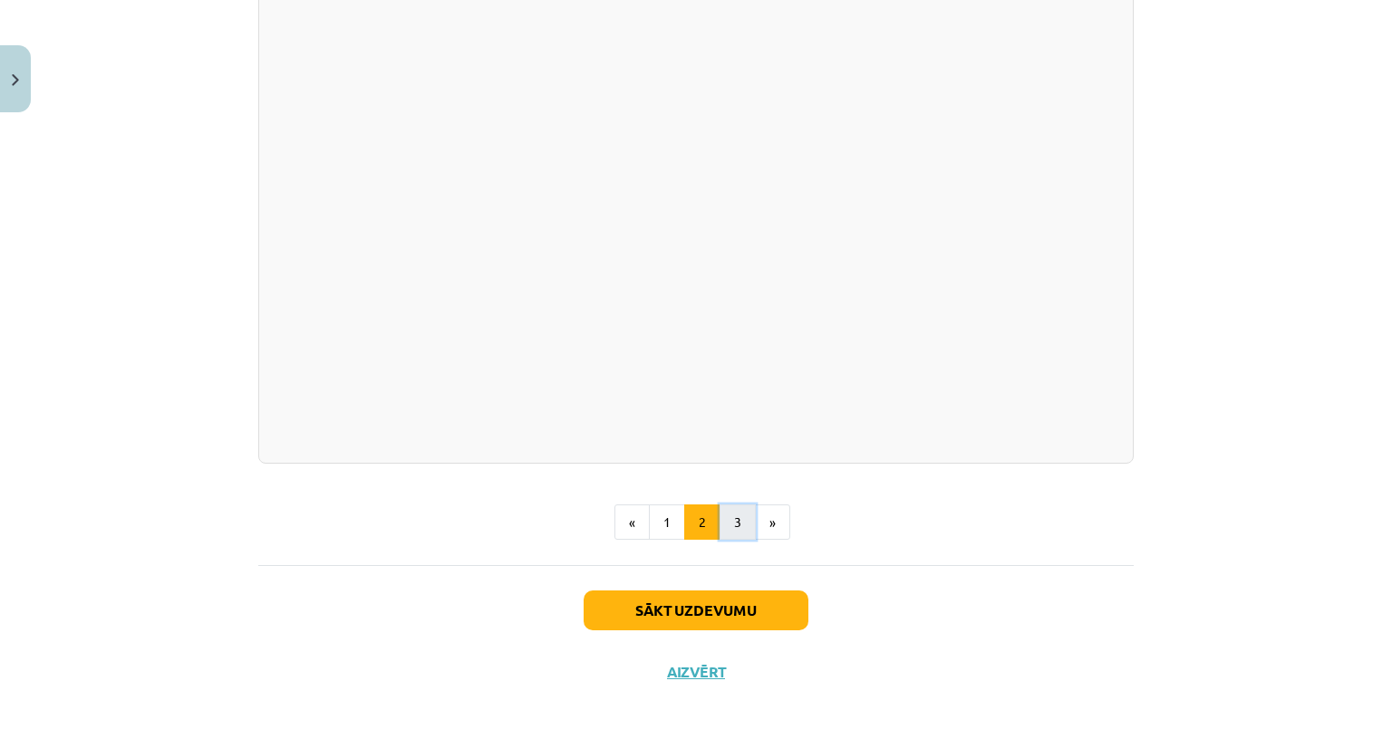
click at [744, 531] on button "3" at bounding box center [737, 523] width 36 height 36
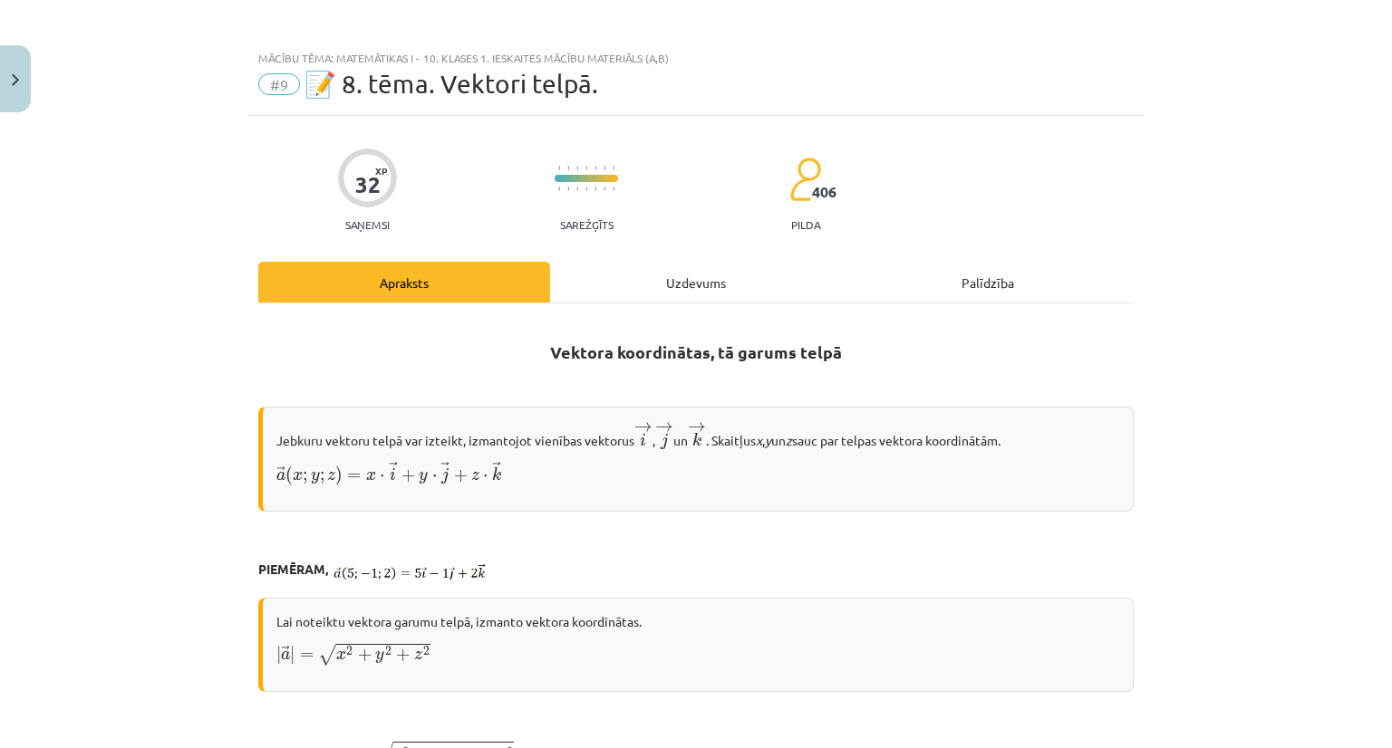
scroll to position [0, 0]
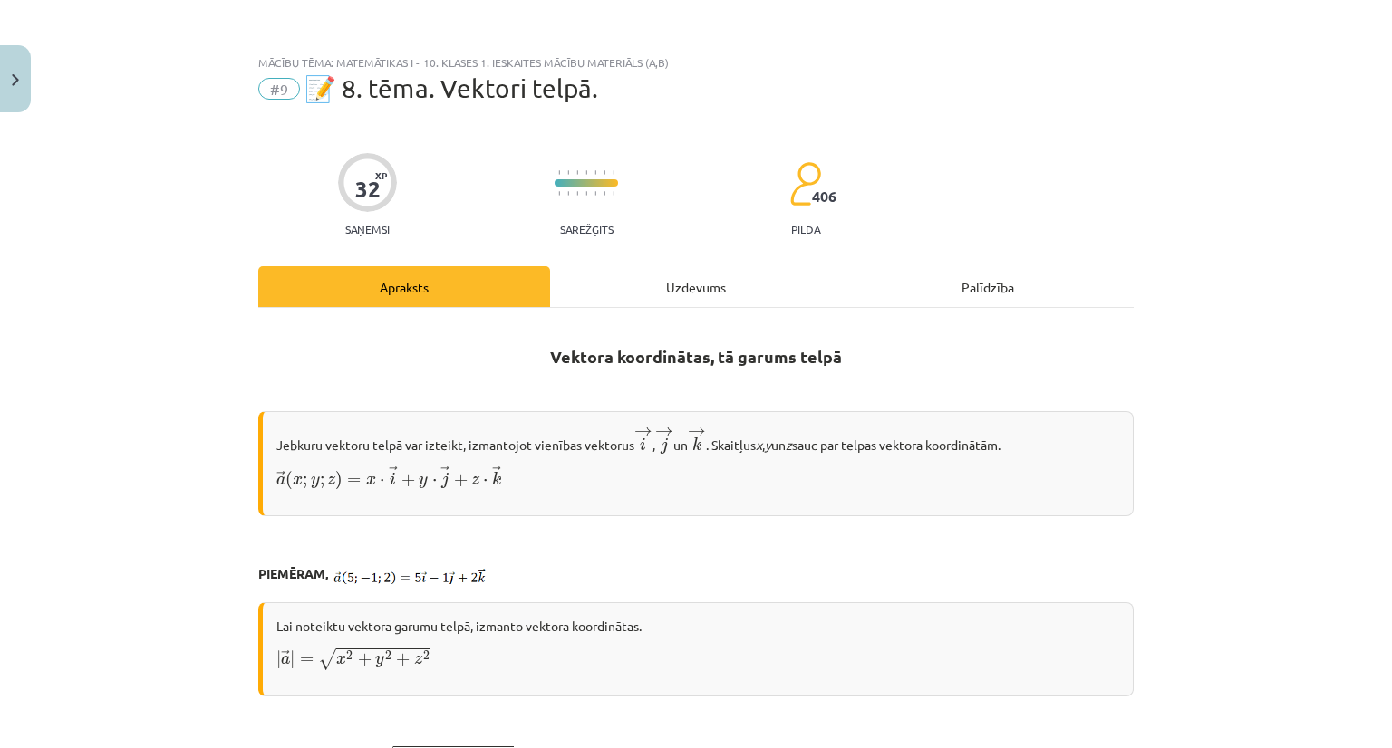
click at [688, 283] on div "Uzdevums" at bounding box center [696, 286] width 292 height 41
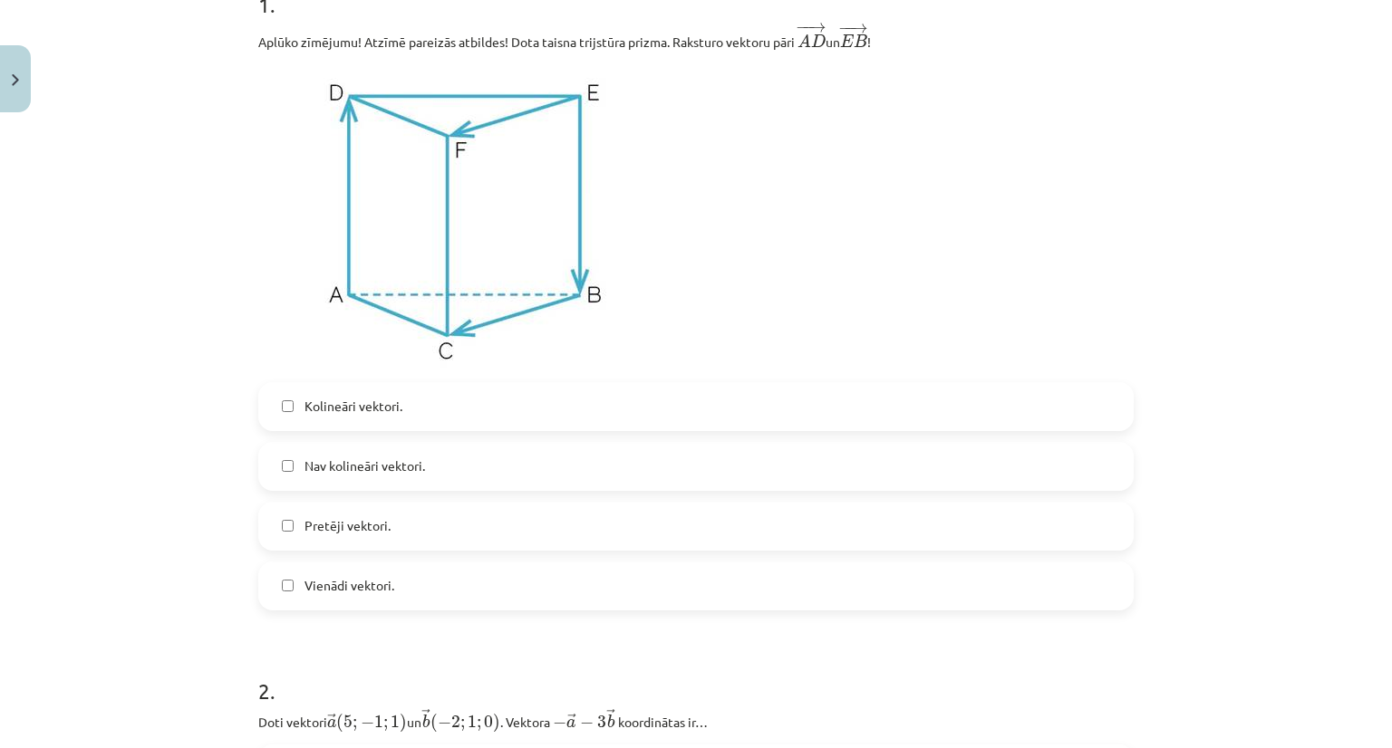
scroll to position [408, 0]
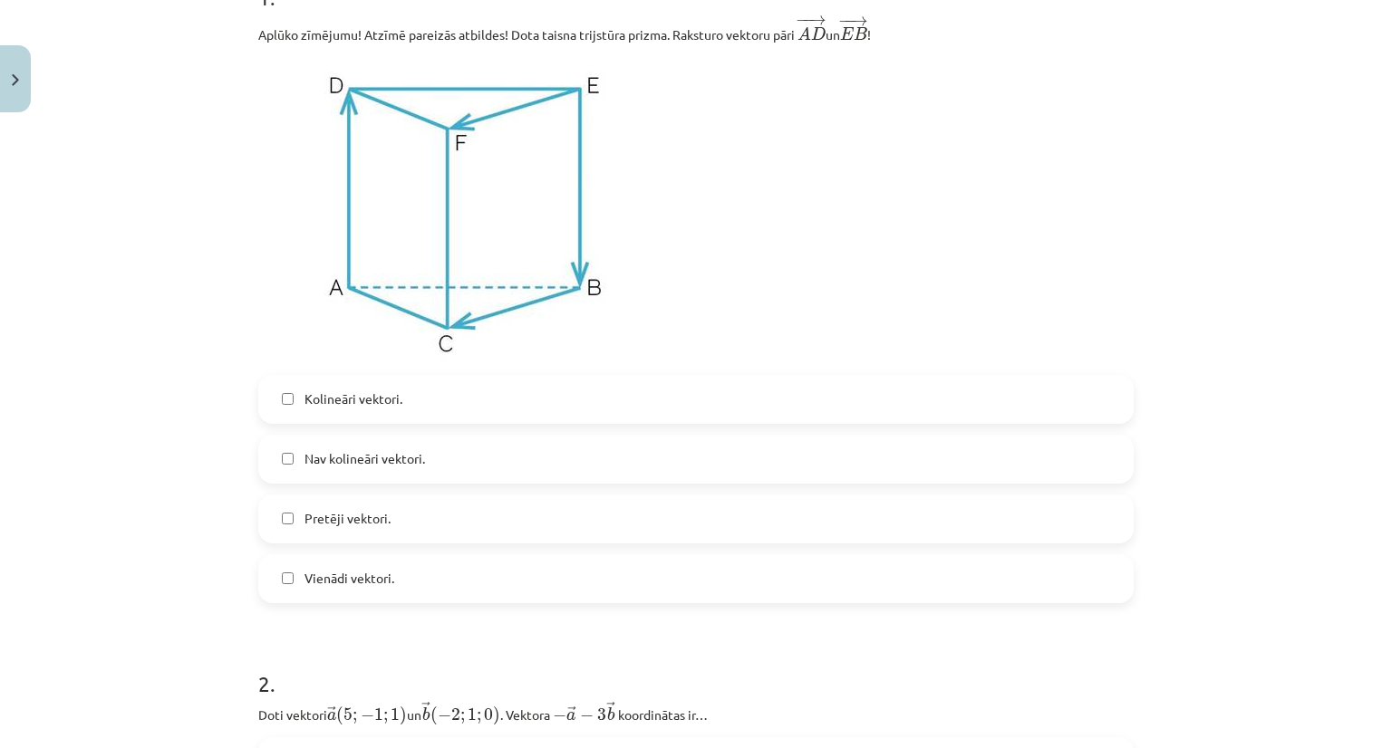
click at [391, 519] on label "Pretēji vektori." at bounding box center [696, 519] width 872 height 45
click at [380, 570] on span "Vienādi vektori." at bounding box center [349, 578] width 90 height 19
click at [358, 400] on span "Kolineāri vektori." at bounding box center [353, 399] width 98 height 19
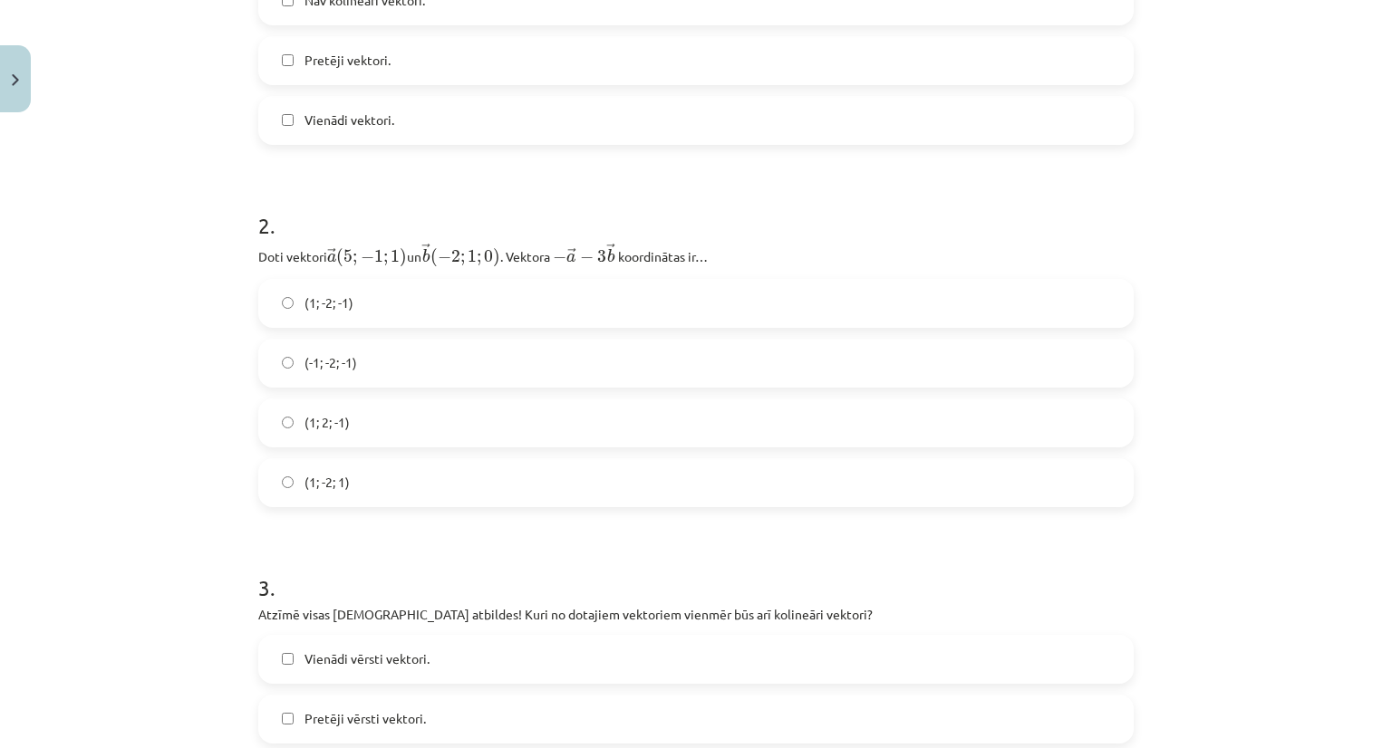
scroll to position [861, 0]
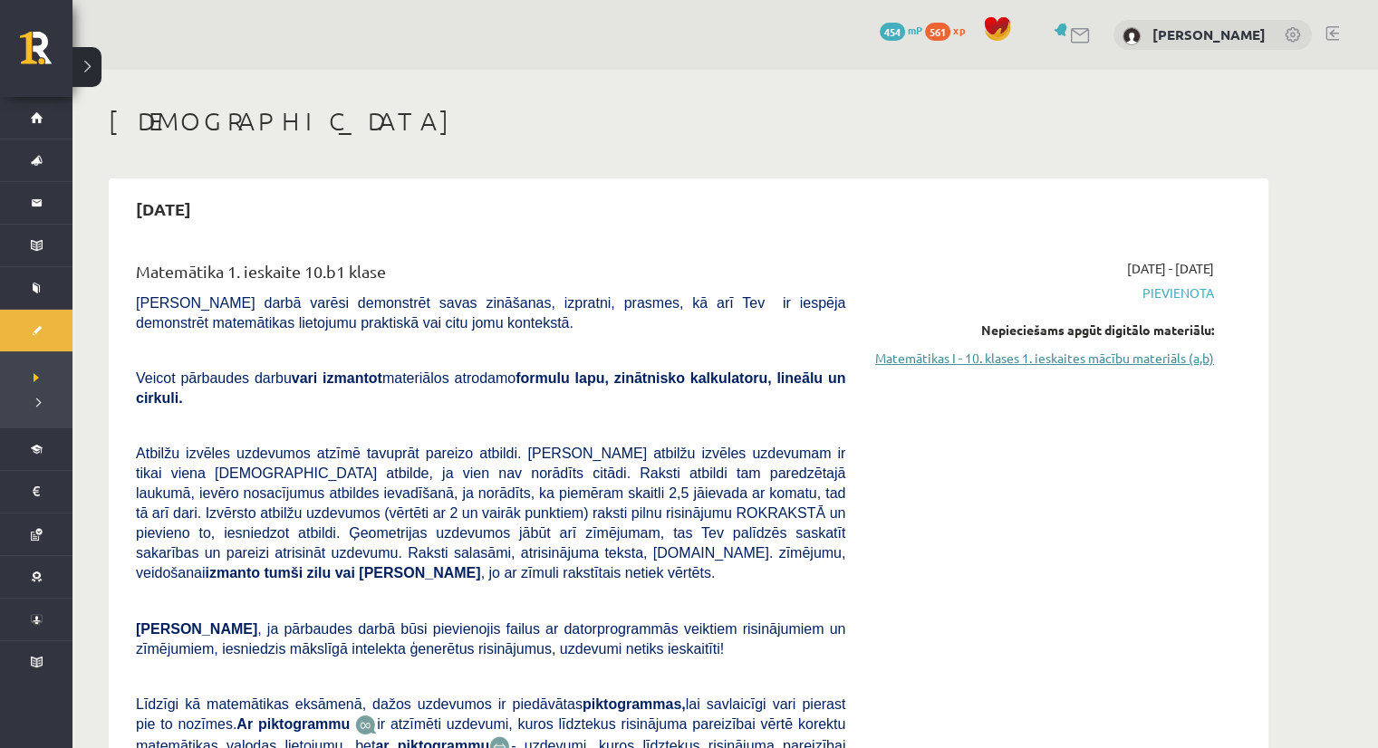
click at [1057, 357] on link "Matemātikas I - 10. klases 1. ieskaites mācību materiāls (a,b)" at bounding box center [1044, 358] width 342 height 19
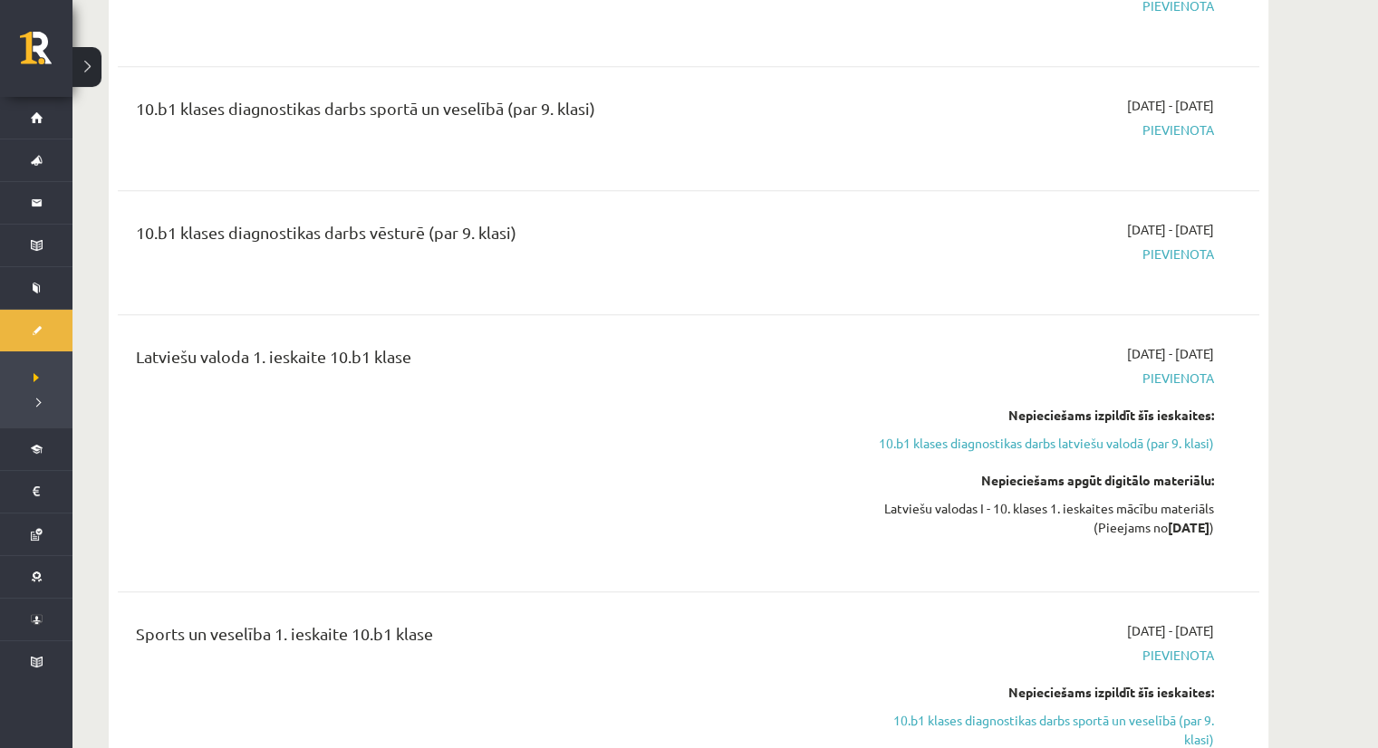
scroll to position [1178, 0]
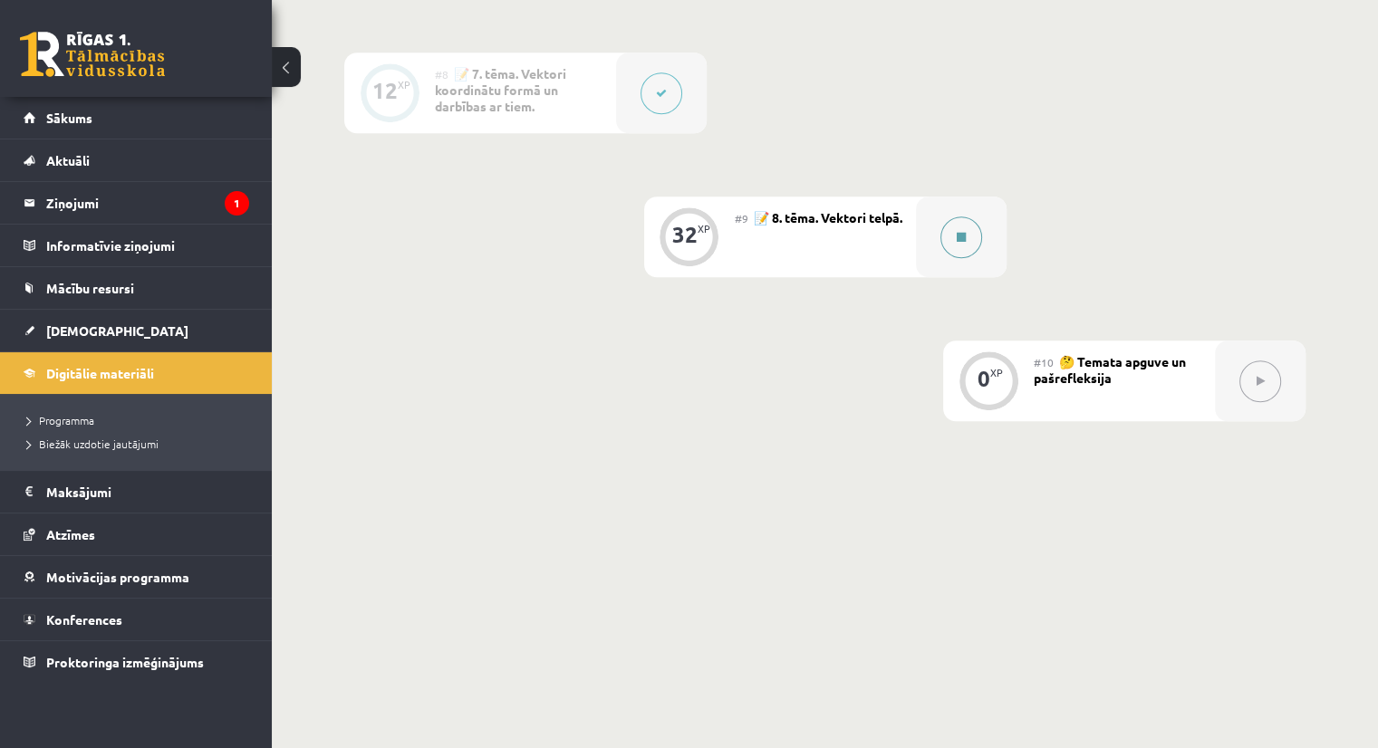
scroll to position [1464, 0]
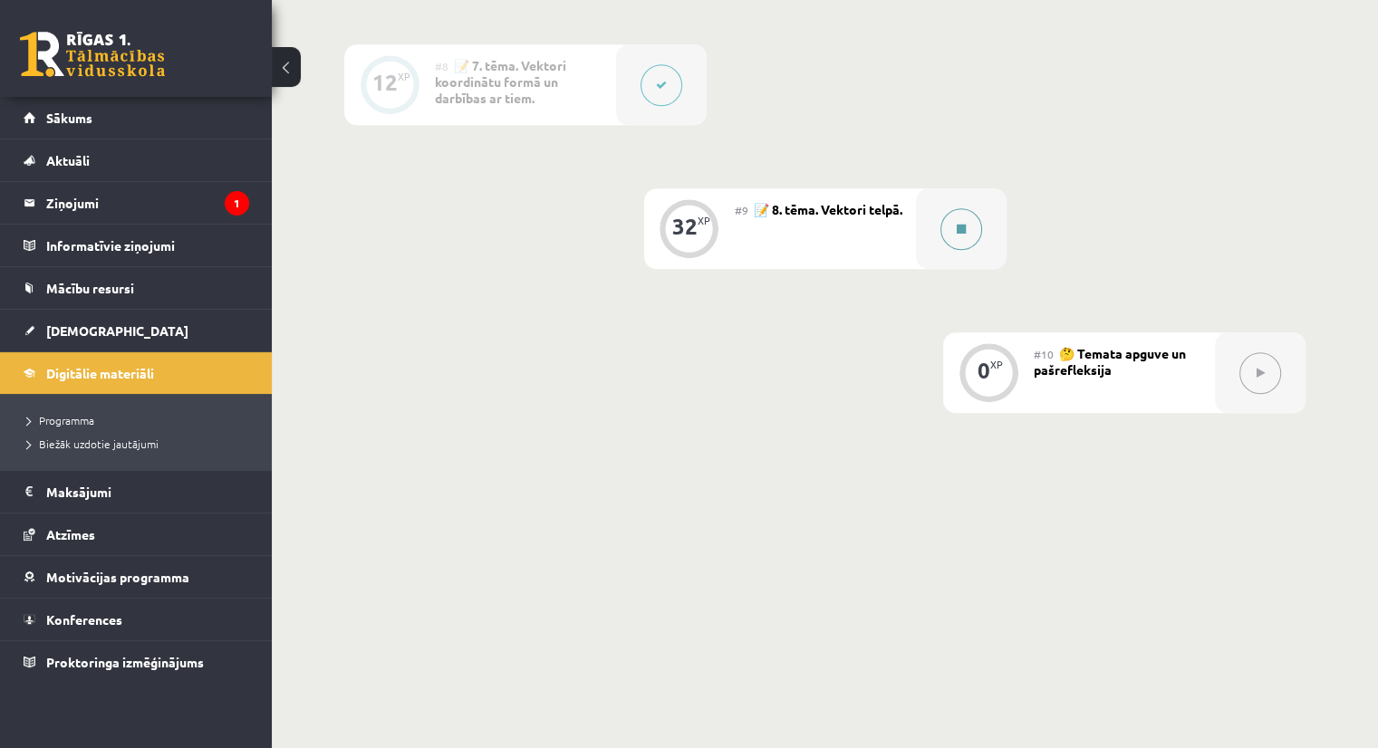
click at [957, 233] on button at bounding box center [961, 229] width 42 height 42
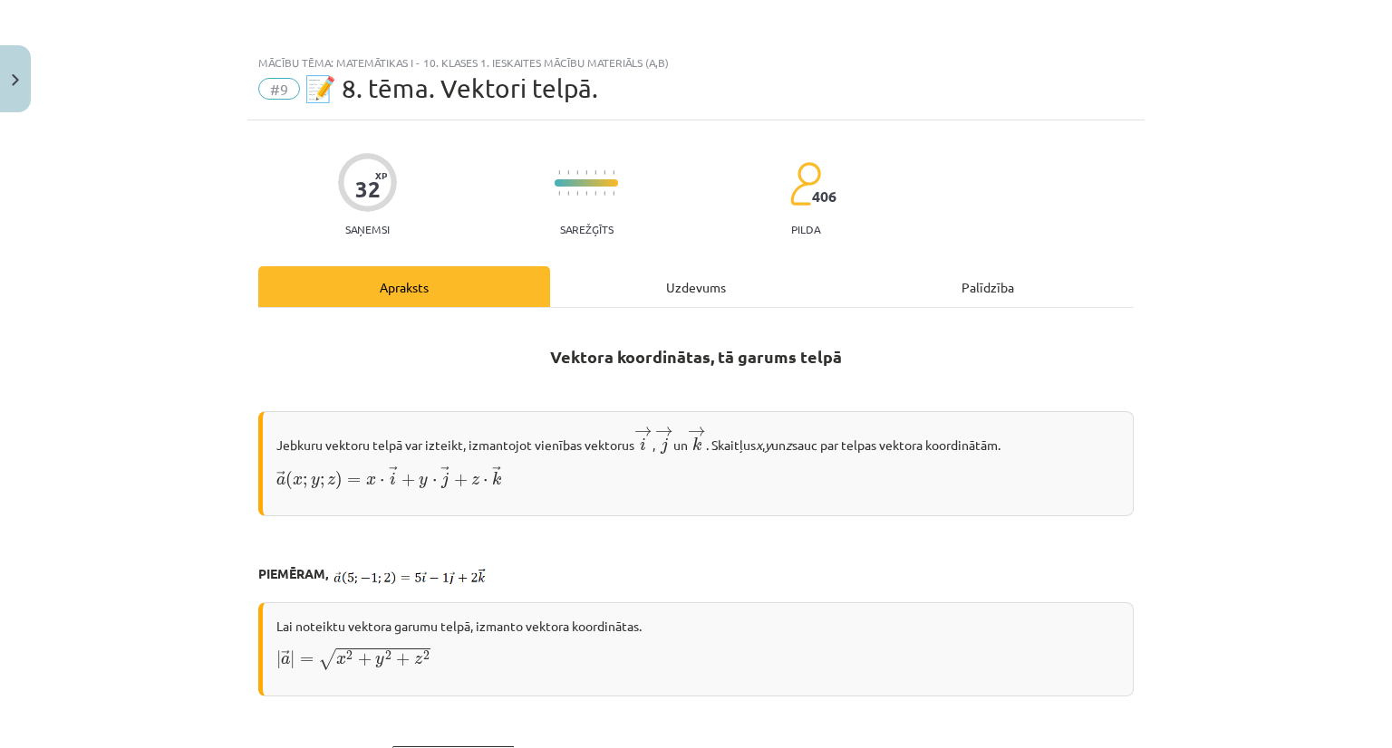
scroll to position [0, 0]
click at [674, 282] on div "Uzdevums" at bounding box center [696, 286] width 292 height 41
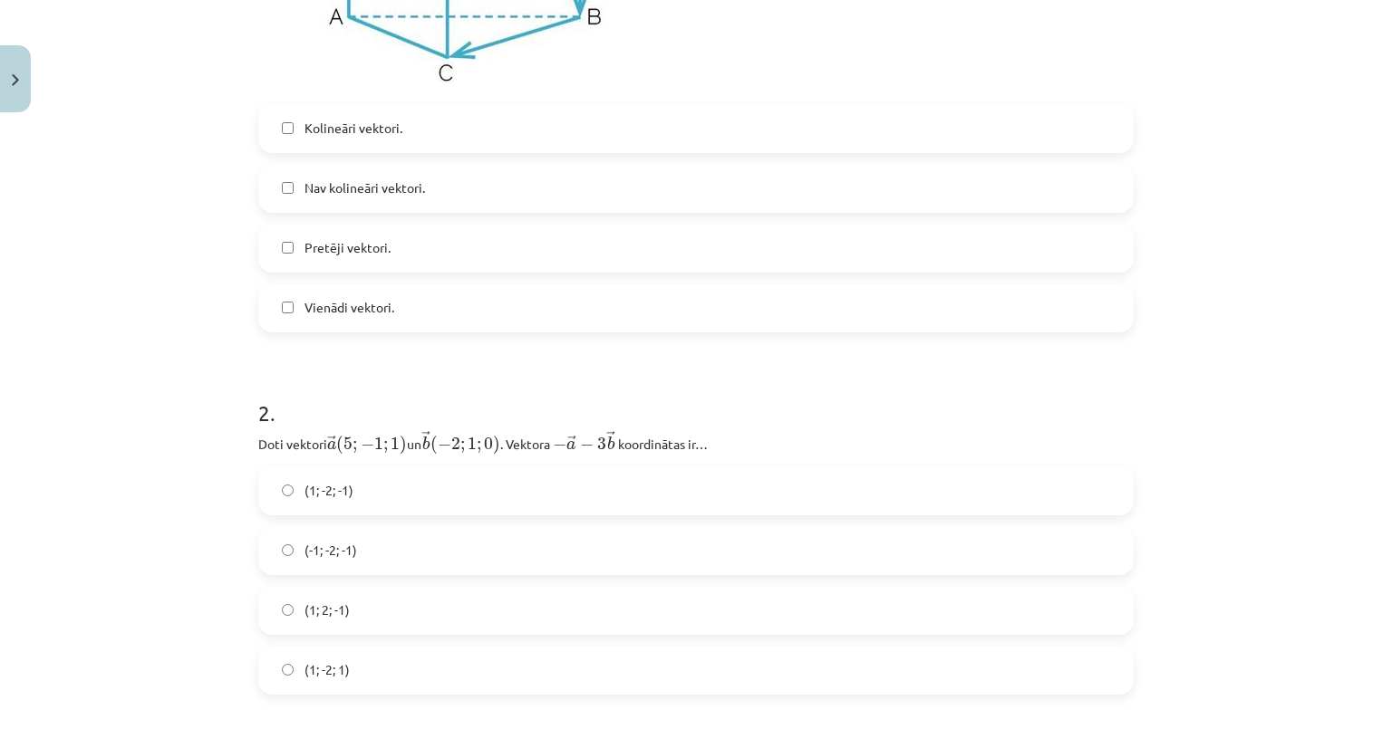
scroll to position [680, 0]
click at [330, 120] on span "Kolineāri vektori." at bounding box center [353, 127] width 98 height 19
click at [346, 240] on span "Pretēji vektori." at bounding box center [347, 246] width 86 height 19
click at [324, 301] on span "Vienādi vektori." at bounding box center [349, 306] width 90 height 19
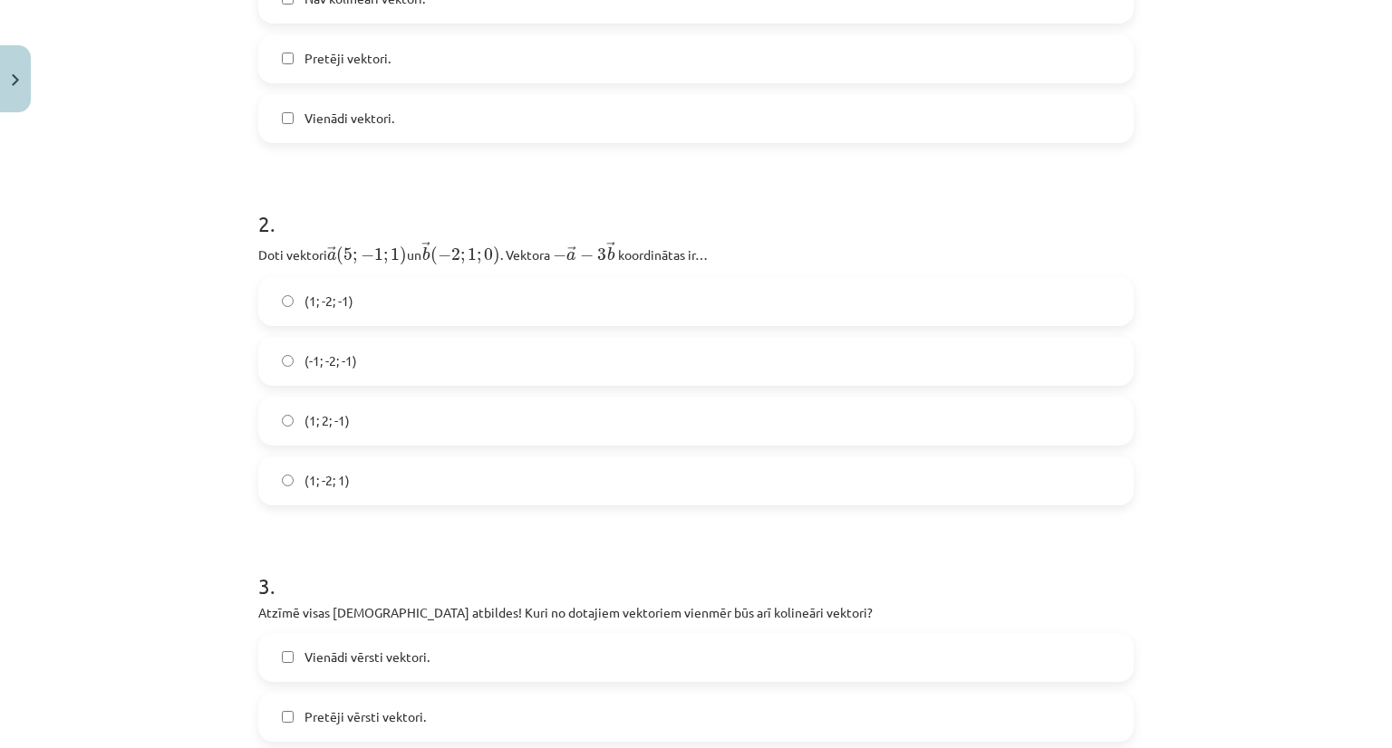
scroll to position [861, 0]
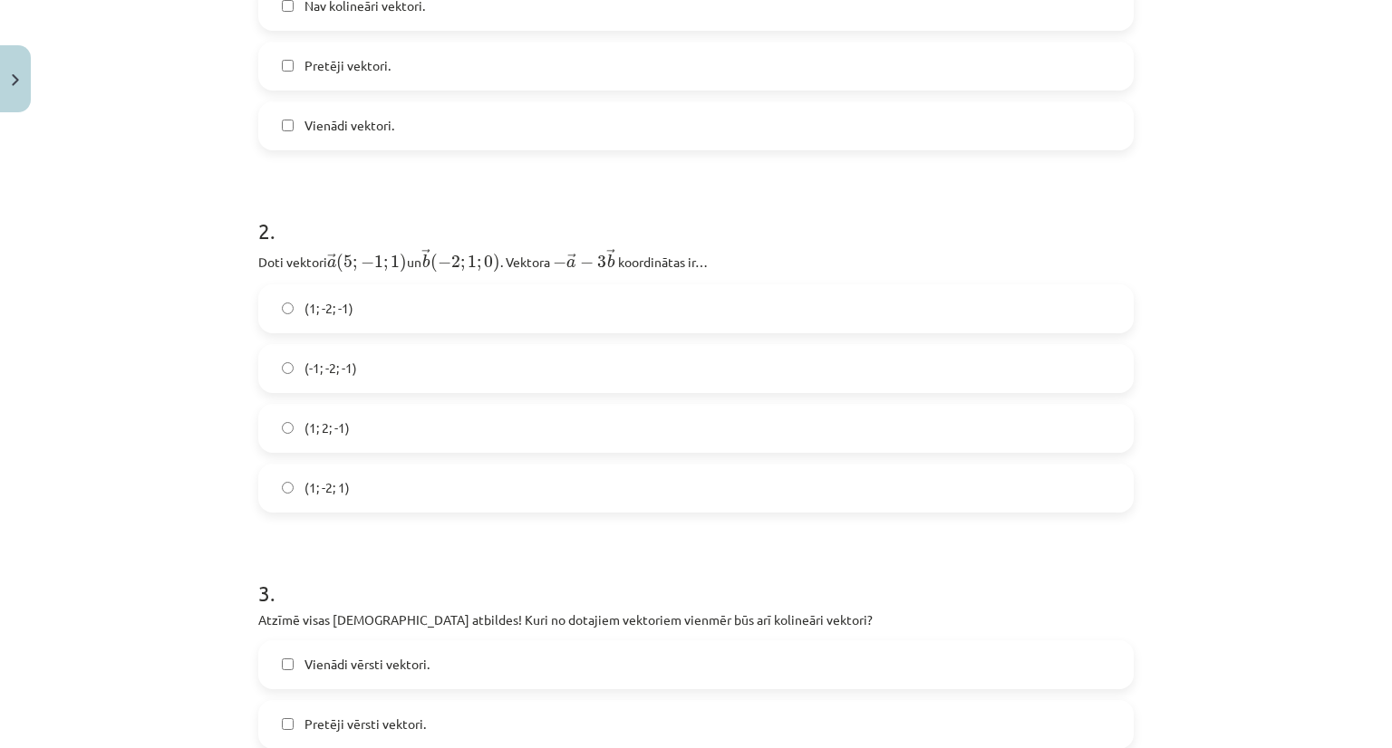
click at [282, 324] on label "(1; -2; -1)" at bounding box center [696, 308] width 872 height 45
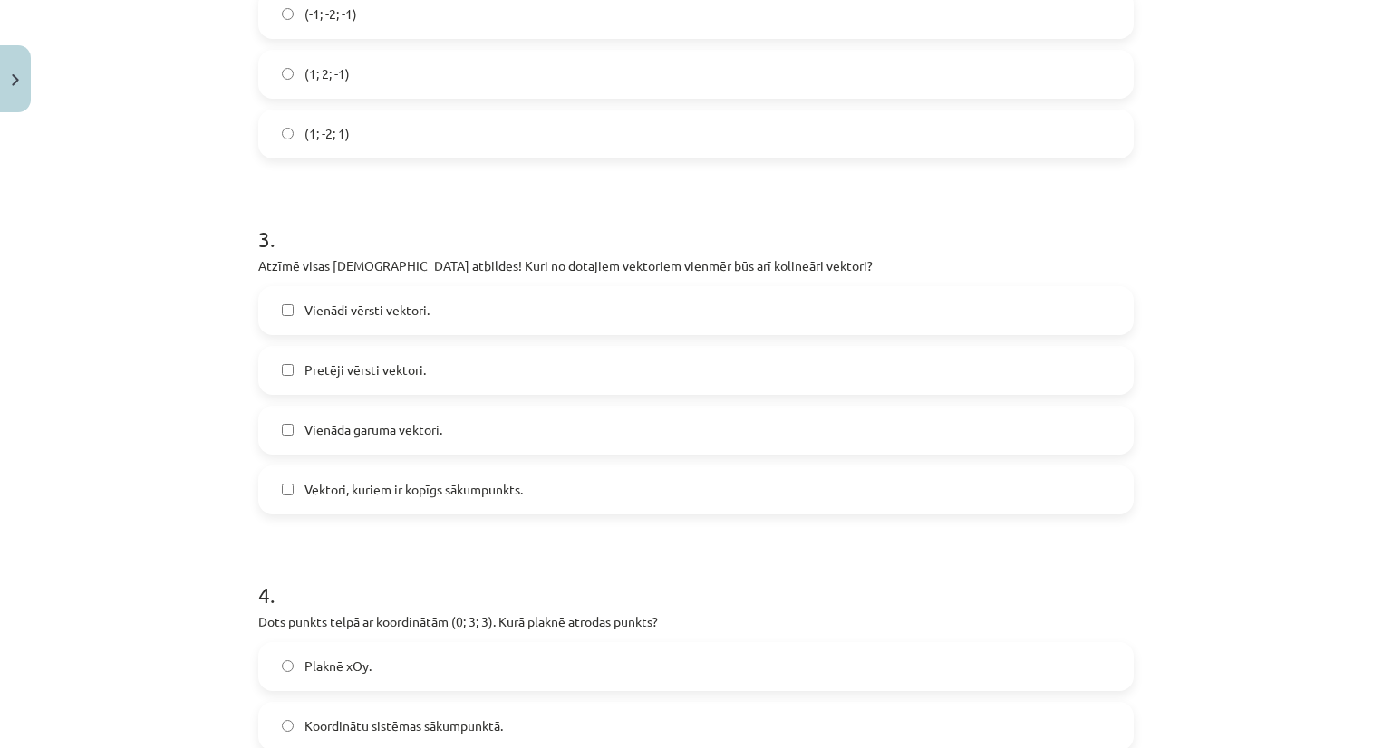
scroll to position [1223, 0]
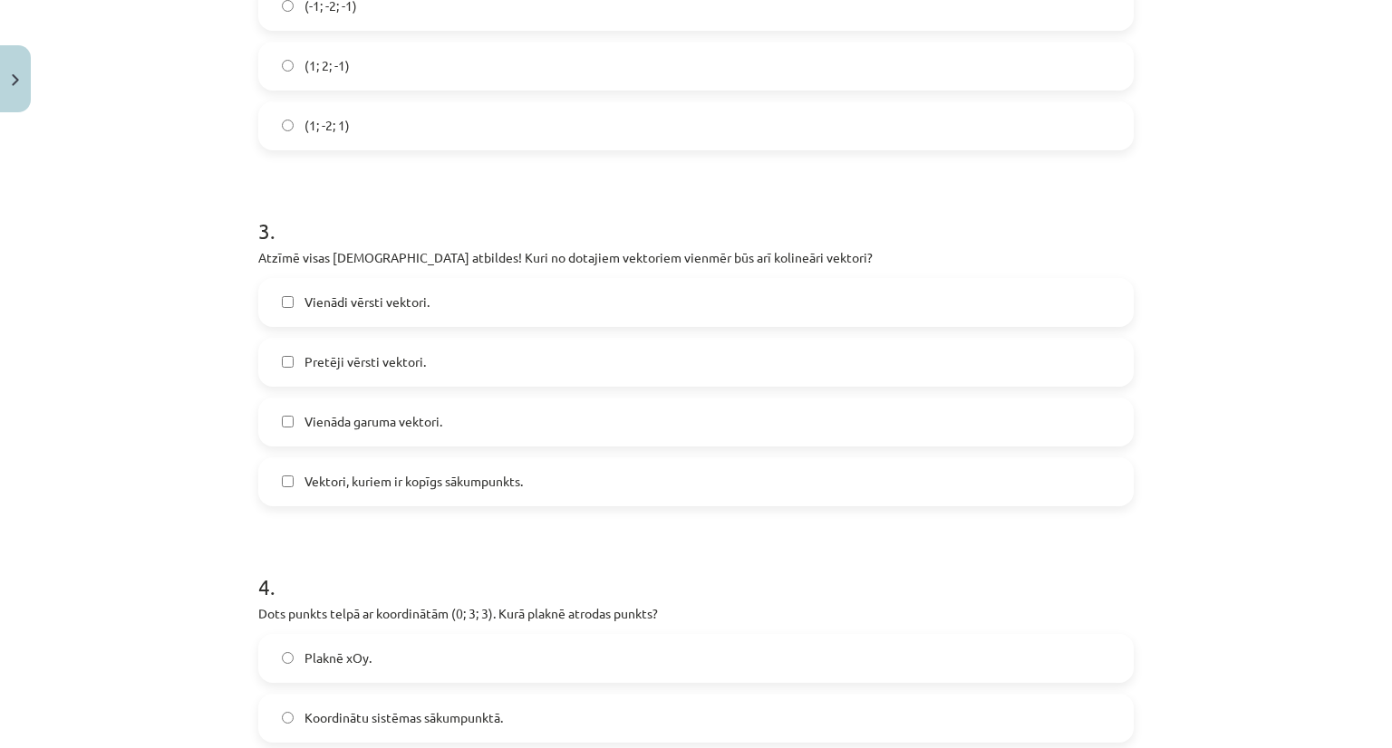
click at [407, 297] on span "Vienādi vērsti vektori." at bounding box center [366, 302] width 125 height 19
click at [449, 352] on label "Pretēji vērsti vektori." at bounding box center [696, 362] width 872 height 45
click at [370, 431] on span "Vienāda garuma vektori." at bounding box center [373, 421] width 138 height 19
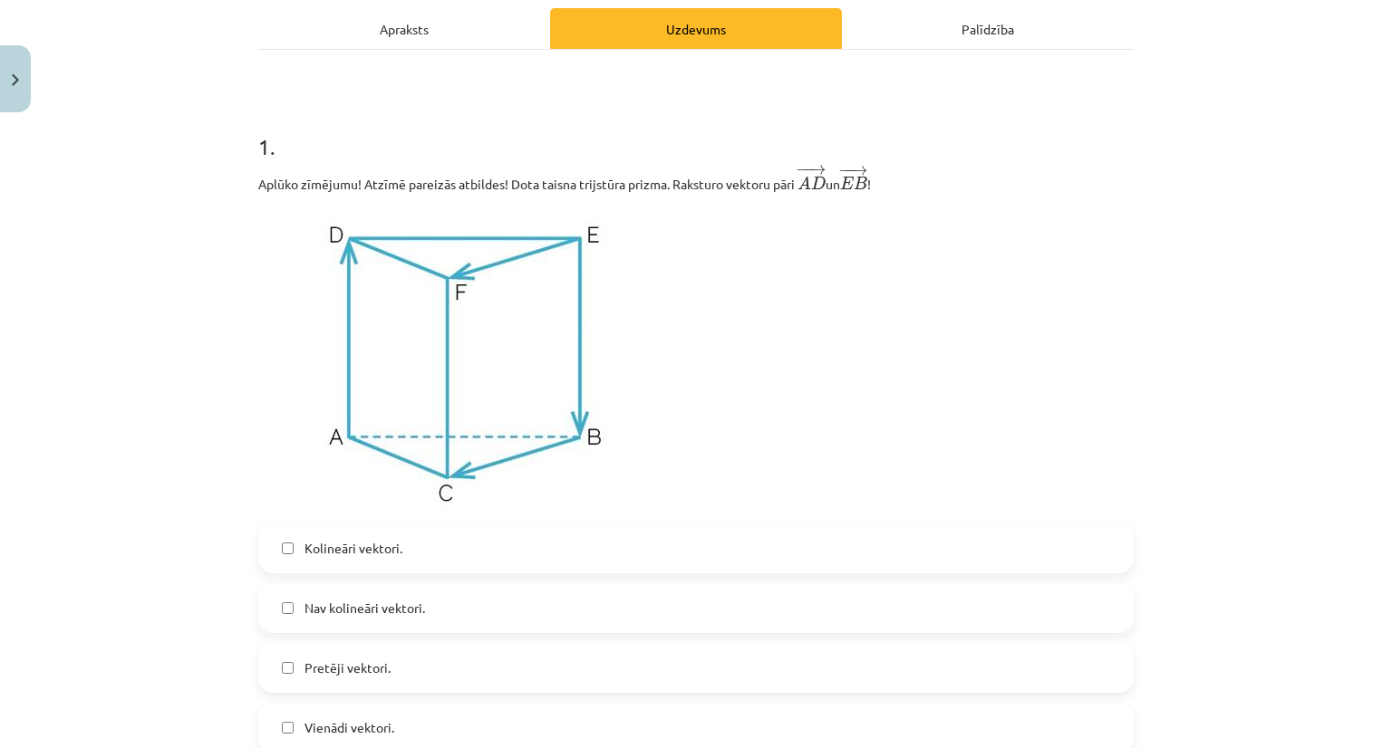
scroll to position [0, 0]
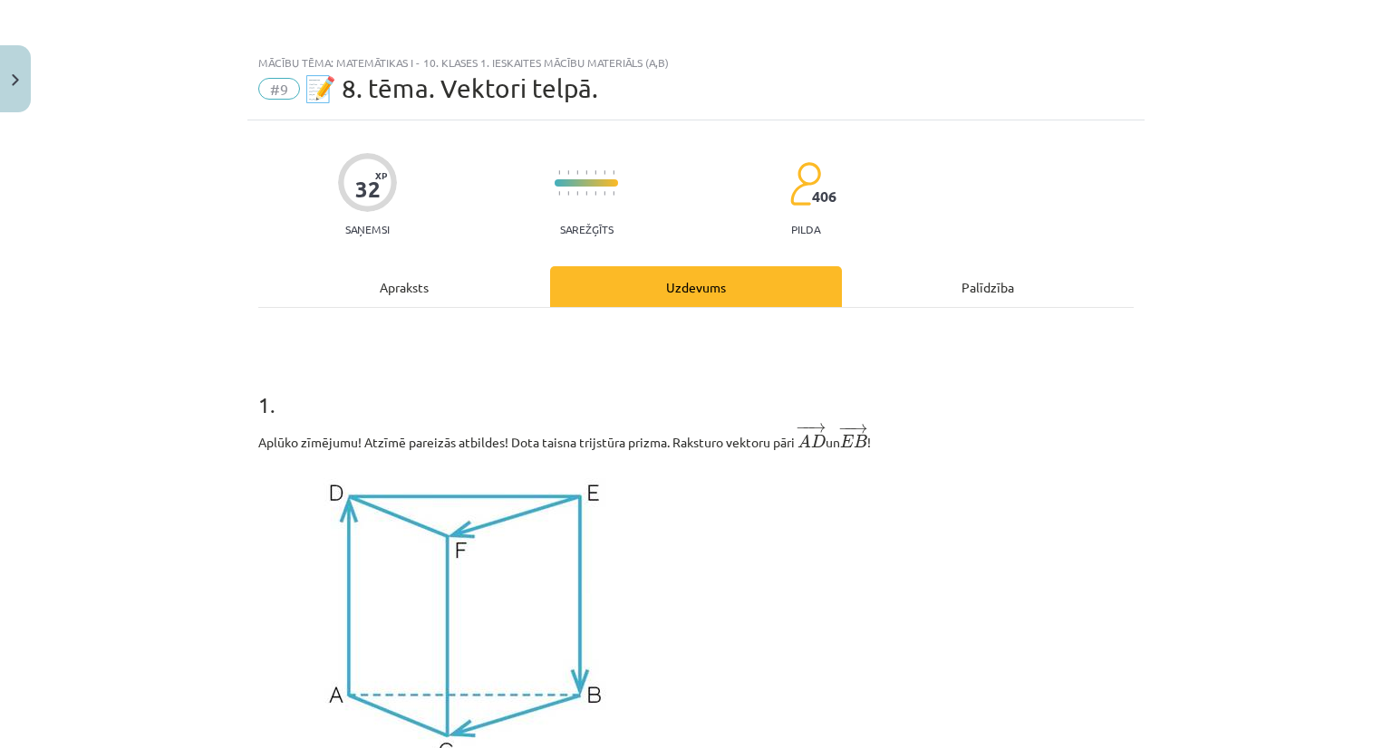
click at [391, 291] on div "Apraksts" at bounding box center [404, 286] width 292 height 41
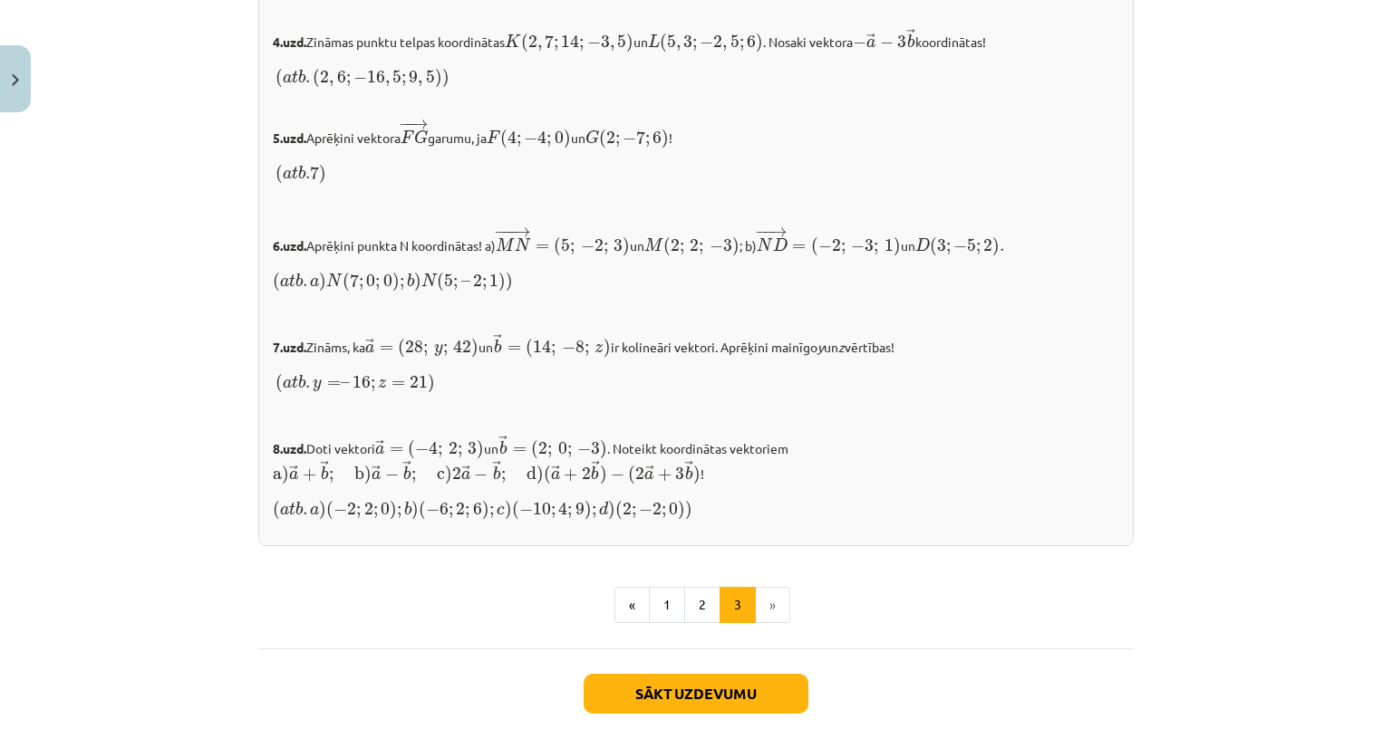
scroll to position [1866, 0]
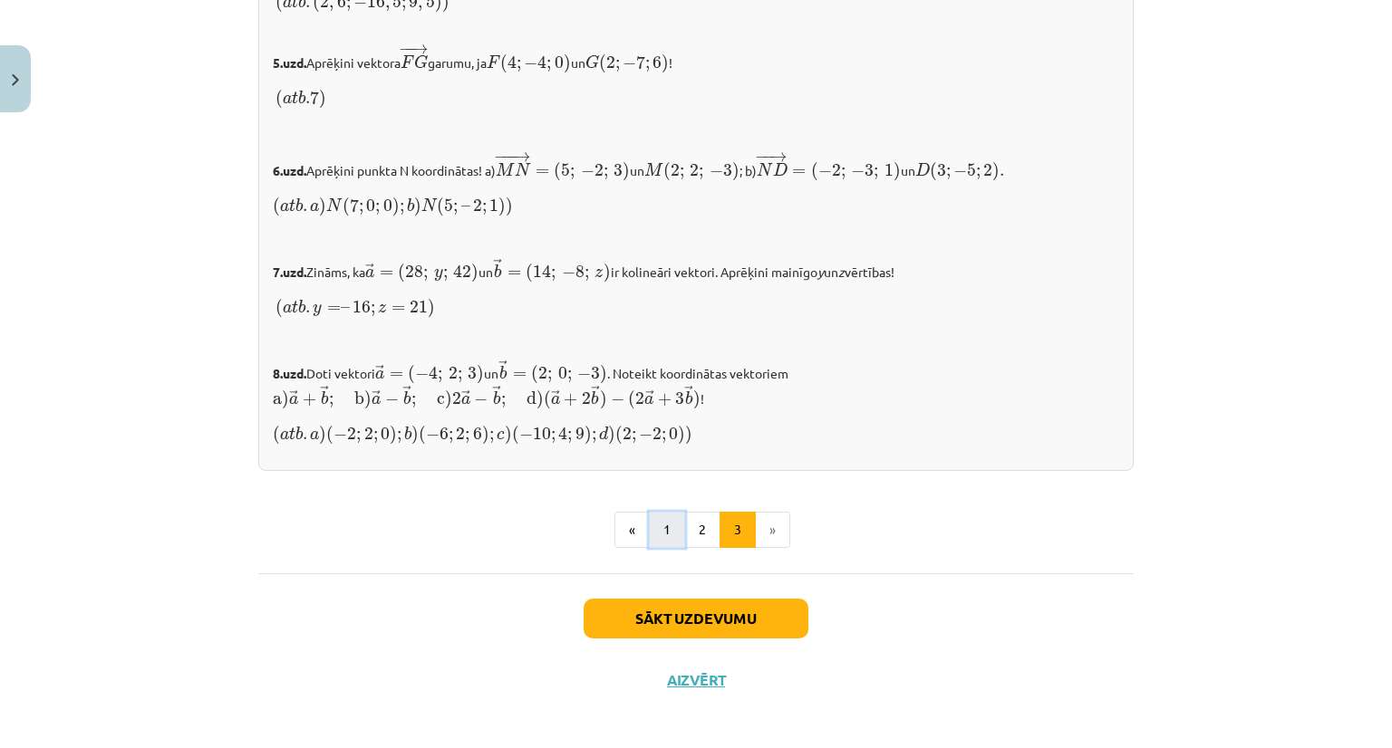
click at [658, 525] on button "1" at bounding box center [667, 530] width 36 height 36
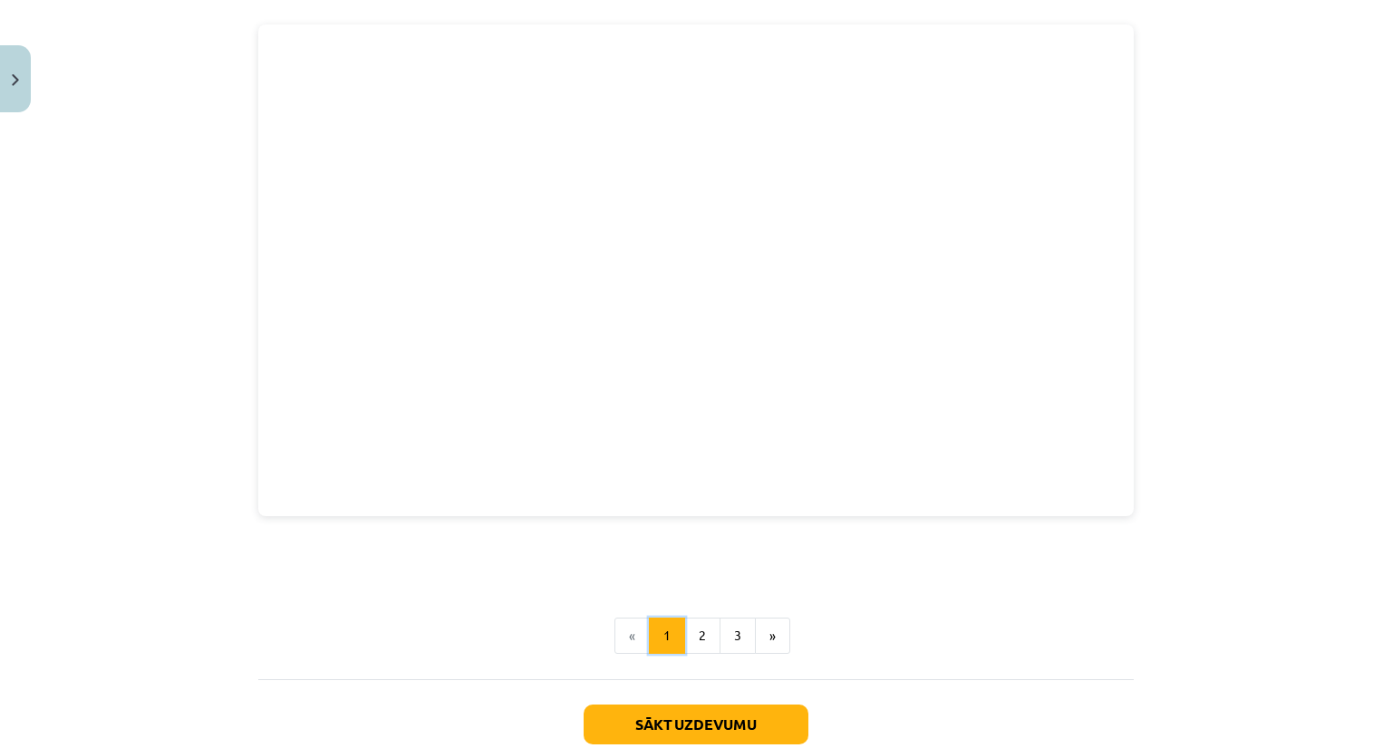
scroll to position [2317, 0]
click at [690, 617] on button "2" at bounding box center [702, 634] width 36 height 36
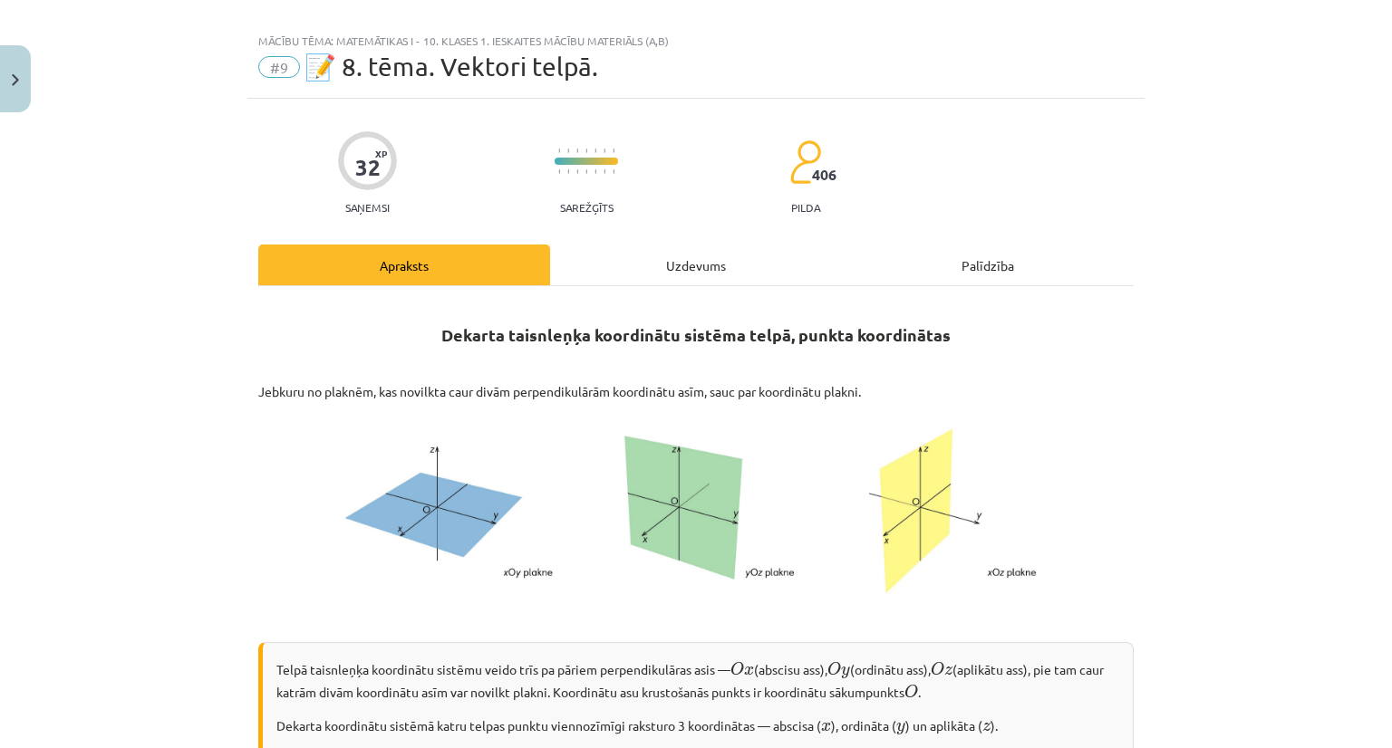
scroll to position [0, 0]
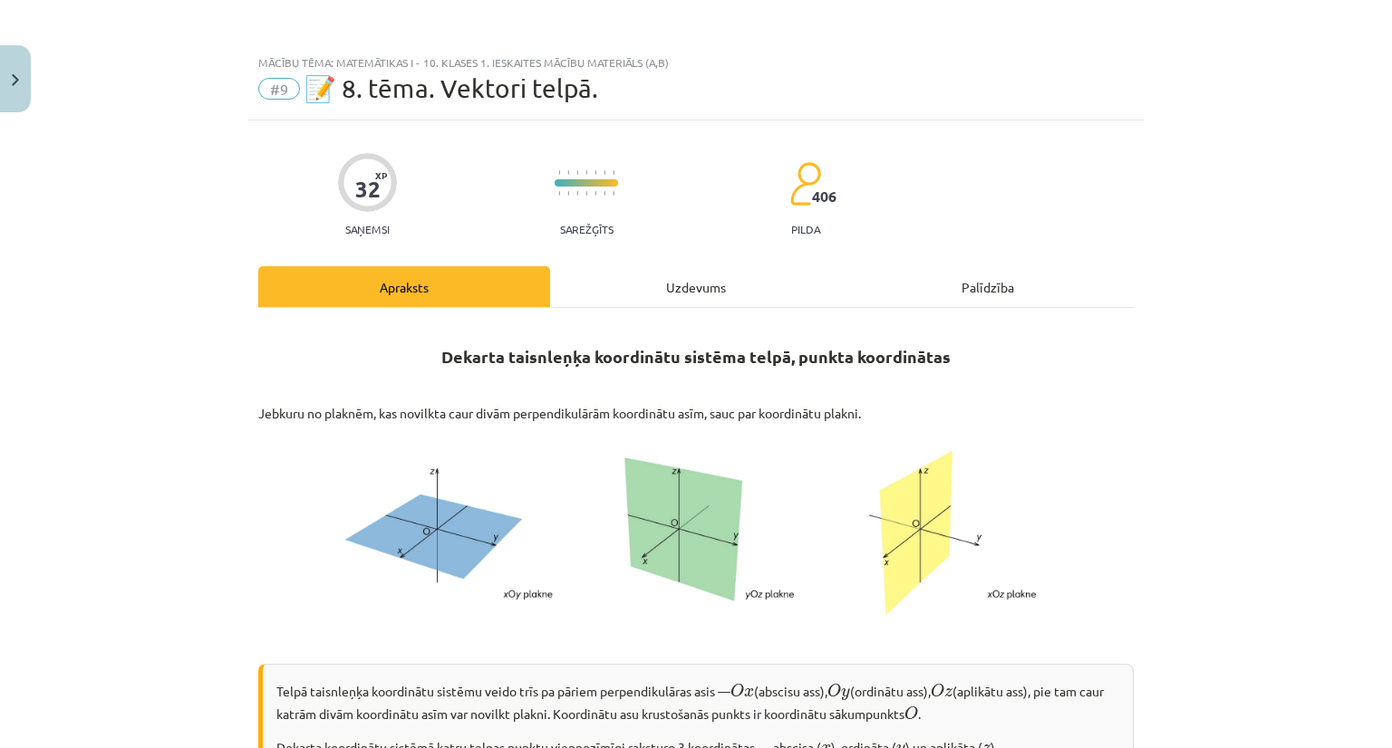
click at [701, 295] on div "Uzdevums" at bounding box center [696, 286] width 292 height 41
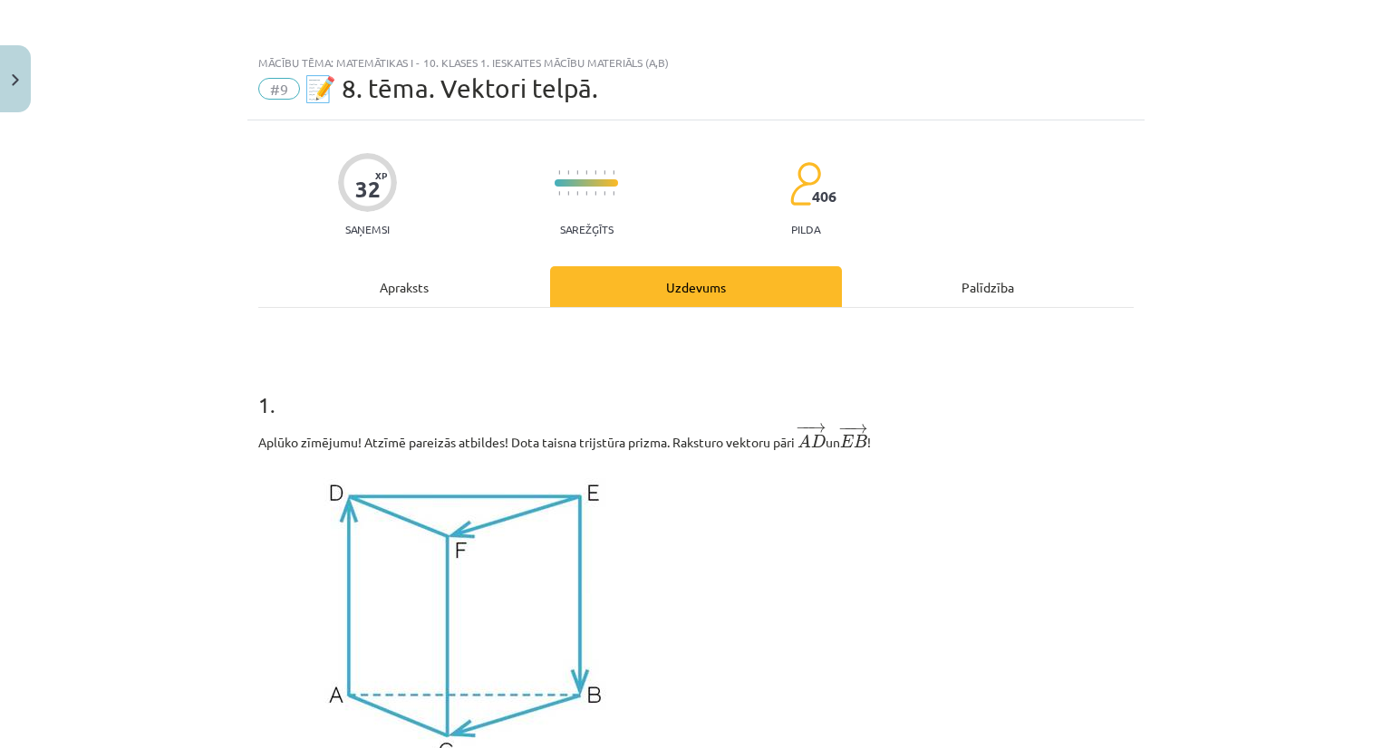
click at [396, 295] on div "Apraksts" at bounding box center [404, 286] width 292 height 41
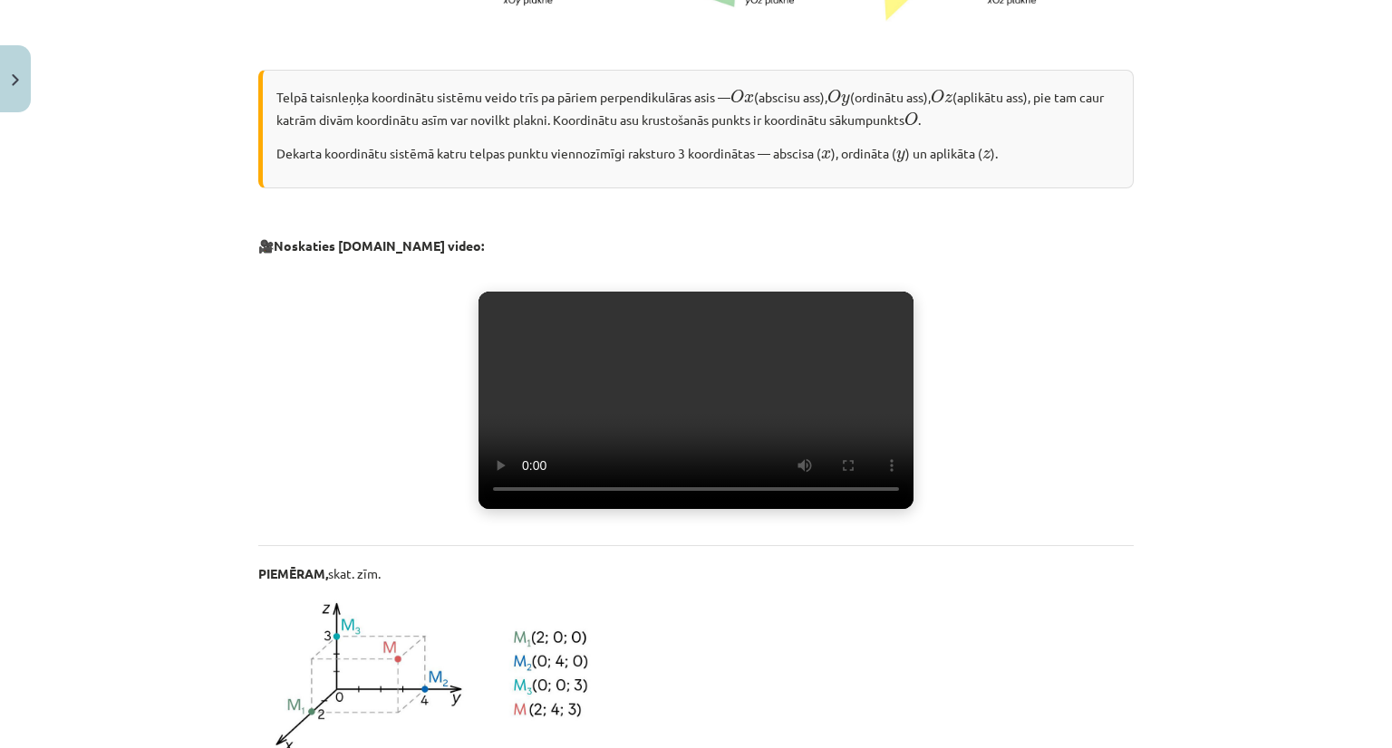
scroll to position [589, 0]
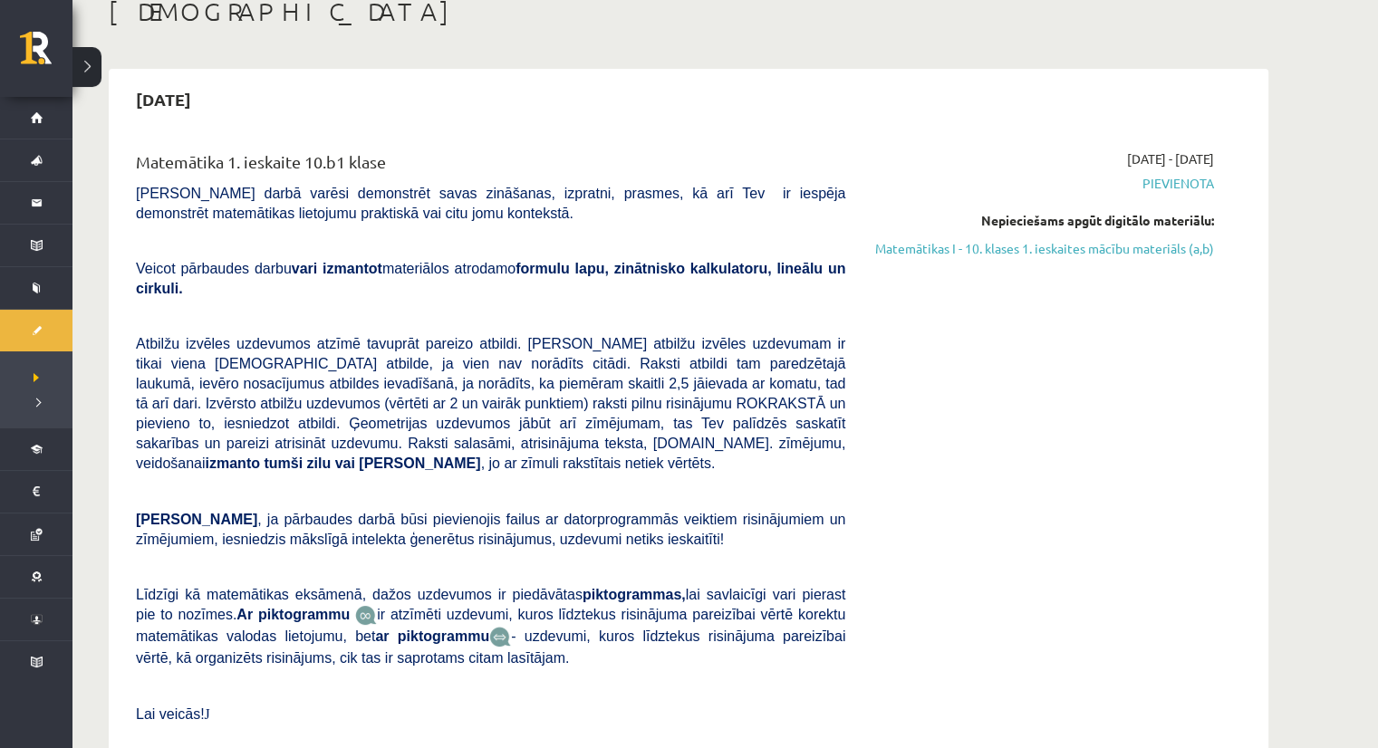
scroll to position [91, 0]
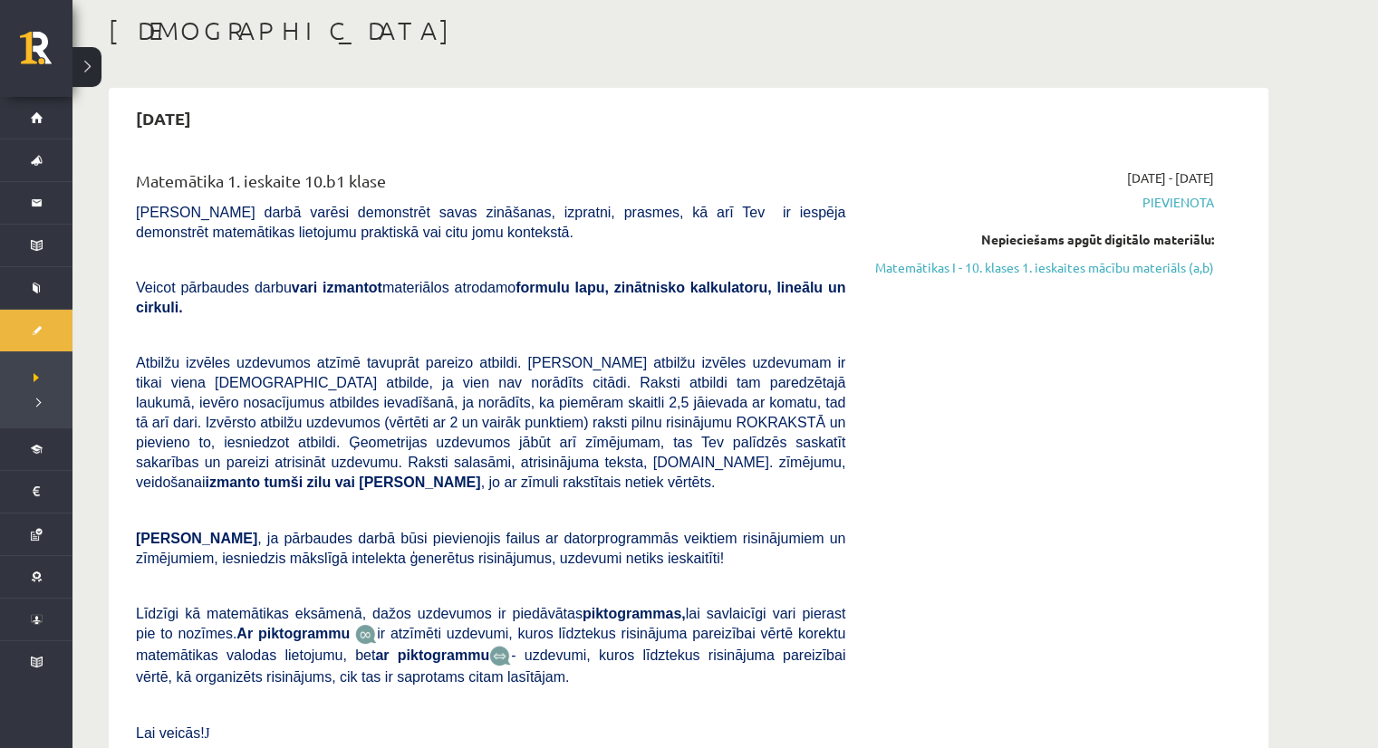
drag, startPoint x: 1075, startPoint y: 269, endPoint x: 768, endPoint y: 93, distance: 353.9
click at [975, 271] on link "Matemātikas I - 10. klases 1. ieskaites mācību materiāls (a,b)" at bounding box center [1044, 267] width 342 height 19
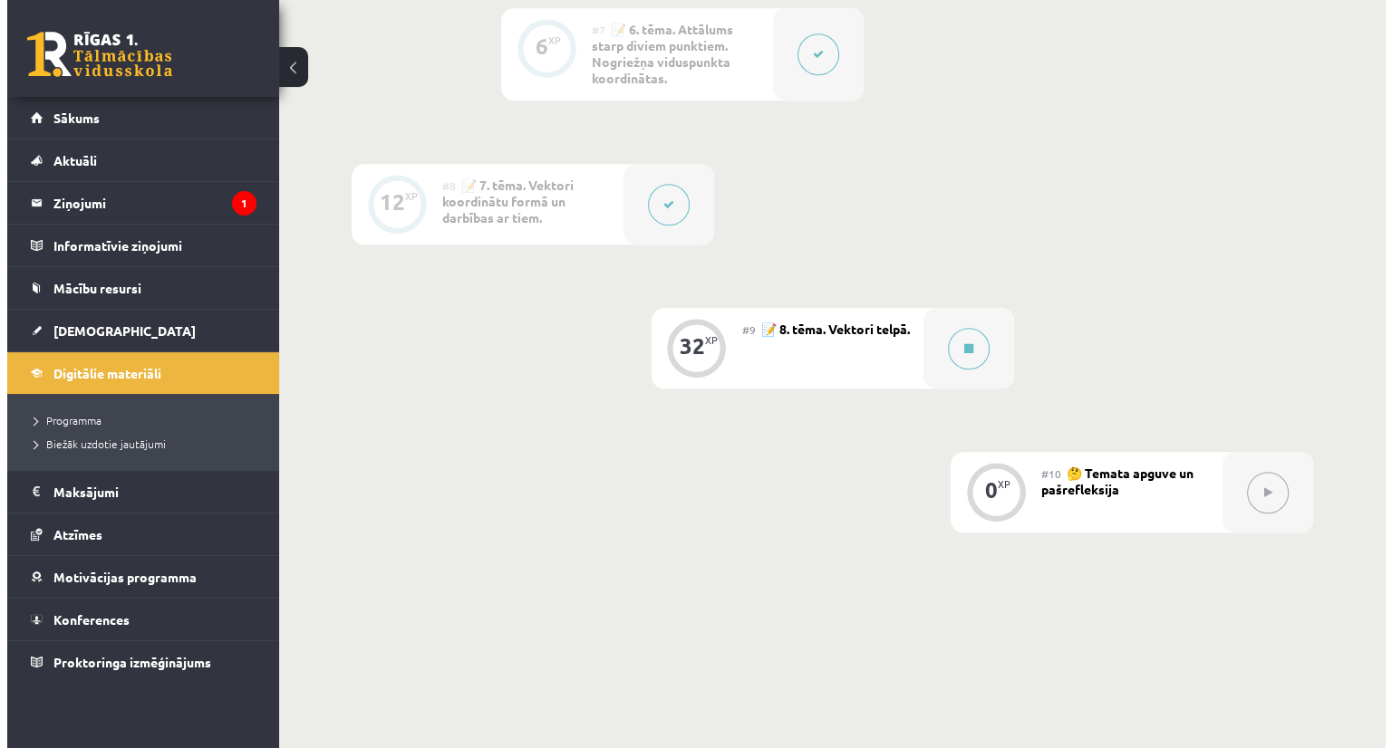
scroll to position [1359, 0]
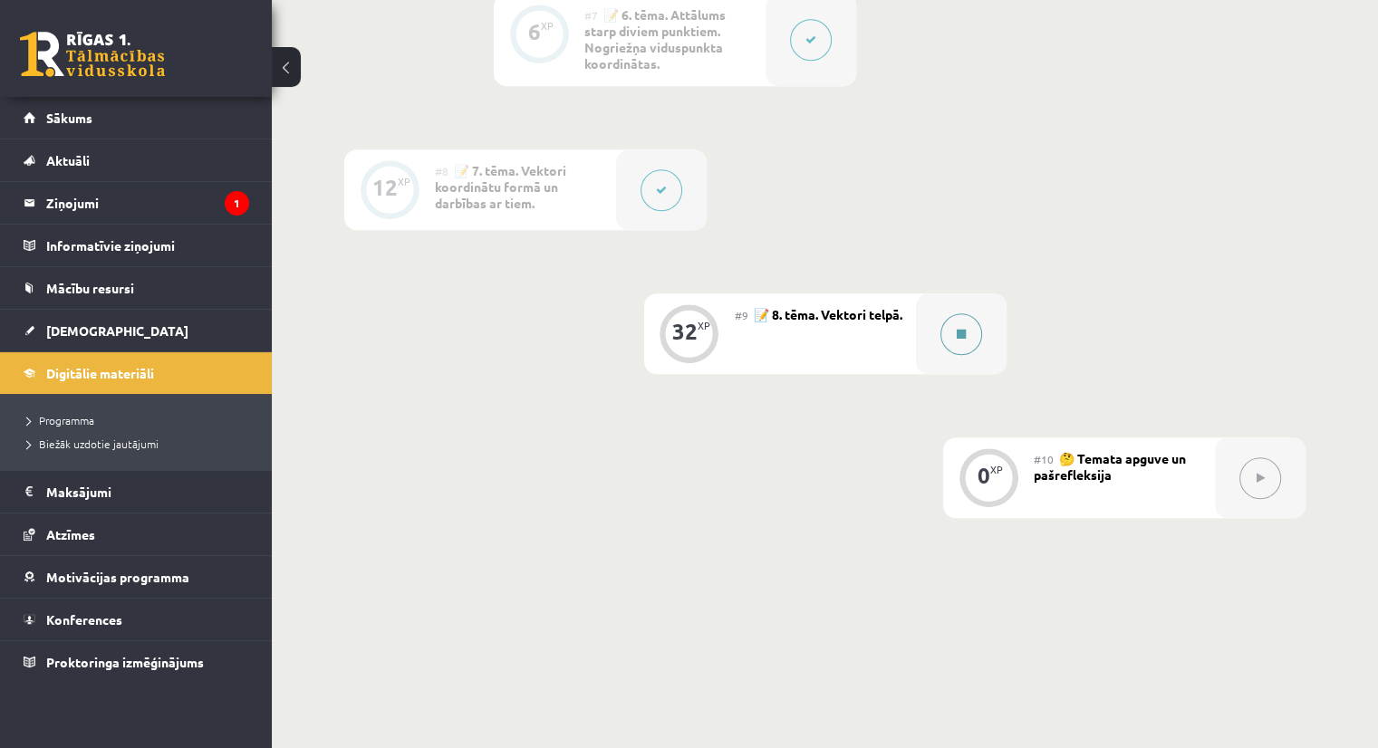
click at [938, 360] on div at bounding box center [961, 334] width 91 height 81
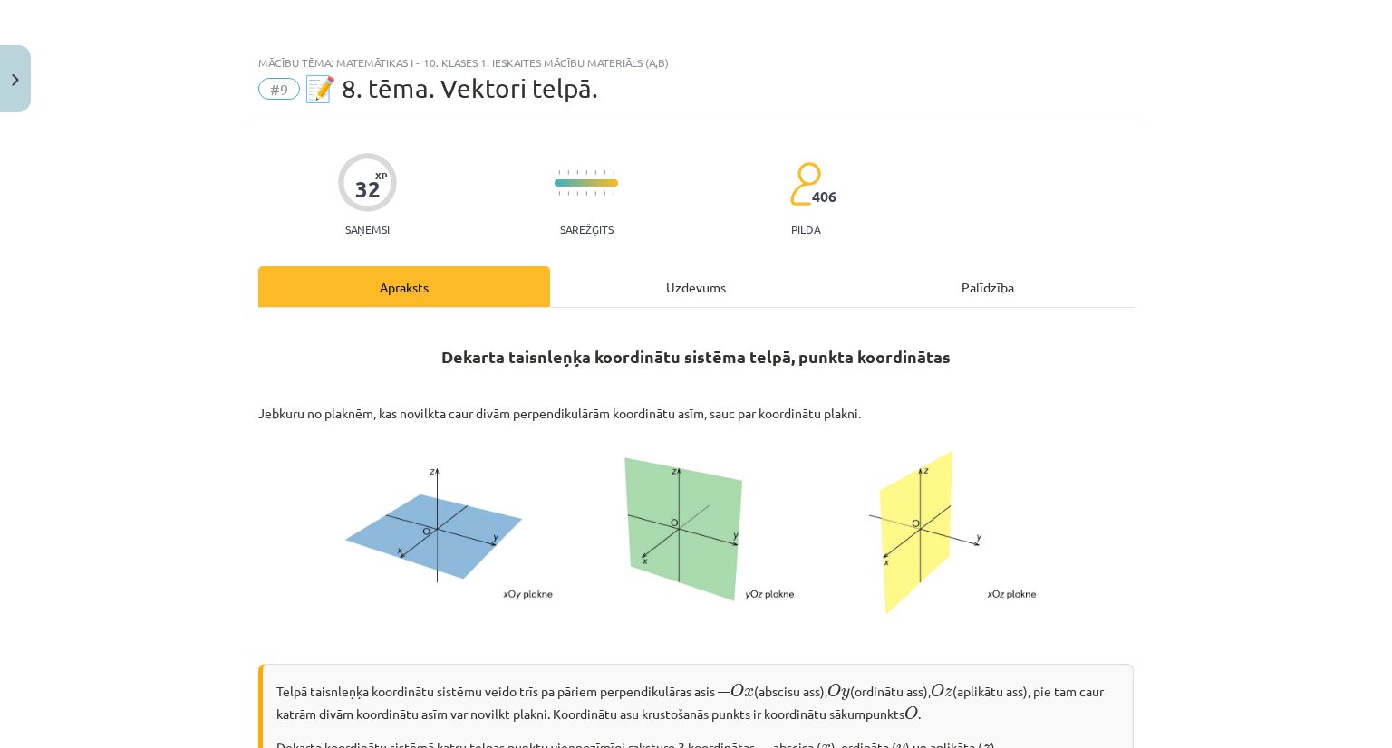
click at [684, 289] on div "Uzdevums" at bounding box center [696, 286] width 292 height 41
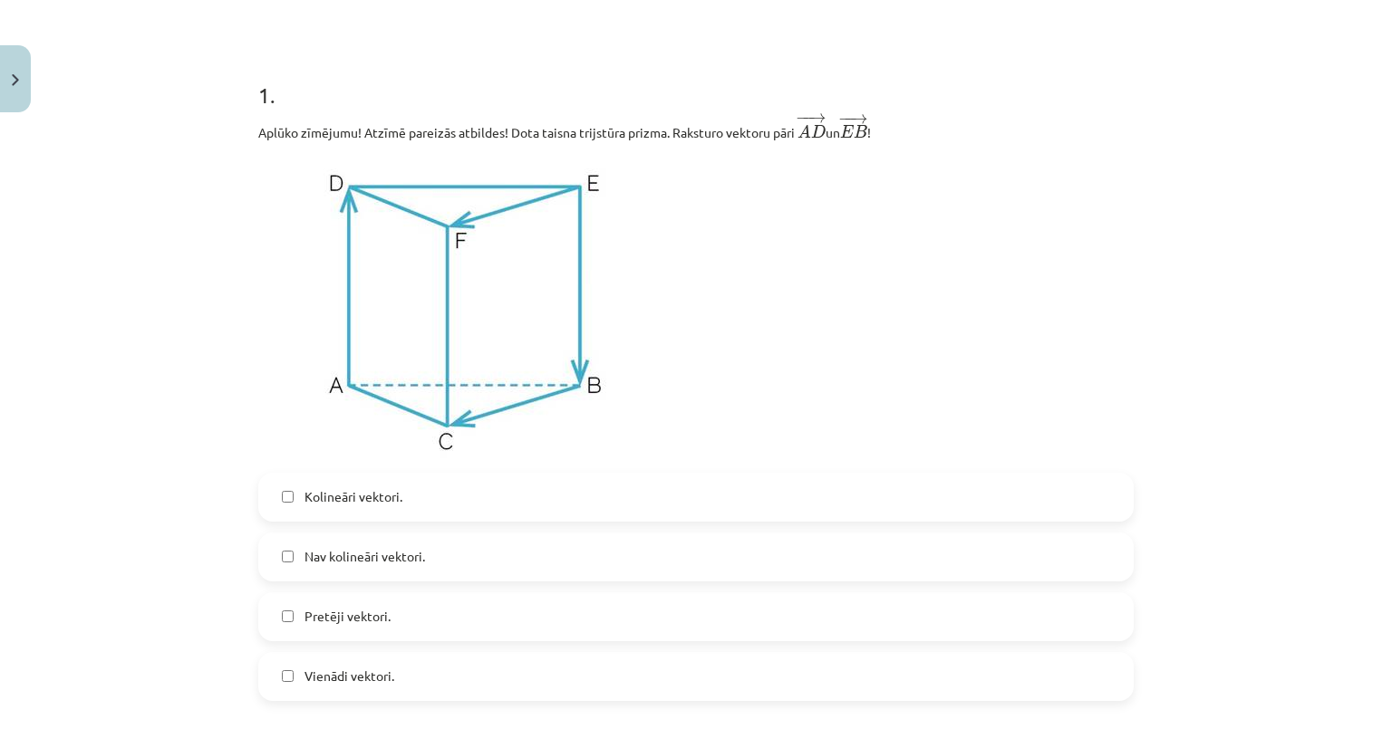
scroll to position [317, 0]
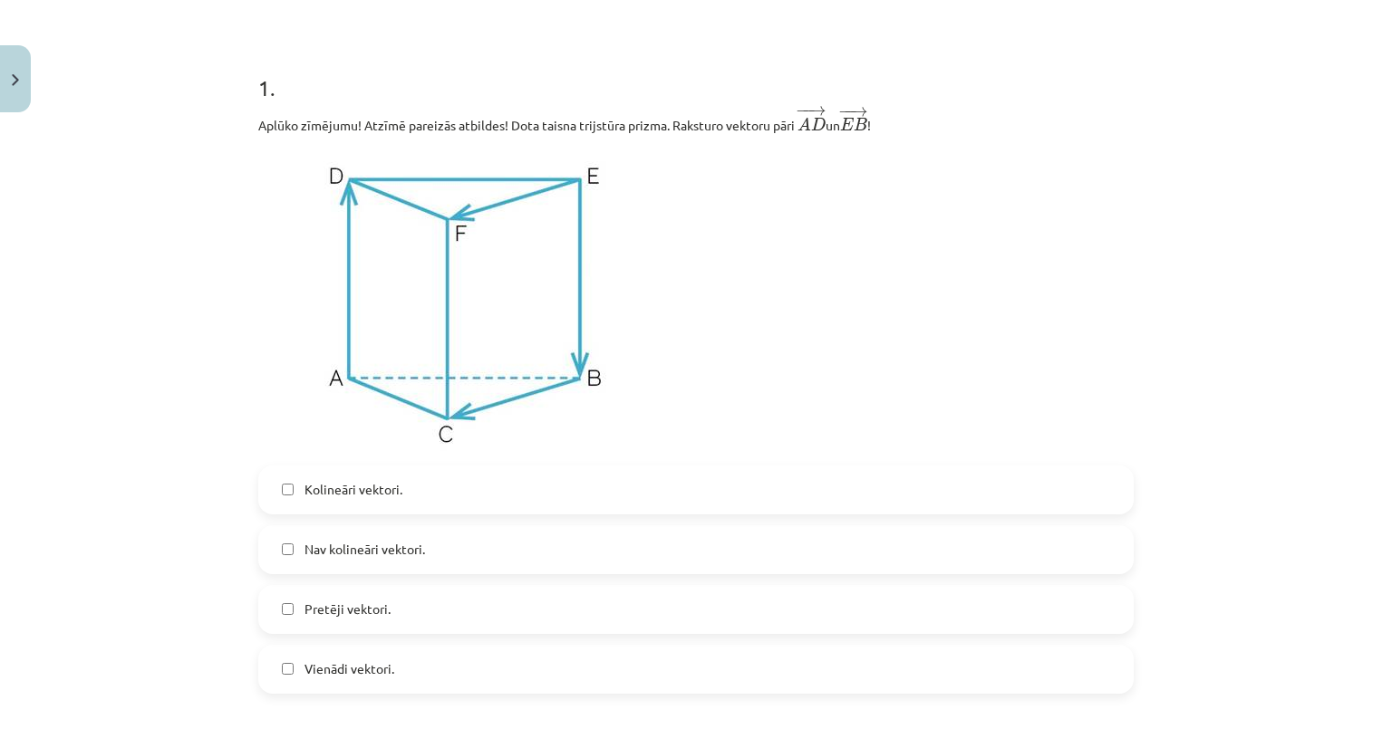
click at [358, 472] on label "Kolineāri vektori." at bounding box center [696, 490] width 872 height 45
click at [344, 593] on label "Pretēji vektori." at bounding box center [696, 609] width 872 height 45
click at [339, 686] on label "Vienādi vektori." at bounding box center [696, 669] width 872 height 45
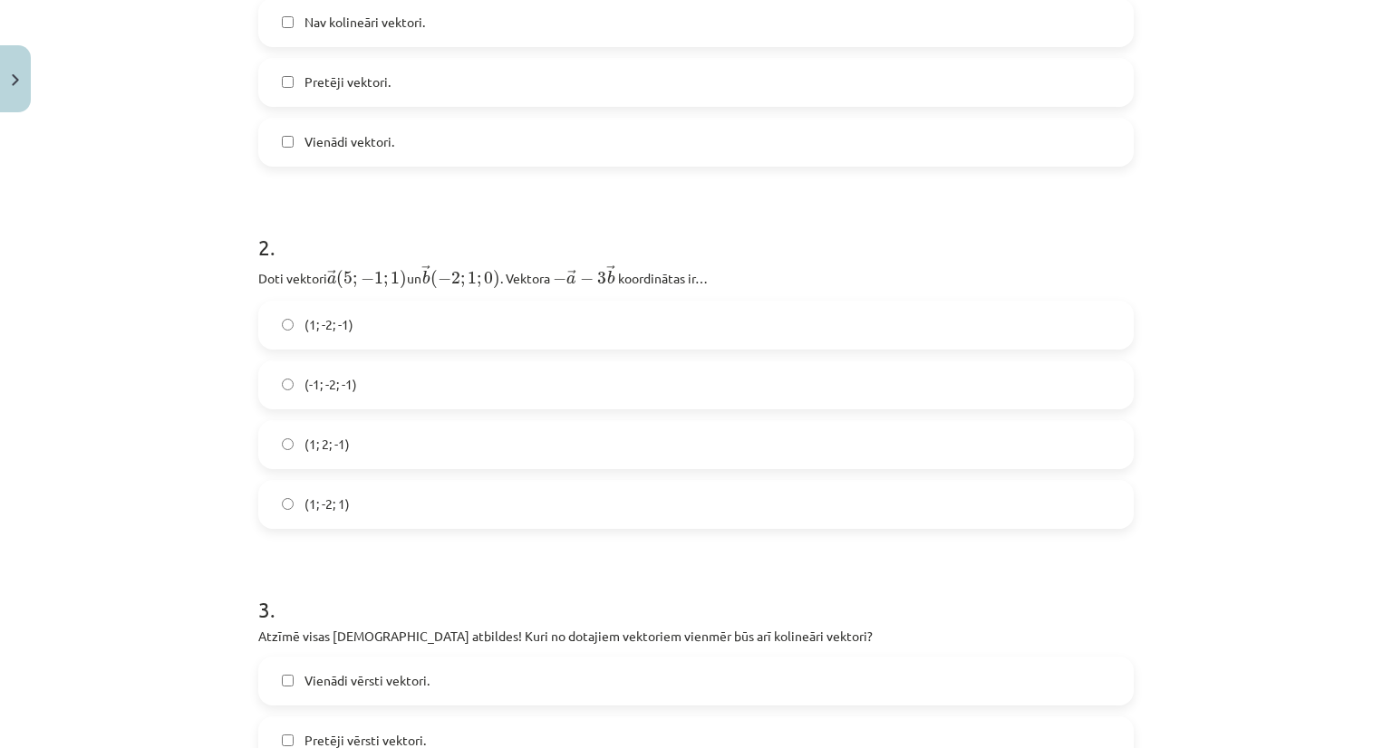
scroll to position [861, 0]
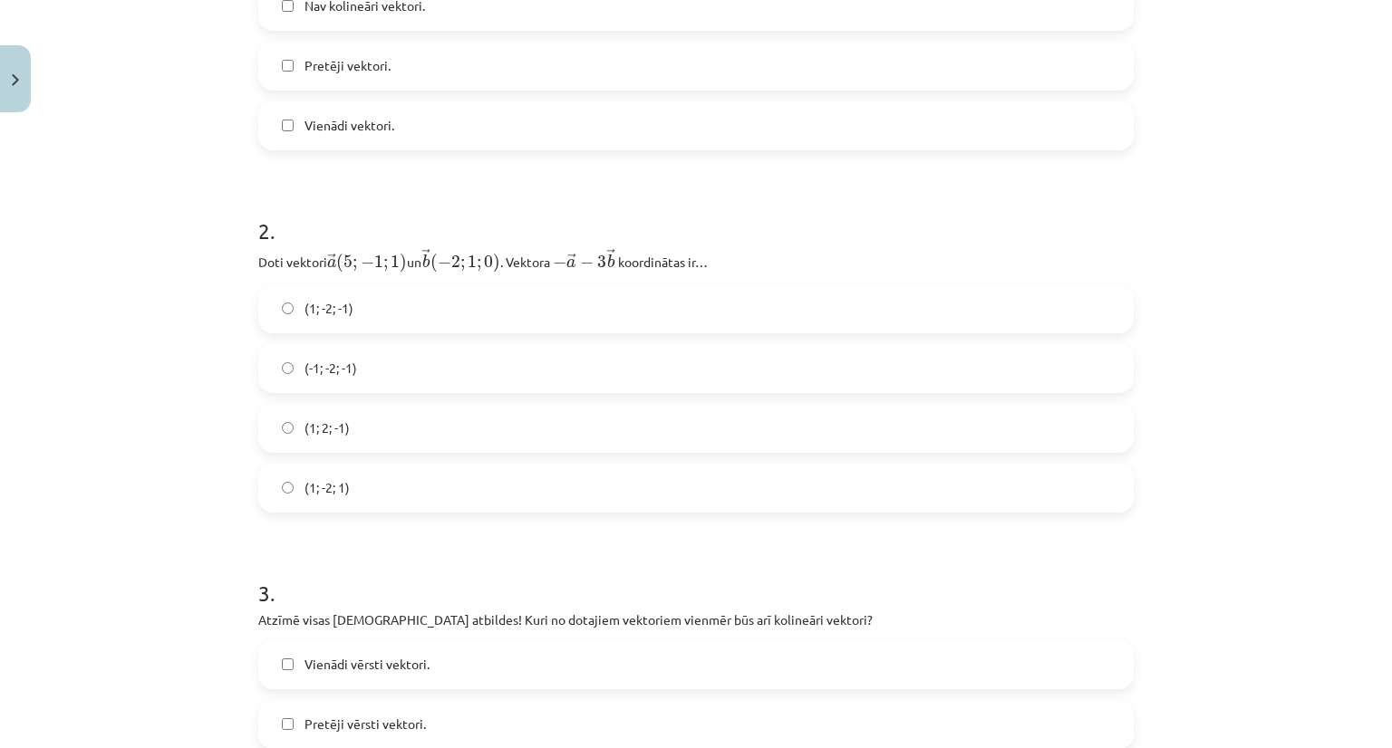
click at [333, 316] on span "(1; -2; -1)" at bounding box center [328, 308] width 49 height 19
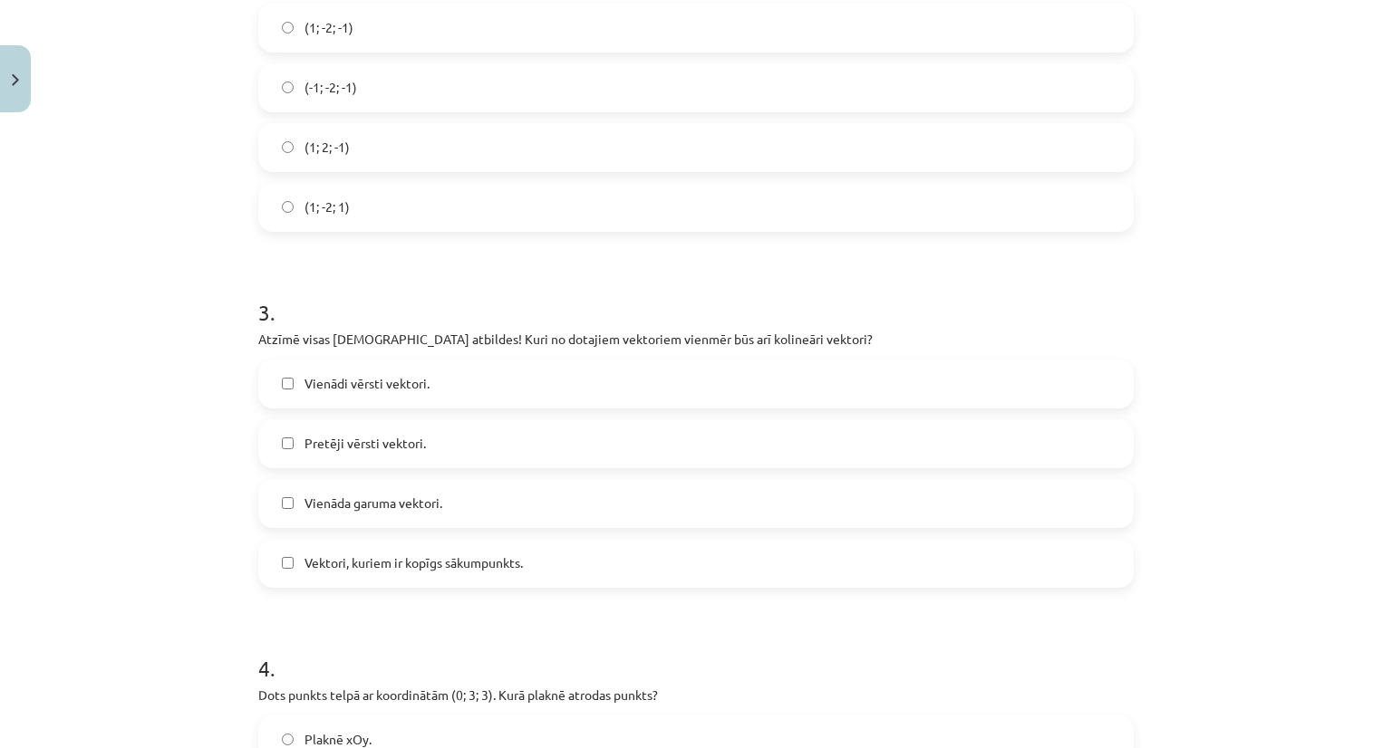
scroll to position [1223, 0]
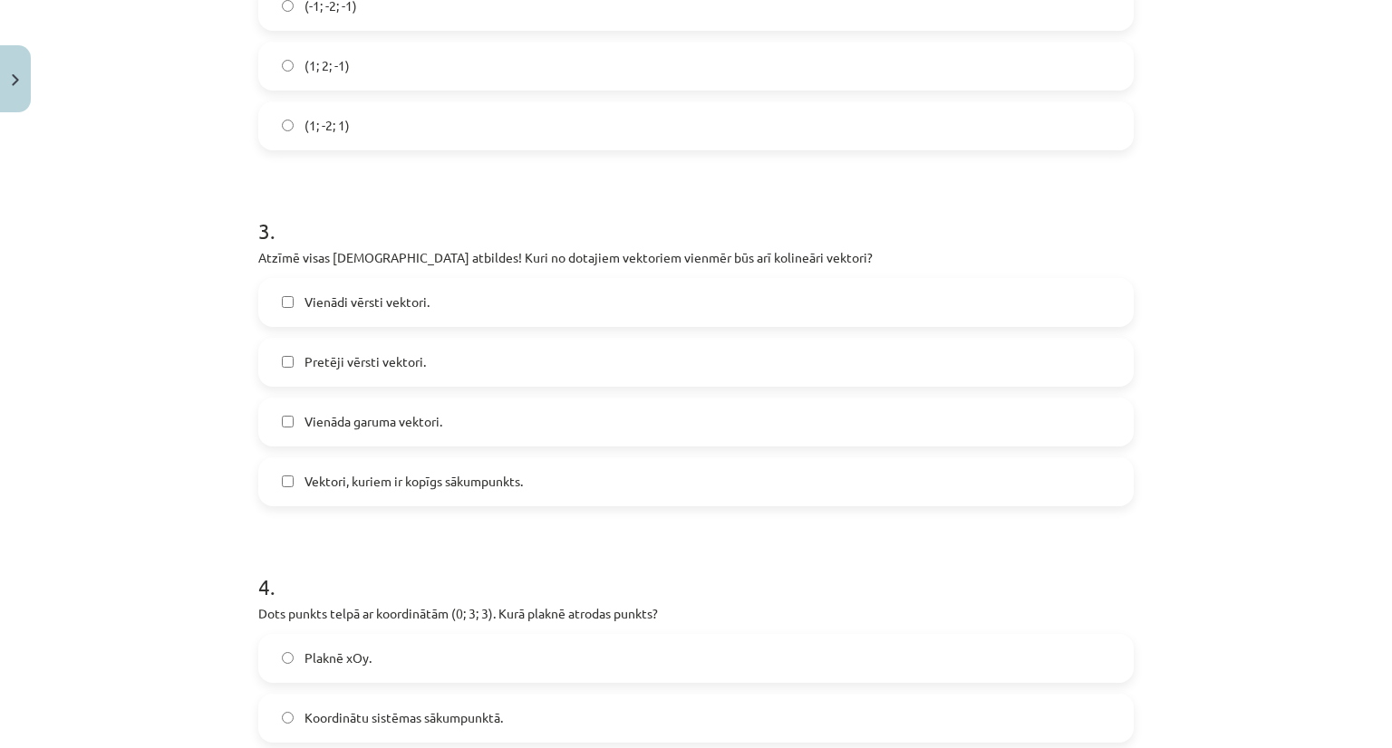
click at [374, 310] on span "Vienādi vērsti vektori." at bounding box center [366, 302] width 125 height 19
click at [373, 367] on span "Pretēji vērsti vektori." at bounding box center [364, 361] width 121 height 19
click at [375, 426] on span "Vienāda garuma vektori." at bounding box center [373, 421] width 138 height 19
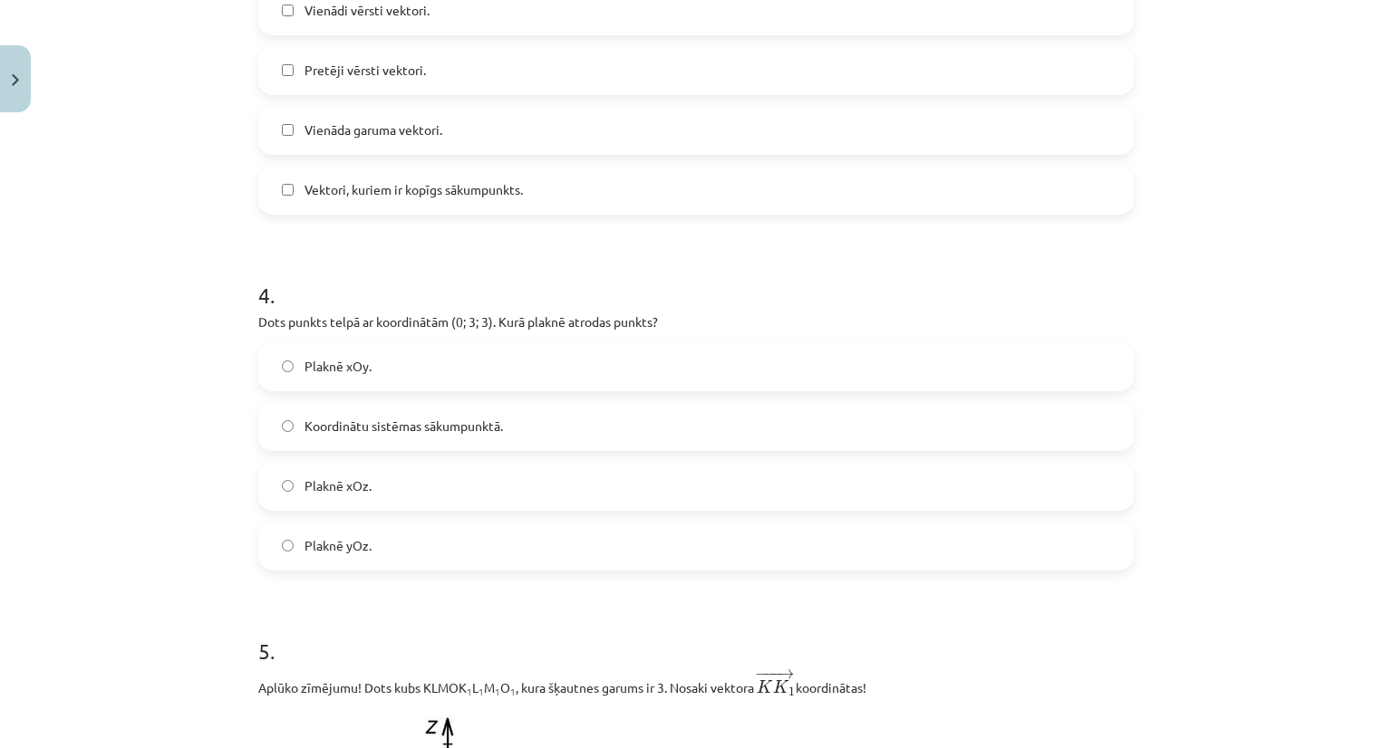
scroll to position [1586, 0]
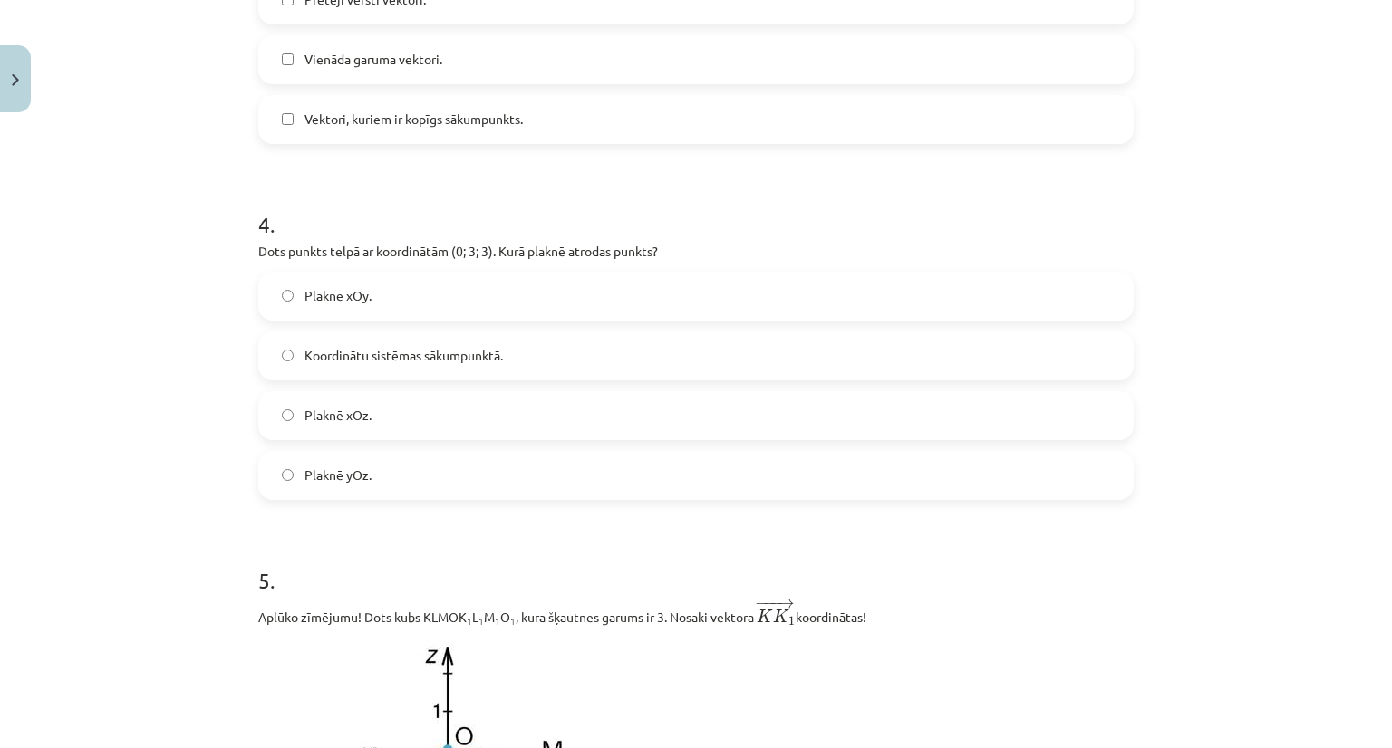
click at [395, 478] on label "Plaknē yOz." at bounding box center [696, 475] width 872 height 45
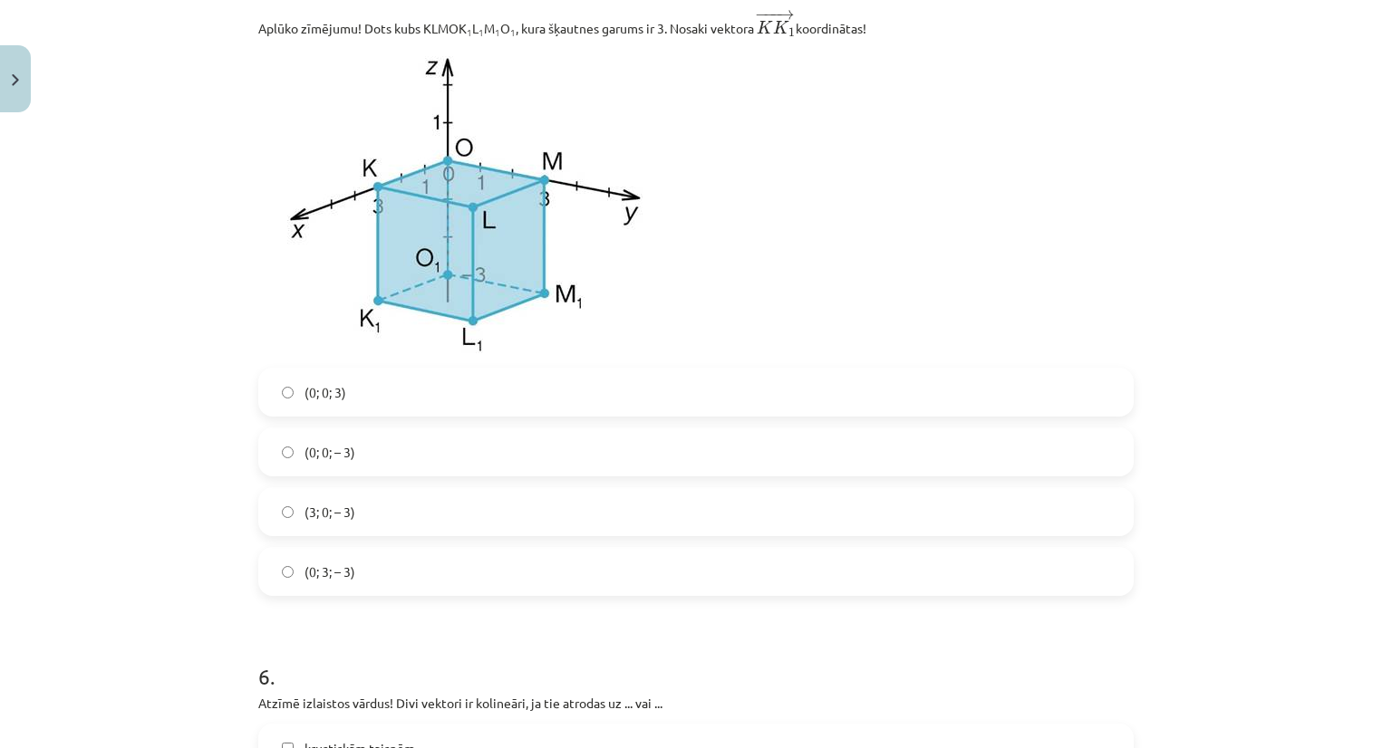
scroll to position [2220, 0]
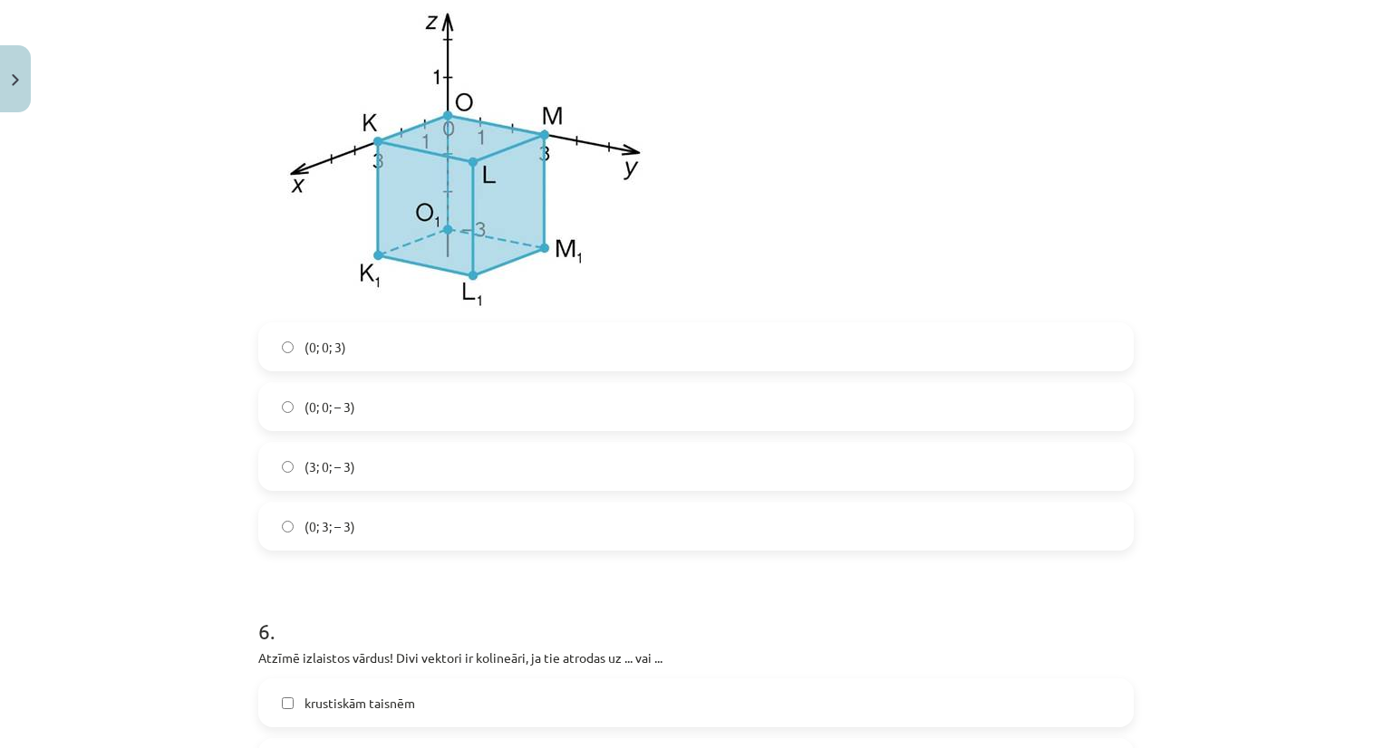
click at [311, 465] on span "(3; 0; – 3)" at bounding box center [329, 467] width 51 height 19
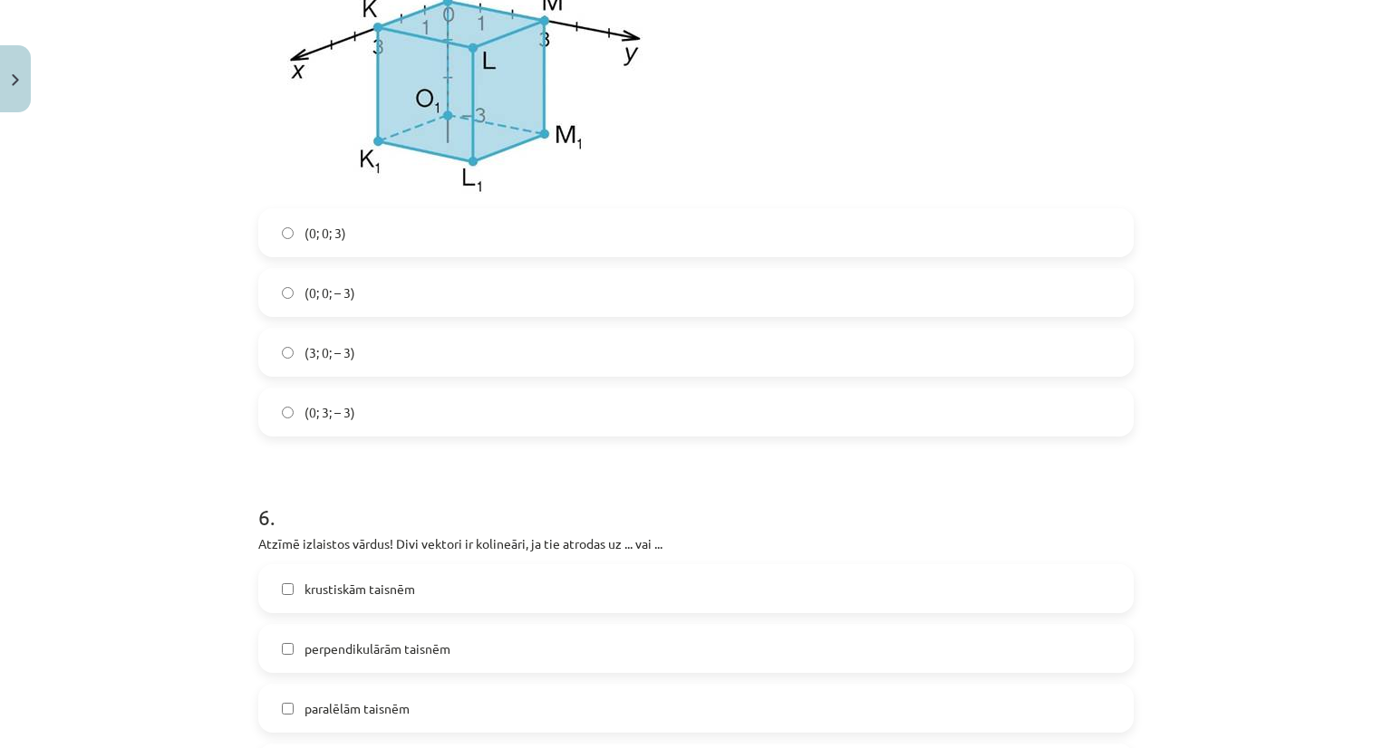
scroll to position [2492, 0]
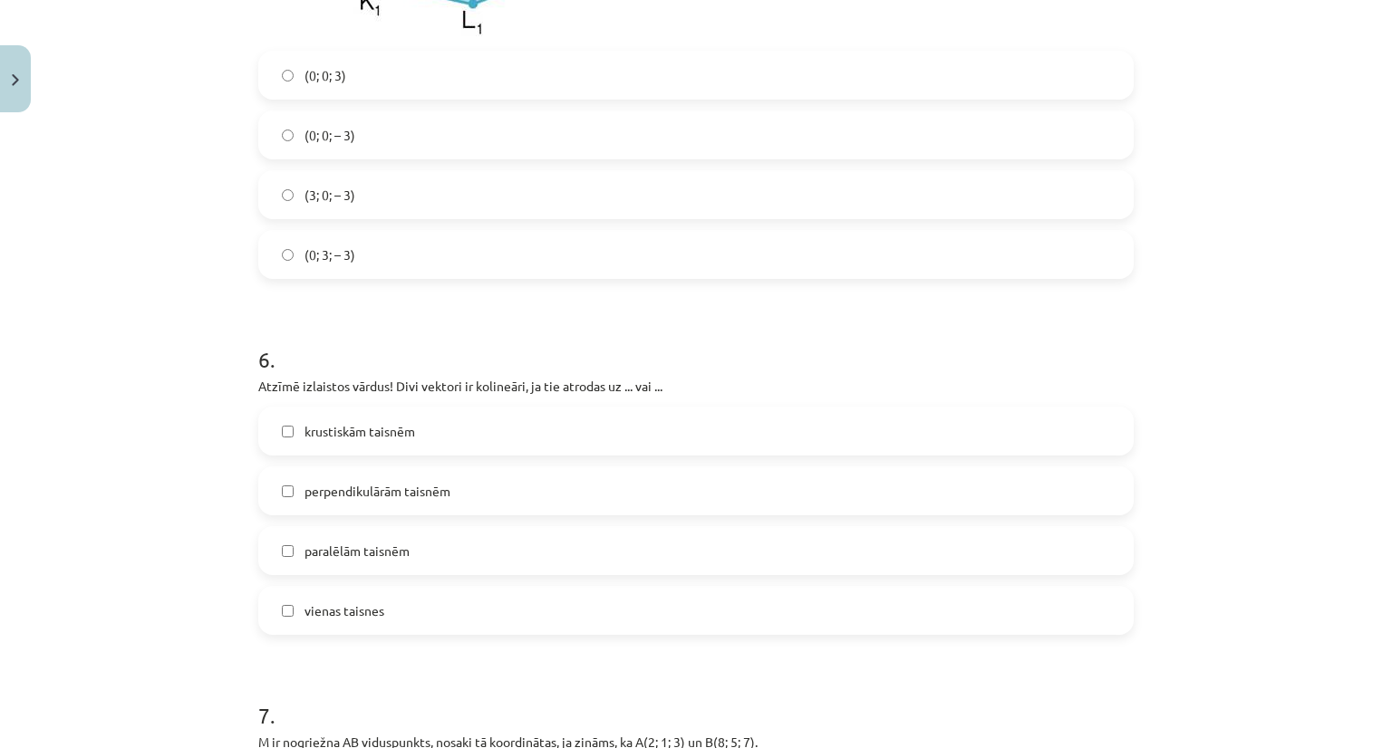
click at [360, 555] on span "paralēlām taisnēm" at bounding box center [356, 551] width 105 height 19
click at [351, 487] on span "perpendikulārām taisnēm" at bounding box center [377, 491] width 146 height 19
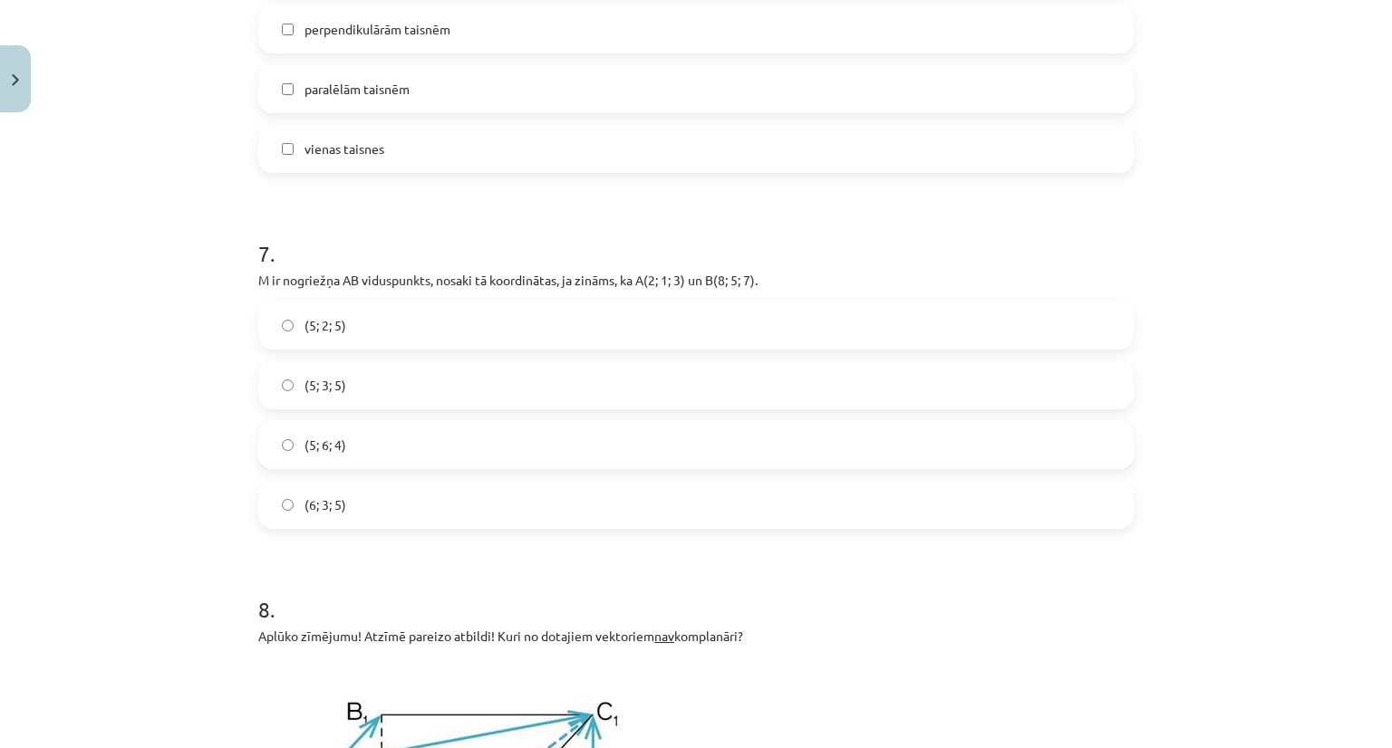
scroll to position [2945, 0]
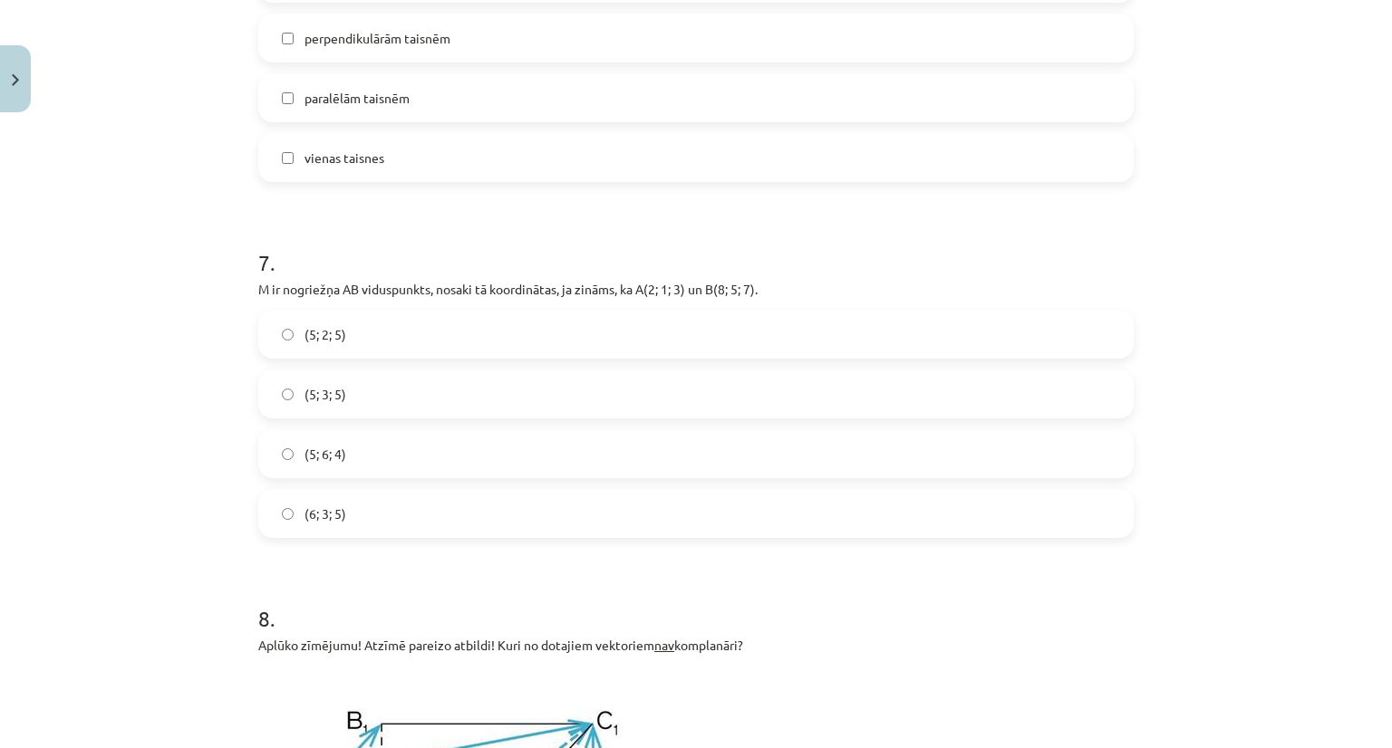
click at [347, 403] on label "(5; 3; 5)" at bounding box center [696, 393] width 872 height 45
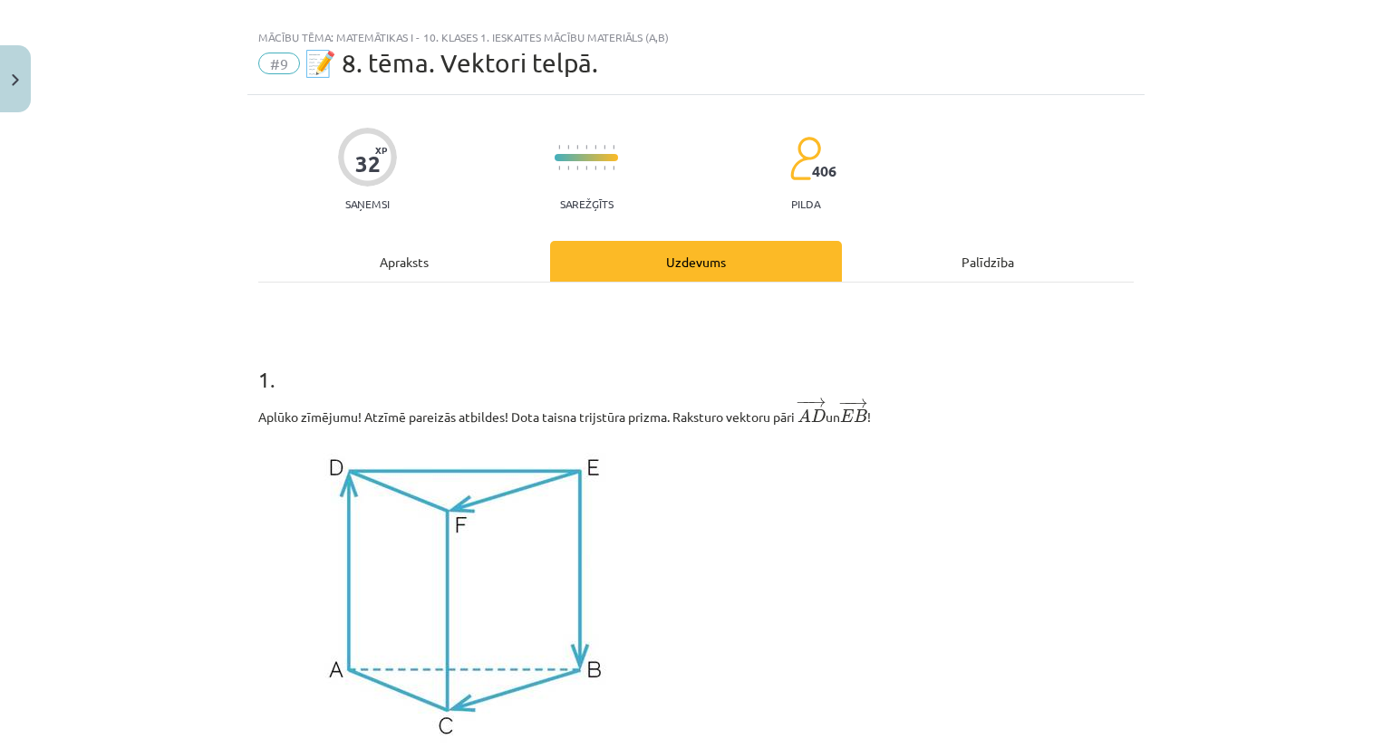
scroll to position [0, 0]
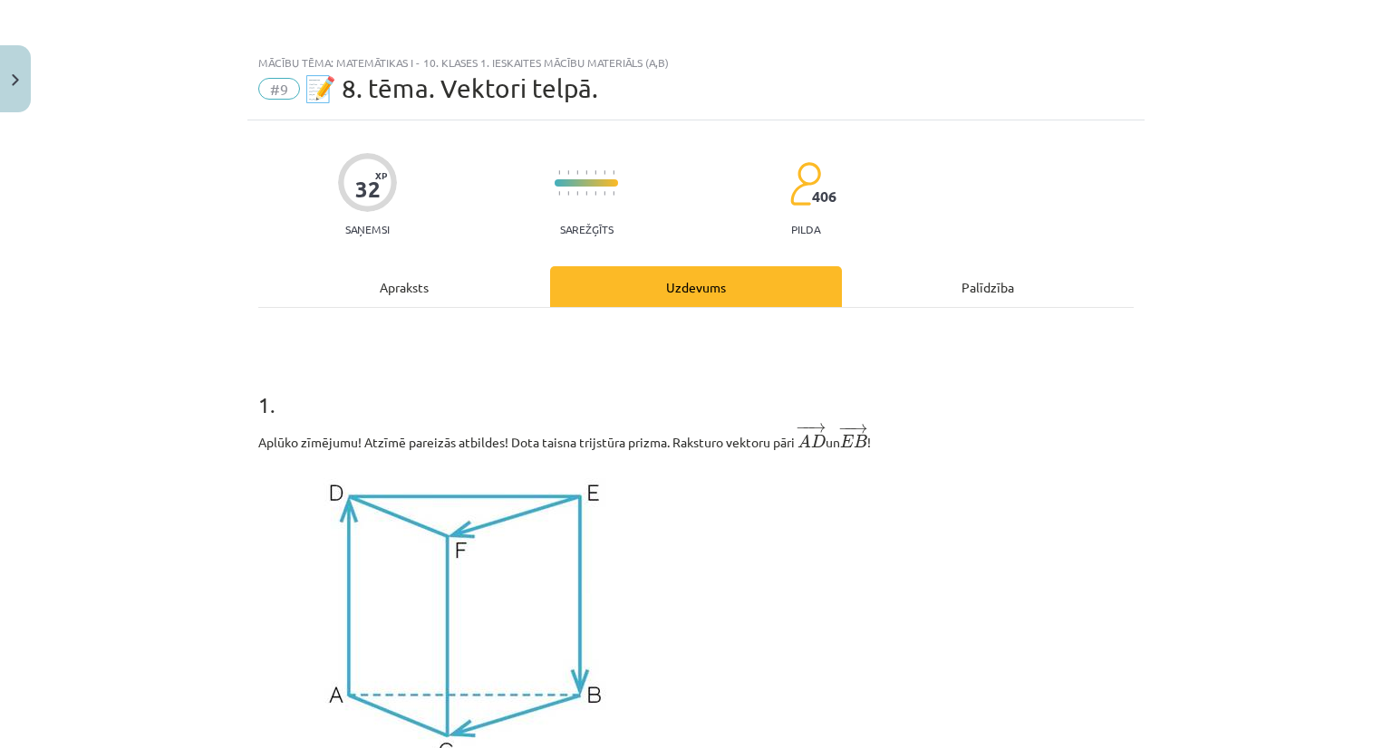
click at [388, 280] on div "Apraksts" at bounding box center [404, 286] width 292 height 41
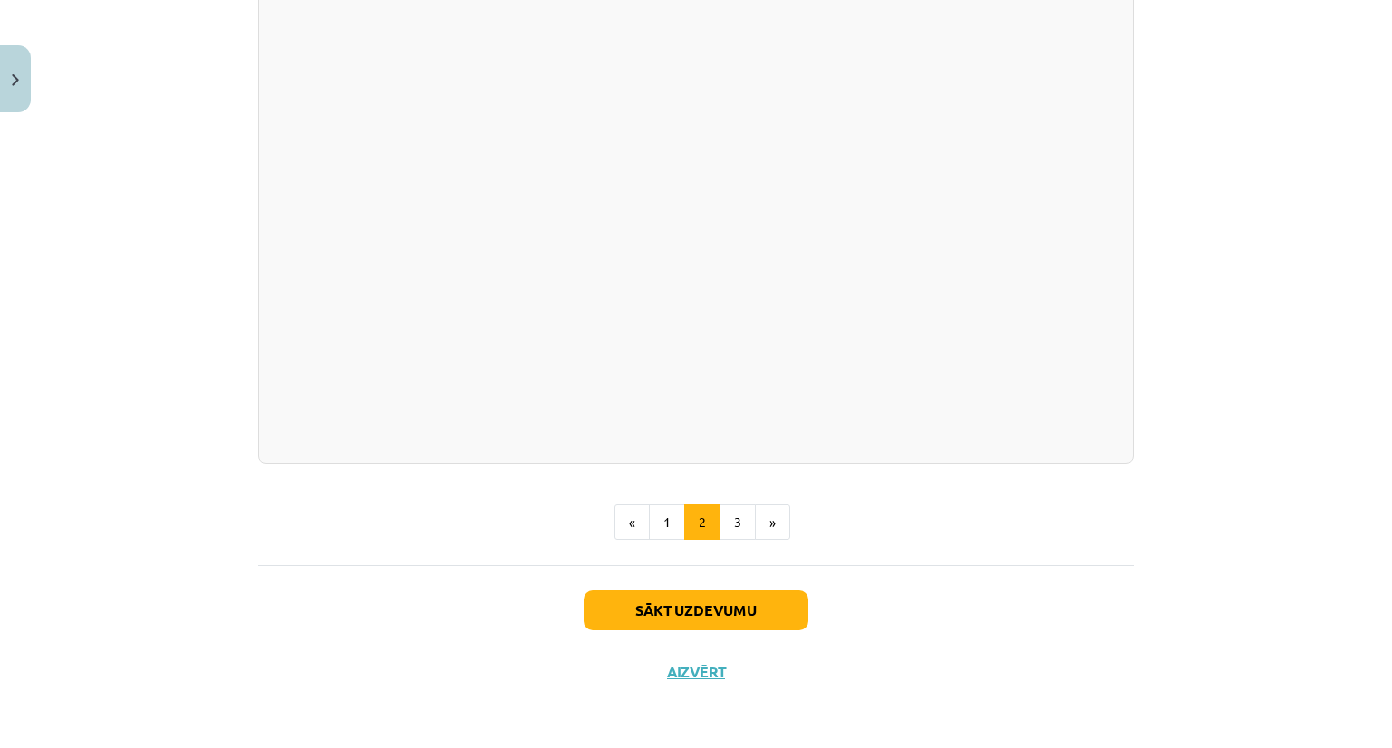
scroll to position [2569, 0]
click at [652, 518] on button "1" at bounding box center [667, 523] width 36 height 36
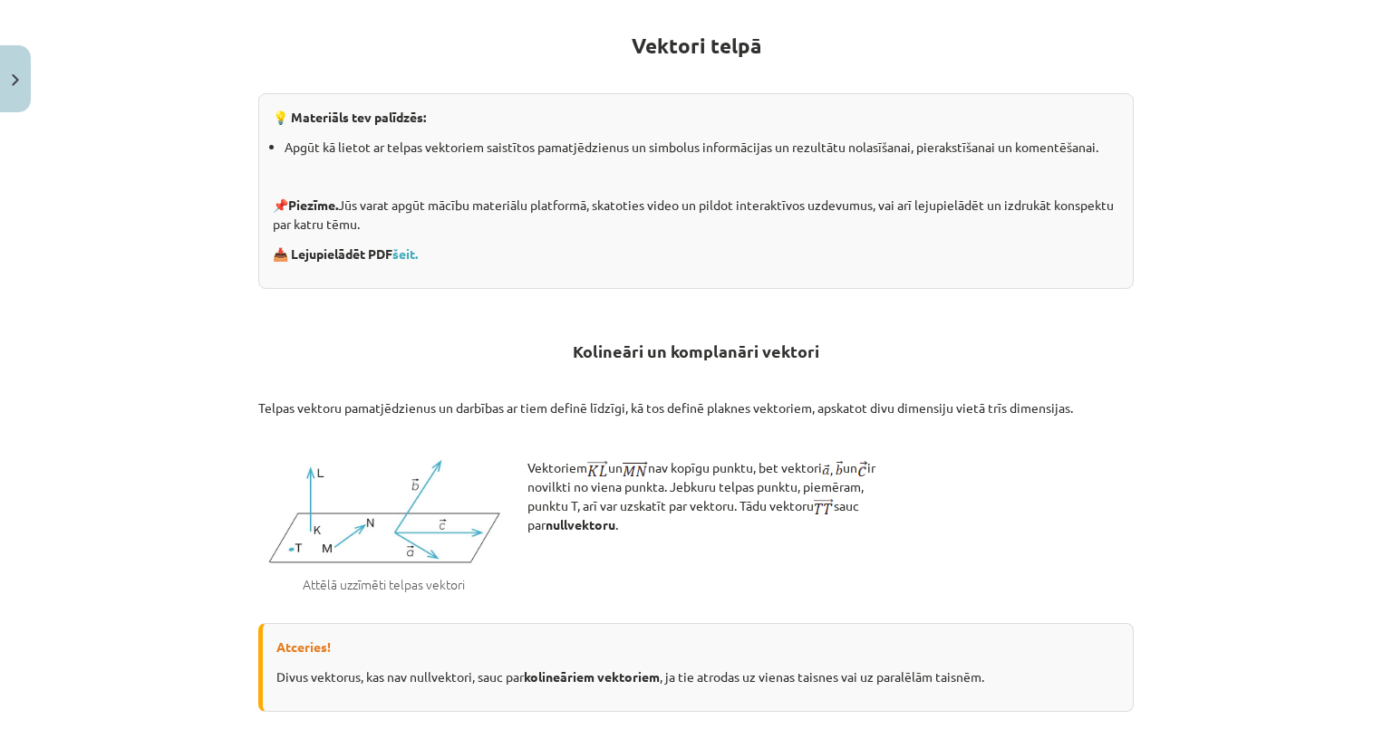
scroll to position [0, 0]
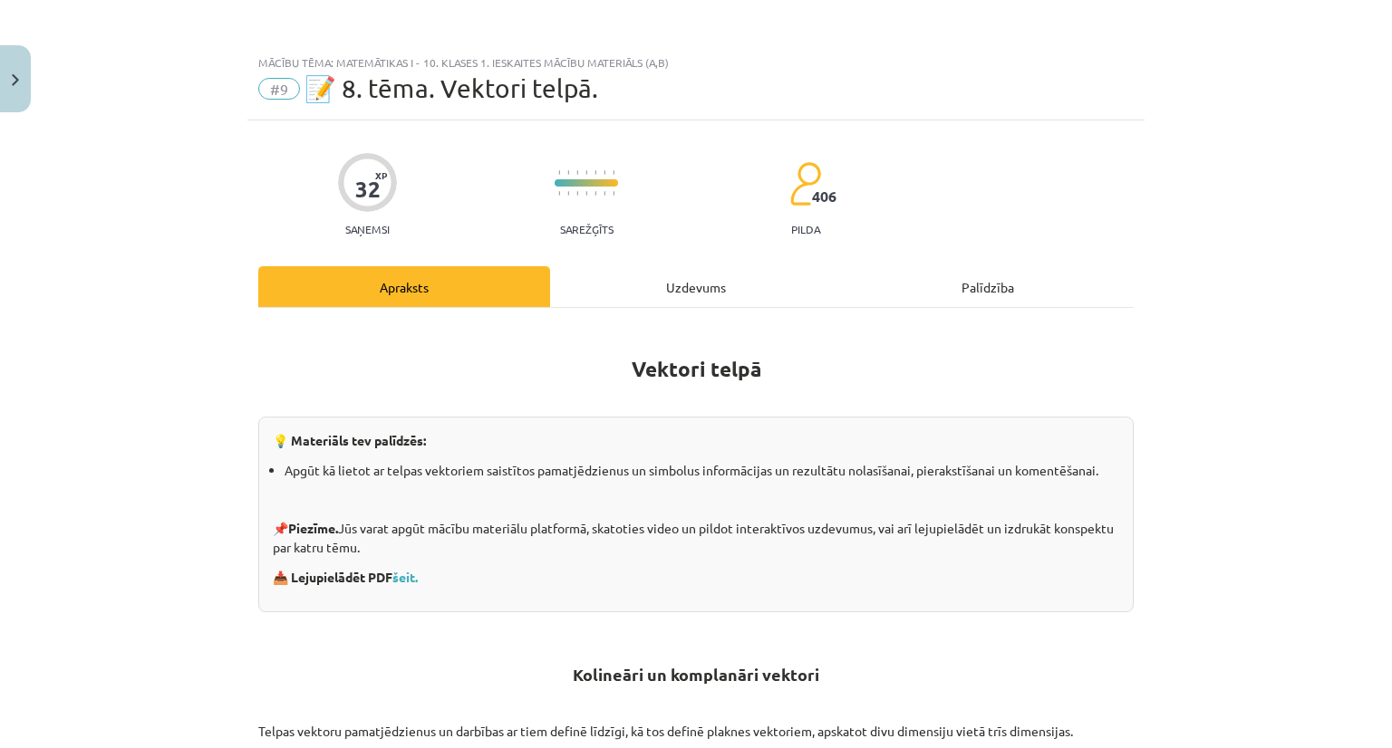
click at [676, 283] on div "Uzdevums" at bounding box center [696, 286] width 292 height 41
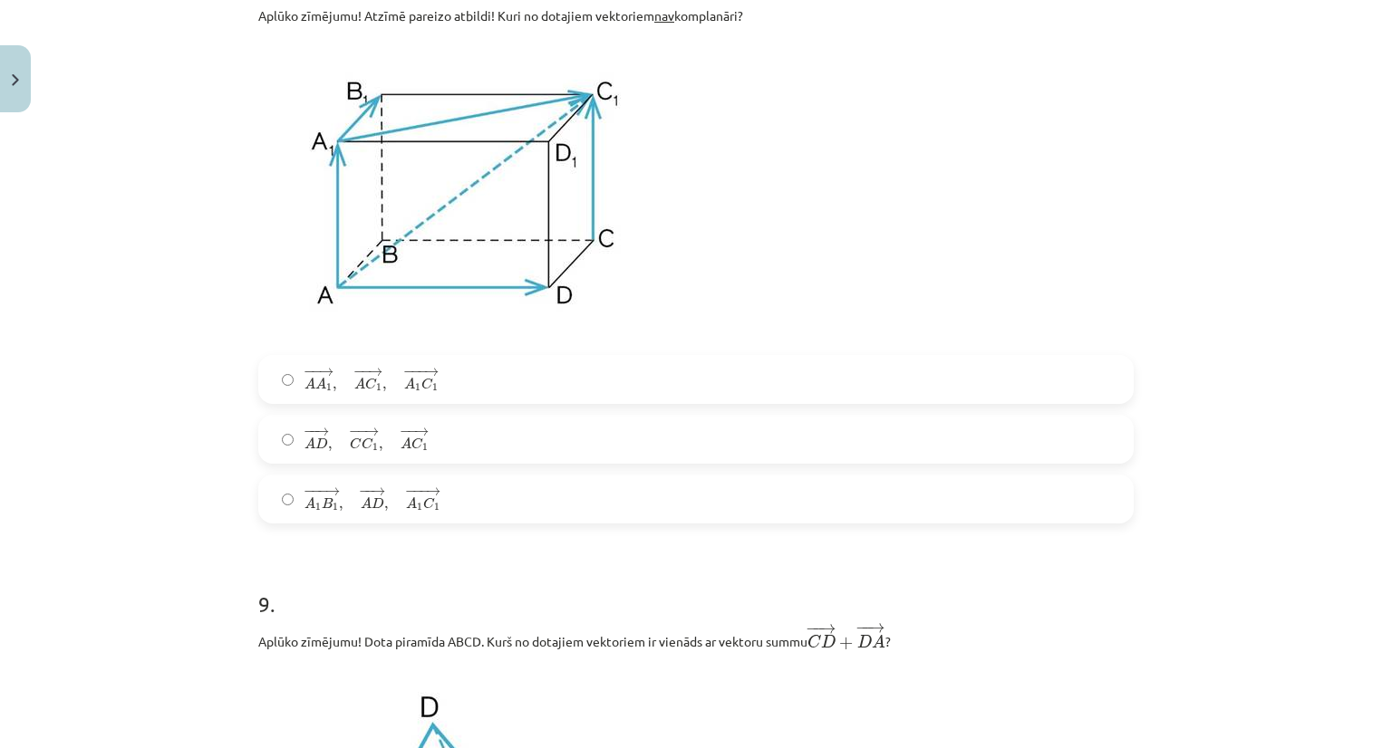
scroll to position [3579, 0]
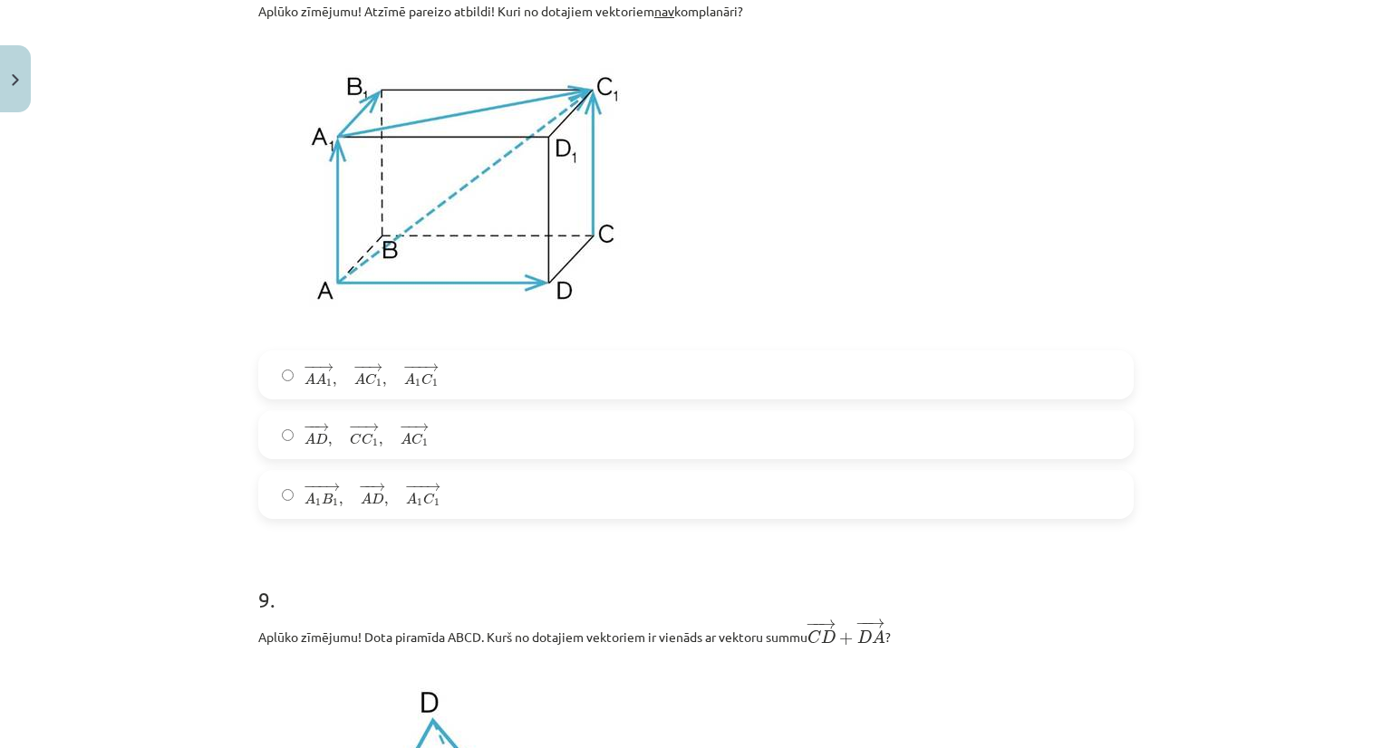
click at [304, 499] on span "A" at bounding box center [309, 498] width 11 height 12
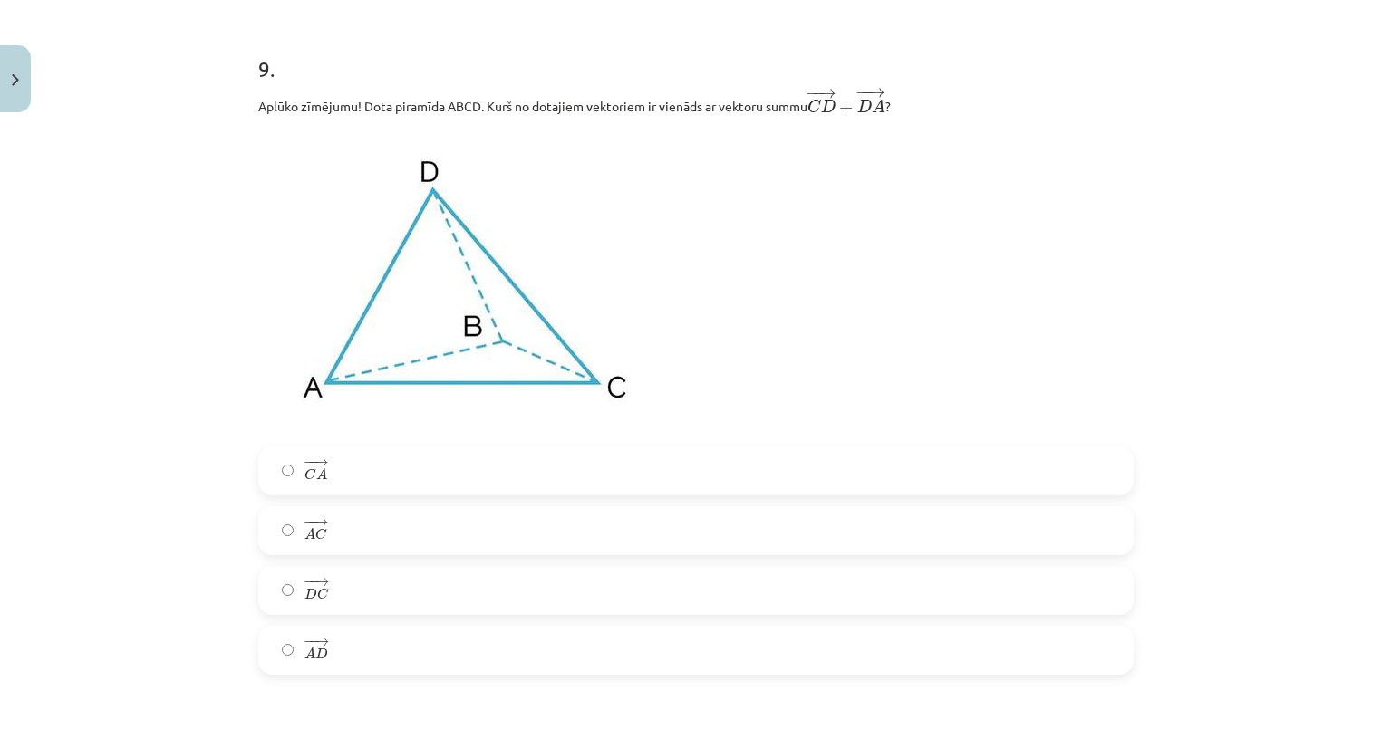
scroll to position [4123, 0]
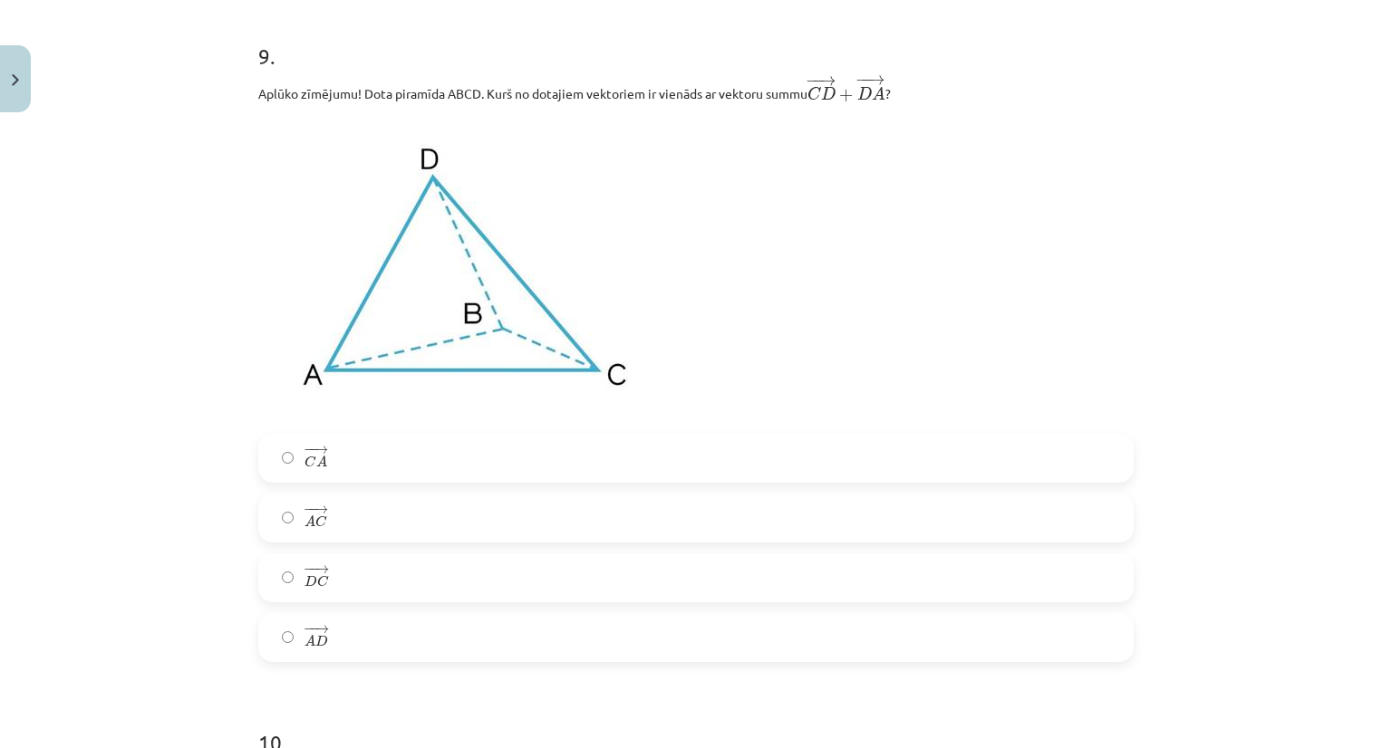
click at [336, 460] on label "− − → C A C A →" at bounding box center [696, 458] width 872 height 45
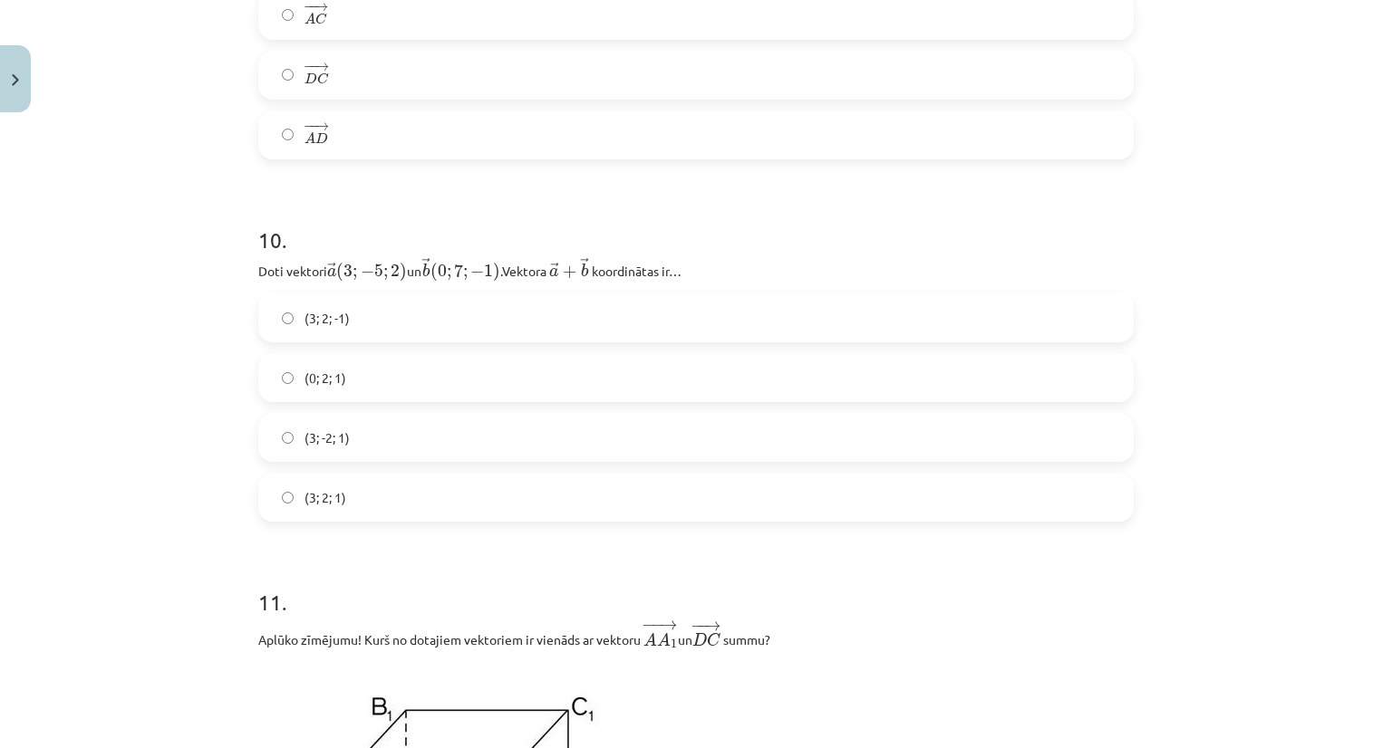
scroll to position [4666, 0]
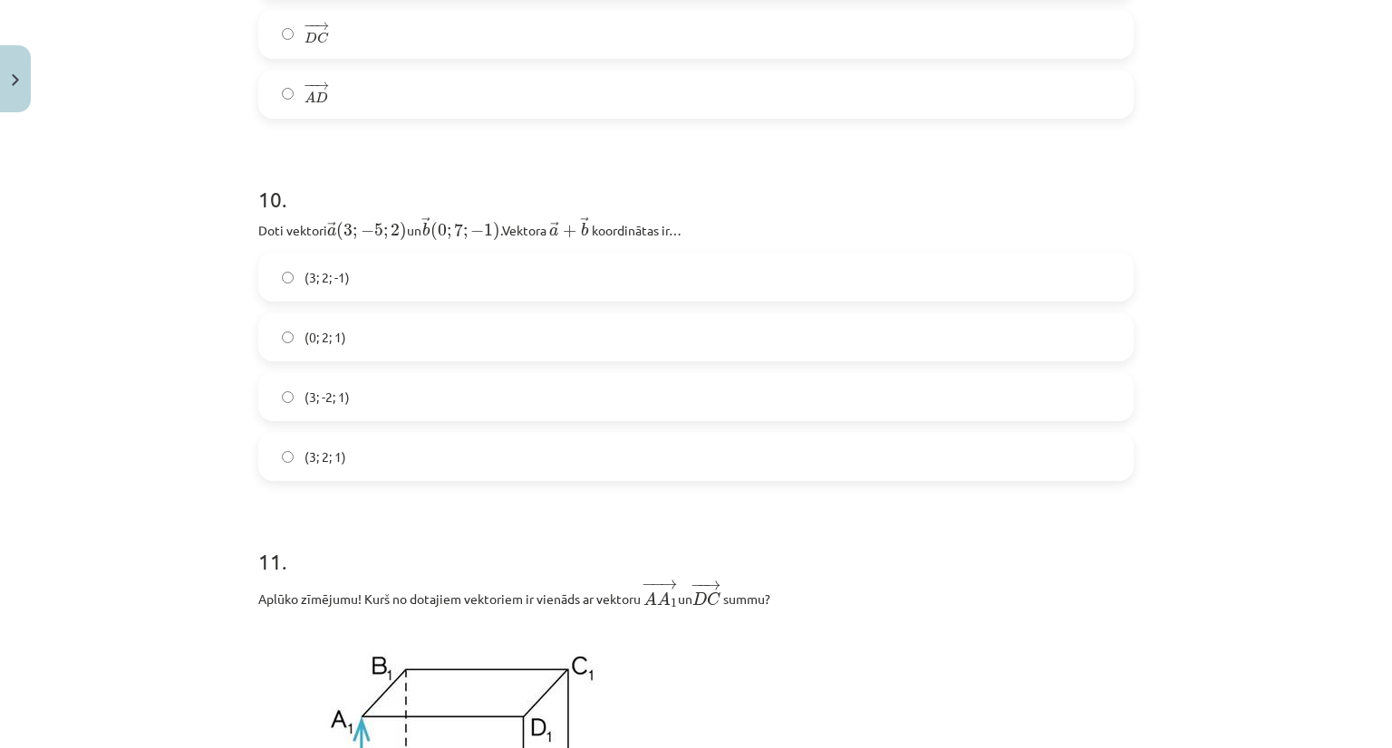
click at [344, 472] on label "(3; 2; 1)" at bounding box center [696, 456] width 872 height 45
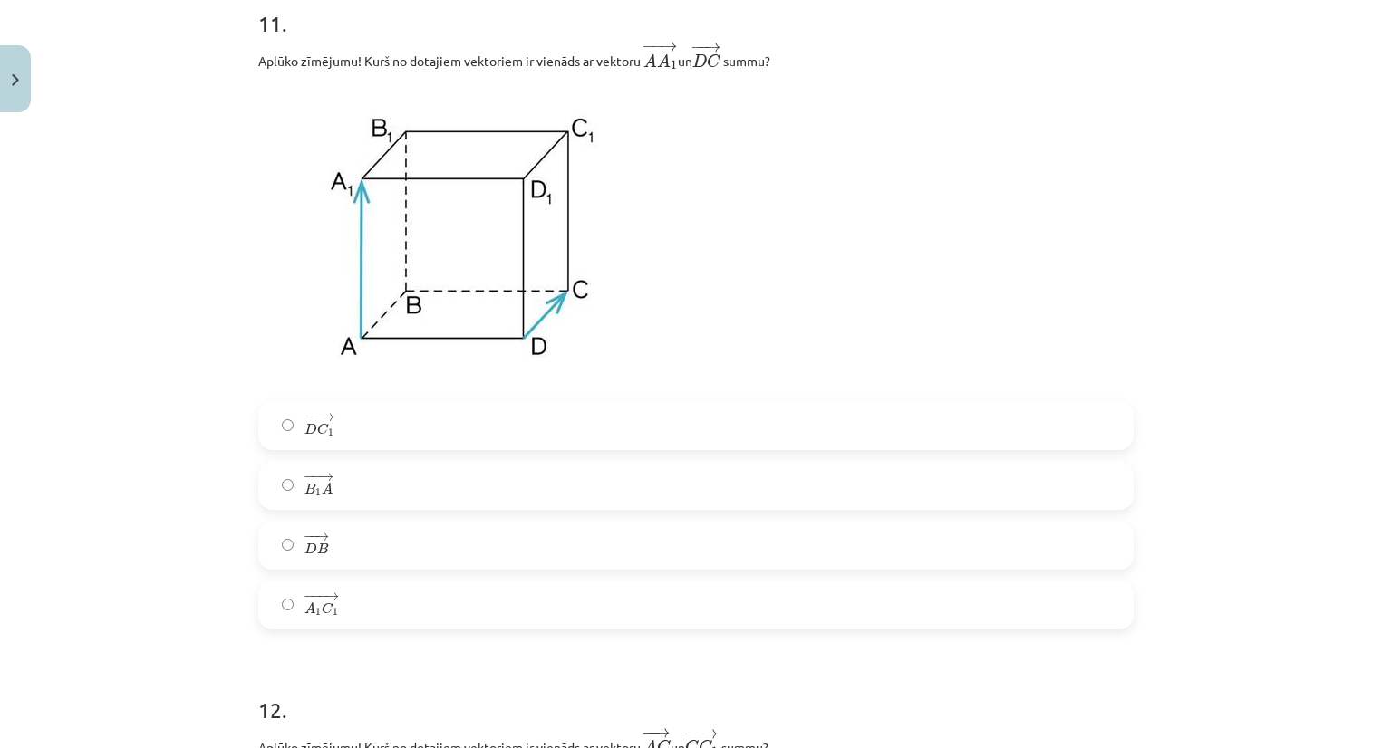
scroll to position [5210, 0]
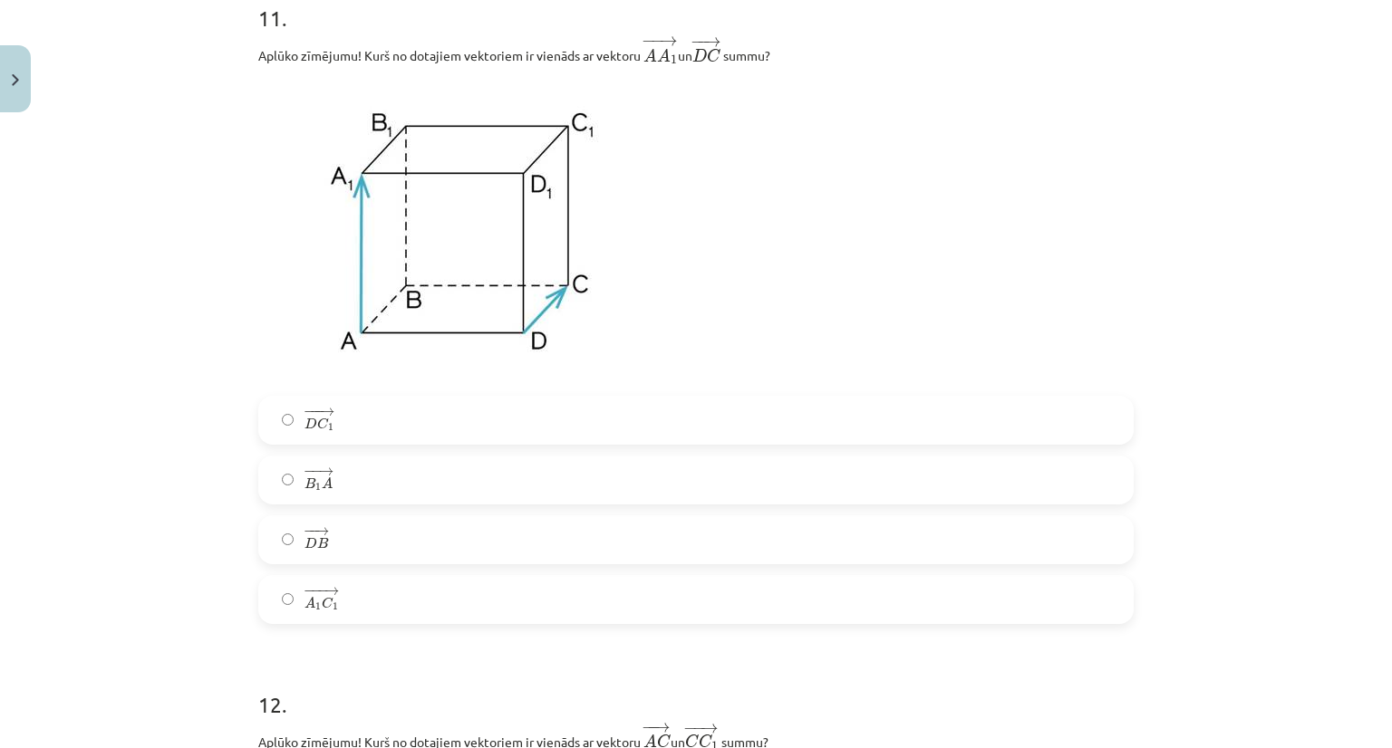
click at [445, 429] on label "− −− → D C 1 D C 1 →" at bounding box center [696, 420] width 872 height 45
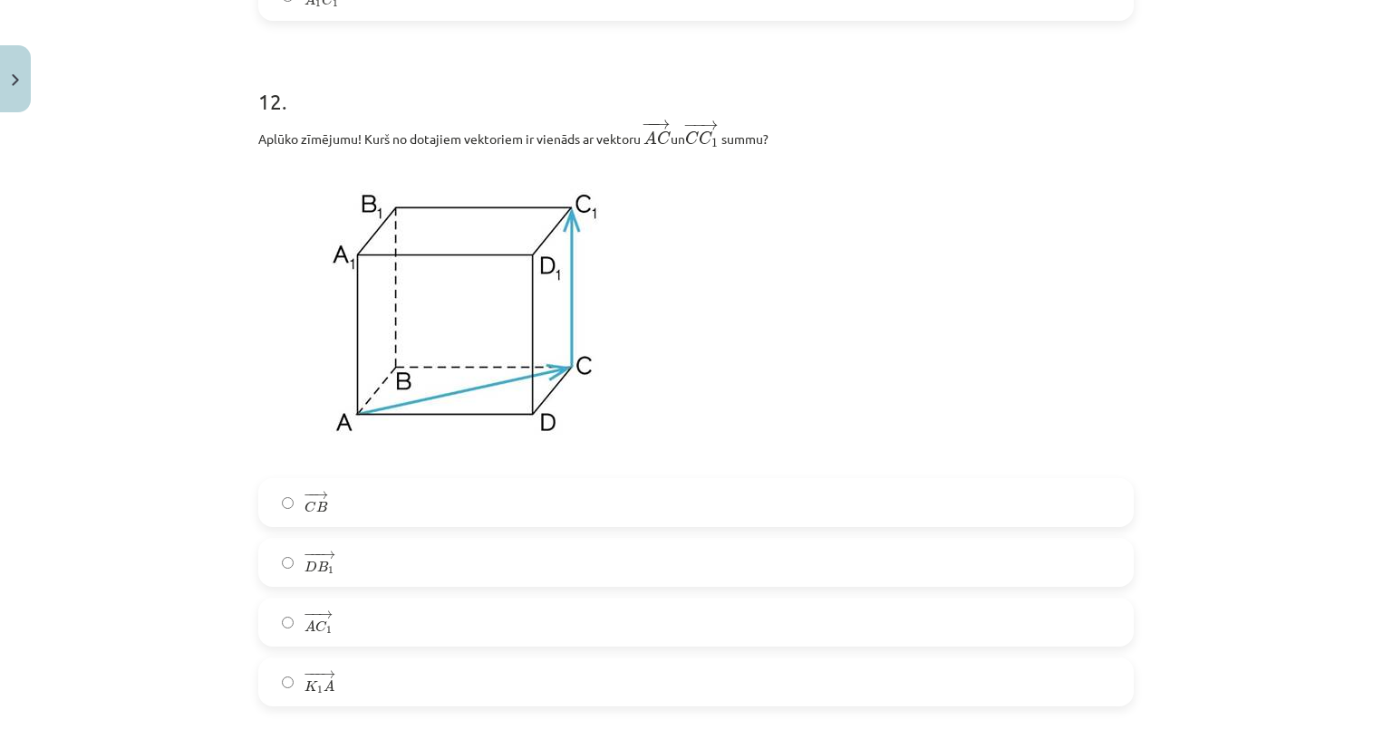
scroll to position [5844, 0]
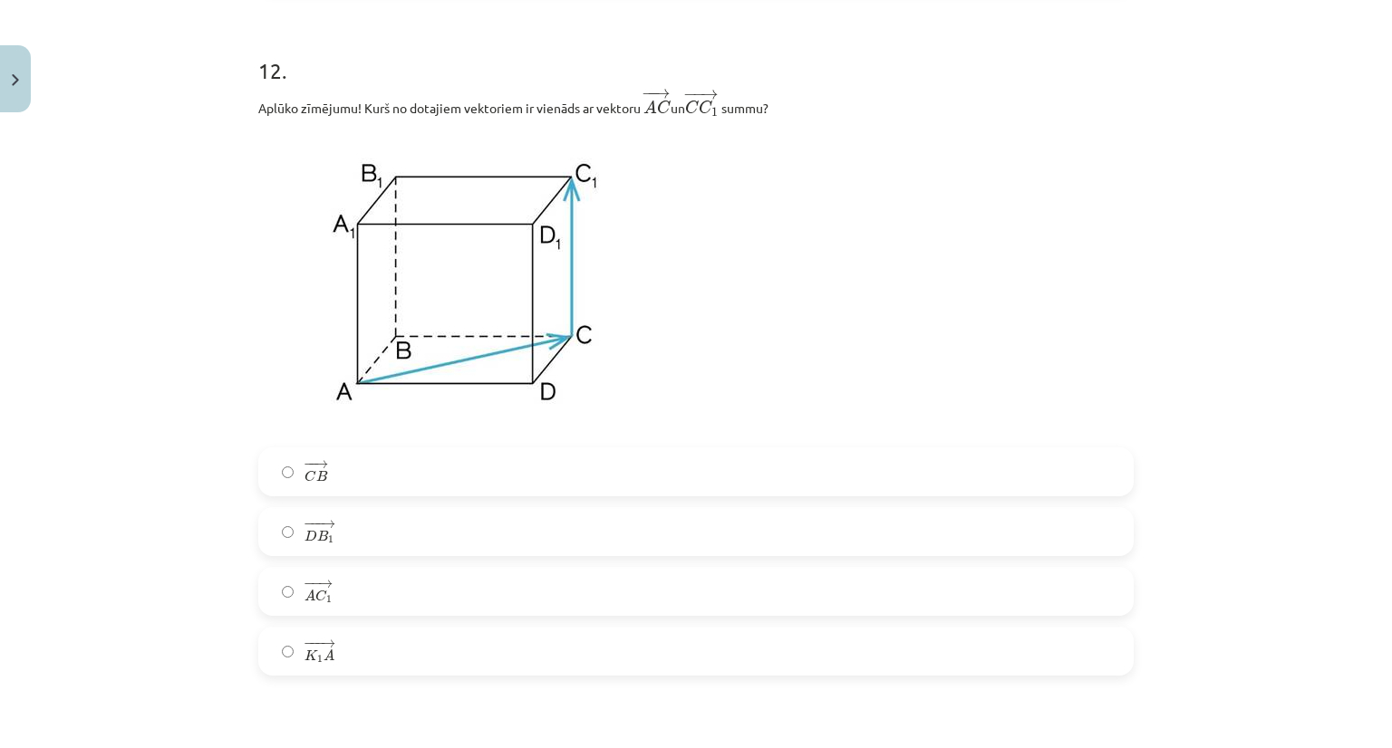
click at [383, 598] on label "− − → A C 1 A C 1 →" at bounding box center [696, 591] width 872 height 45
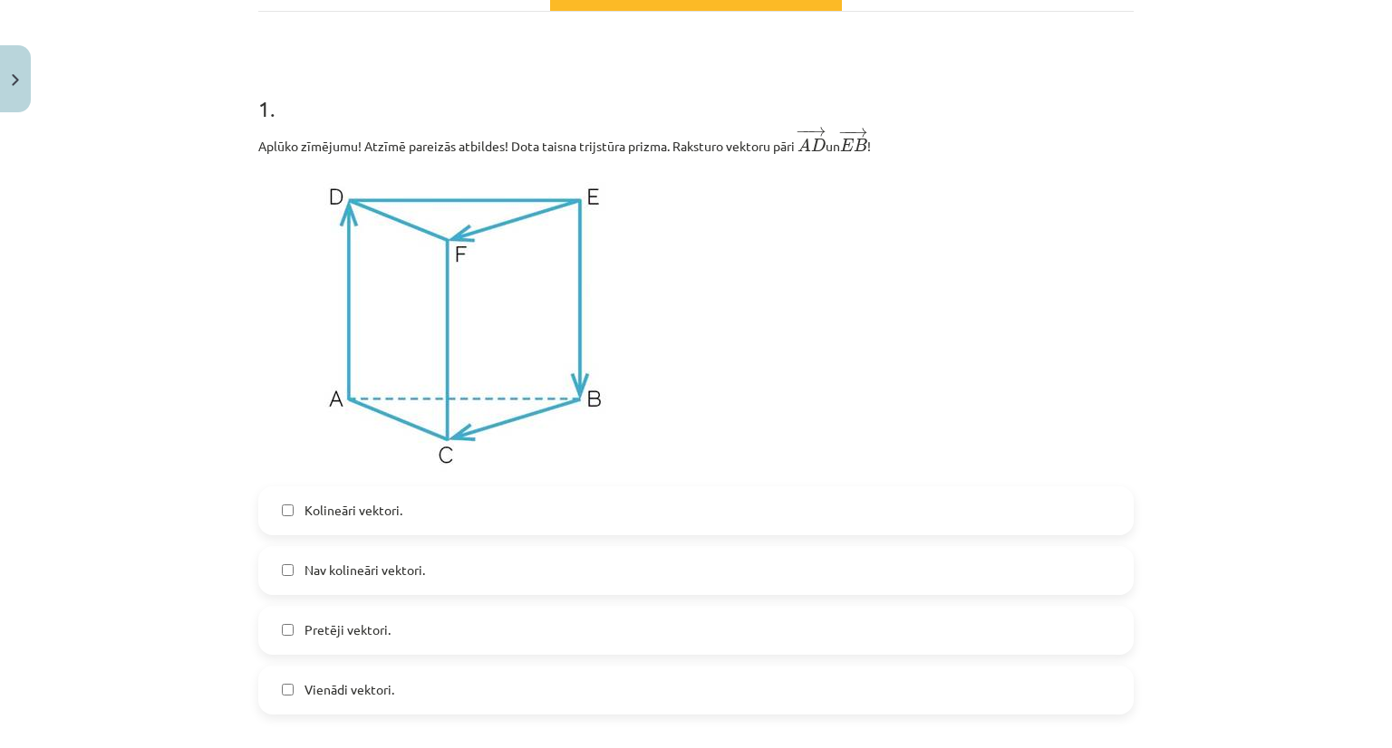
scroll to position [0, 0]
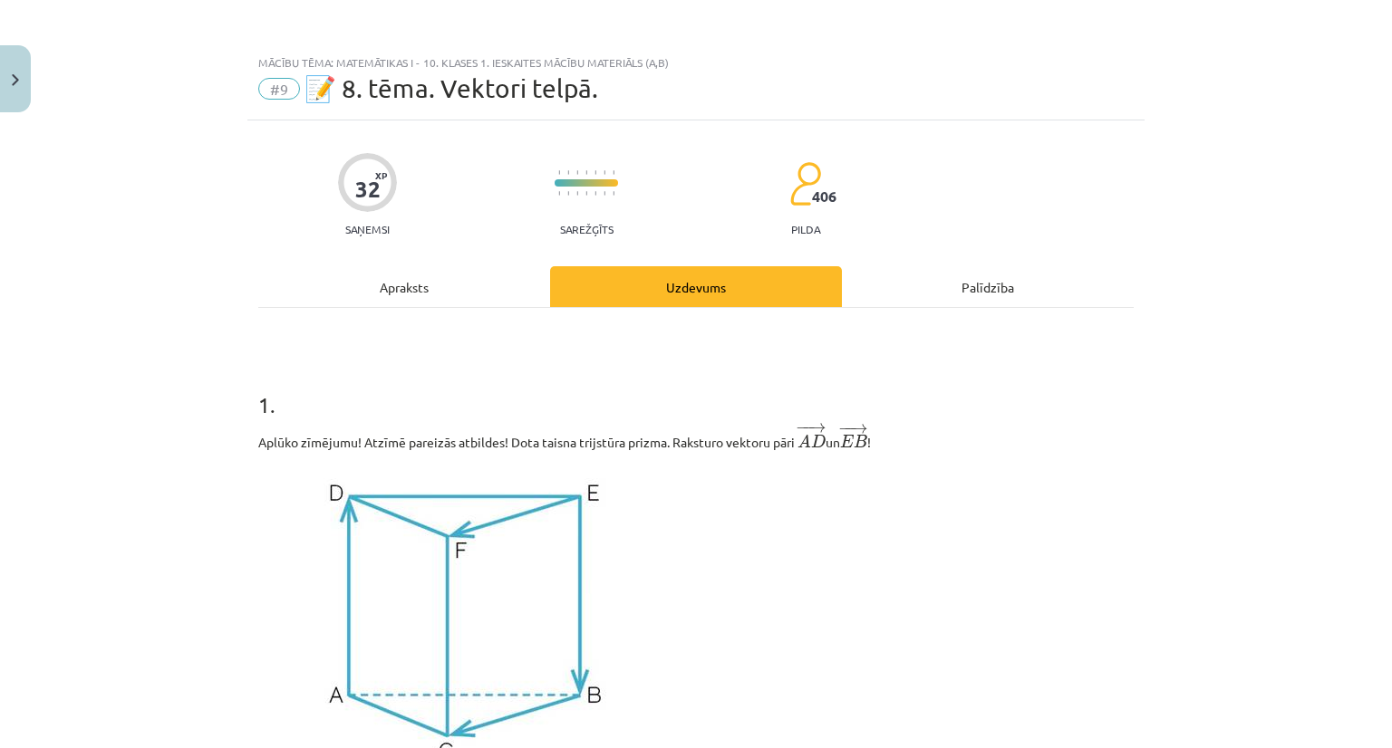
click at [389, 285] on div "Apraksts" at bounding box center [404, 286] width 292 height 41
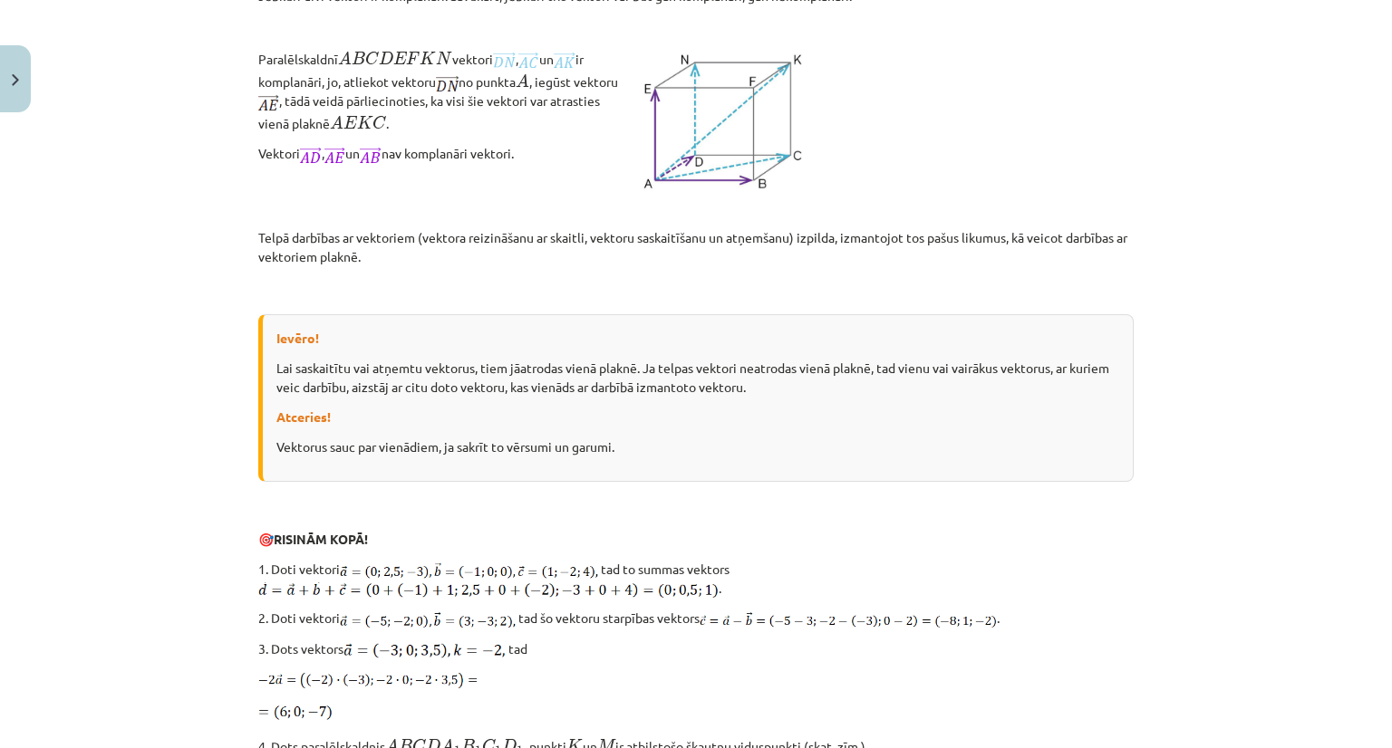
scroll to position [1857, 0]
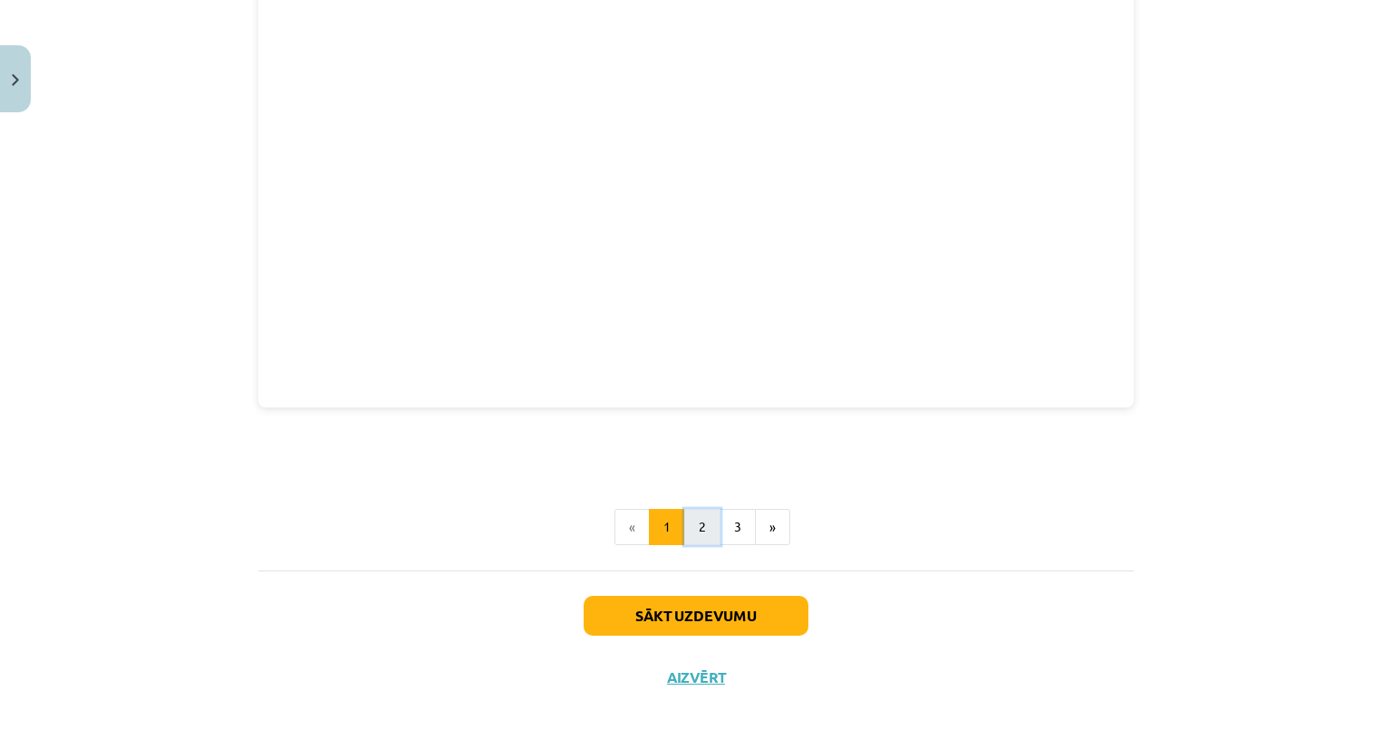
click at [685, 511] on button "2" at bounding box center [702, 527] width 36 height 36
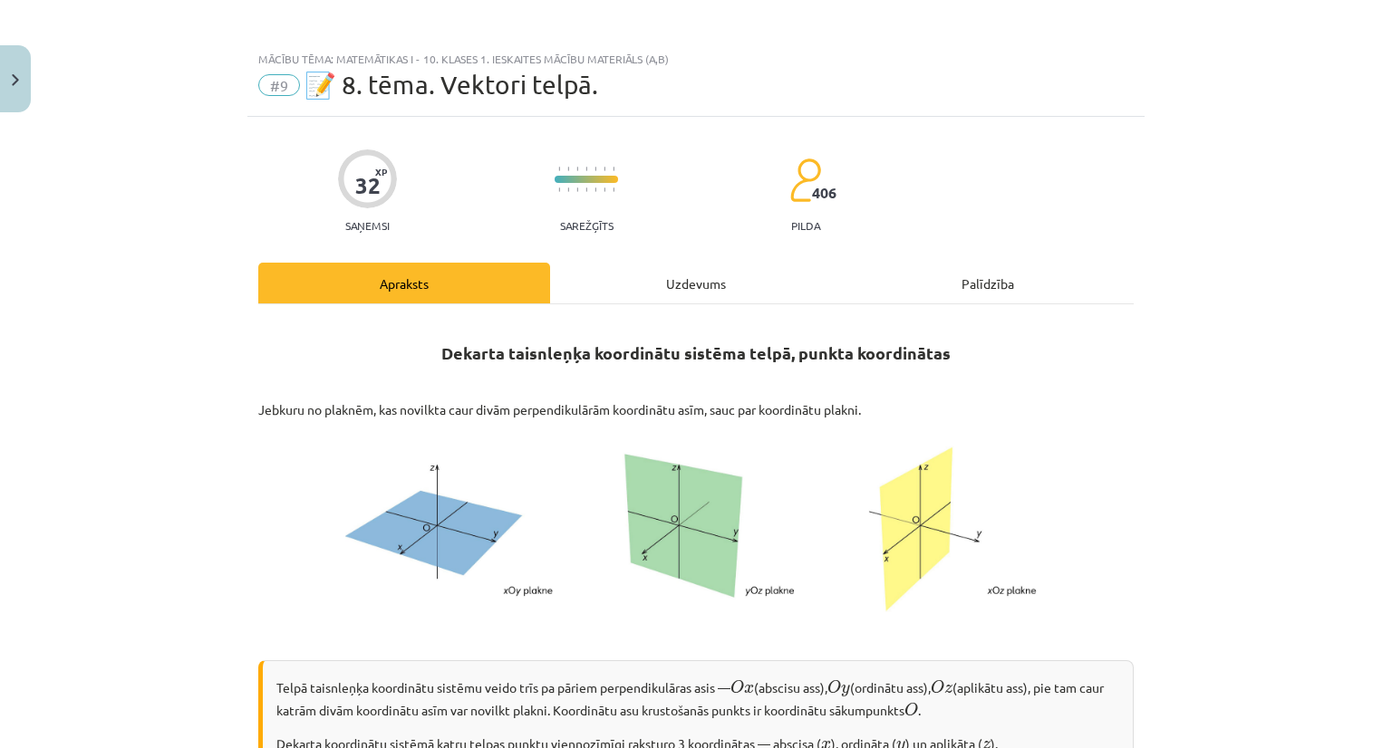
scroll to position [0, 0]
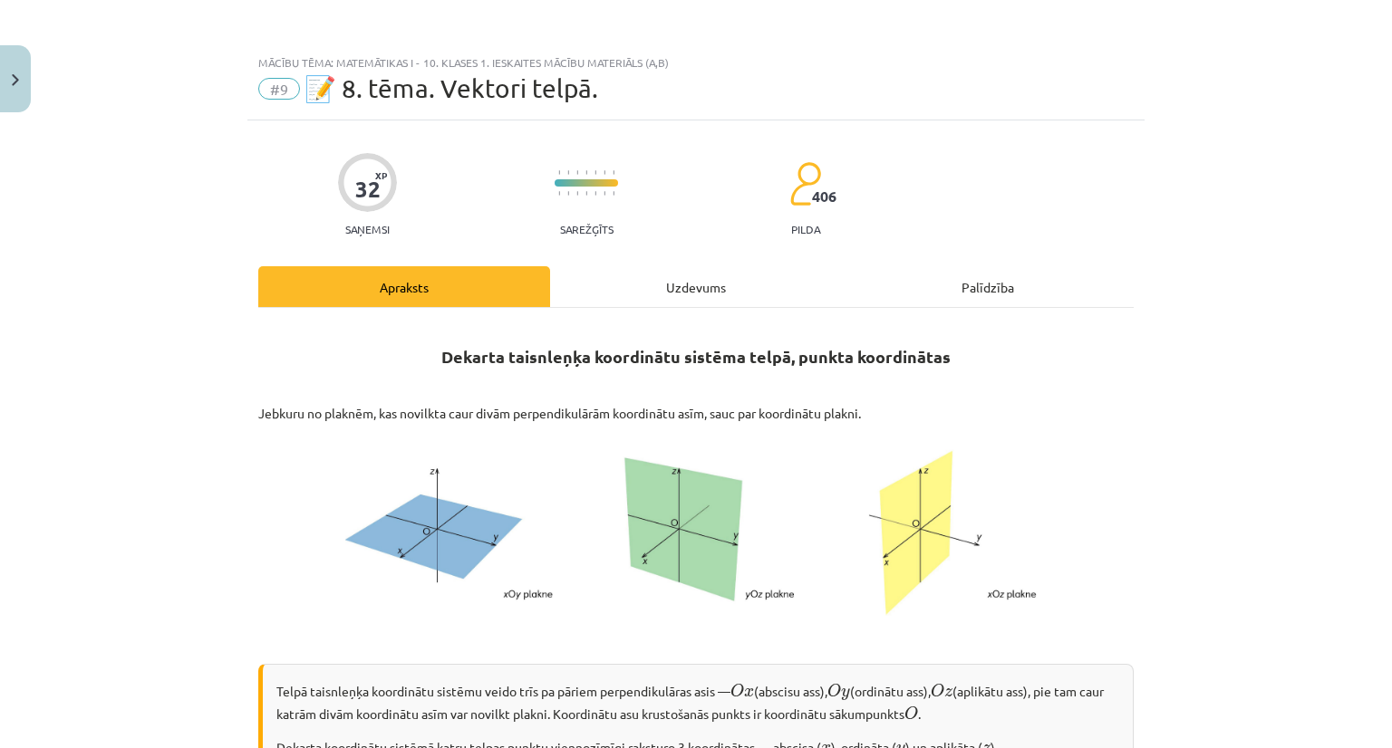
click at [683, 293] on div "Uzdevums" at bounding box center [696, 286] width 292 height 41
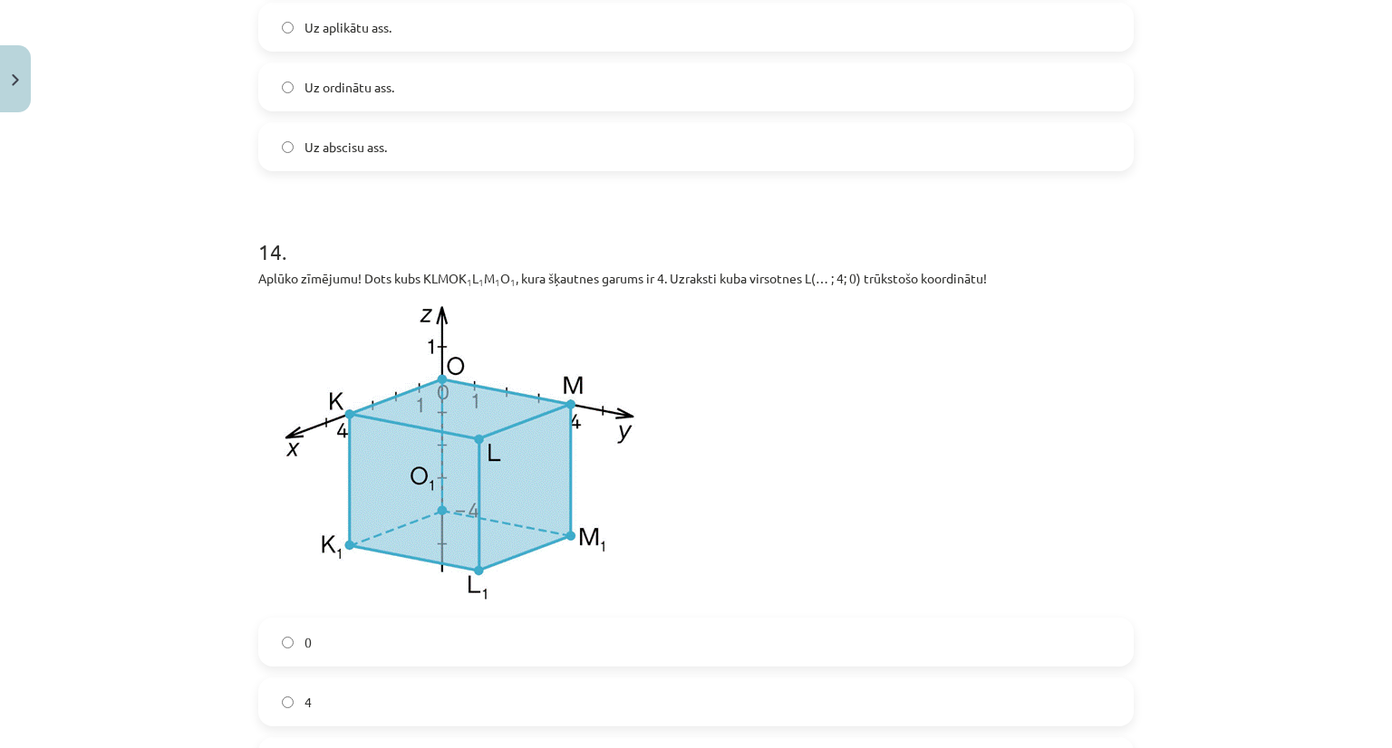
scroll to position [6297, 0]
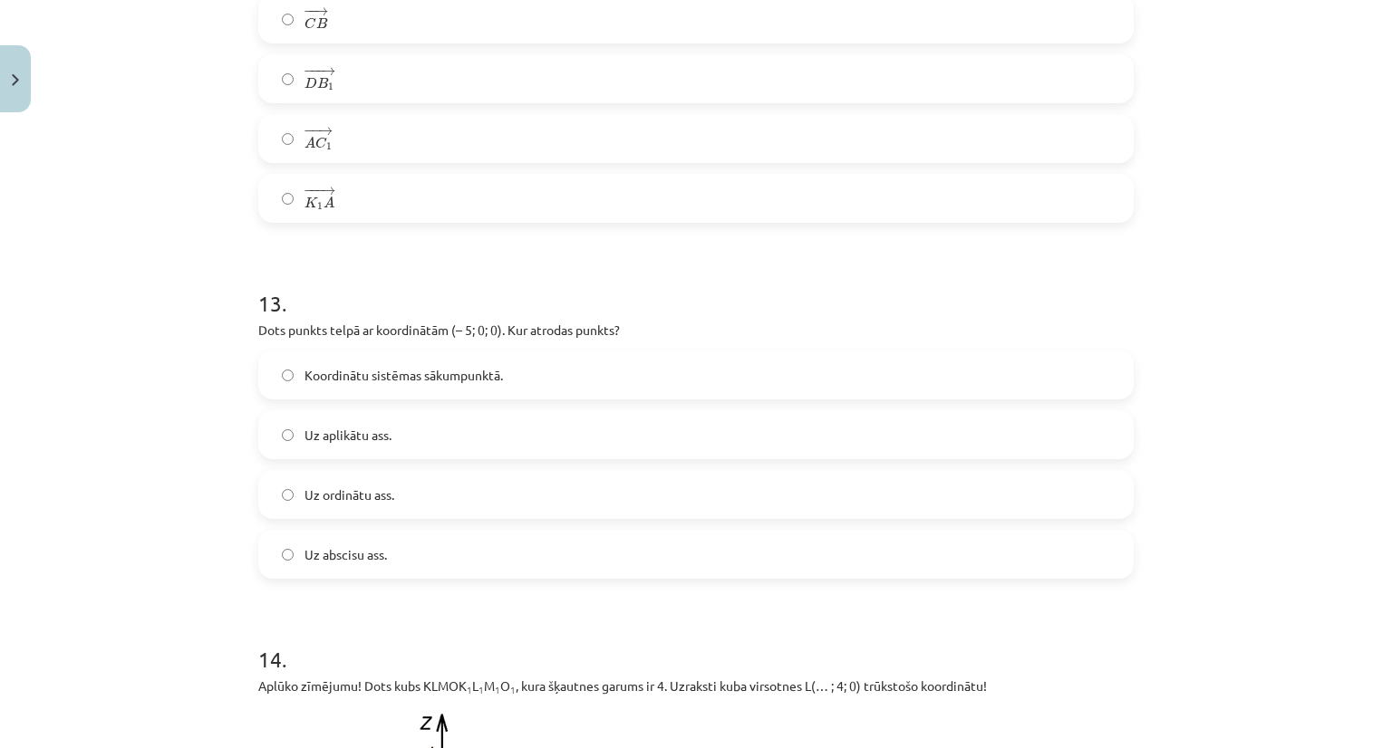
click at [329, 564] on span "Uz abscisu ass." at bounding box center [345, 554] width 82 height 19
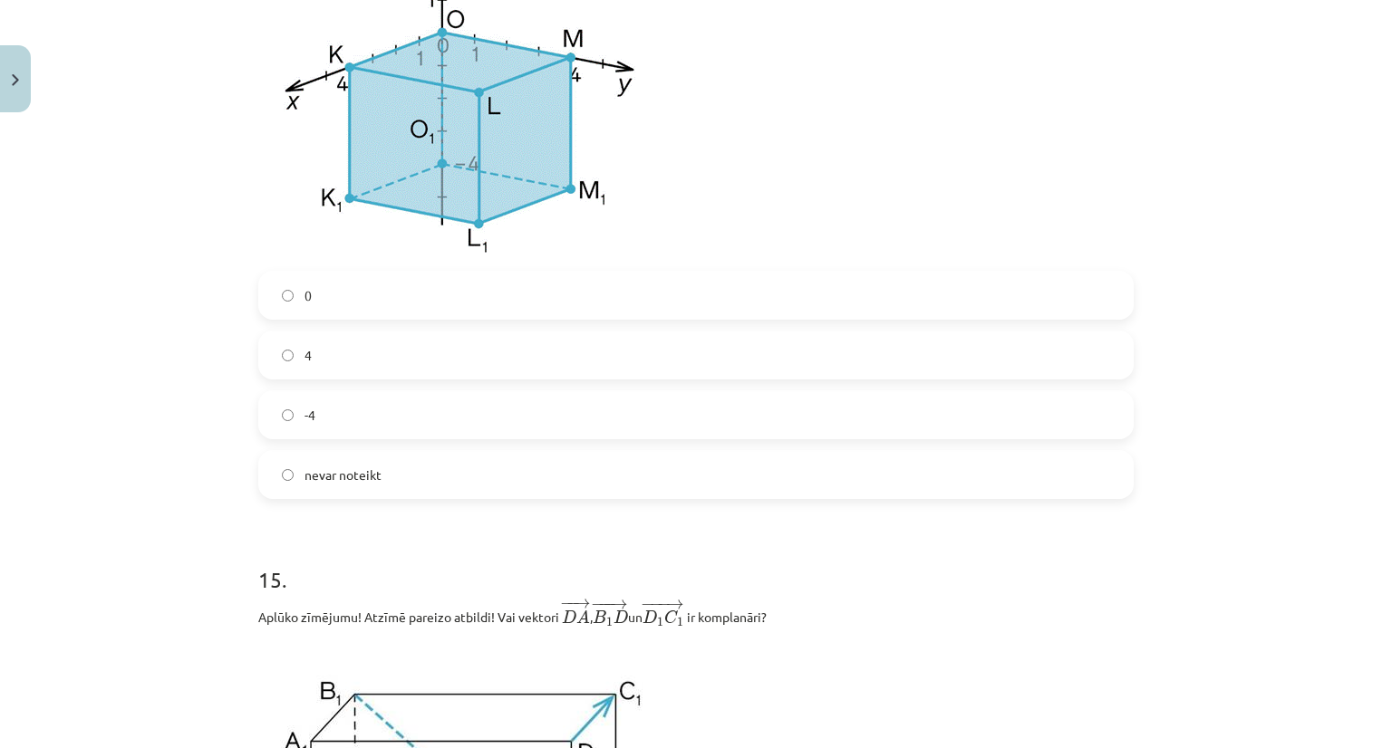
scroll to position [7112, 0]
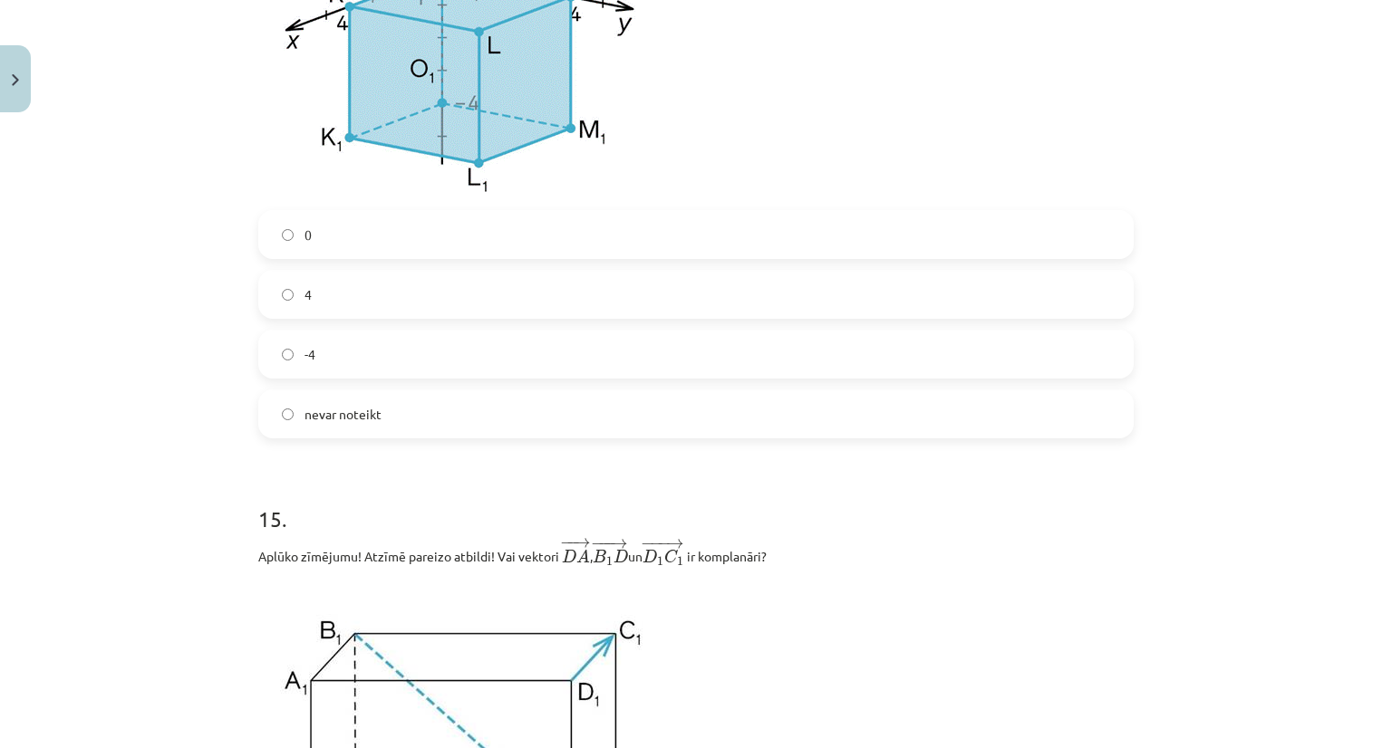
click at [319, 301] on label "4" at bounding box center [696, 294] width 872 height 45
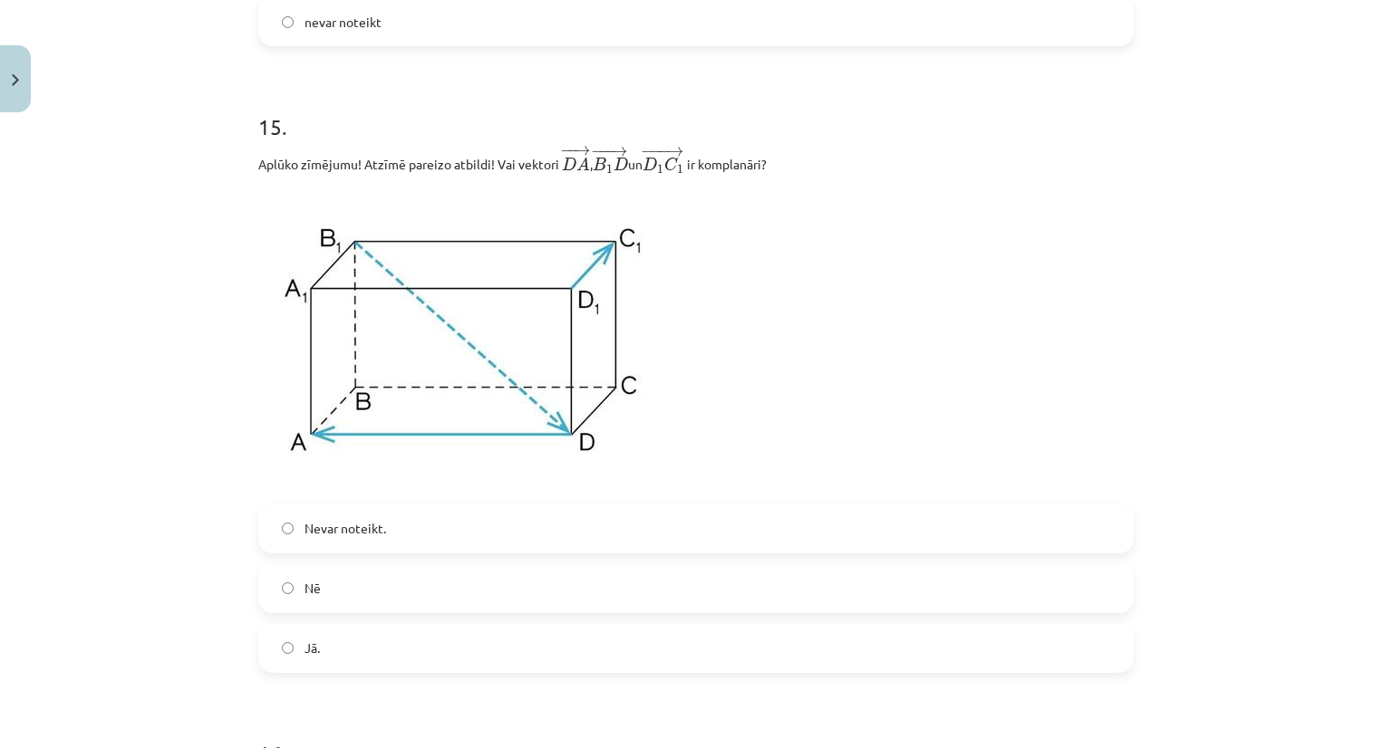
scroll to position [7566, 0]
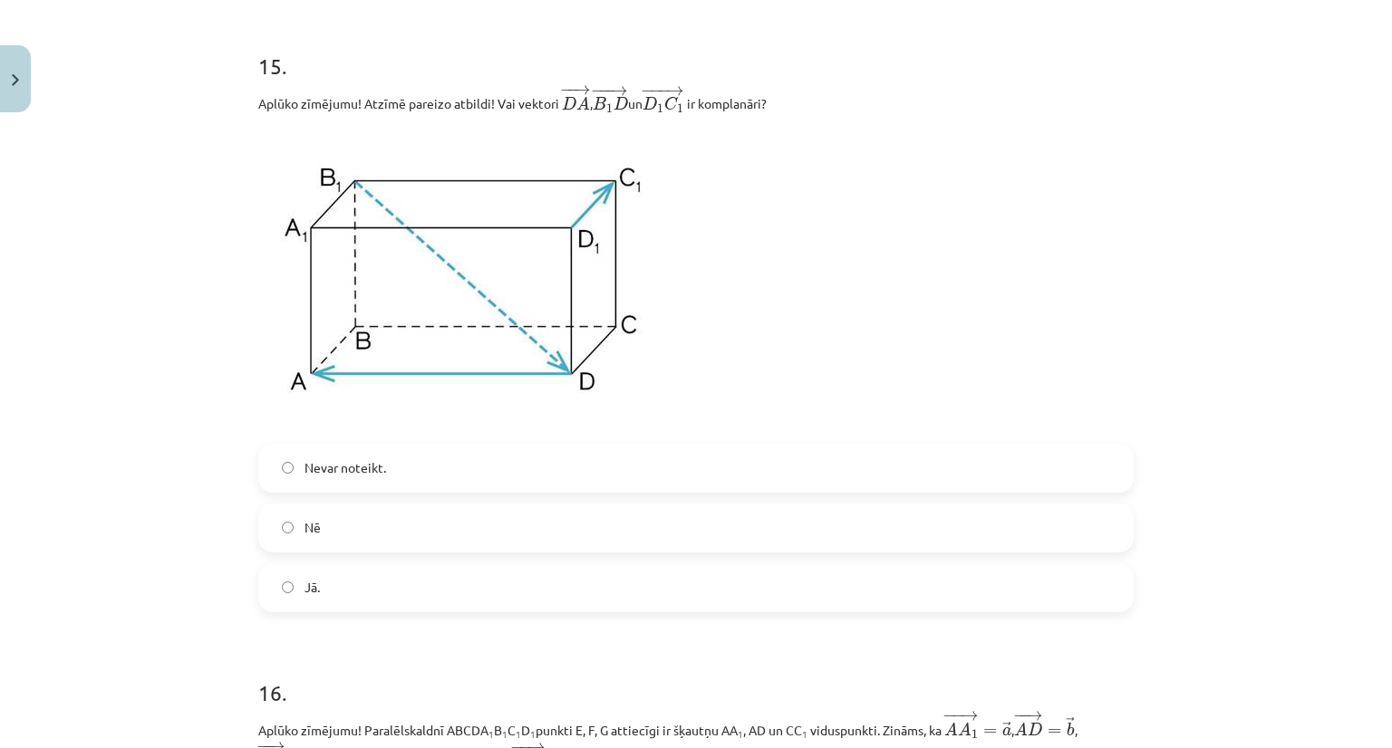
click at [362, 522] on label "Nē" at bounding box center [696, 528] width 872 height 45
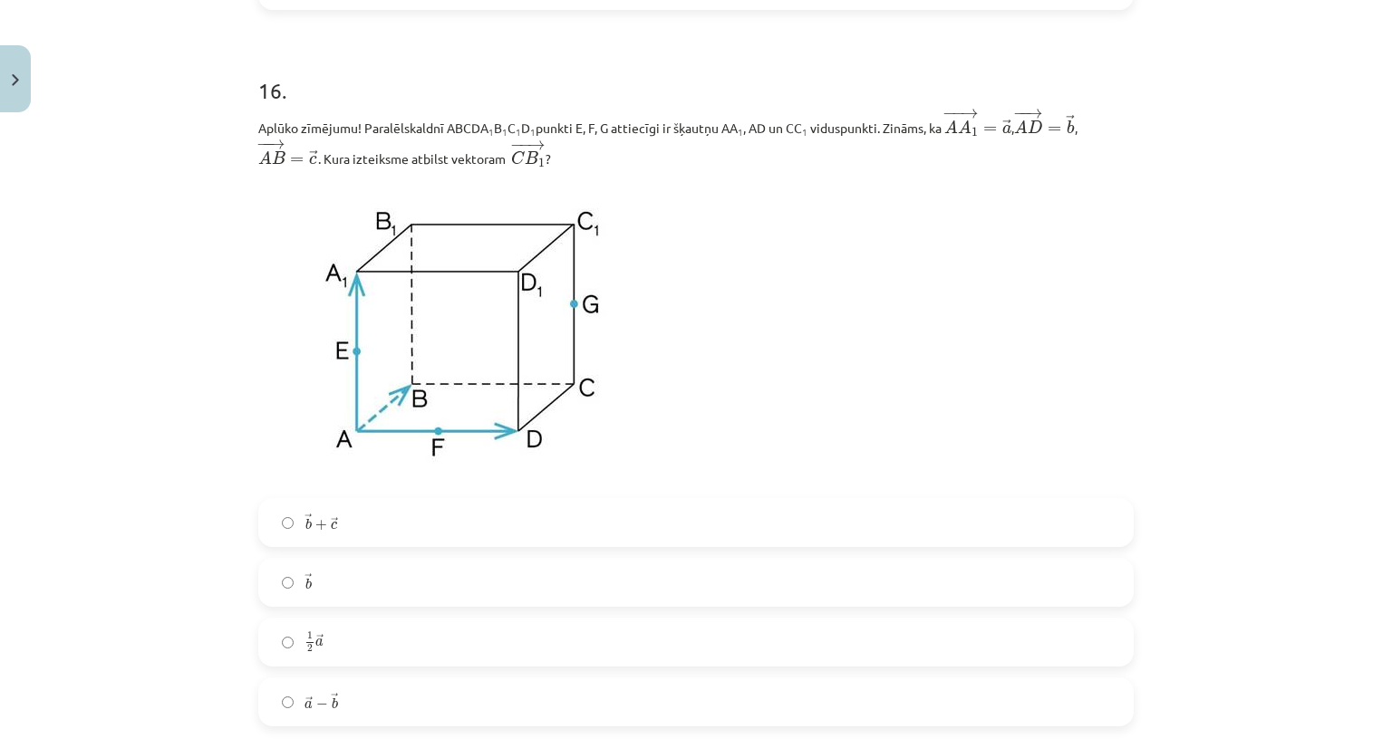
scroll to position [8200, 0]
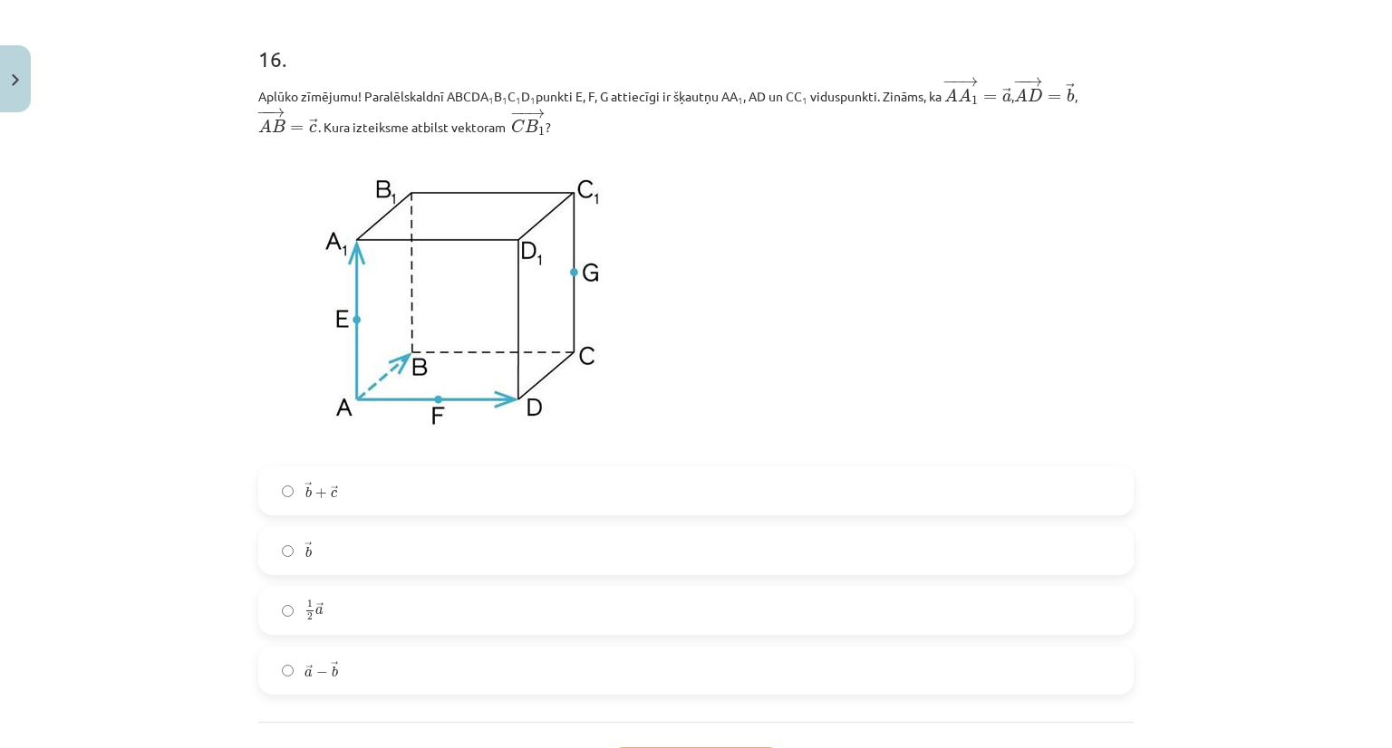
click at [533, 472] on div "16 . Aplūko zīmējumu! Paralēlskaldnī ABCDA 1 B 1 C 1 D 1 punkti E, F, G attiecī…" at bounding box center [695, 354] width 875 height 680
click at [509, 513] on label "→ b + → c b → + c →" at bounding box center [696, 490] width 872 height 45
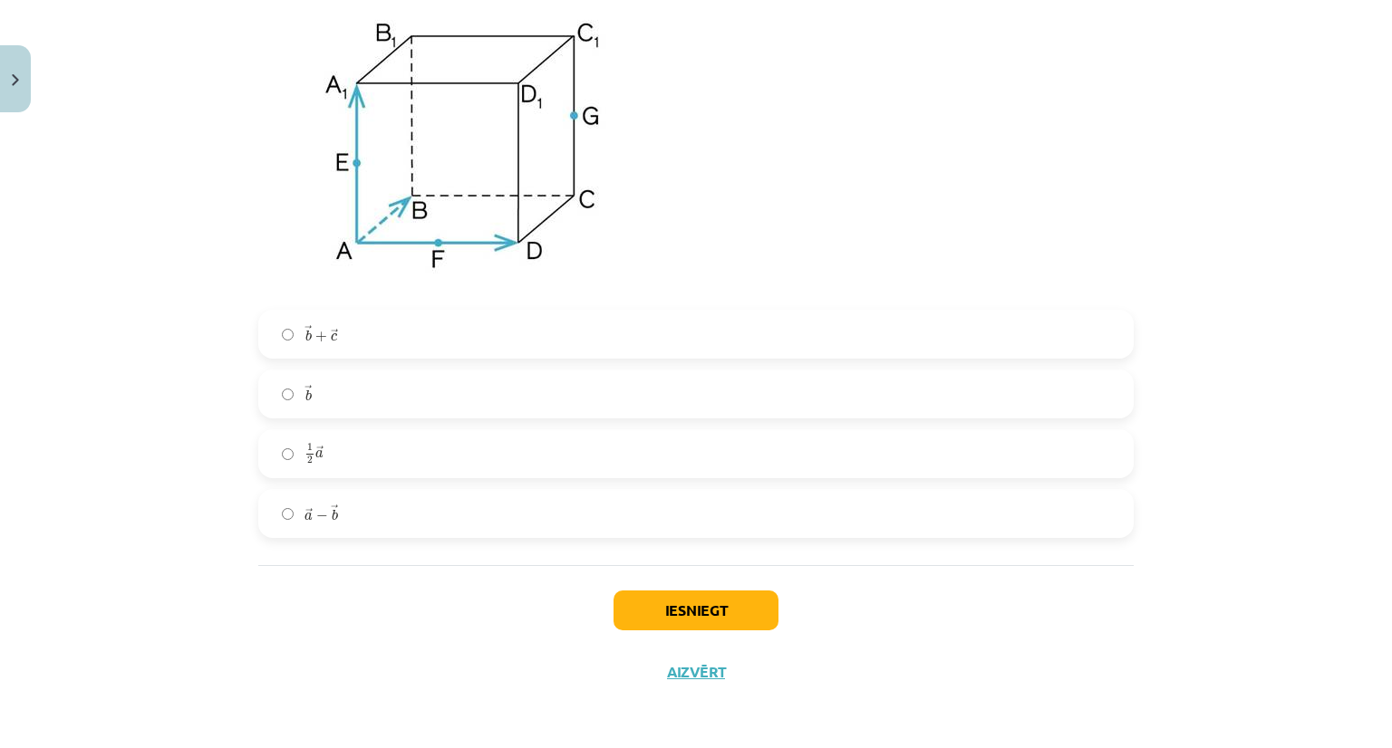
scroll to position [8367, 0]
click at [678, 615] on button "Iesniegt" at bounding box center [695, 611] width 165 height 40
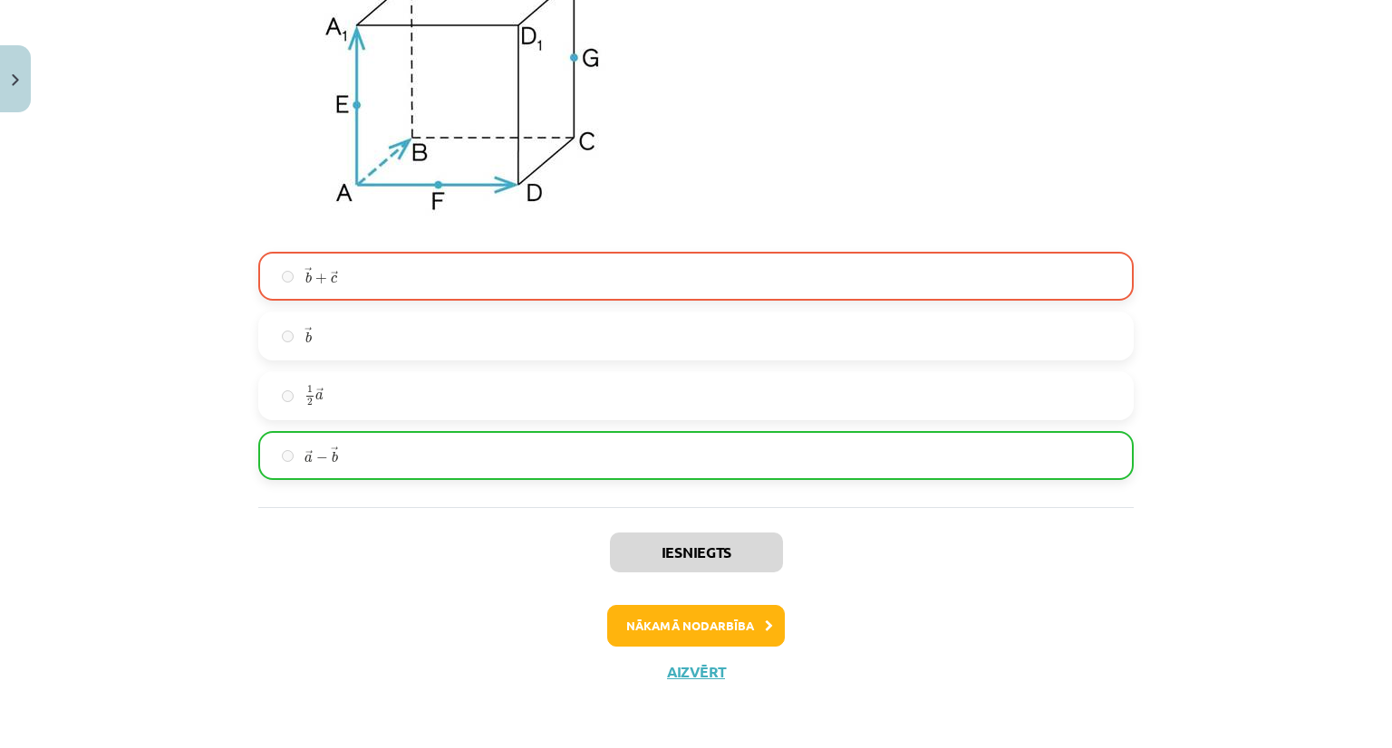
scroll to position [8424, 0]
click at [670, 613] on button "Nākamā nodarbība" at bounding box center [696, 626] width 178 height 42
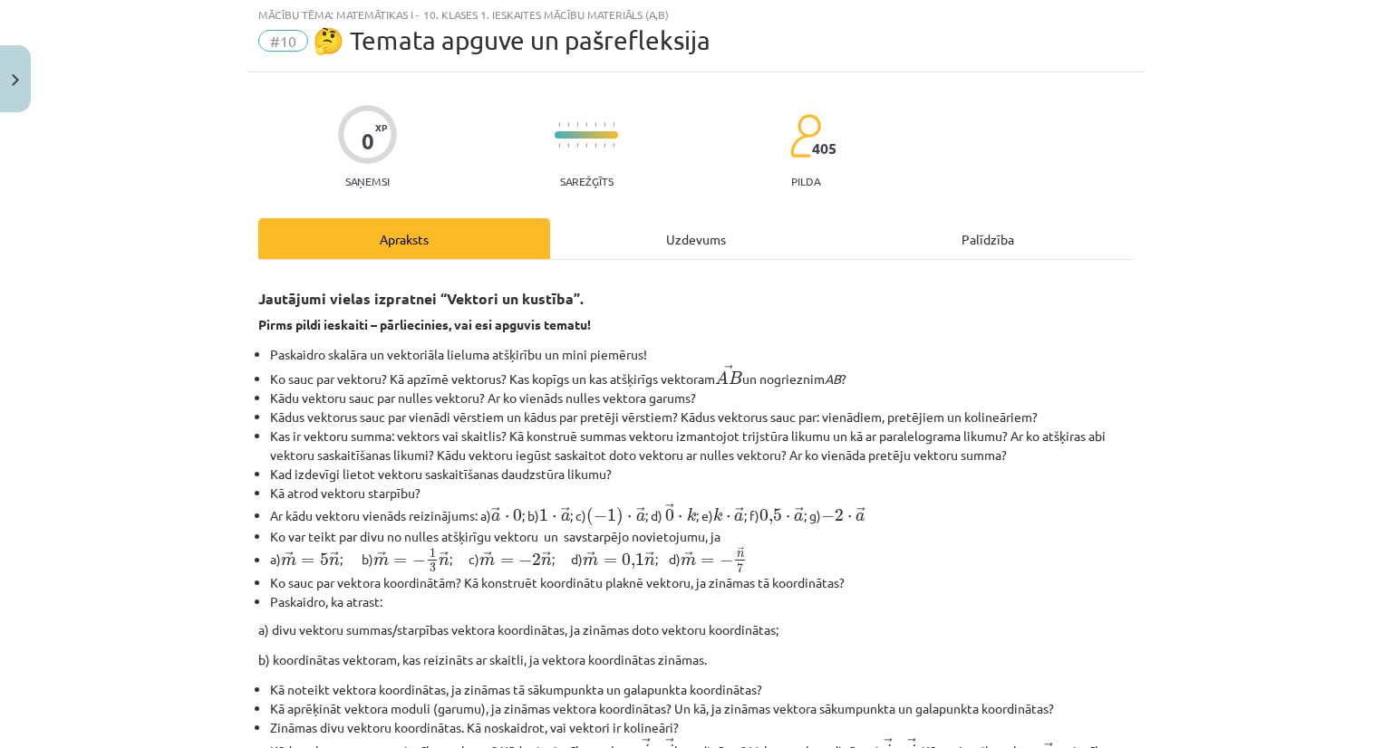
scroll to position [45, 0]
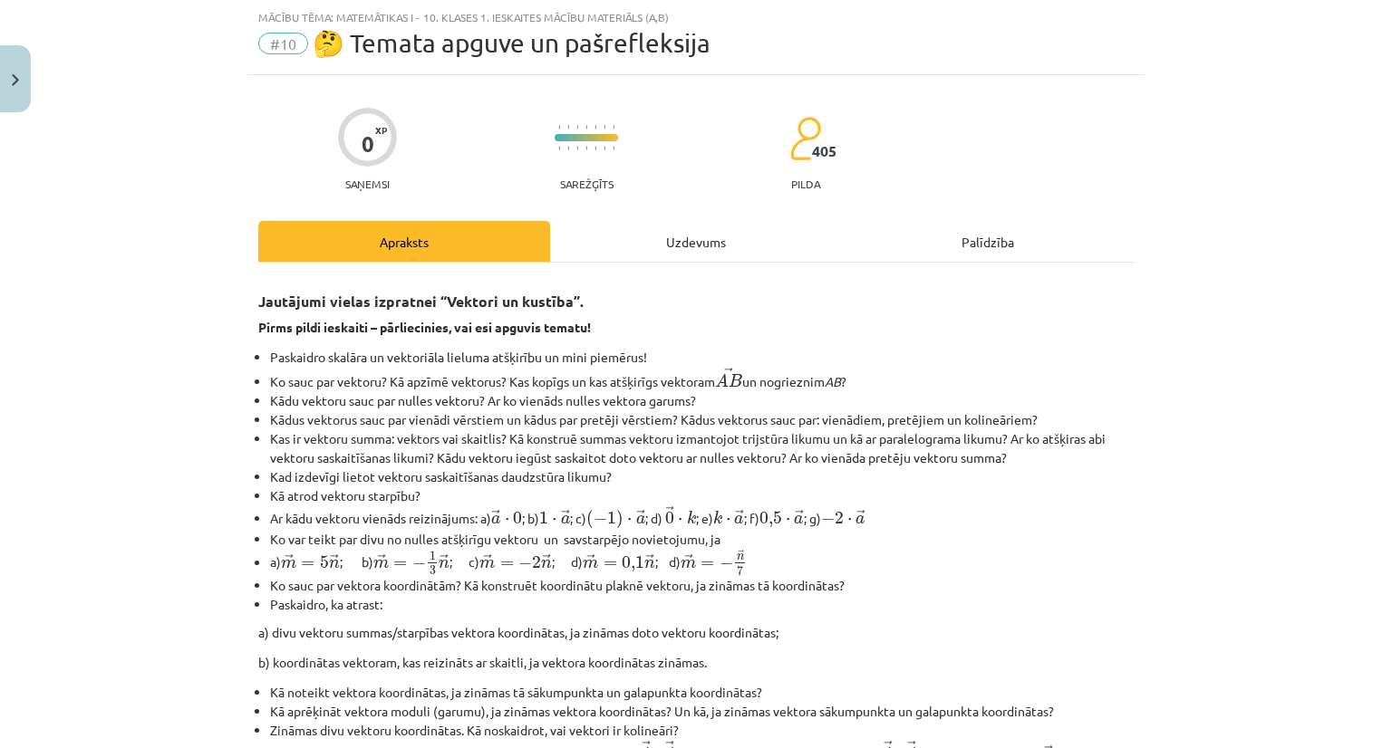
click at [678, 236] on div "Uzdevums" at bounding box center [696, 241] width 292 height 41
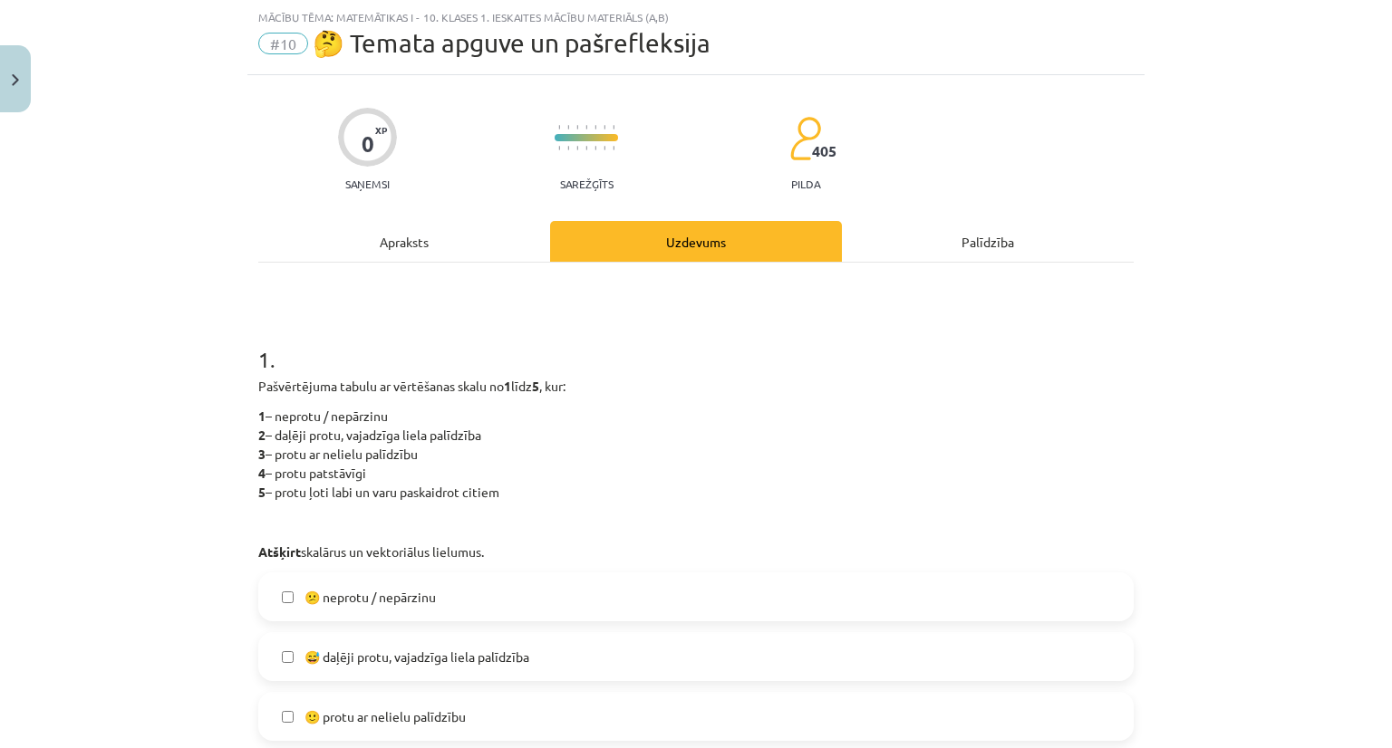
click at [391, 253] on div "Apraksts" at bounding box center [404, 241] width 292 height 41
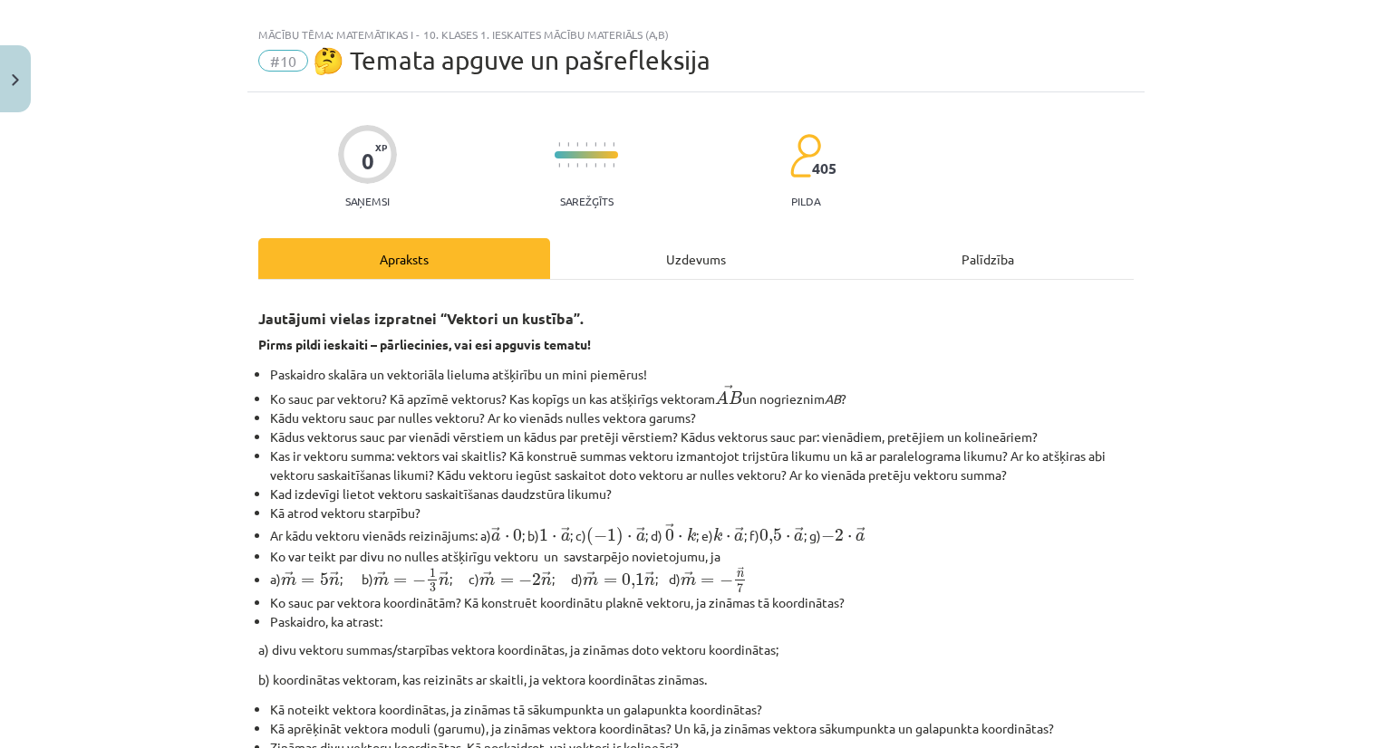
scroll to position [0, 0]
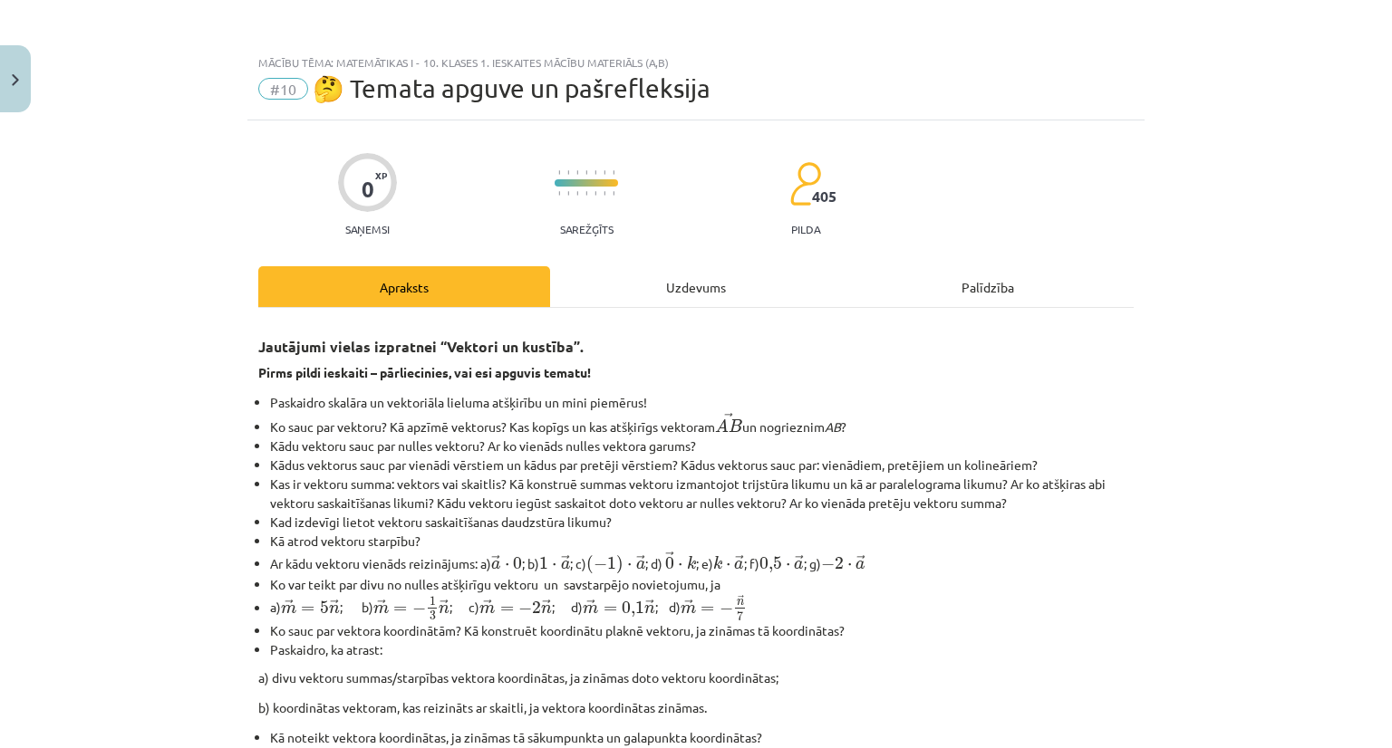
click at [696, 305] on div "Uzdevums" at bounding box center [696, 286] width 292 height 41
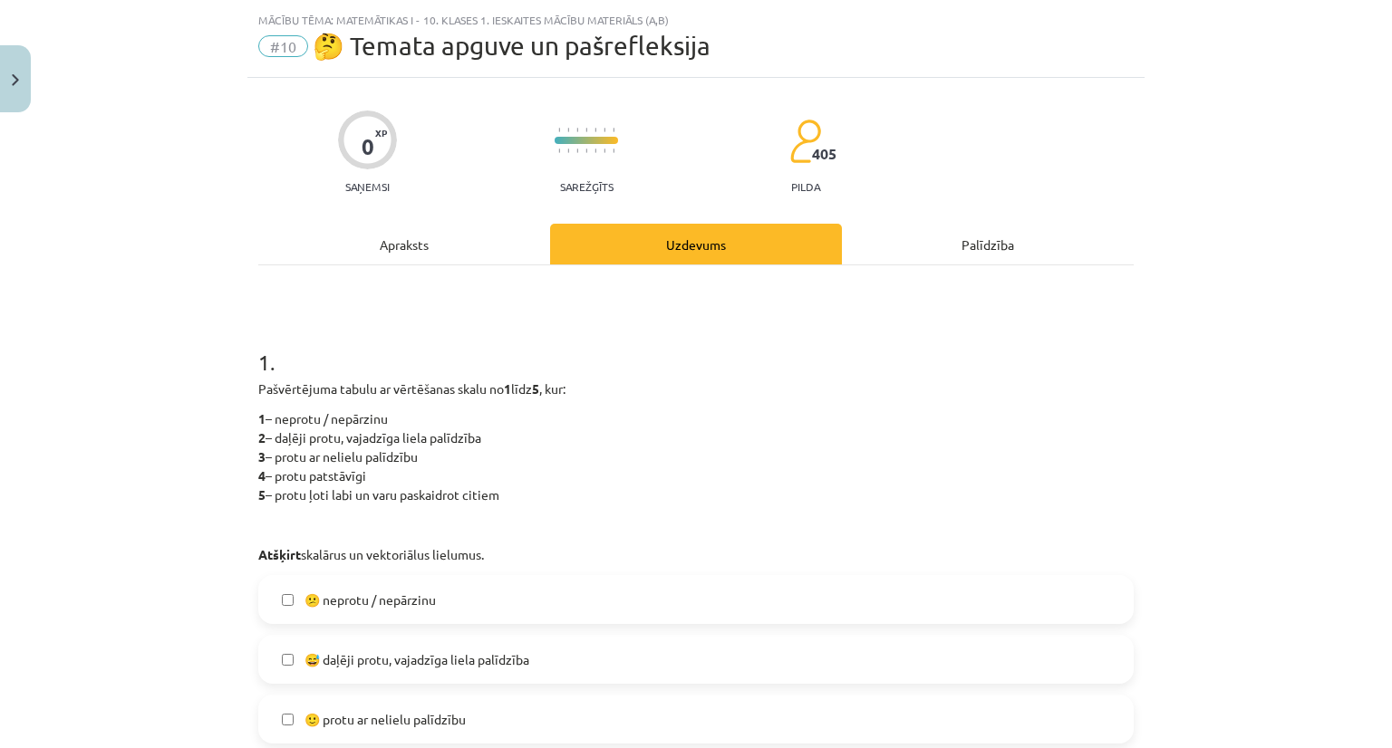
scroll to position [45, 0]
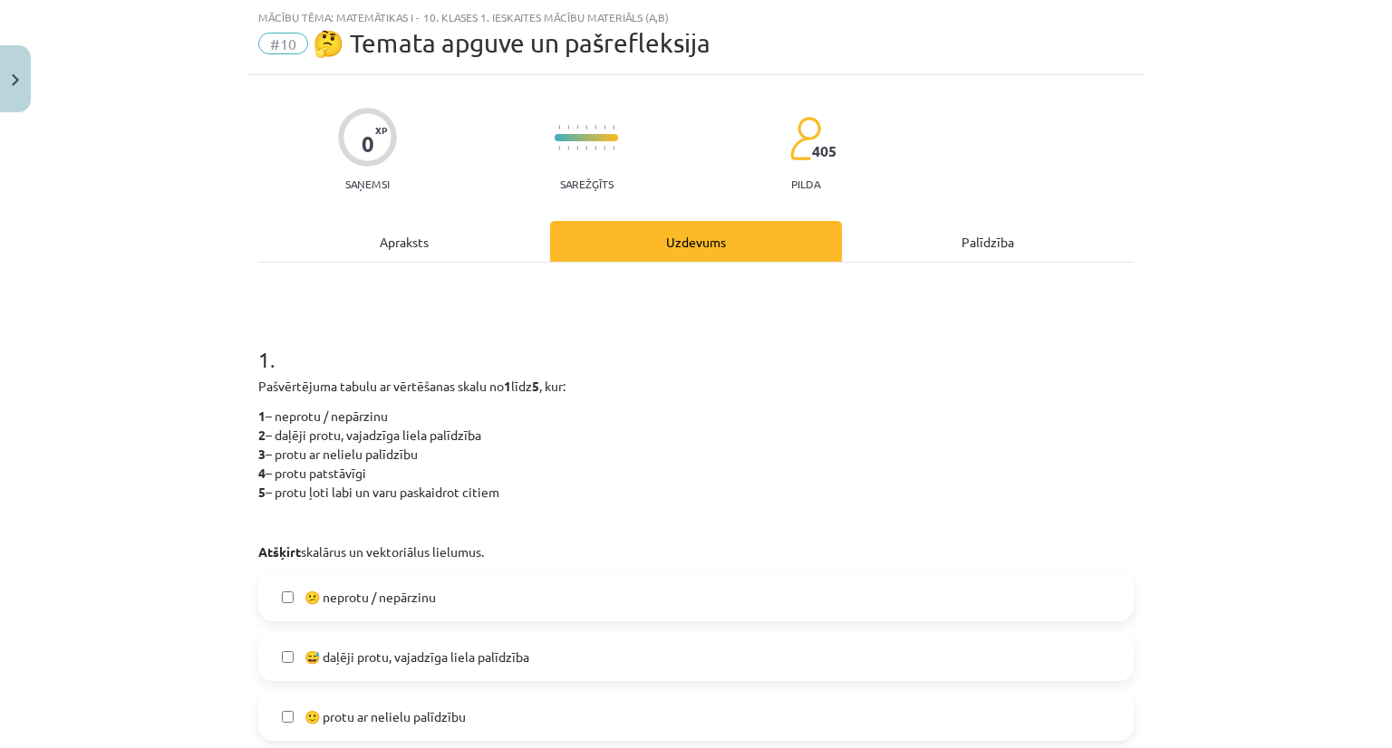
click at [402, 254] on div "Apraksts" at bounding box center [404, 241] width 292 height 41
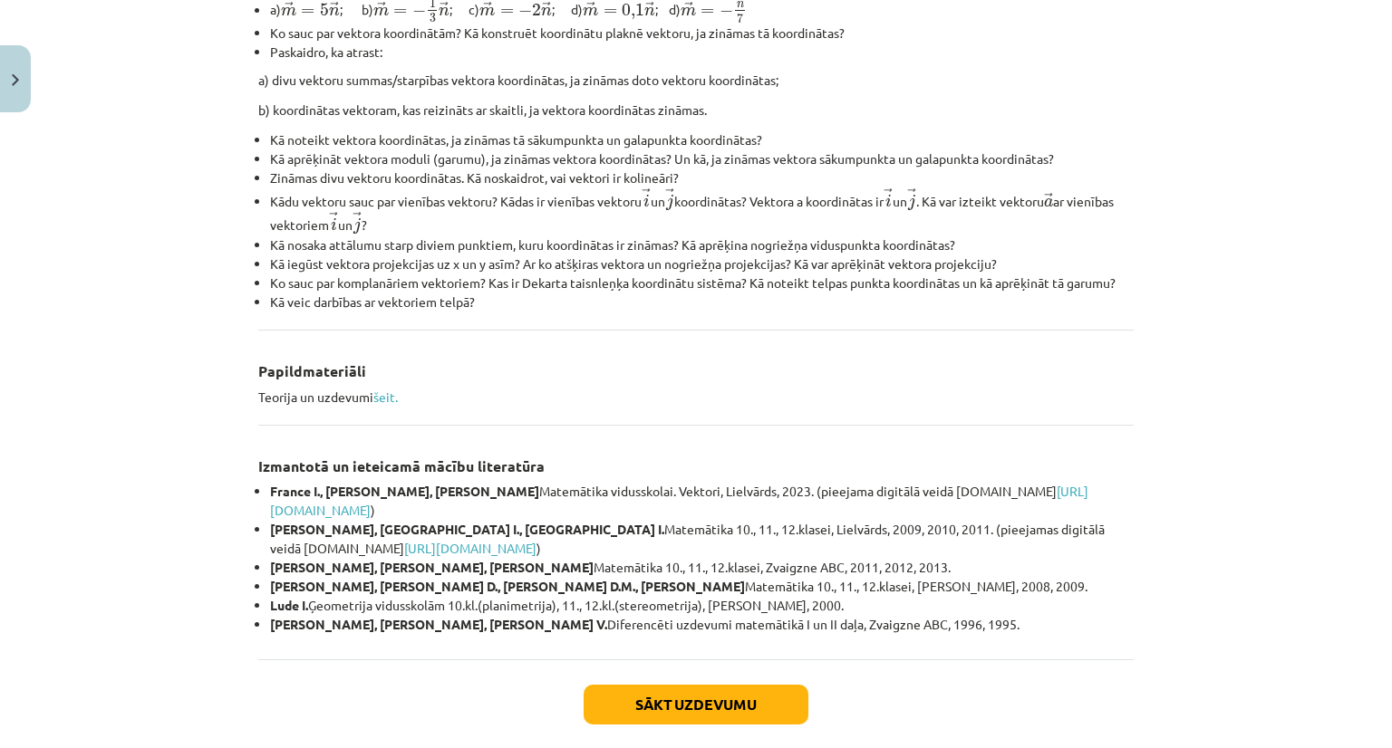
scroll to position [692, 0]
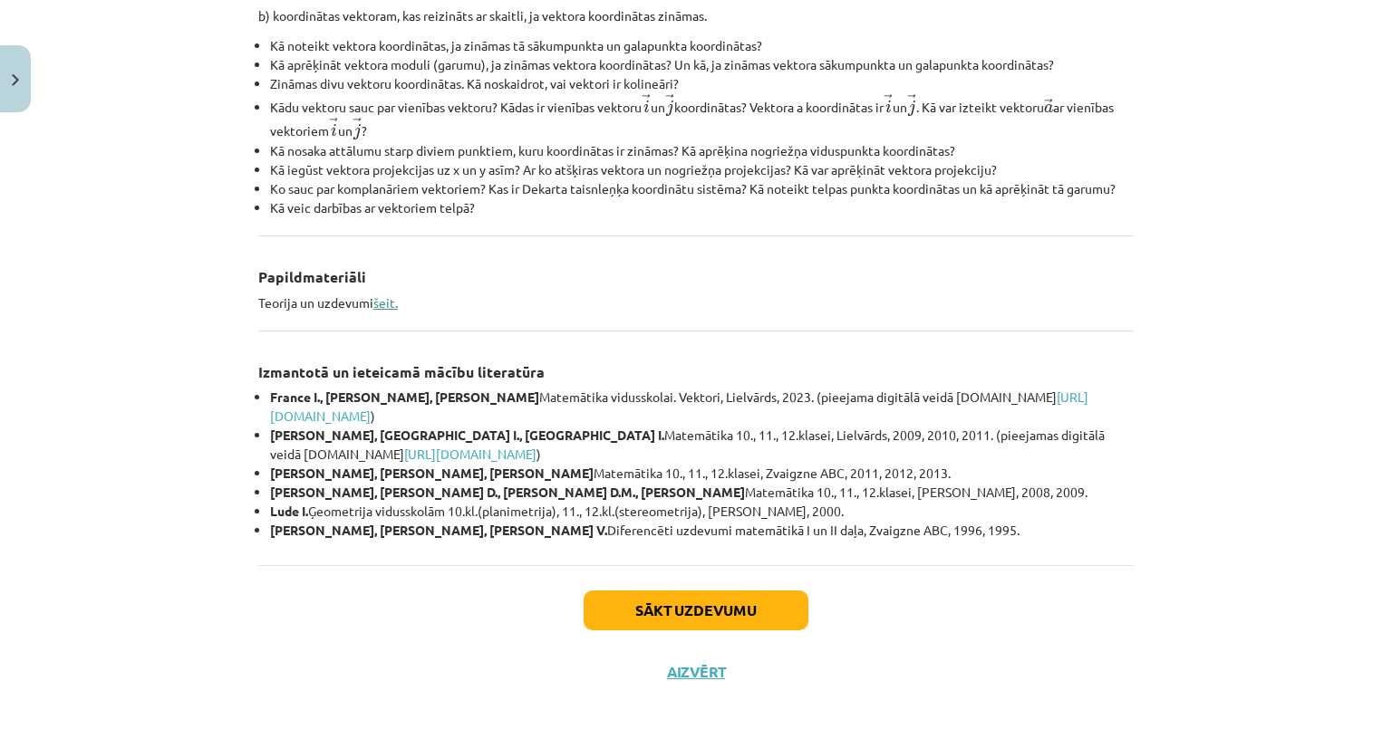
click at [382, 304] on link "šeit." at bounding box center [385, 302] width 24 height 16
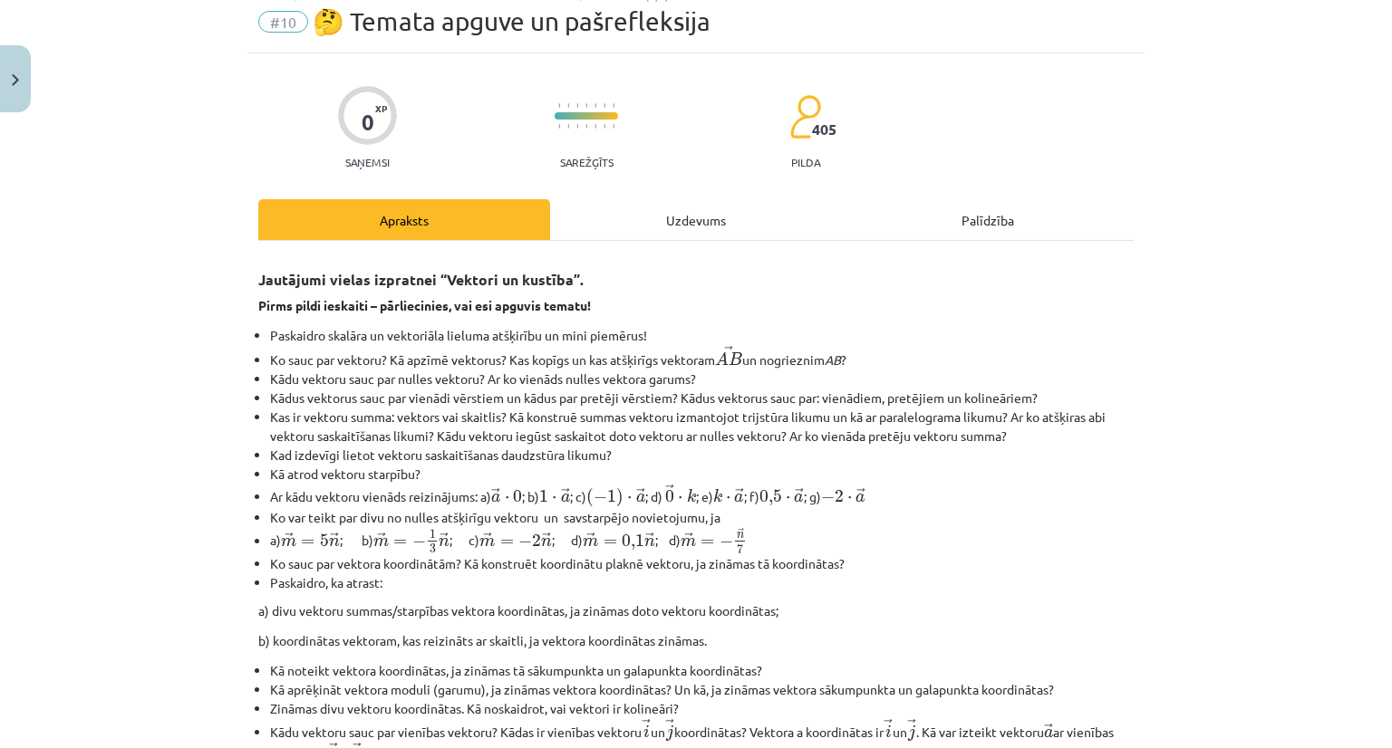
scroll to position [0, 0]
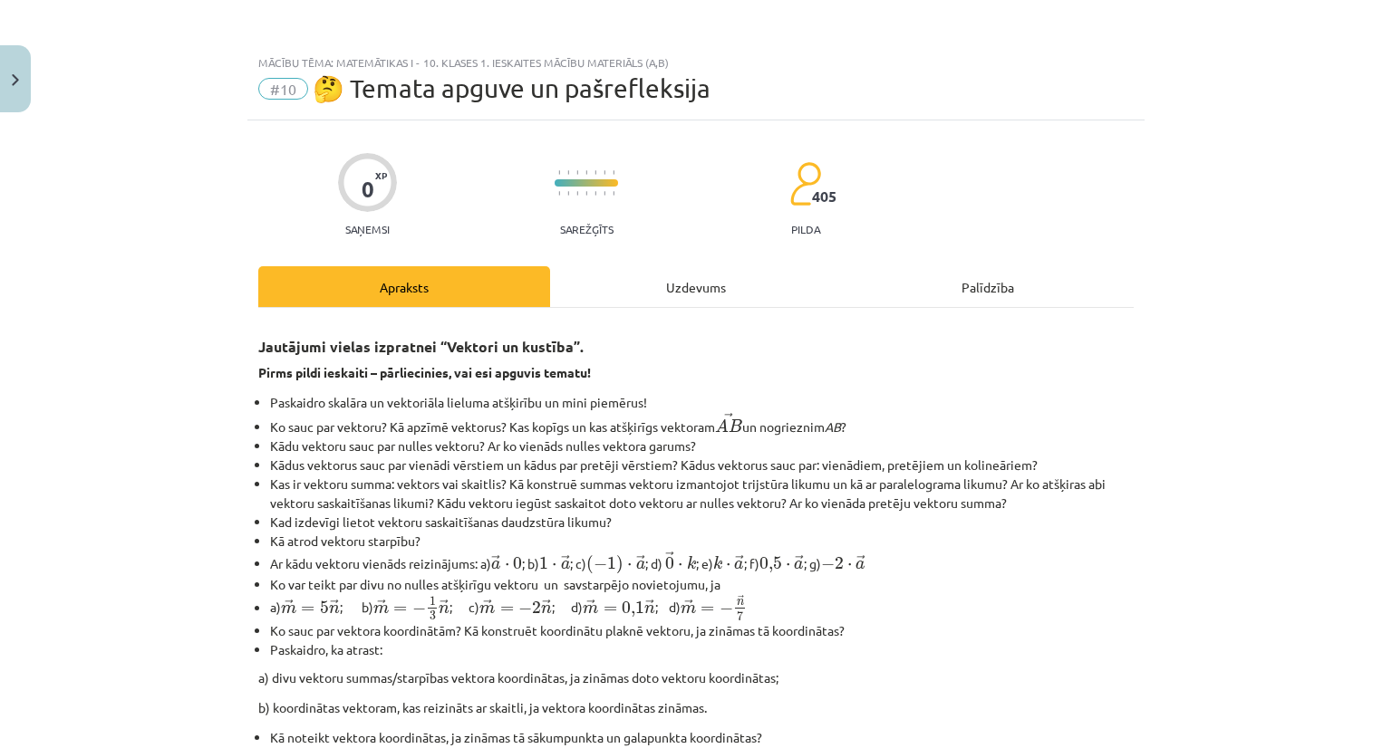
click at [696, 278] on div "Uzdevums" at bounding box center [696, 286] width 292 height 41
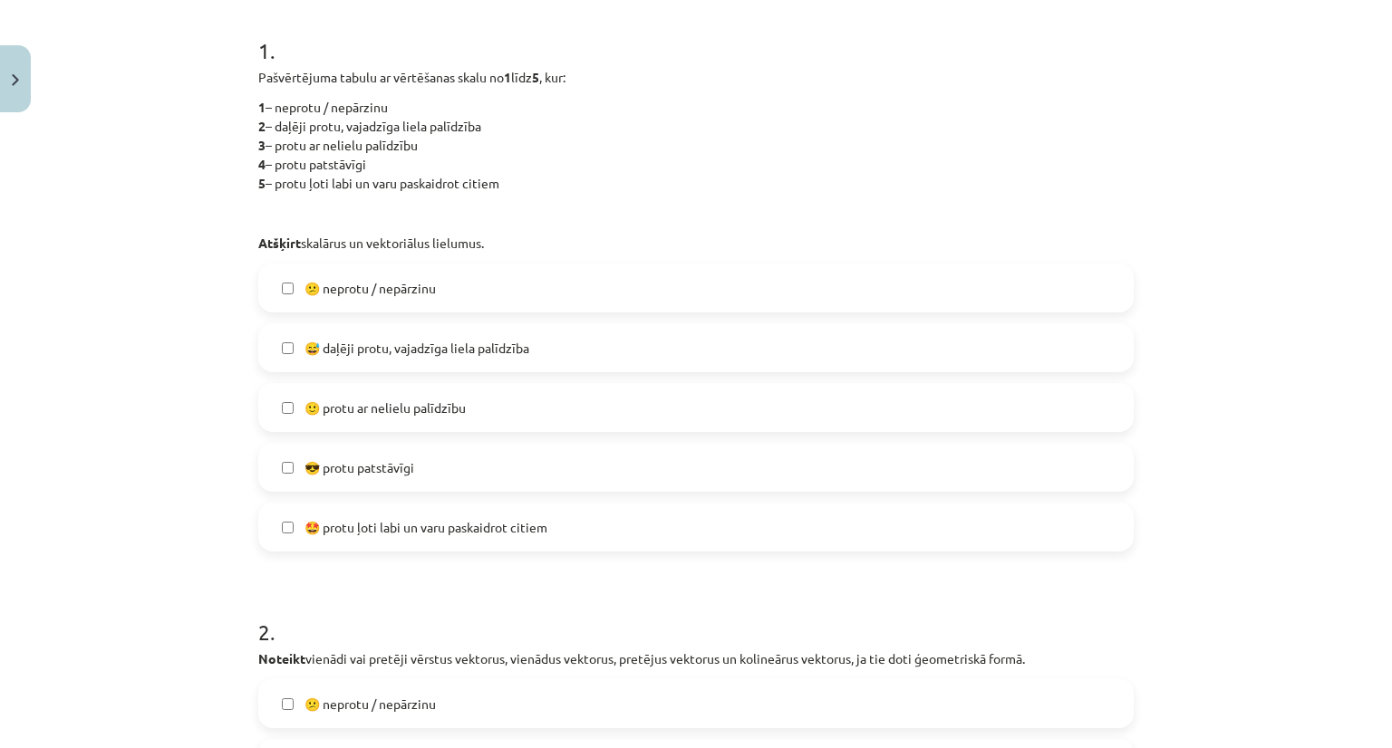
scroll to position [362, 0]
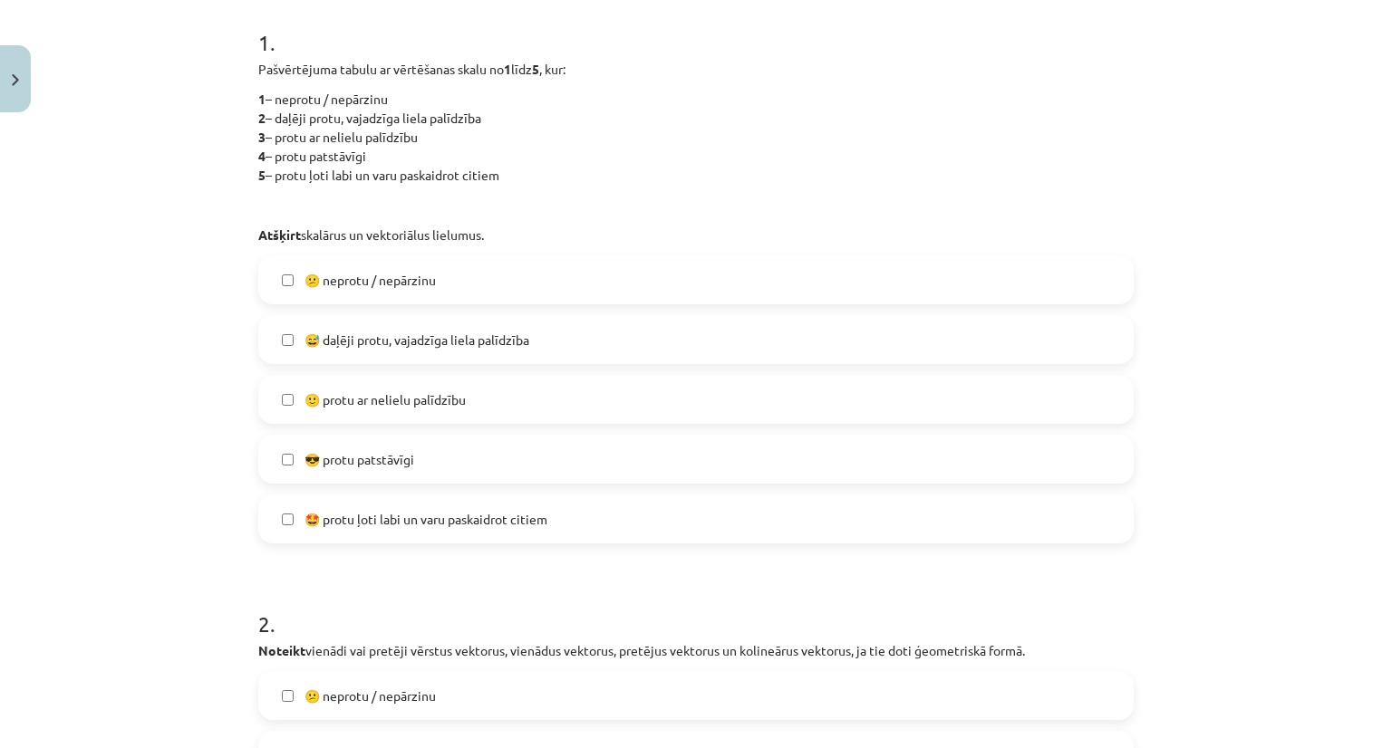
click at [407, 338] on span "😅 daļēji protu, vajadzīga liela palīdzība" at bounding box center [416, 340] width 225 height 19
click at [467, 378] on label "🙂 protu ar nelielu palīdzību" at bounding box center [696, 399] width 872 height 45
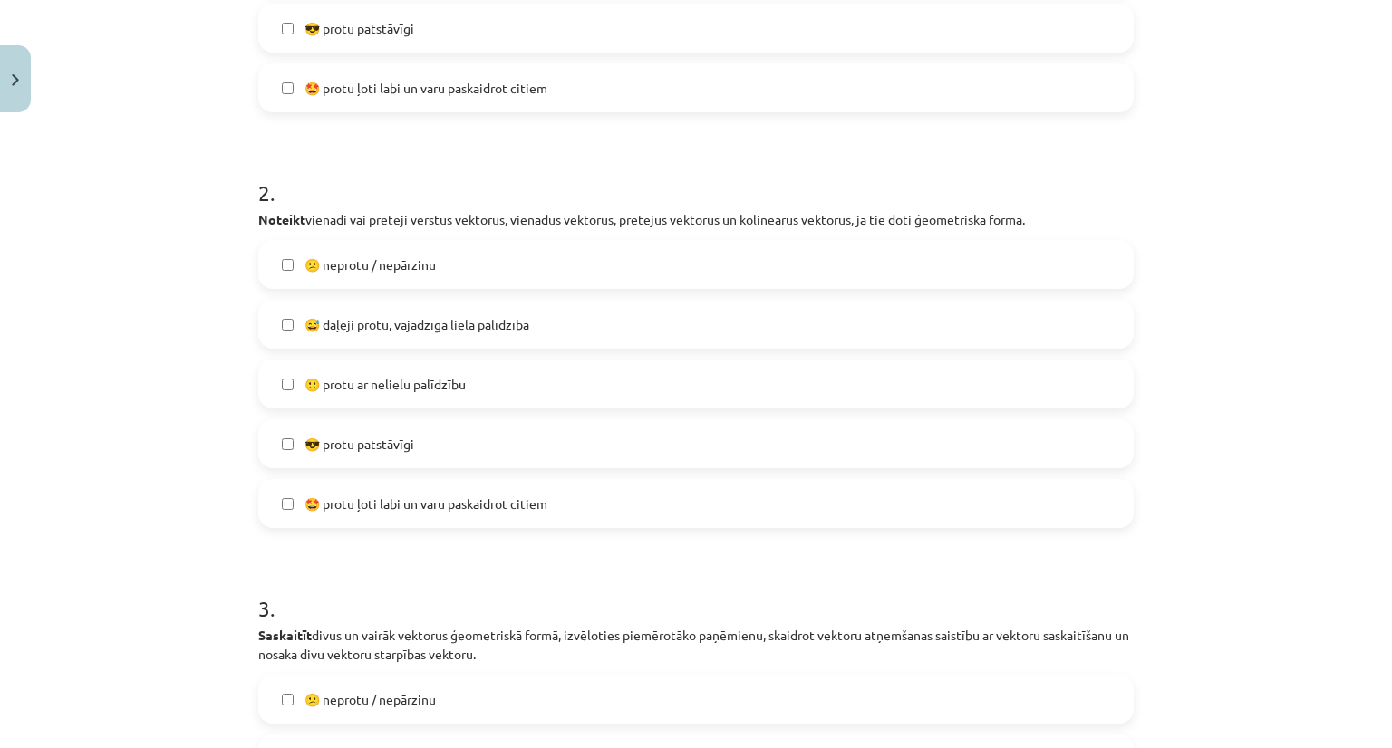
scroll to position [815, 0]
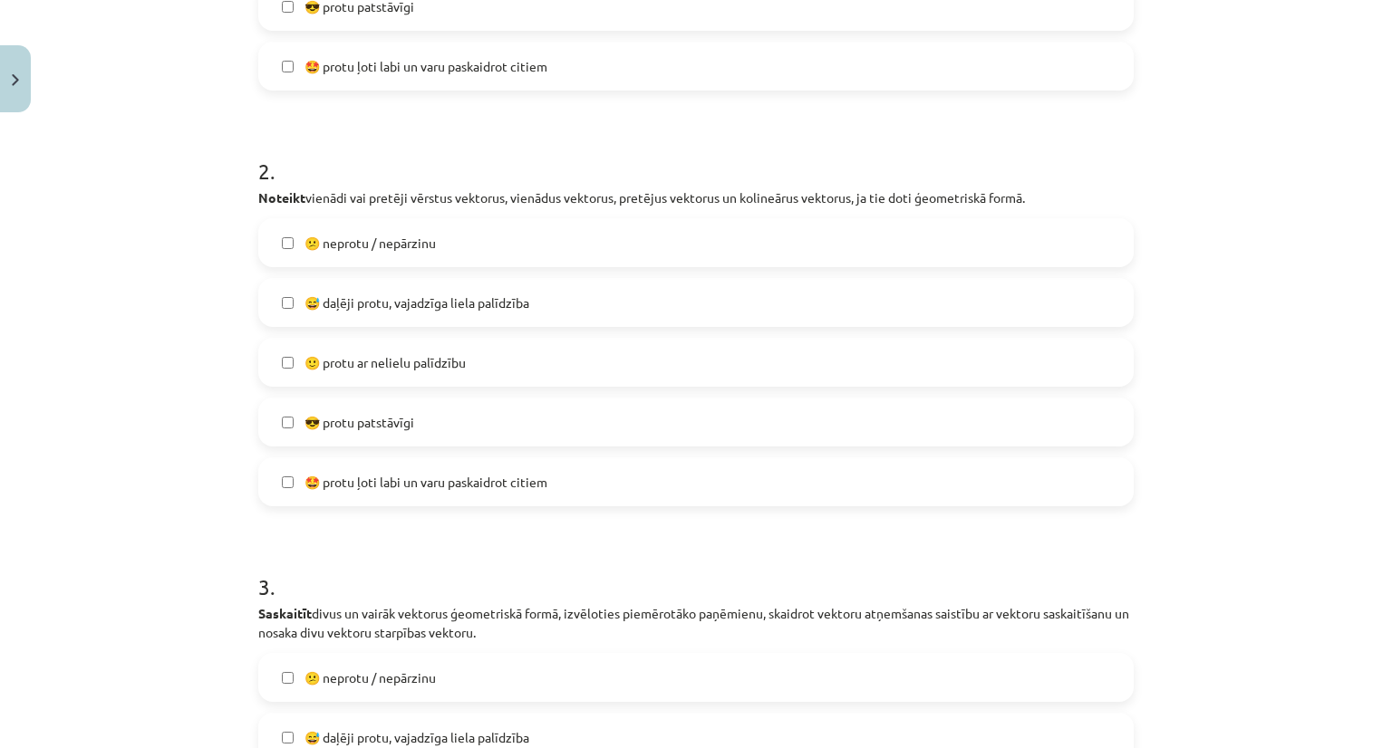
click at [343, 354] on span "🙂 protu ar nelielu palīdzību" at bounding box center [384, 362] width 161 height 19
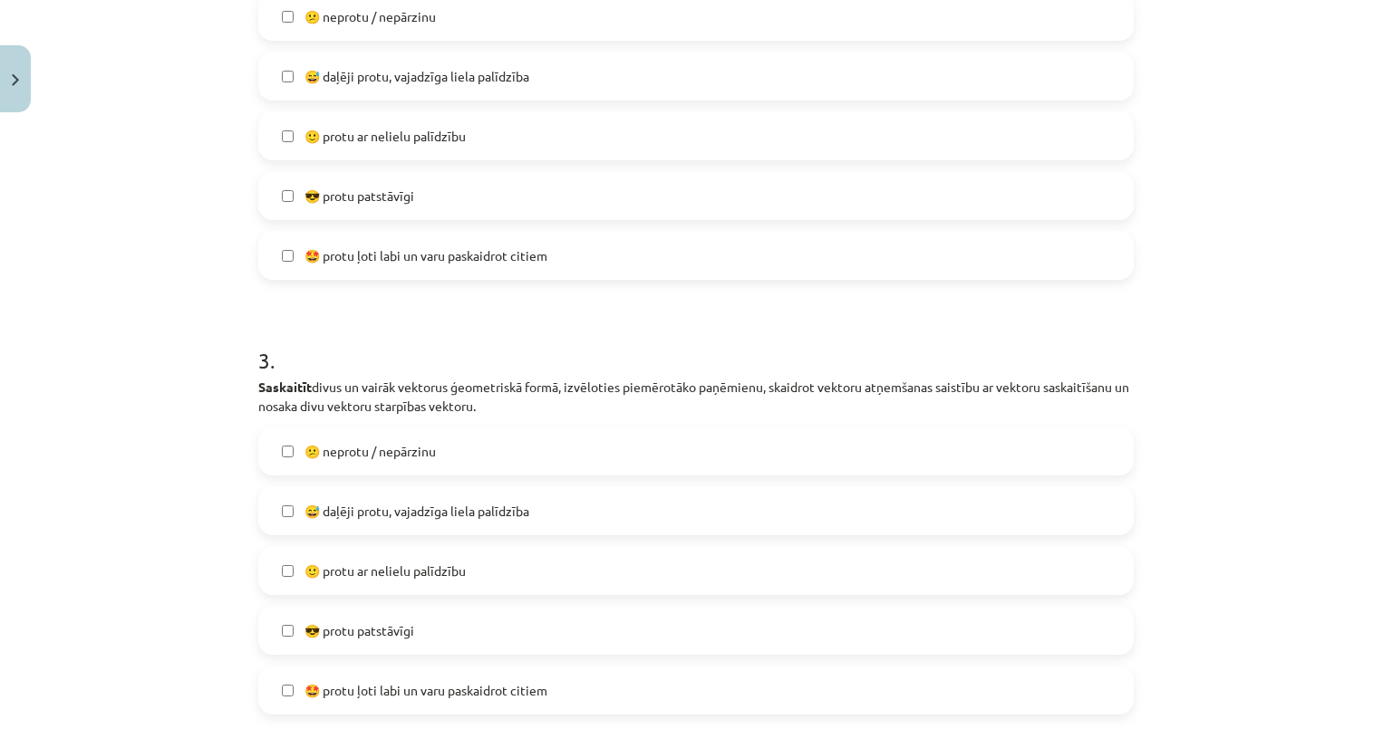
scroll to position [1268, 0]
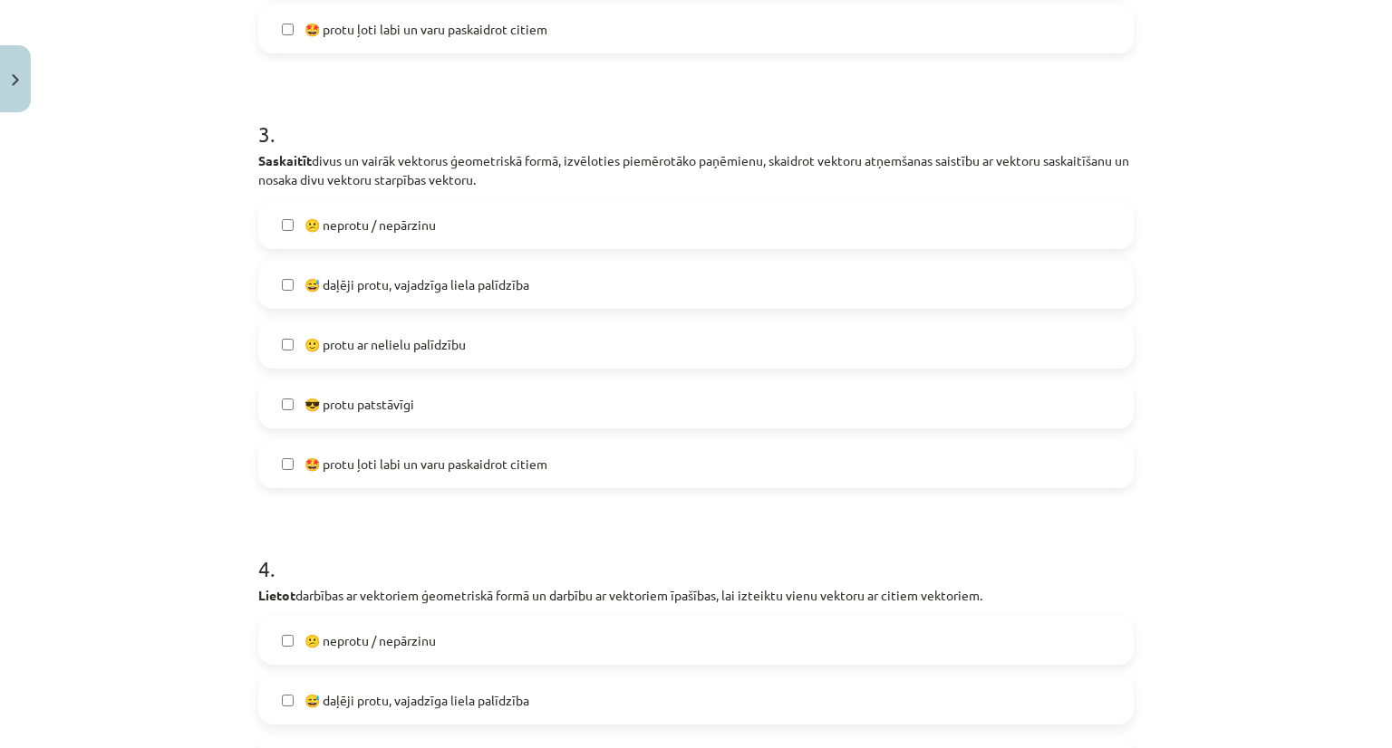
click at [350, 350] on span "🙂 protu ar nelielu palīdzību" at bounding box center [384, 344] width 161 height 19
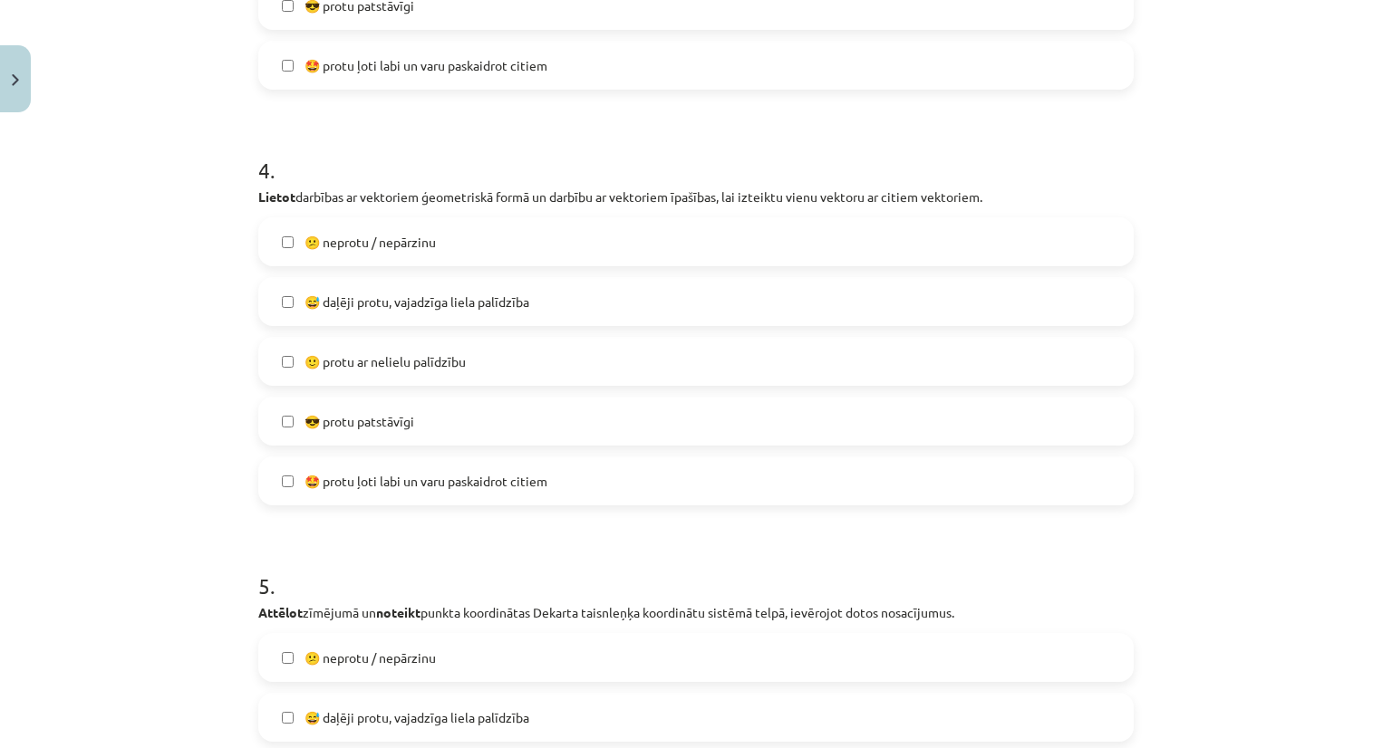
scroll to position [1721, 0]
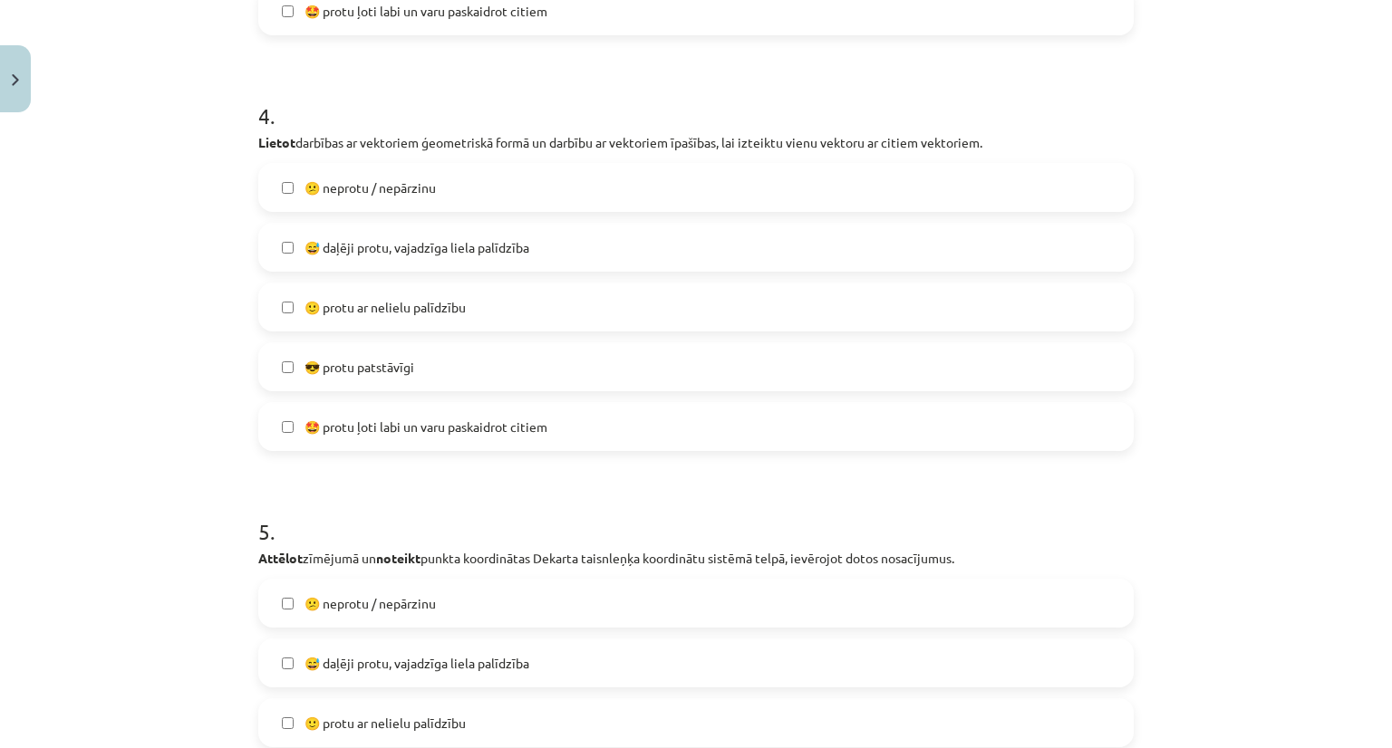
click at [370, 254] on span "😅 daļēji protu, vajadzīga liela palīdzība" at bounding box center [416, 247] width 225 height 19
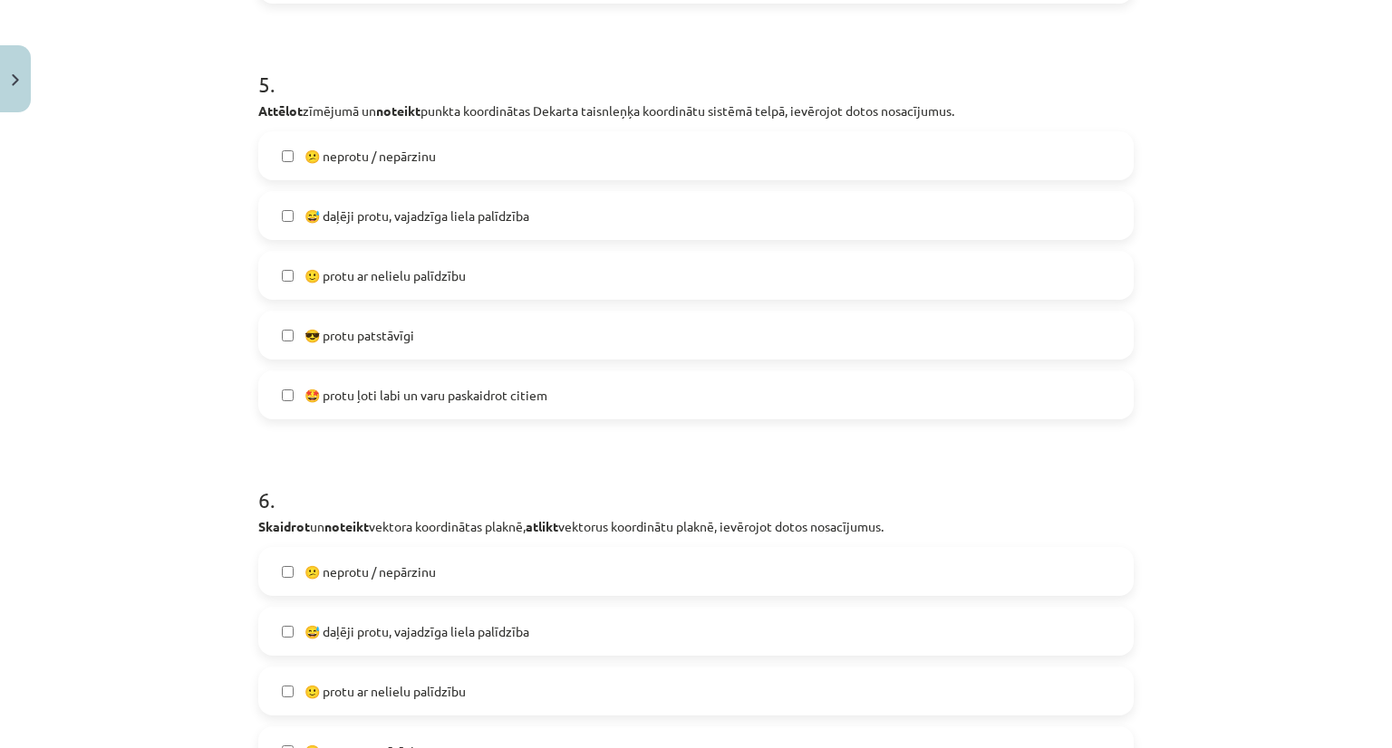
scroll to position [2175, 0]
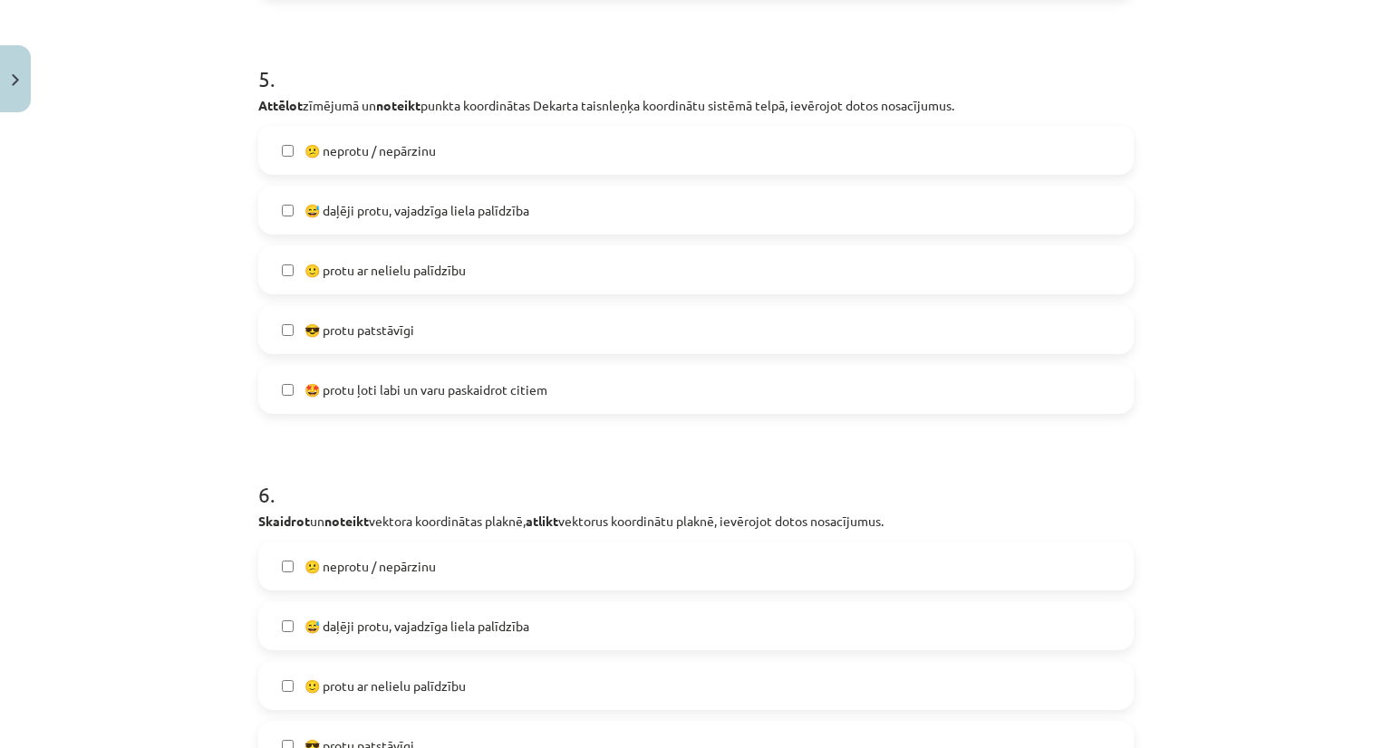
click at [435, 217] on span "😅 daļēji protu, vajadzīga liela palīdzība" at bounding box center [416, 210] width 225 height 19
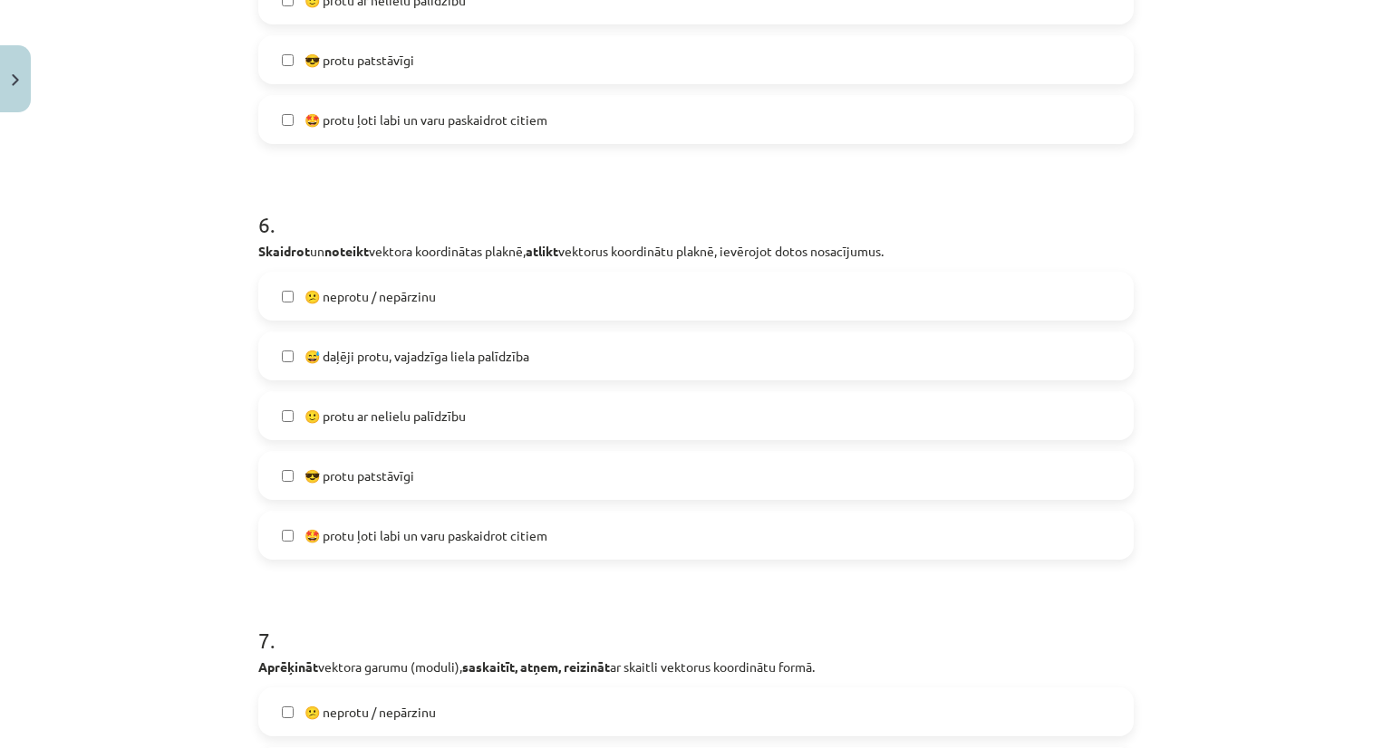
scroll to position [2446, 0]
click at [379, 421] on span "🙂 protu ar nelielu palīdzību" at bounding box center [384, 414] width 161 height 19
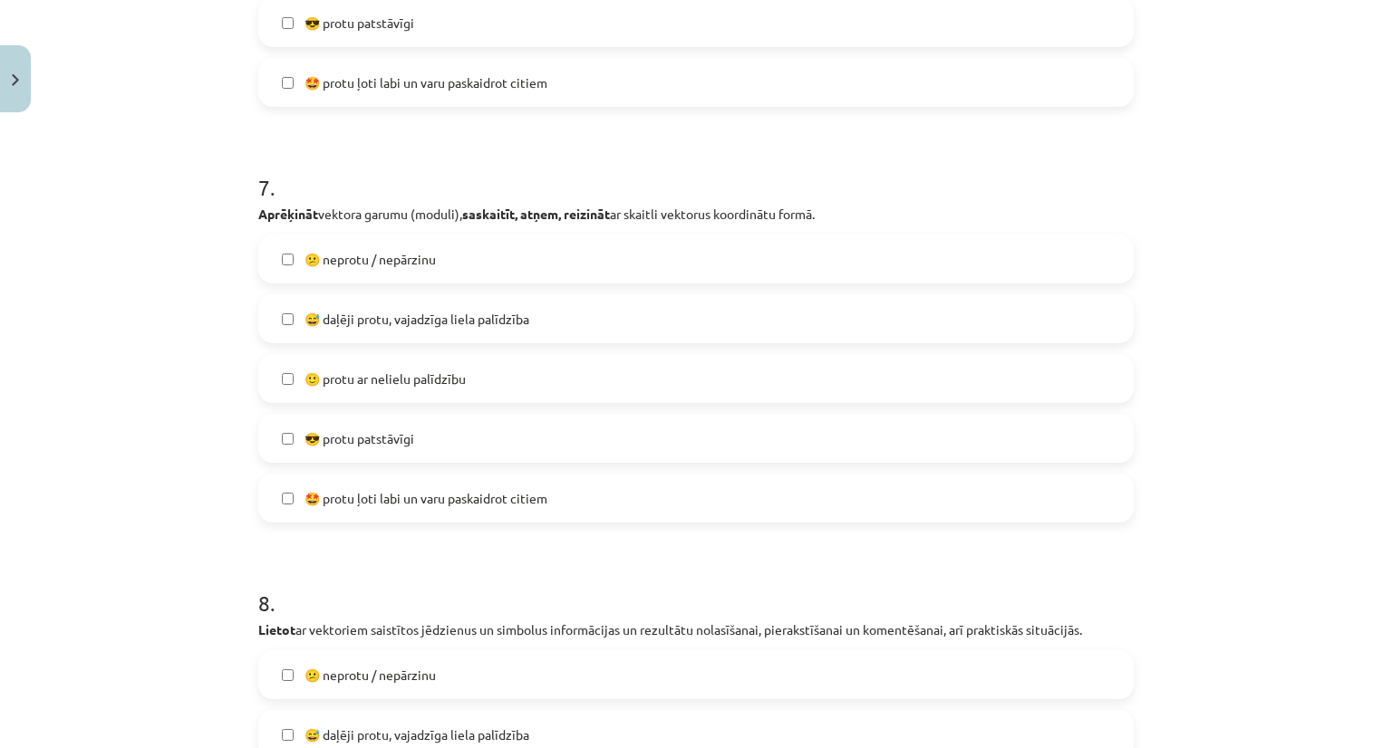
scroll to position [2990, 0]
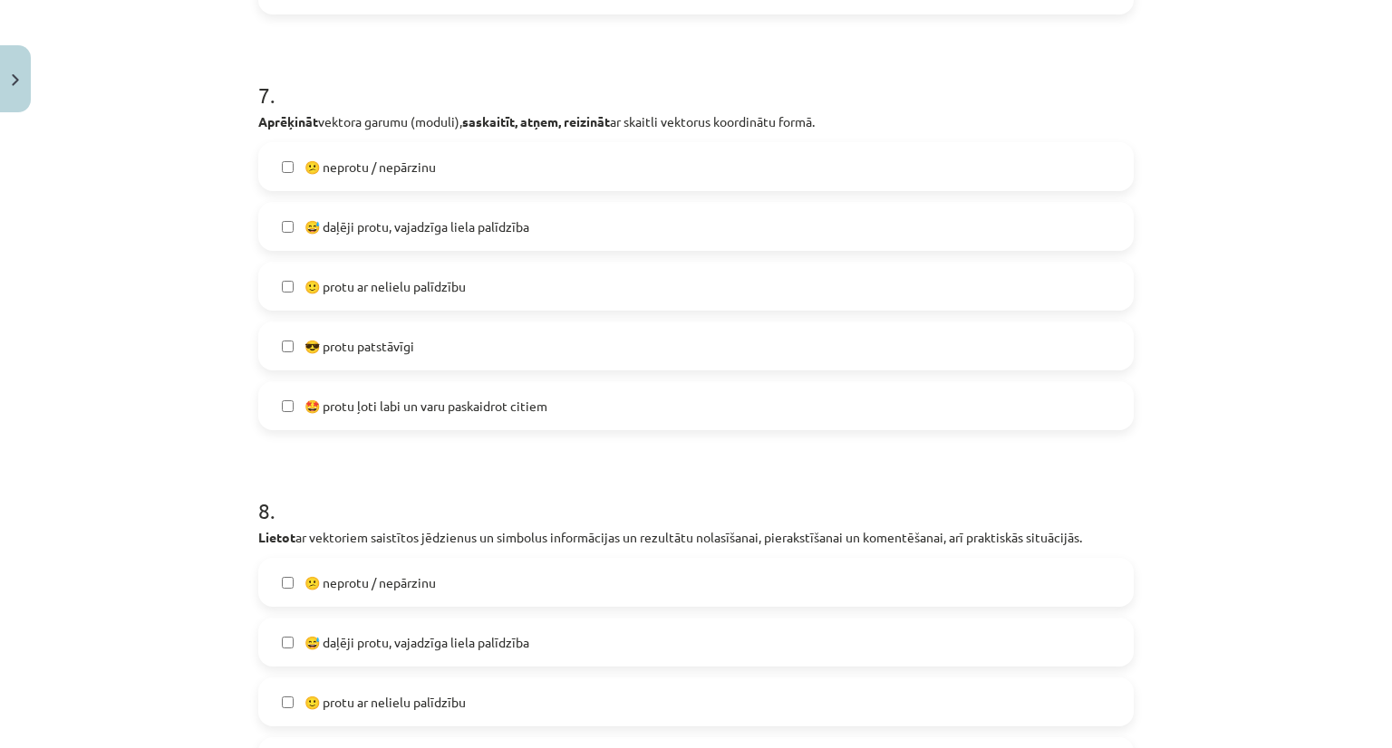
click at [397, 290] on span "🙂 protu ar nelielu palīdzību" at bounding box center [384, 286] width 161 height 19
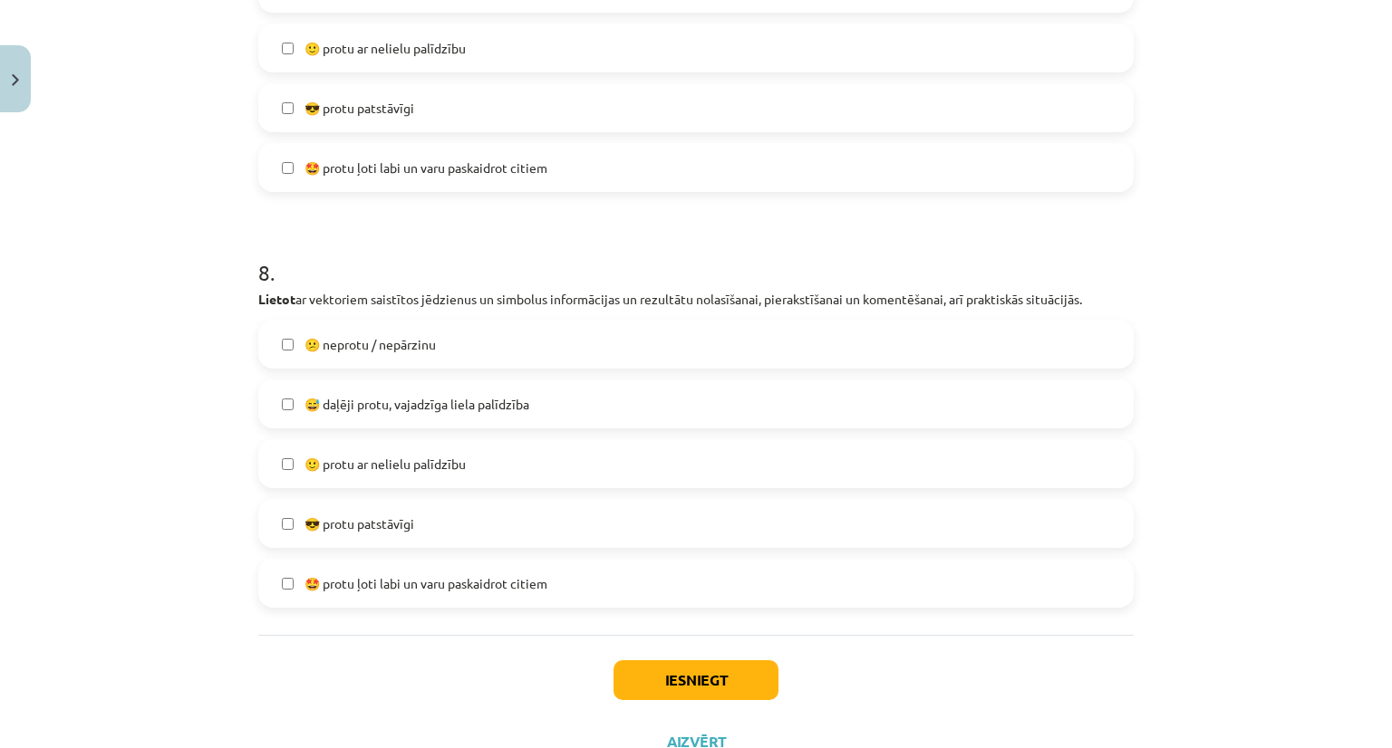
scroll to position [3262, 0]
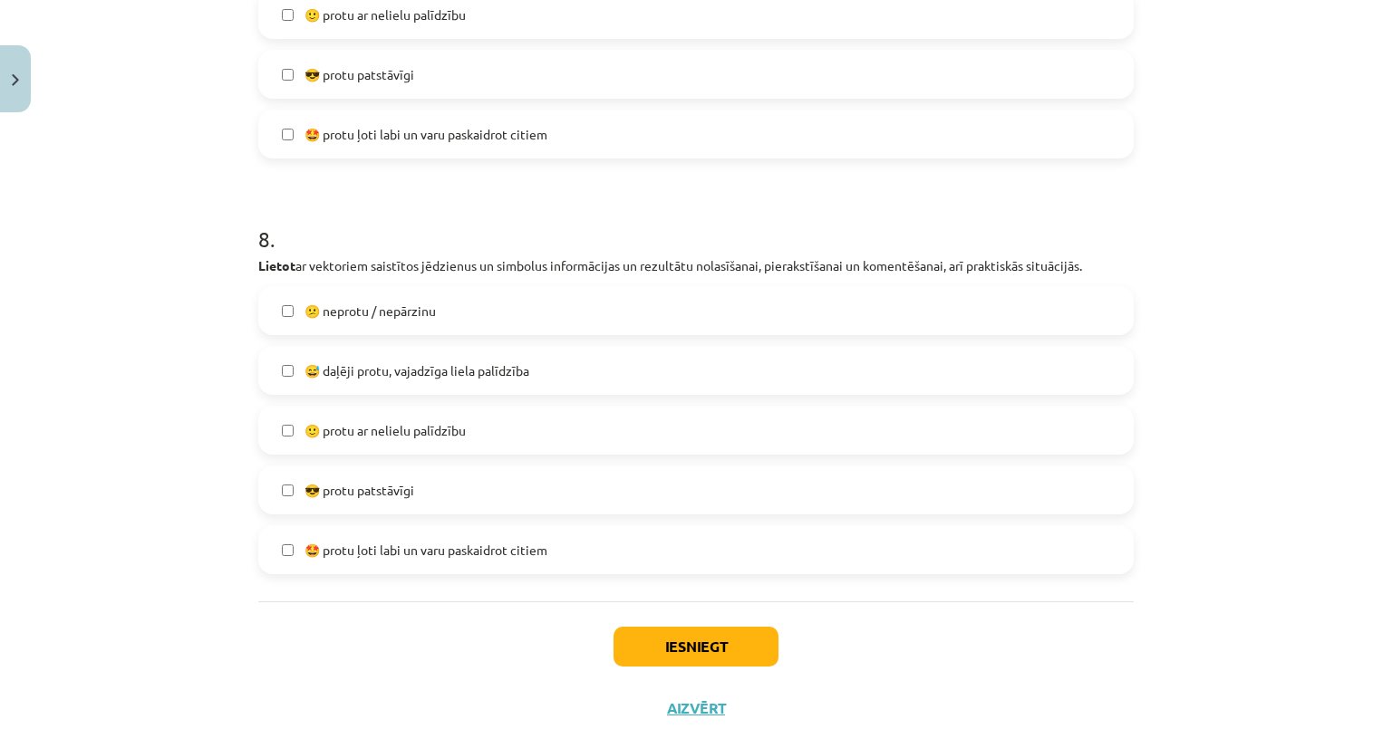
click at [405, 391] on label "😅 daļēji protu, vajadzīga liela palīdzība" at bounding box center [696, 370] width 872 height 45
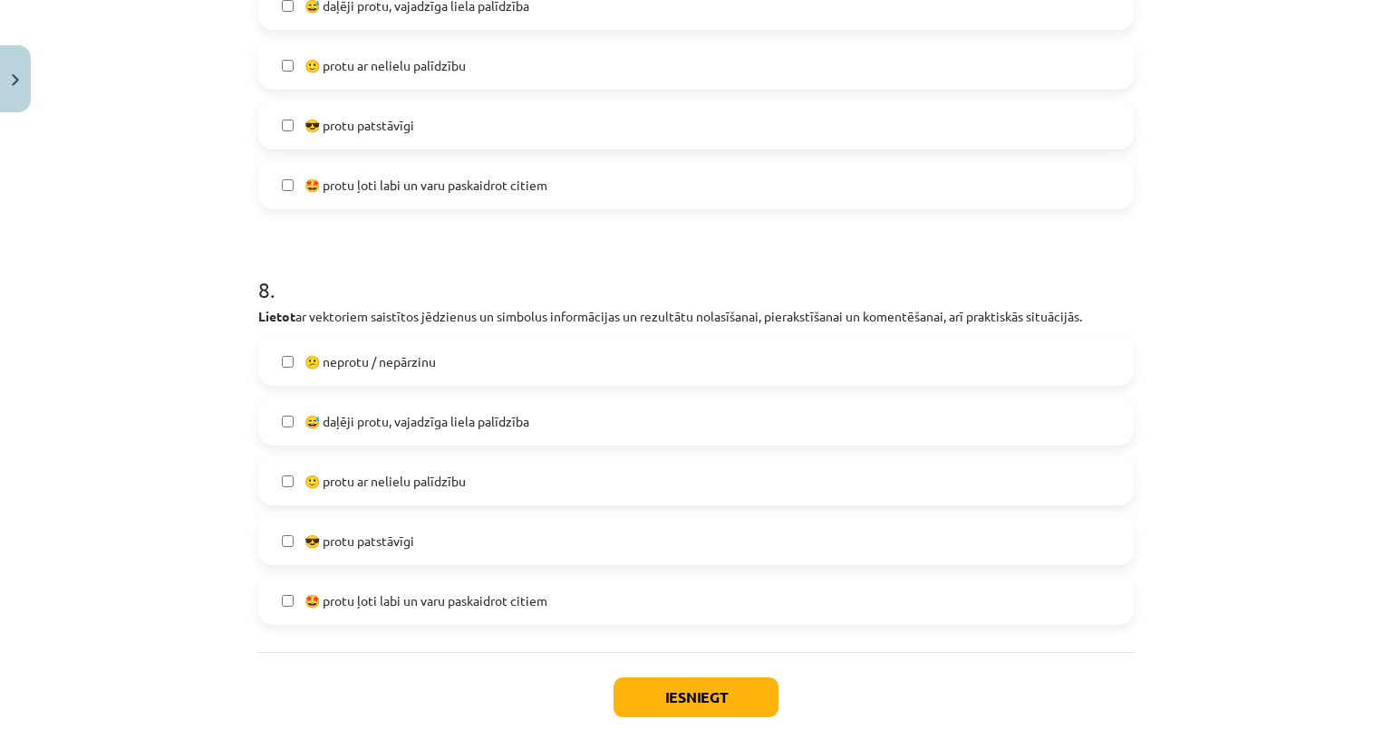
scroll to position [3298, 0]
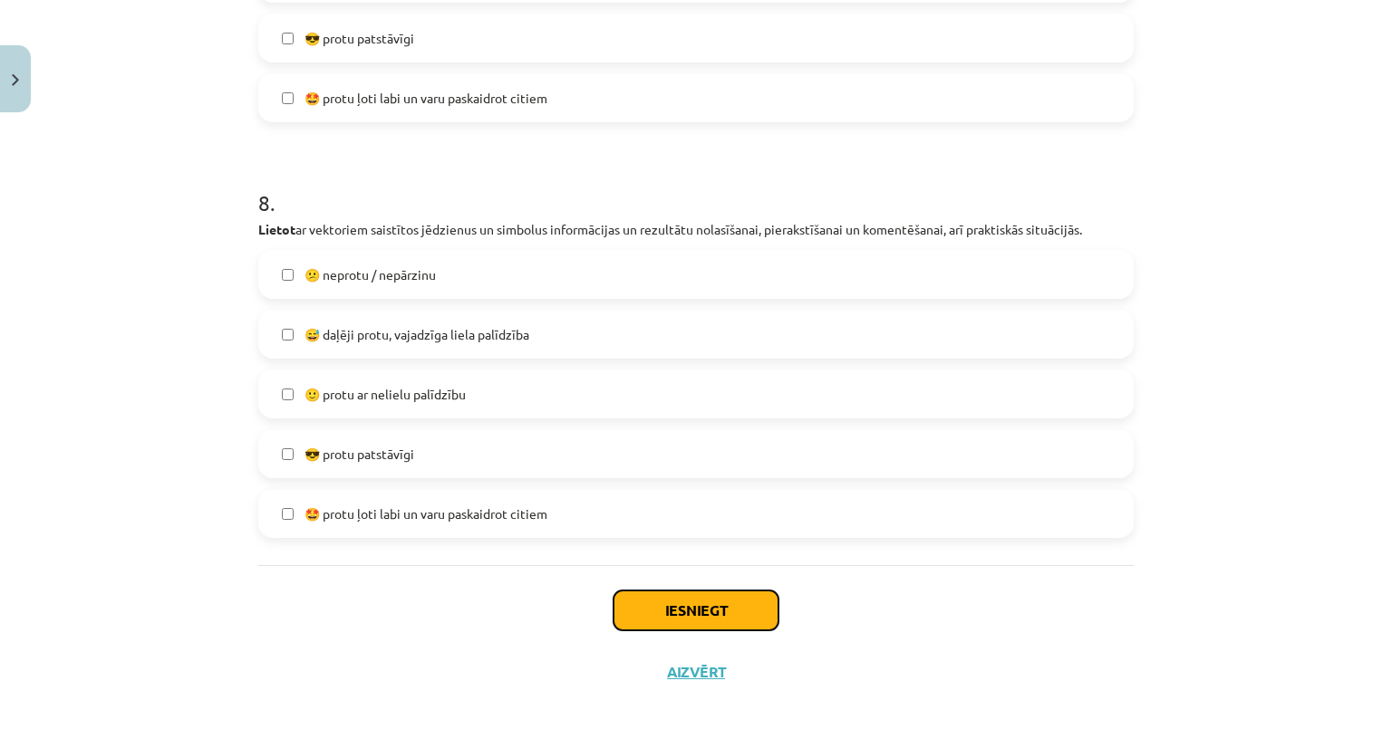
click at [695, 603] on button "Iesniegt" at bounding box center [695, 611] width 165 height 40
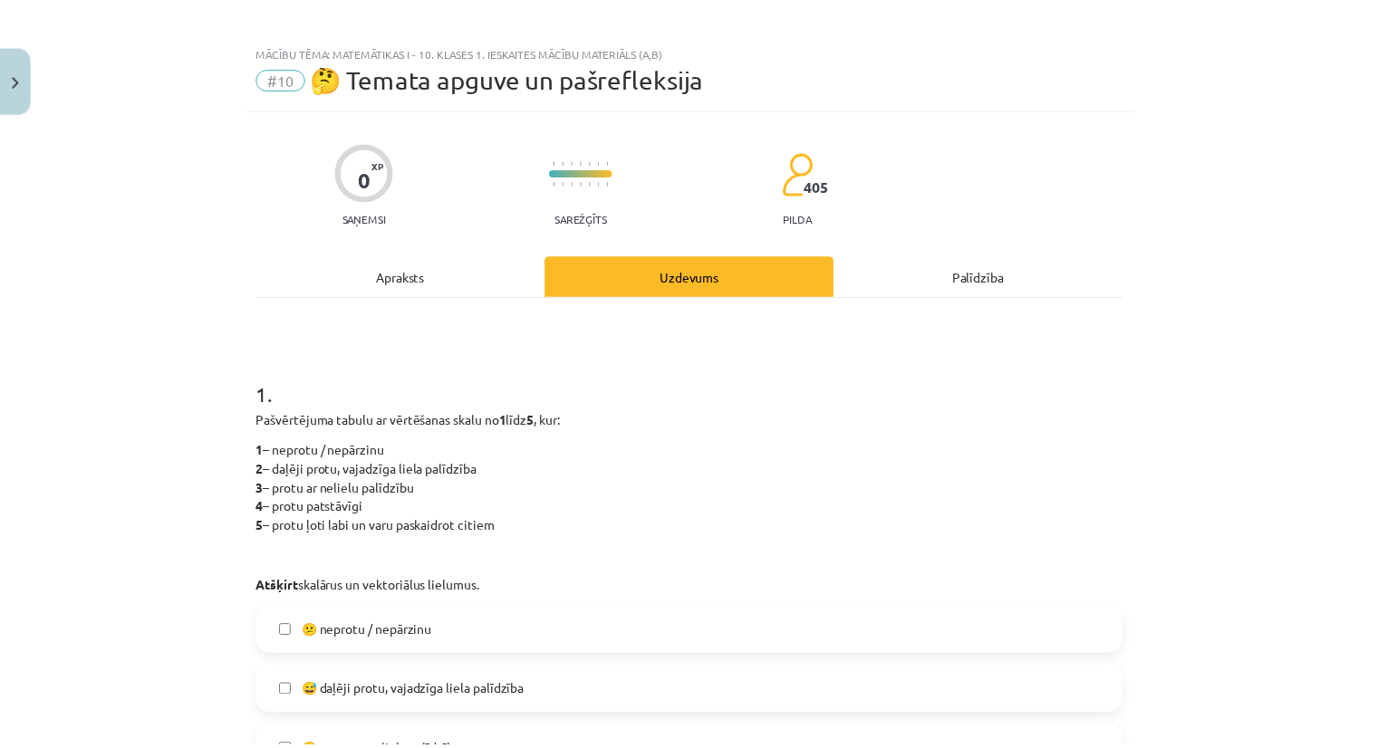
scroll to position [0, 0]
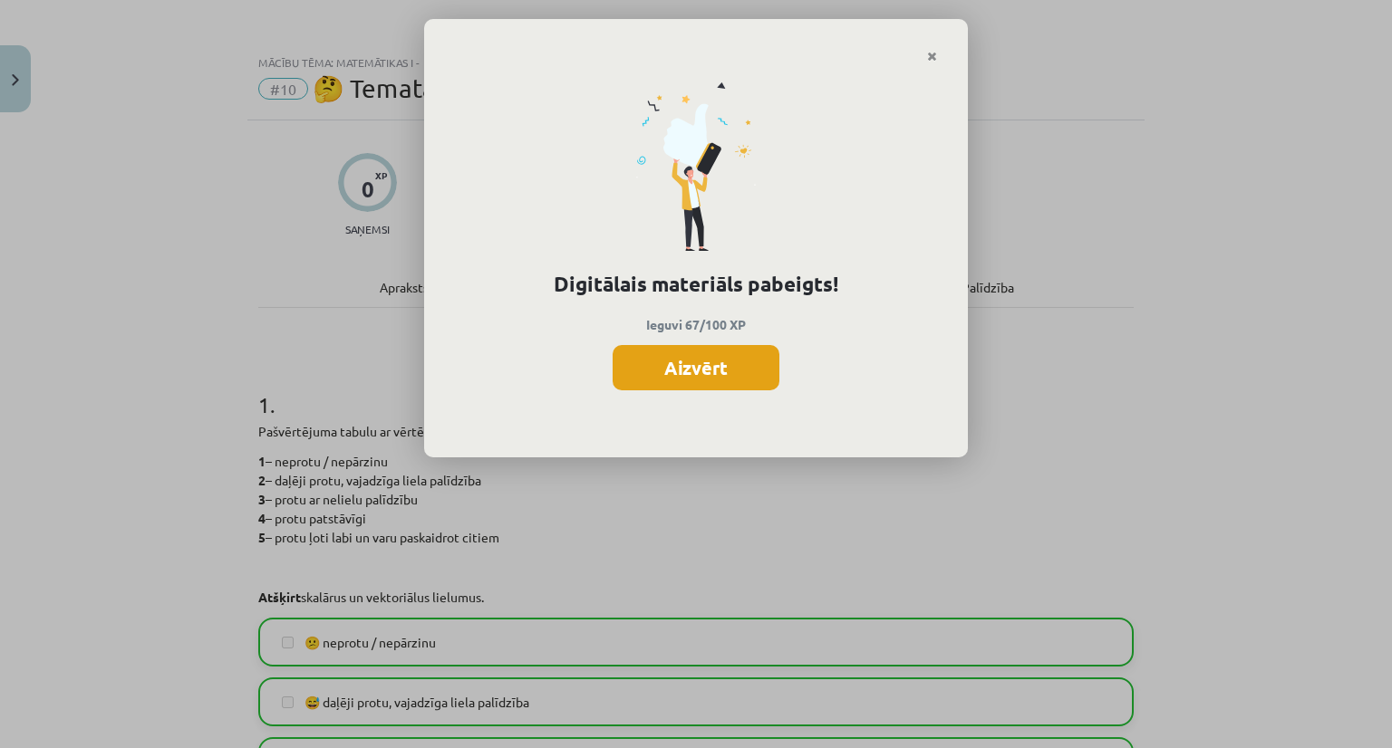
click at [626, 363] on button "Aizvērt" at bounding box center [695, 367] width 167 height 45
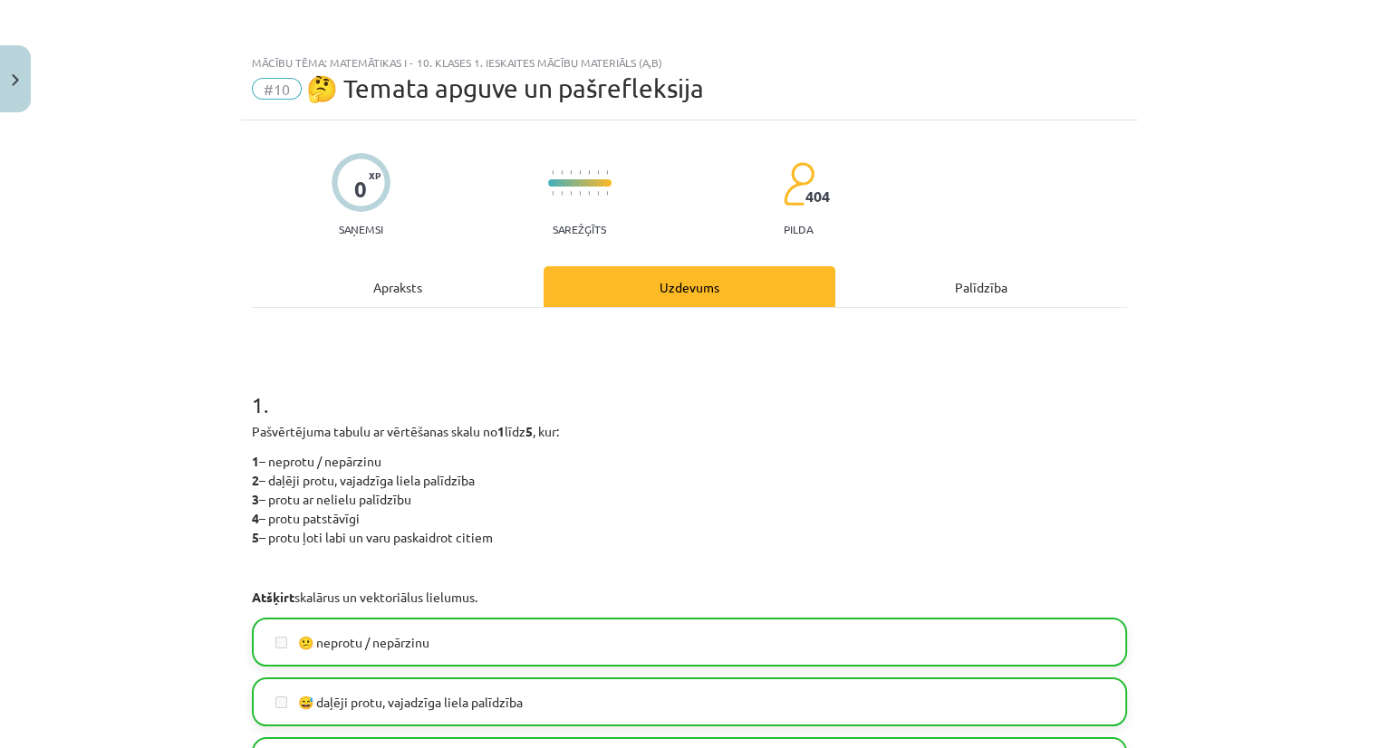
scroll to position [815, 0]
click at [9, 72] on button "Close" at bounding box center [15, 78] width 31 height 67
click at [126, 72] on div "Mācību tēma: Matemātikas i - 10. klases 1. ieskaites mācību materiāls (a,b) #10…" at bounding box center [689, 374] width 1378 height 748
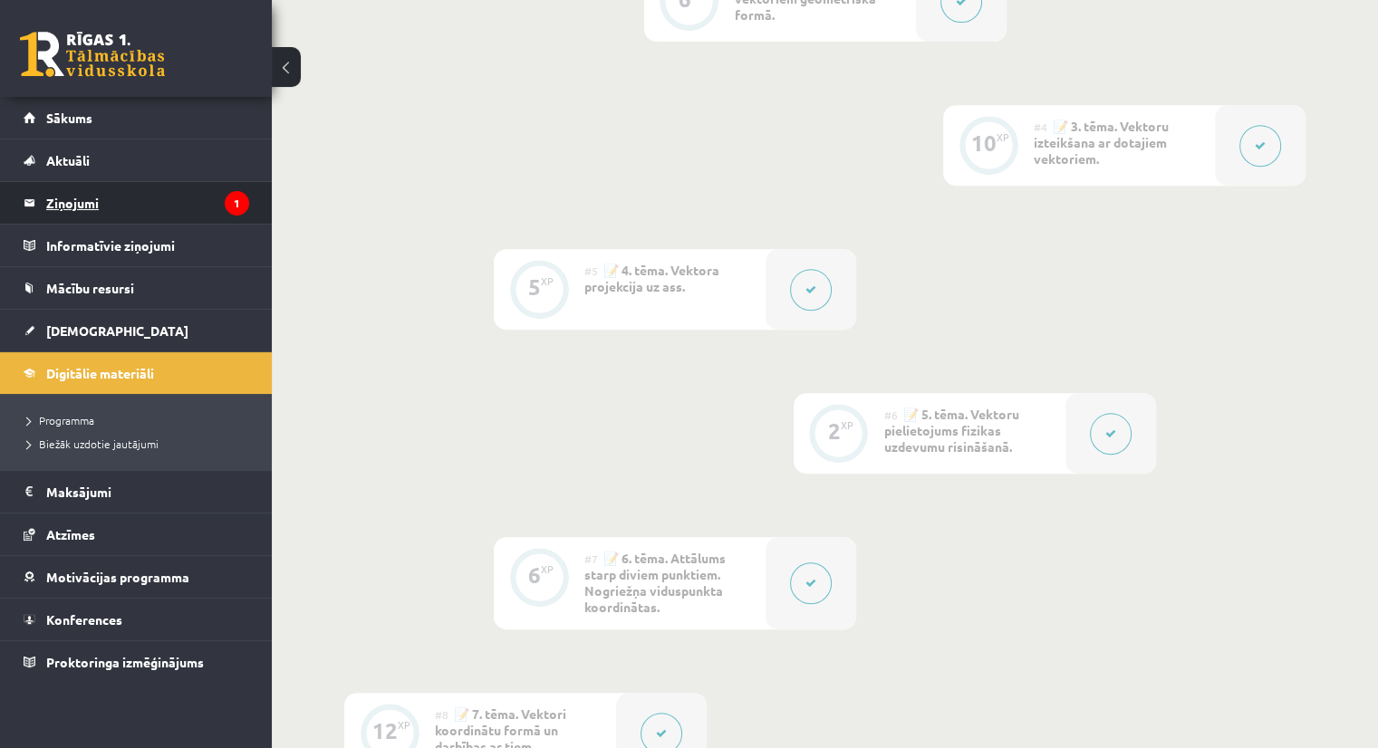
click at [64, 200] on legend "Ziņojumi 1" at bounding box center [147, 203] width 203 height 42
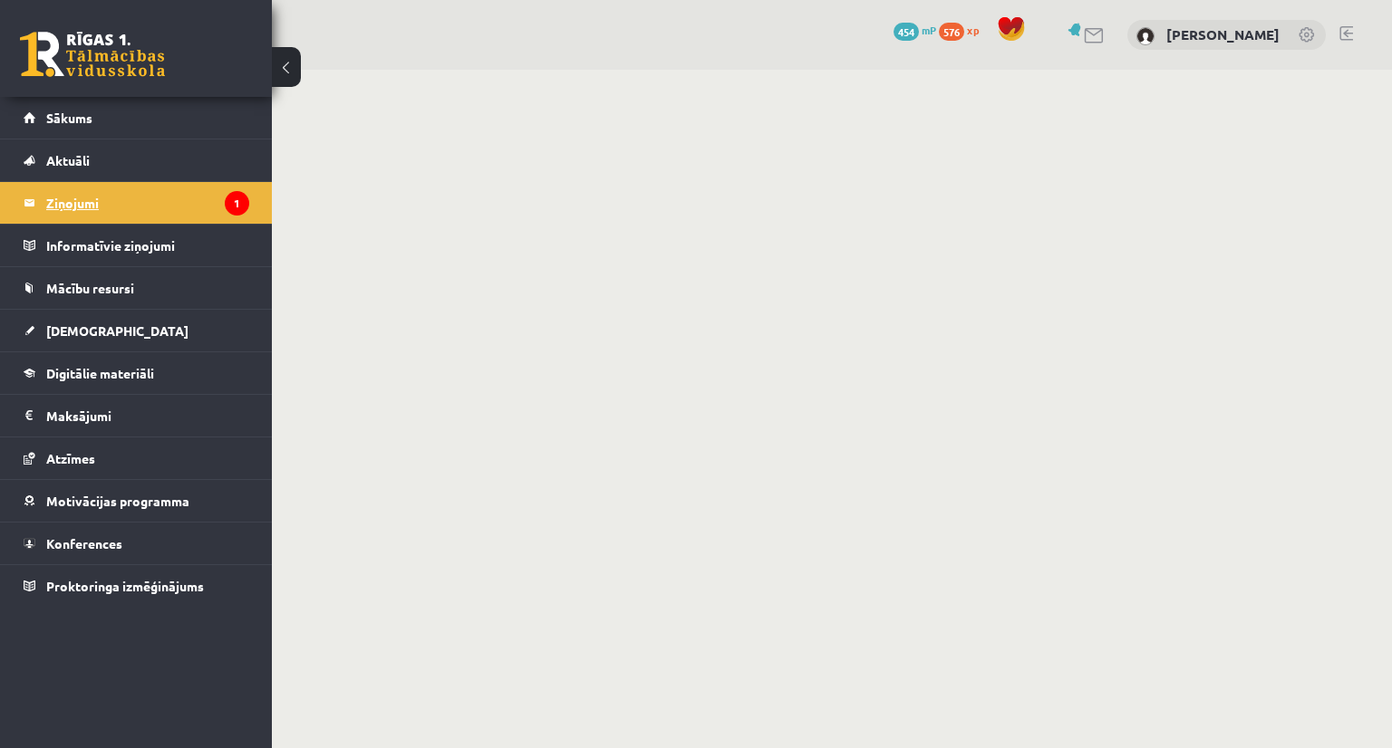
click at [105, 202] on legend "Ziņojumi 1" at bounding box center [147, 203] width 203 height 42
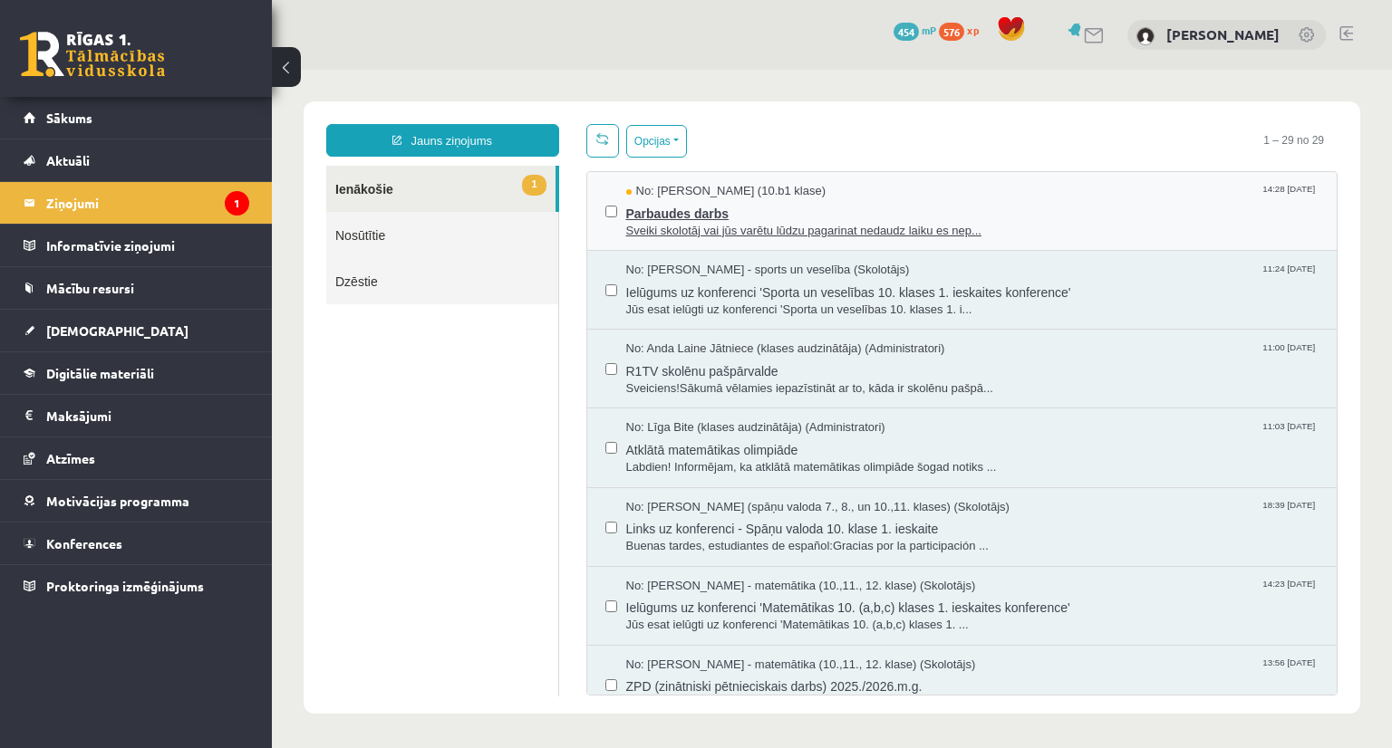
click at [718, 230] on span "Sveiki skolotāj vai jūs varētu lūdzu pagarinat nedaudz laiku es nep..." at bounding box center [972, 231] width 693 height 17
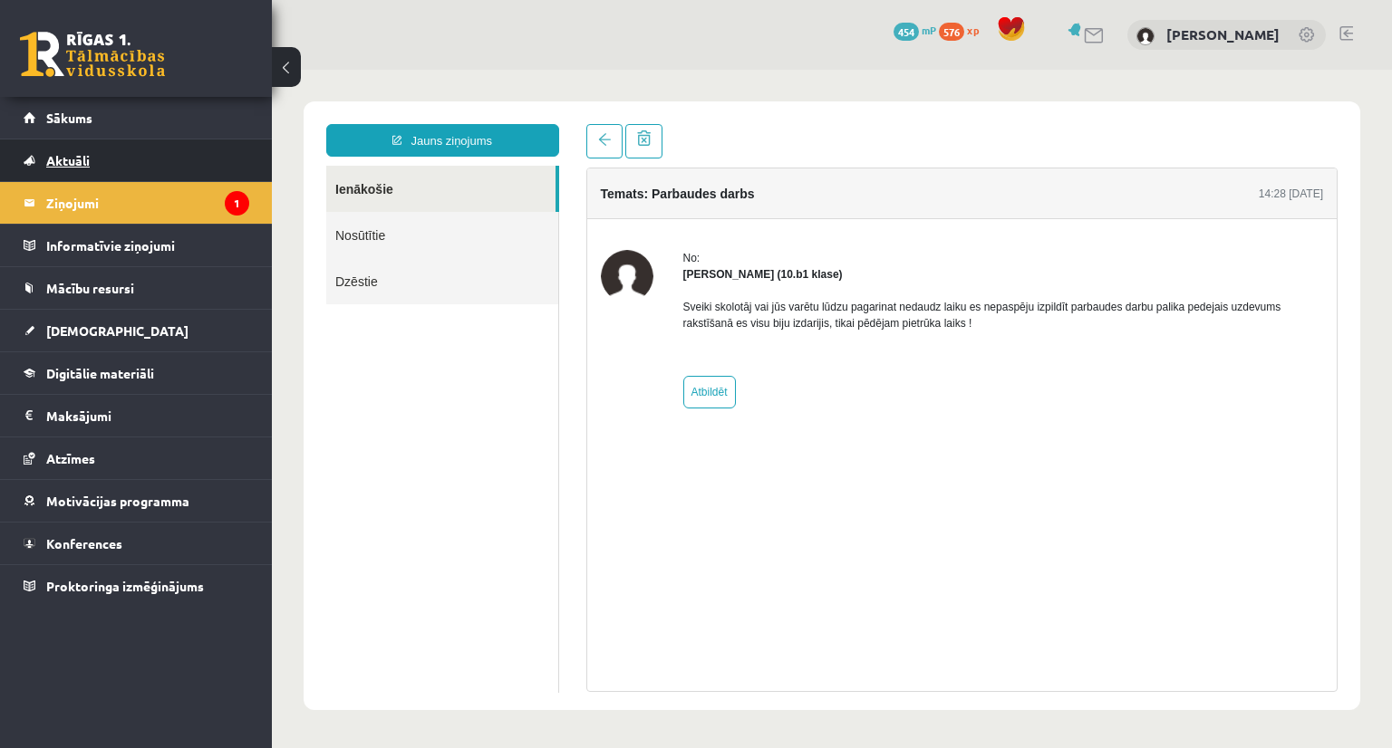
click at [76, 154] on span "Aktuāli" at bounding box center [67, 160] width 43 height 16
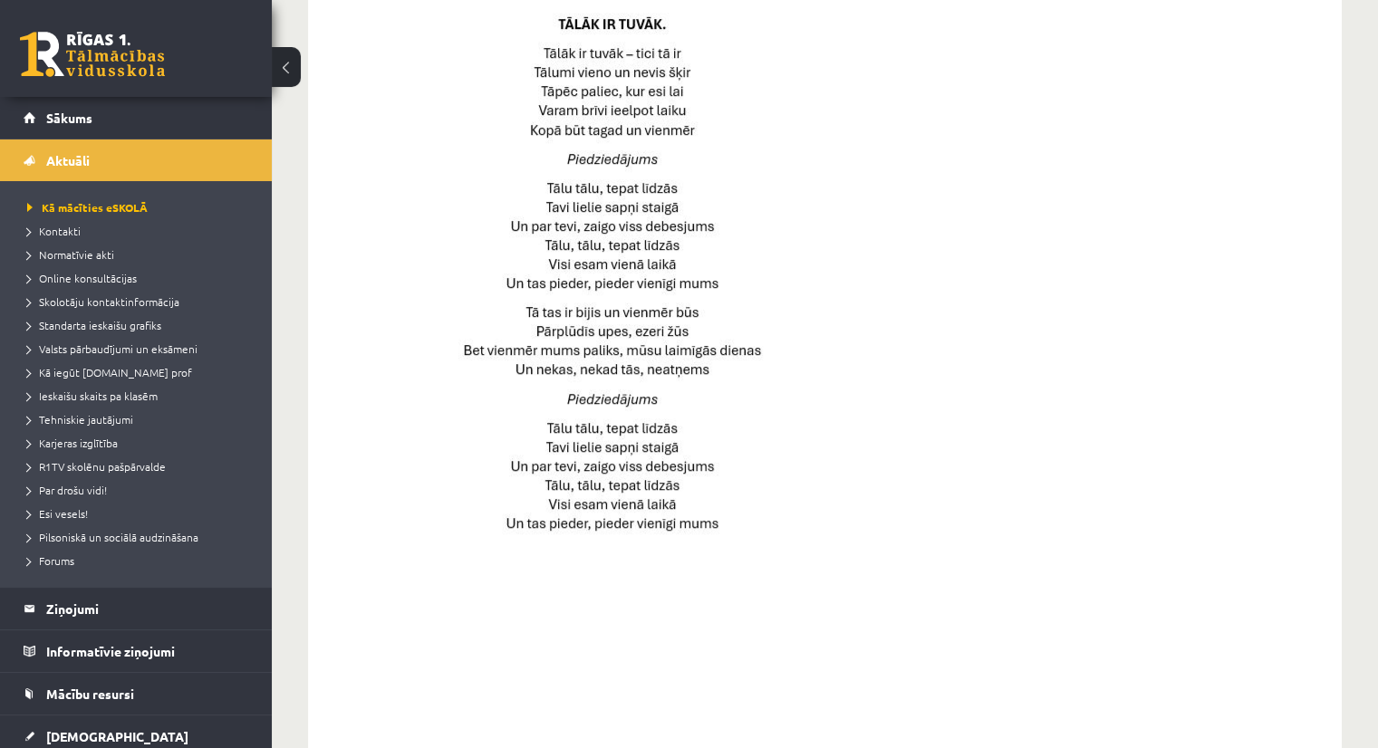
scroll to position [863, 0]
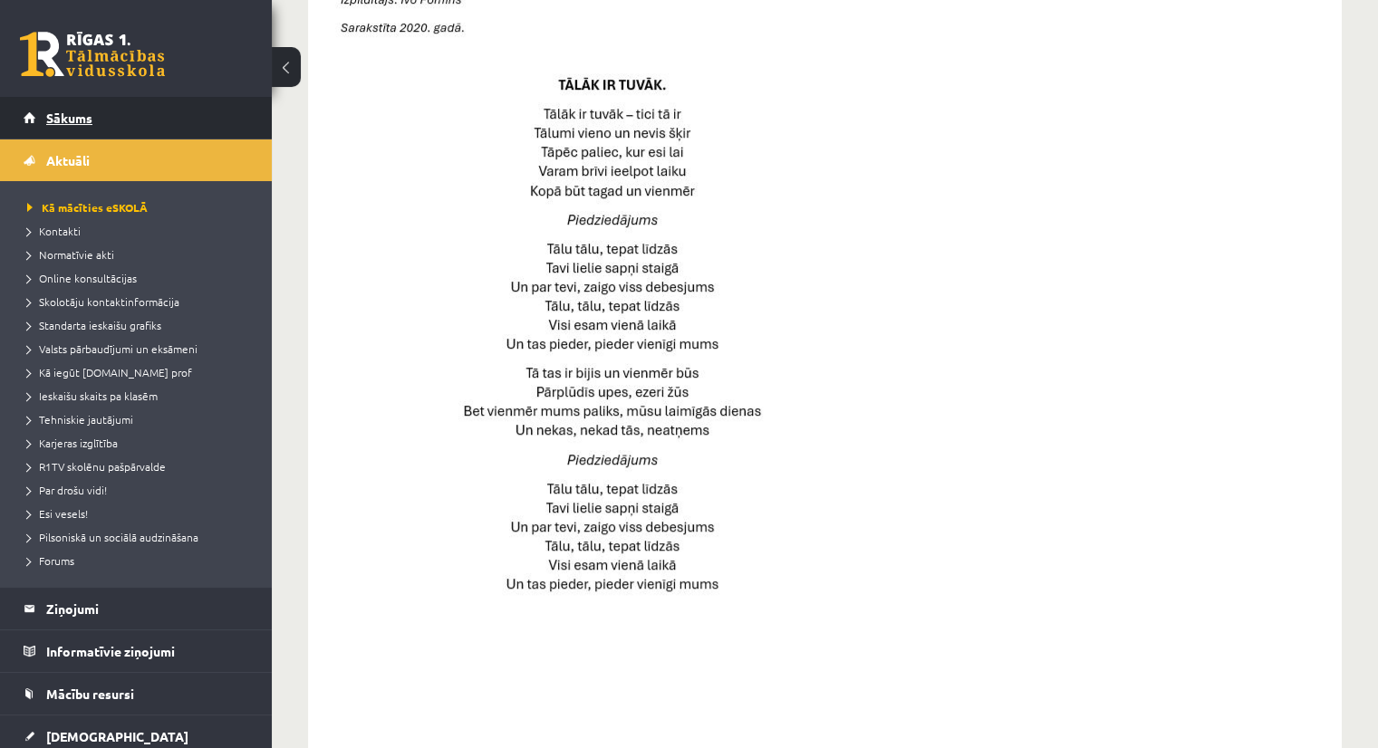
click at [62, 124] on link "Sākums" at bounding box center [137, 118] width 226 height 42
